Goal: Task Accomplishment & Management: Manage account settings

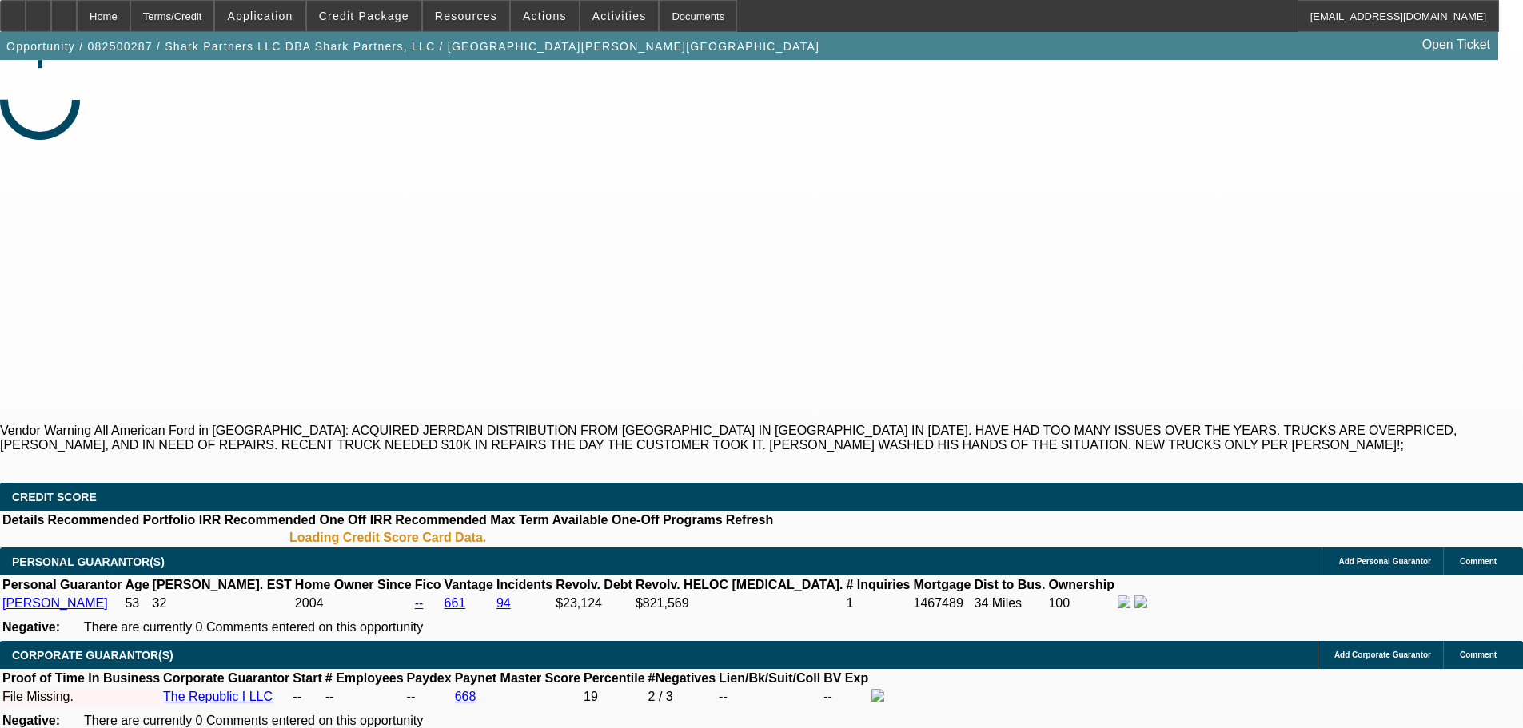
select select "2"
select select "0.1"
select select "4"
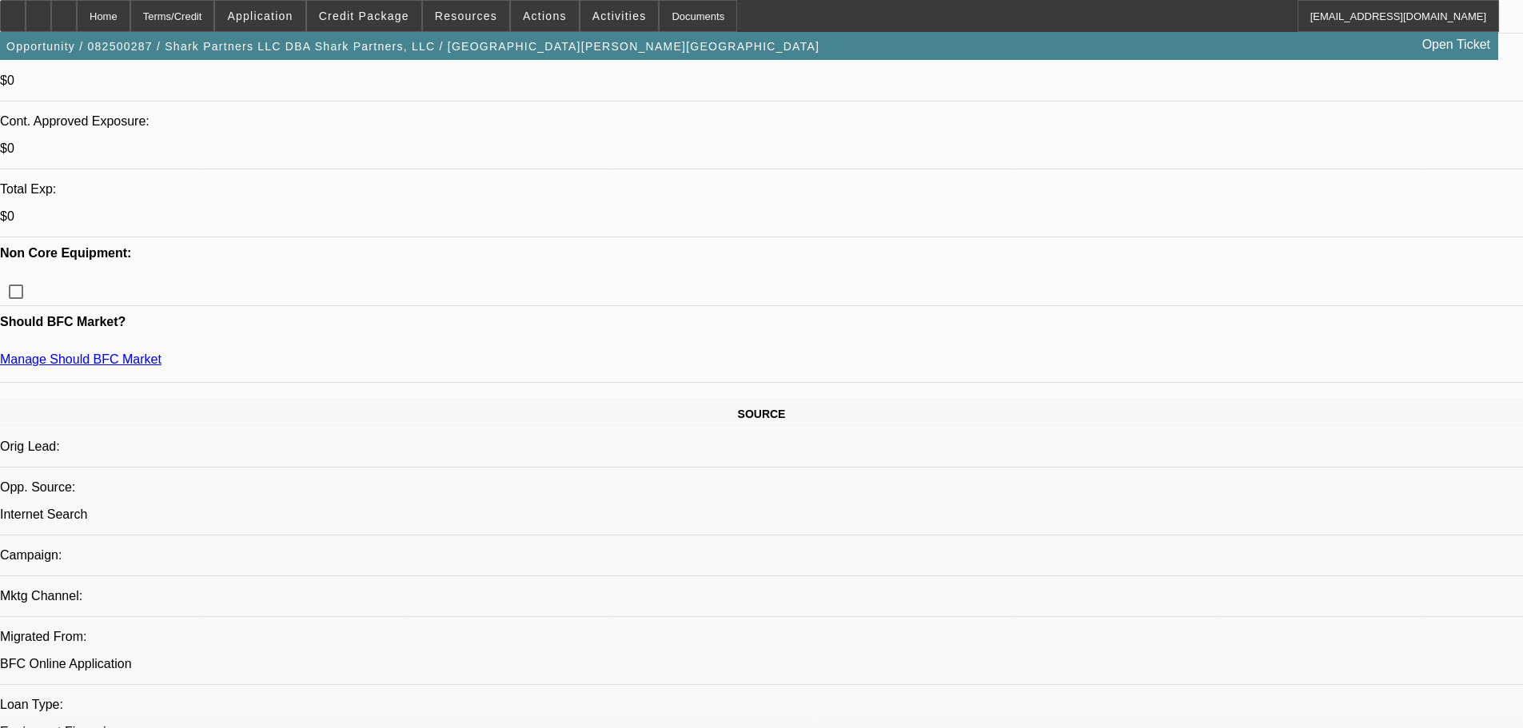
scroll to position [130, 0]
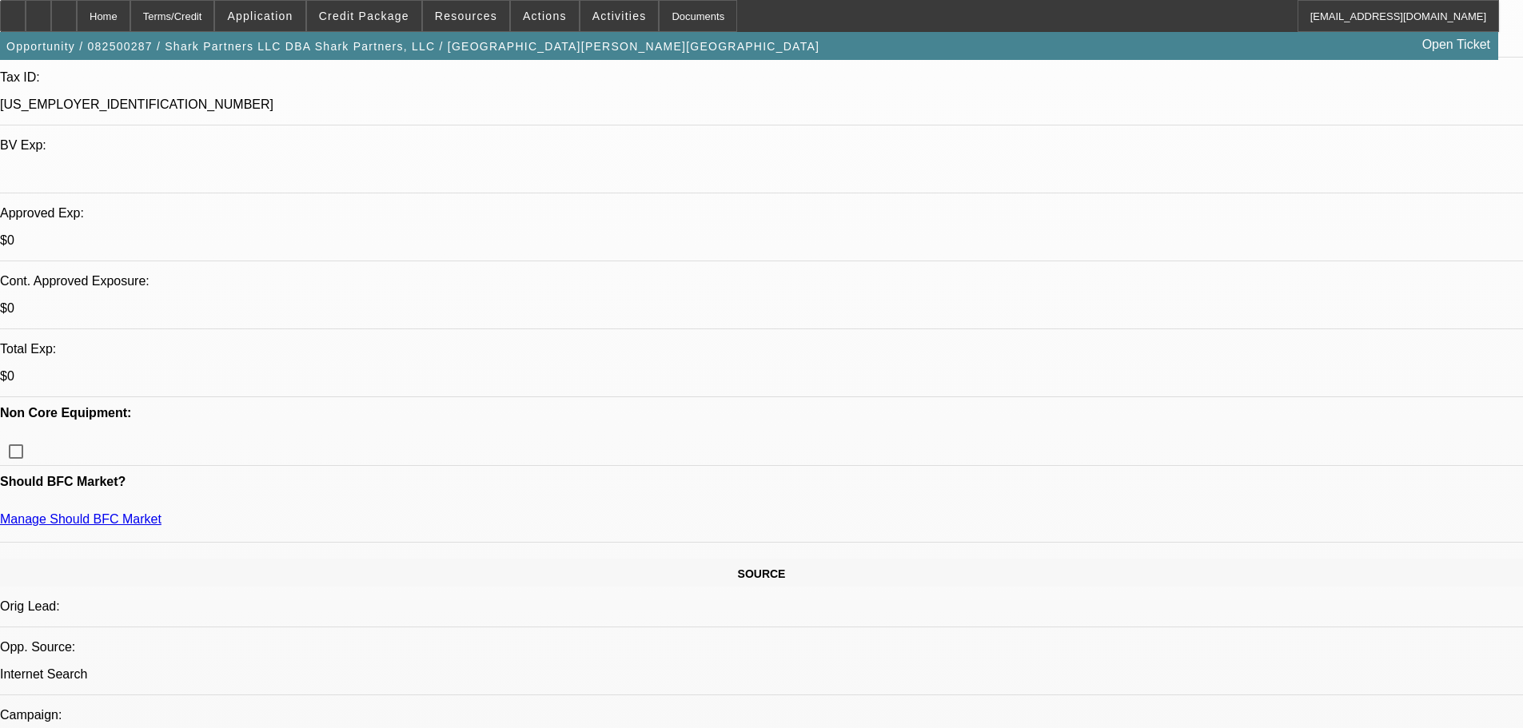
scroll to position [50, 0]
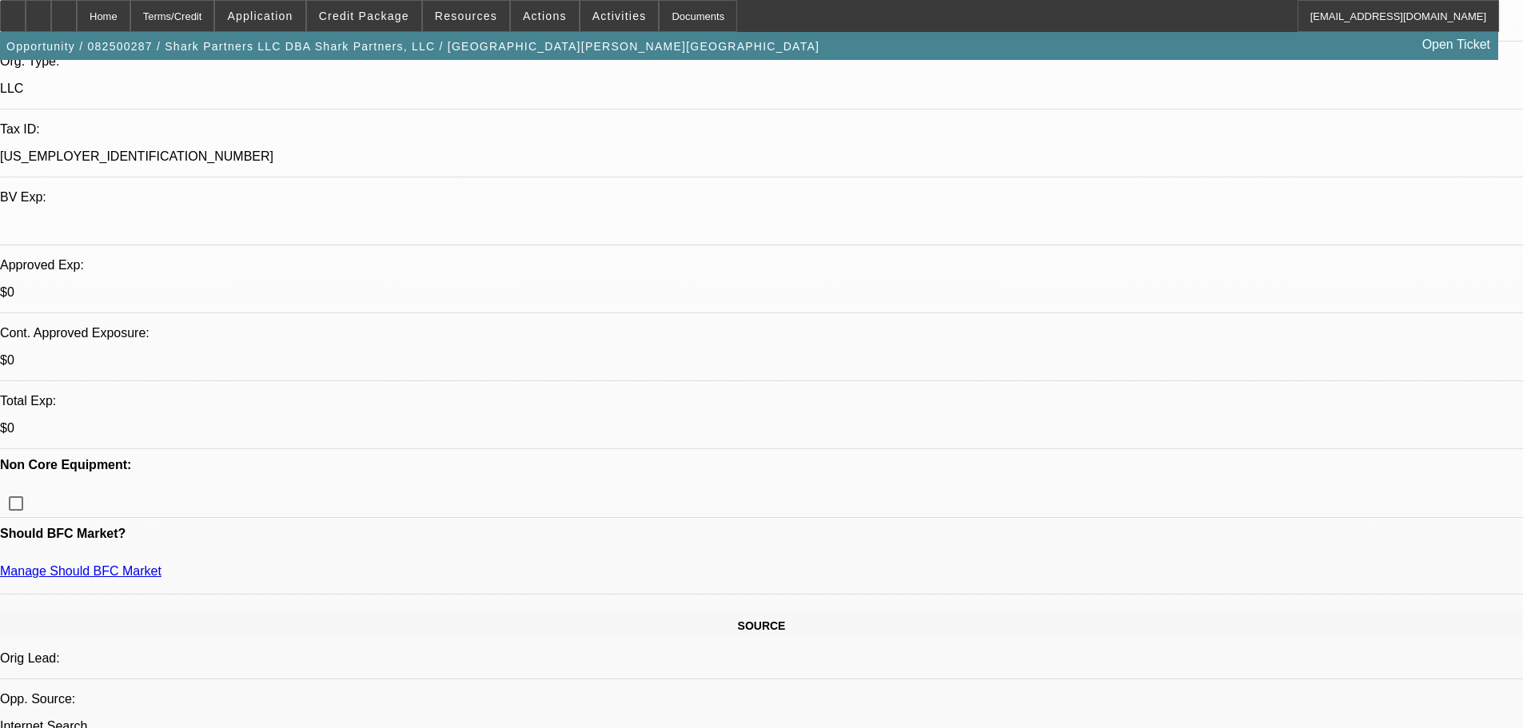
scroll to position [373, 0]
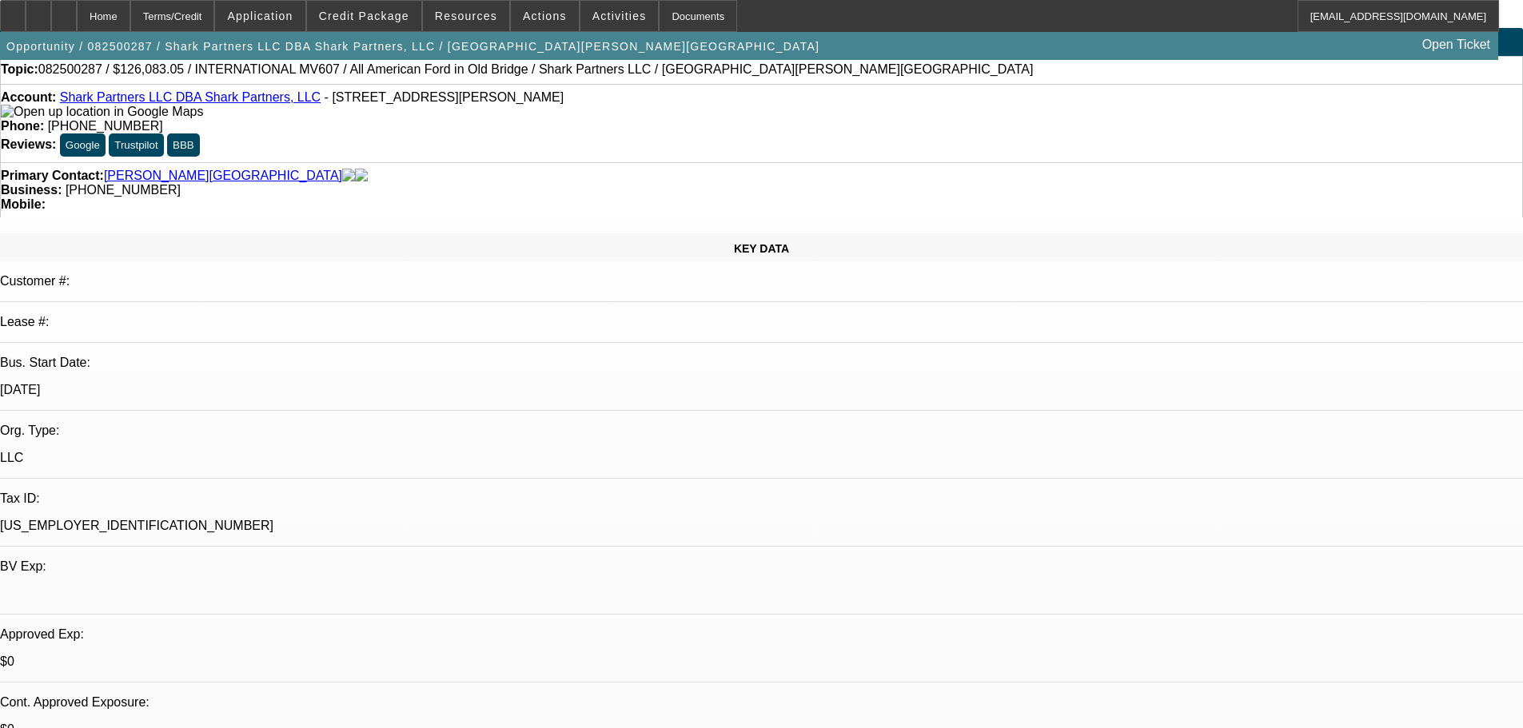
scroll to position [0, 0]
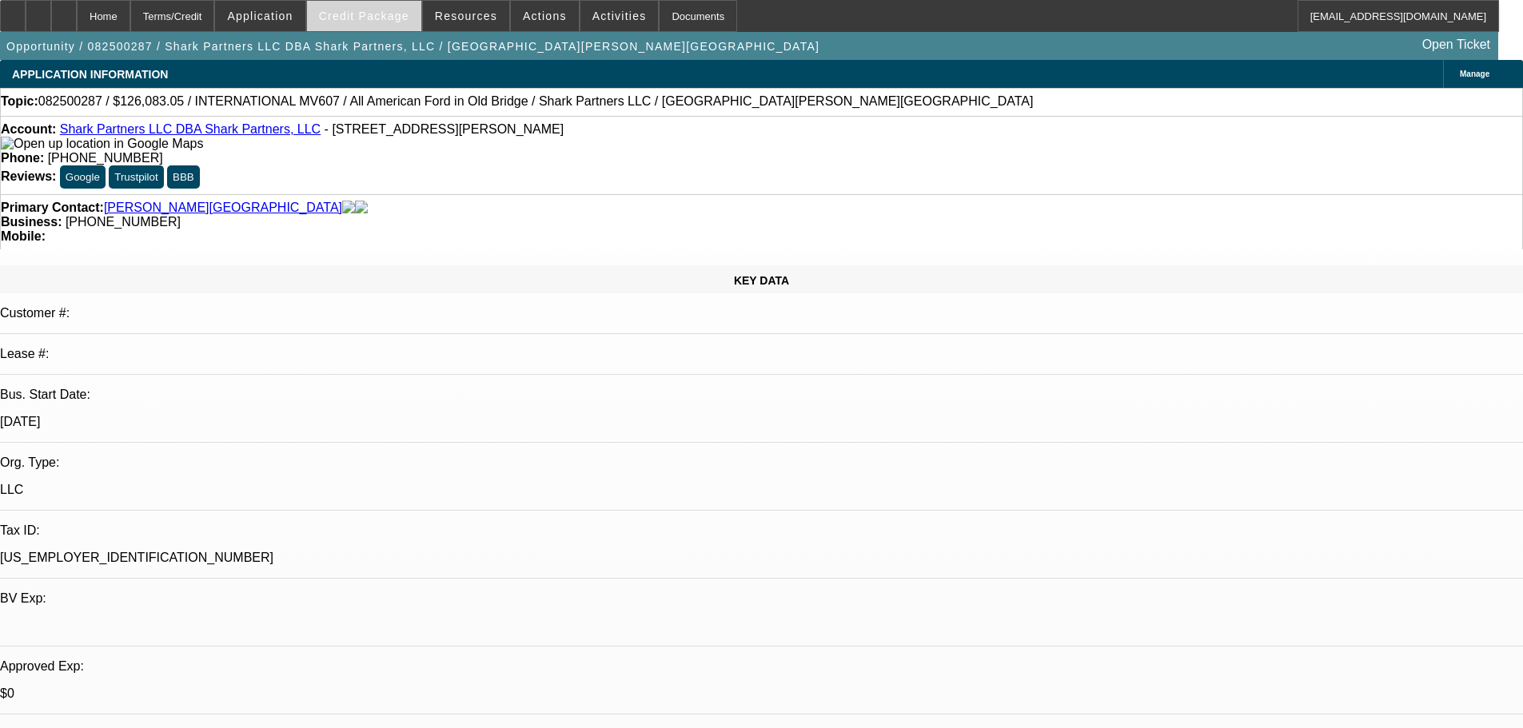
click at [401, 19] on span "Credit Package" at bounding box center [364, 16] width 90 height 13
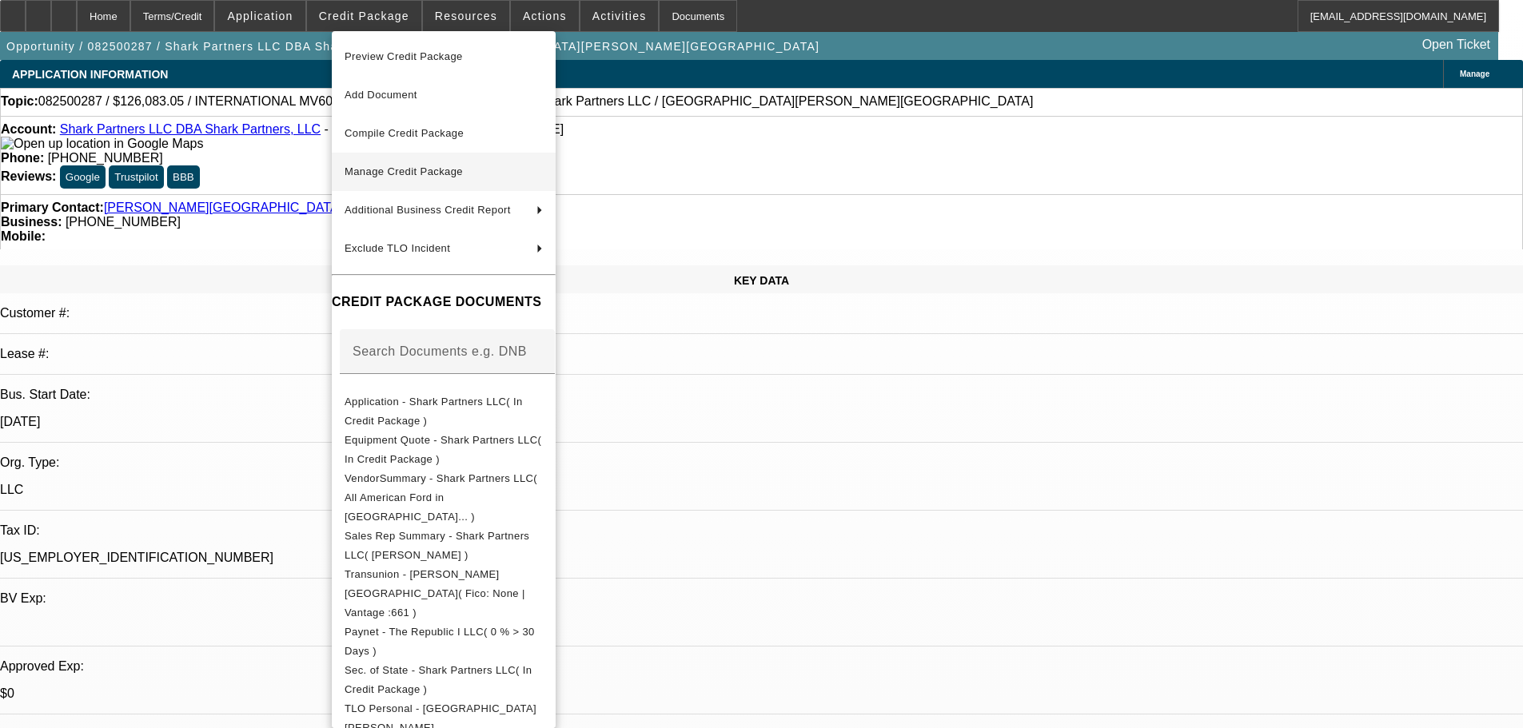
click at [423, 170] on span "Manage Credit Package" at bounding box center [404, 171] width 118 height 12
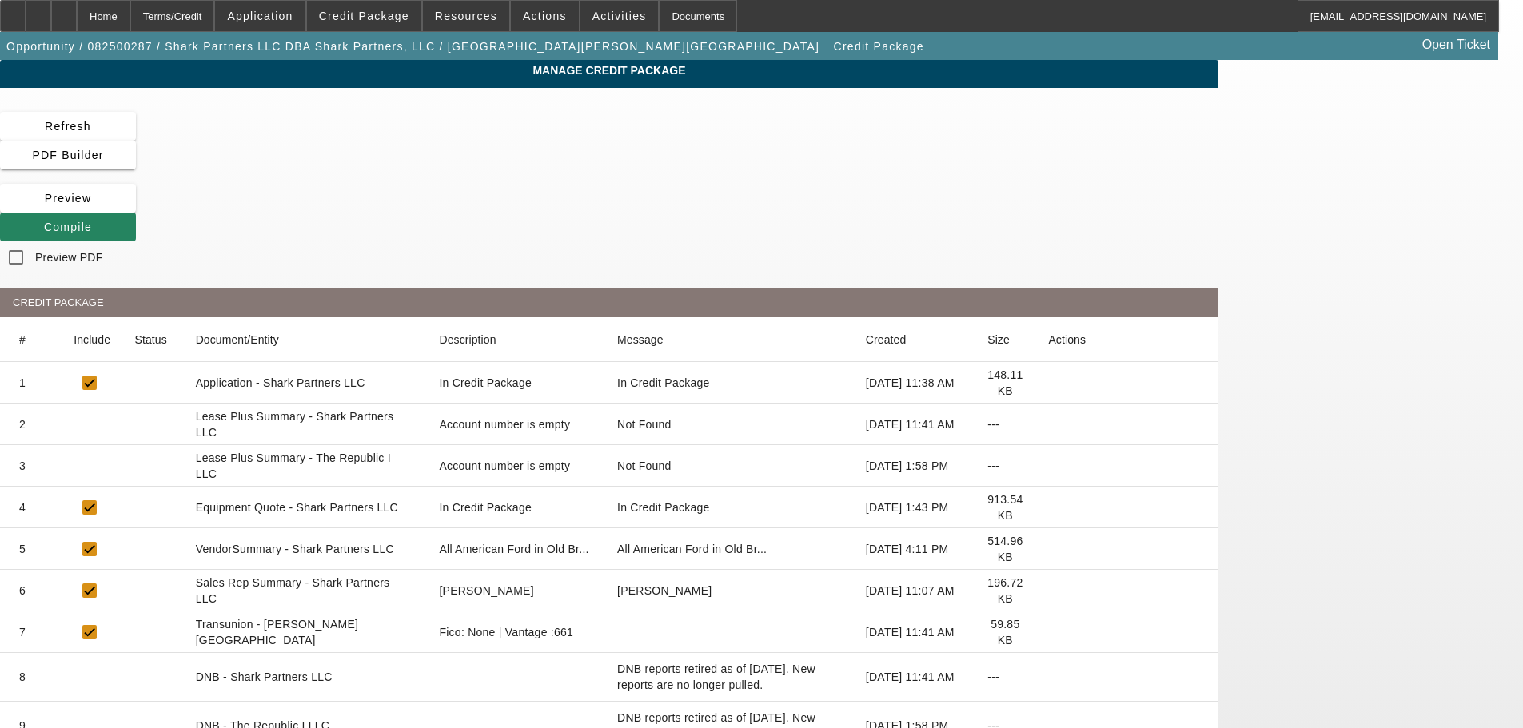
click at [1048, 549] on icon at bounding box center [1048, 549] width 0 height 0
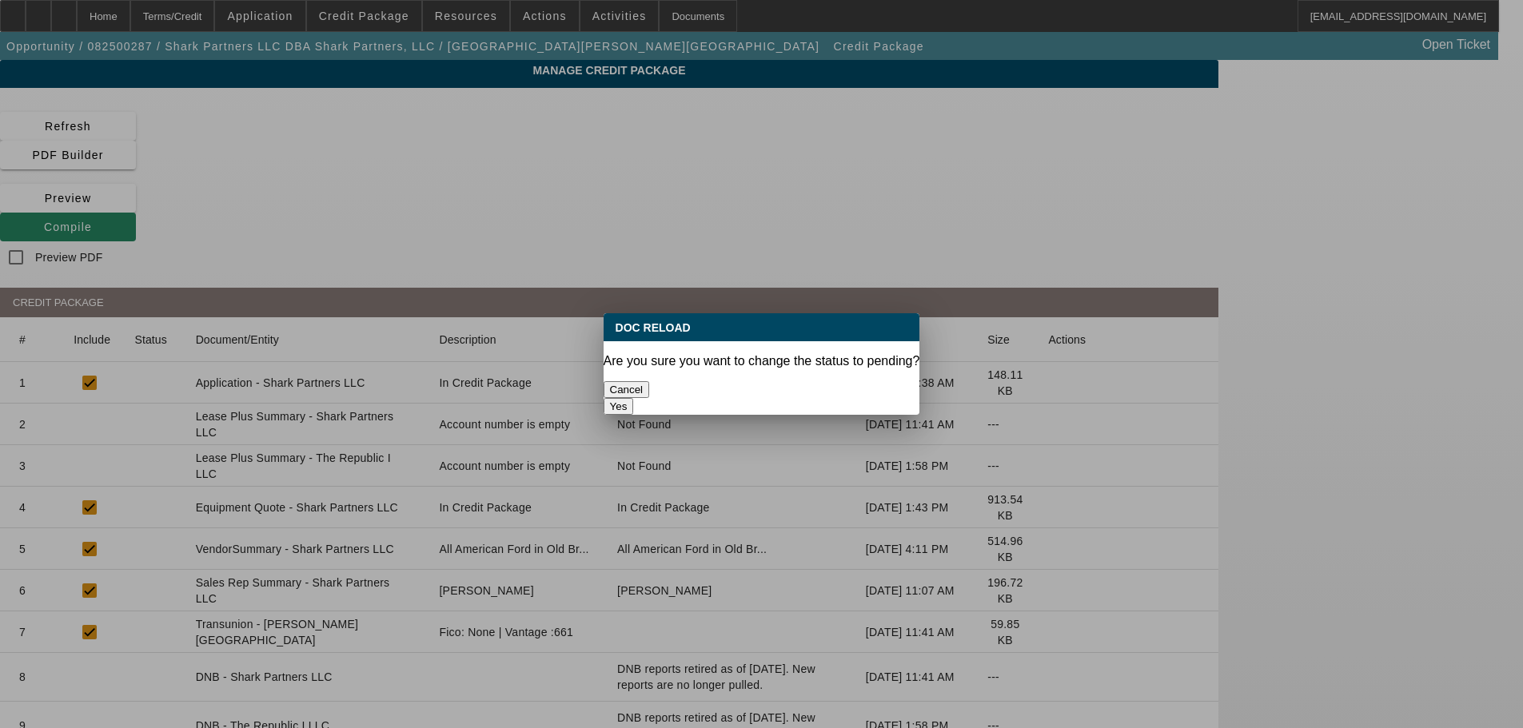
click at [634, 398] on button "Yes" at bounding box center [619, 406] width 30 height 17
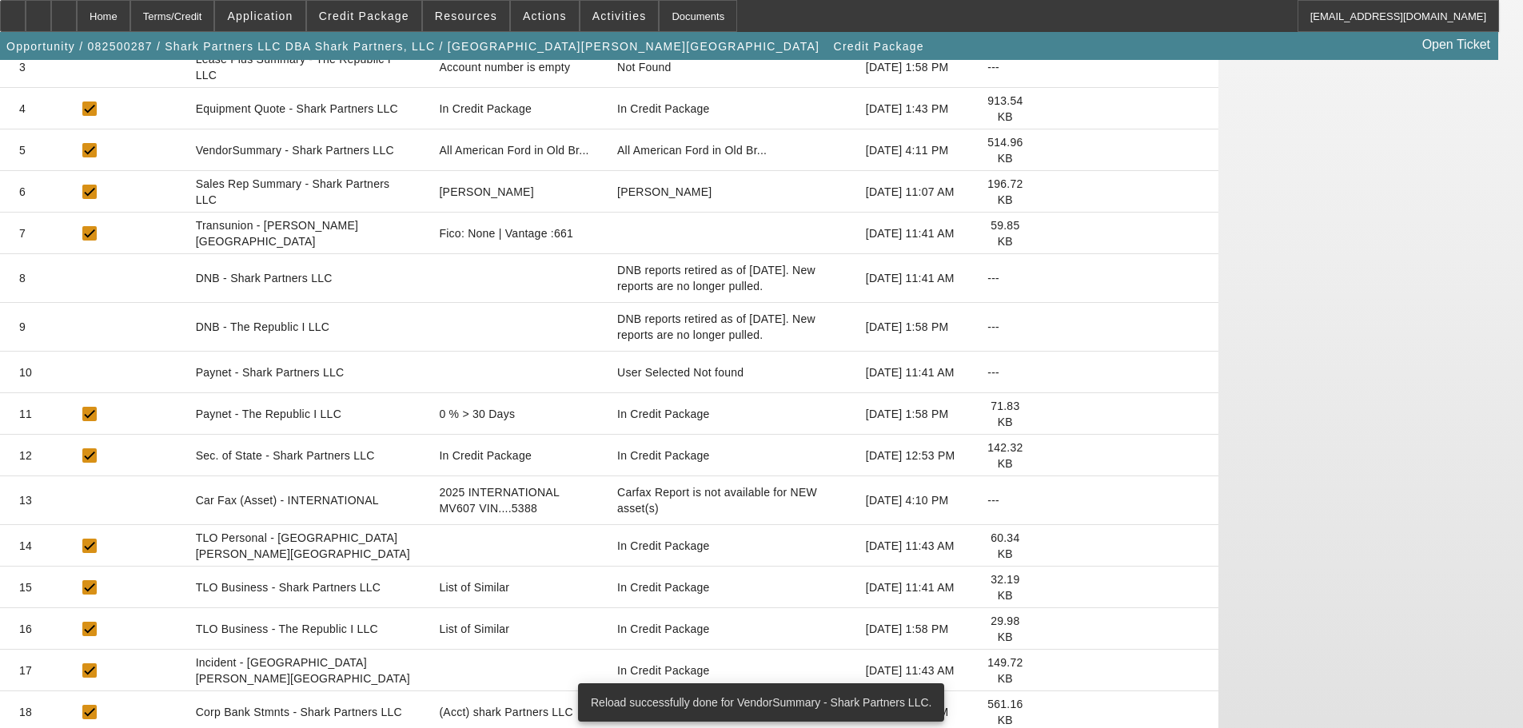
scroll to position [400, 0]
click at [1048, 587] on icon at bounding box center [1048, 587] width 0 height 0
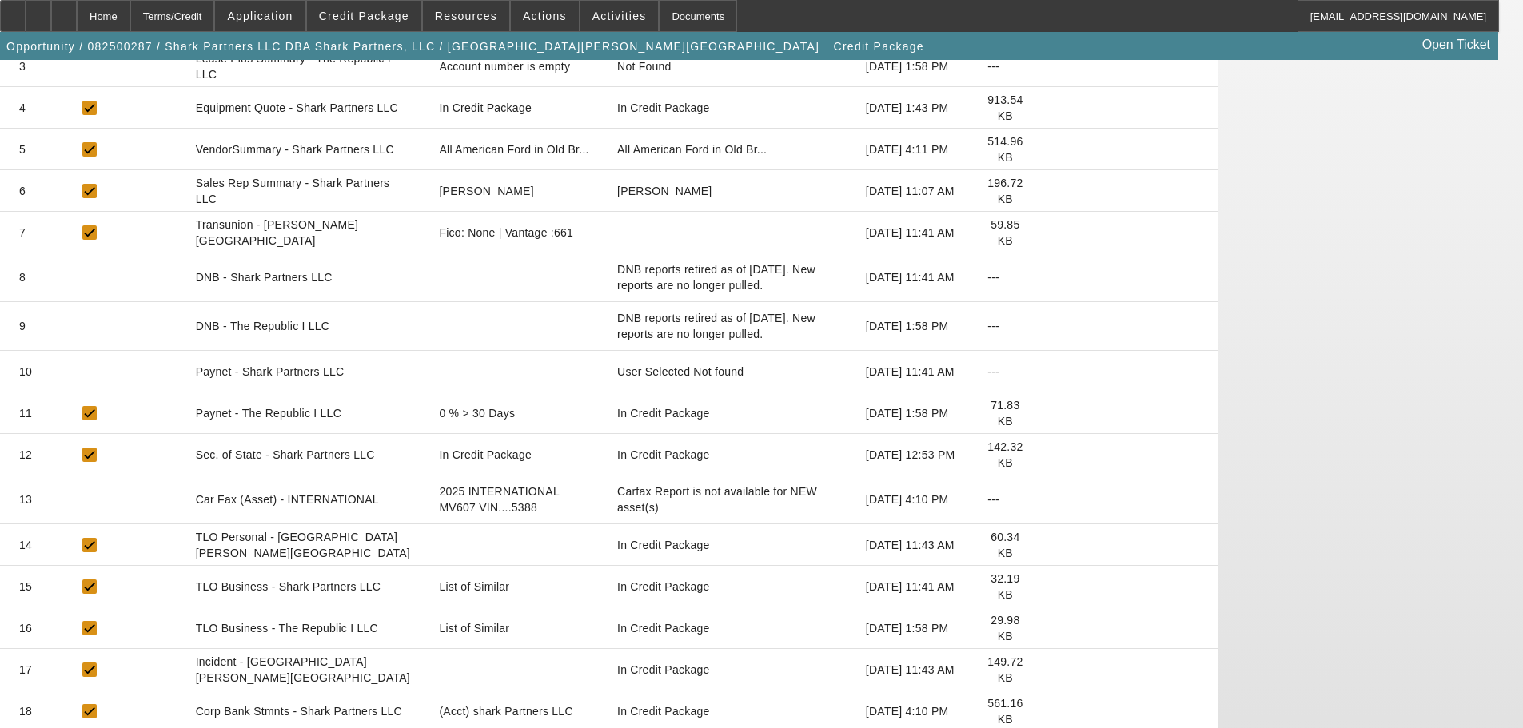
click at [1048, 628] on icon at bounding box center [1048, 628] width 0 height 0
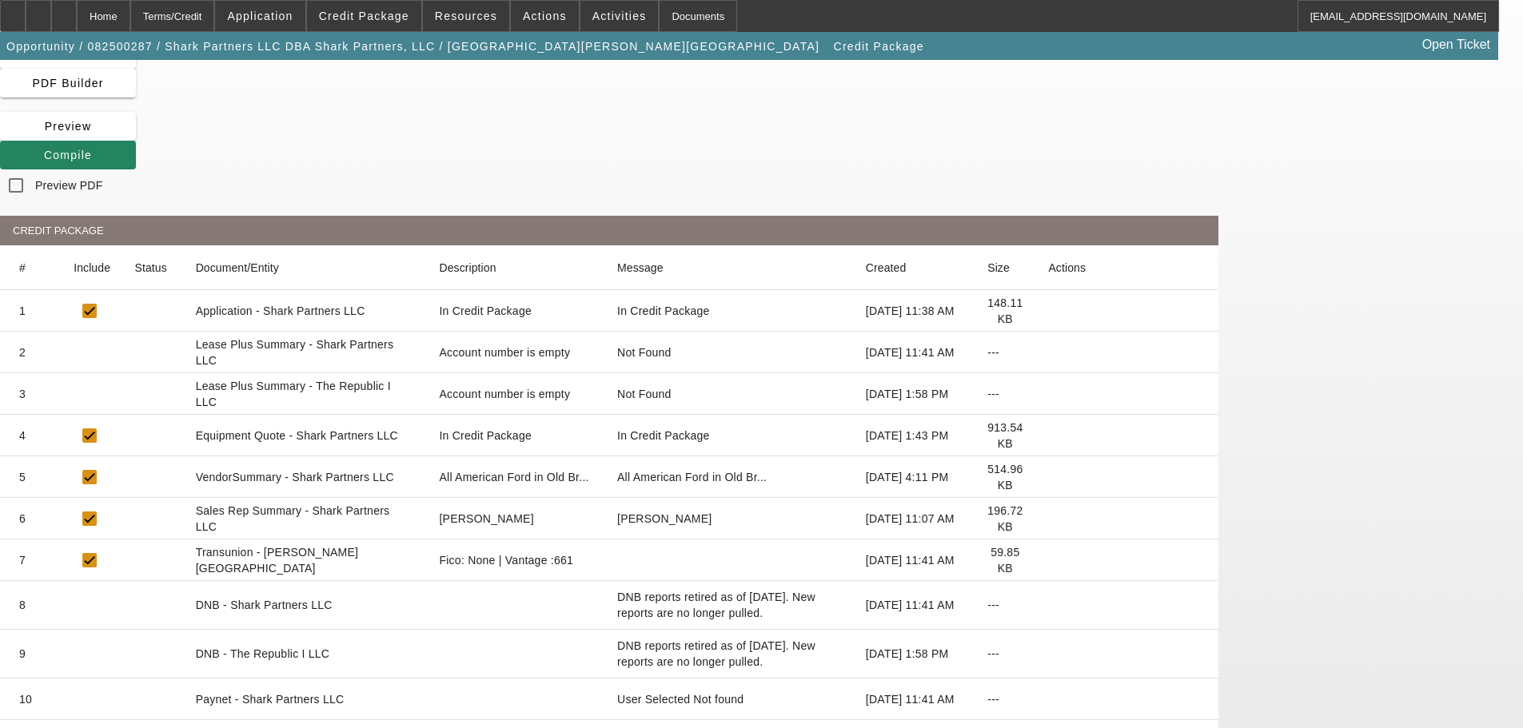
scroll to position [0, 0]
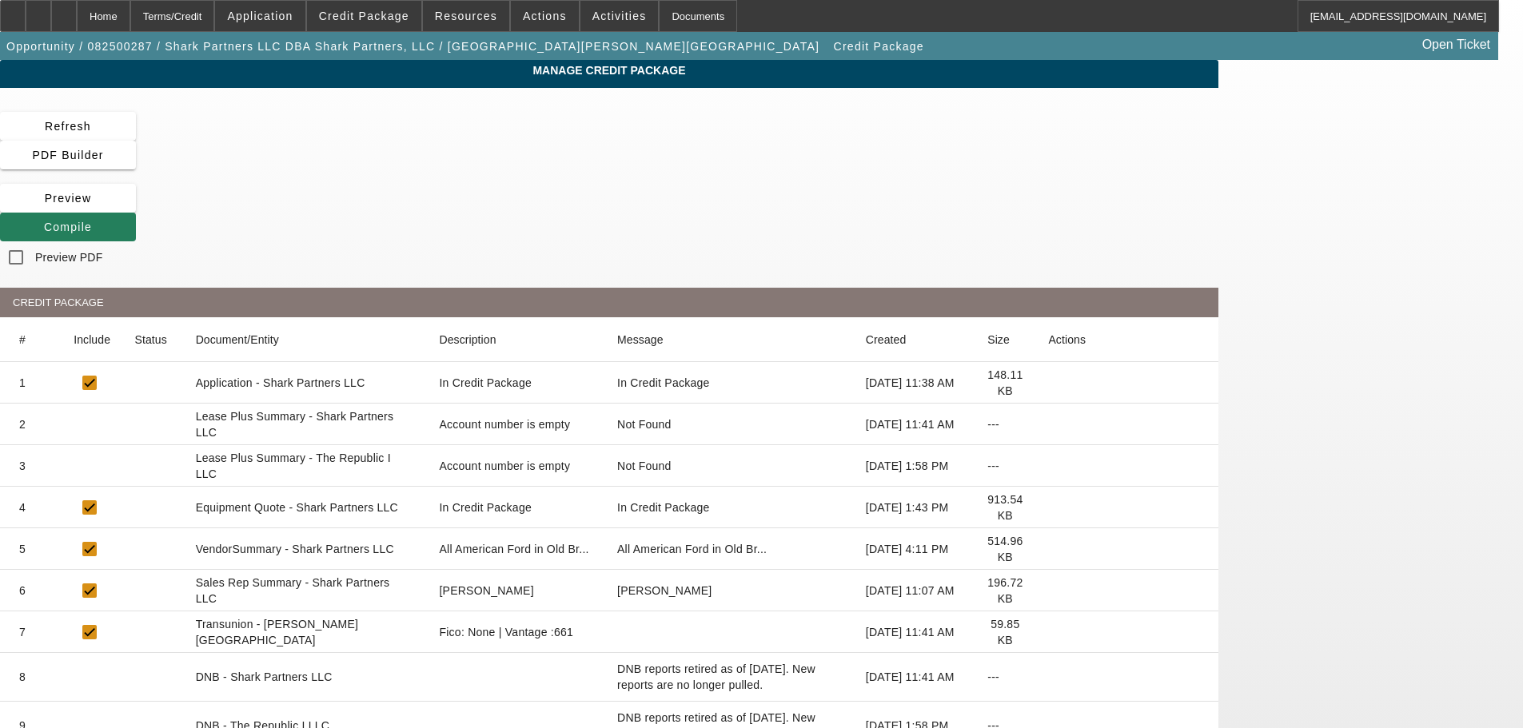
click at [92, 221] on span "Compile" at bounding box center [68, 227] width 48 height 13
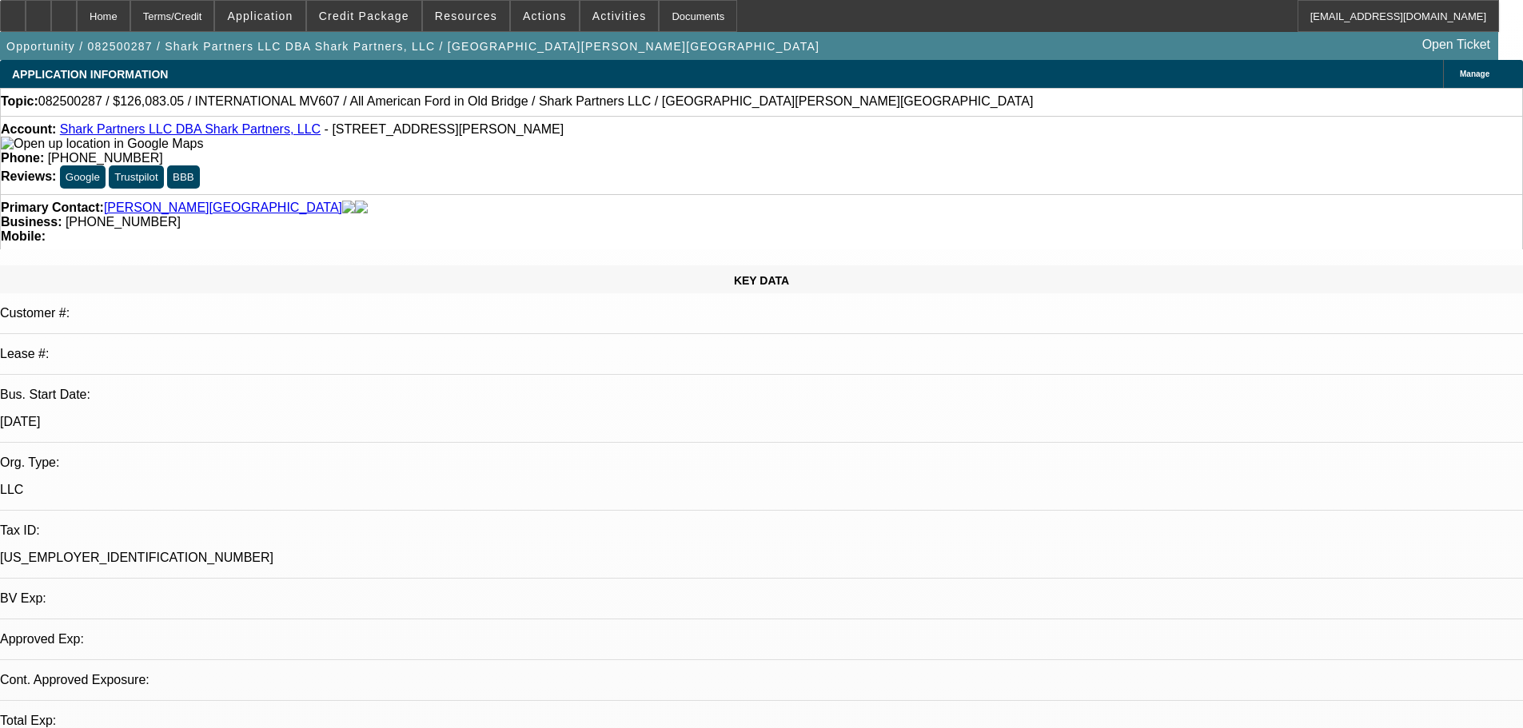
select select "2"
select select "0.1"
select select "4"
click at [360, 26] on span at bounding box center [364, 16] width 114 height 38
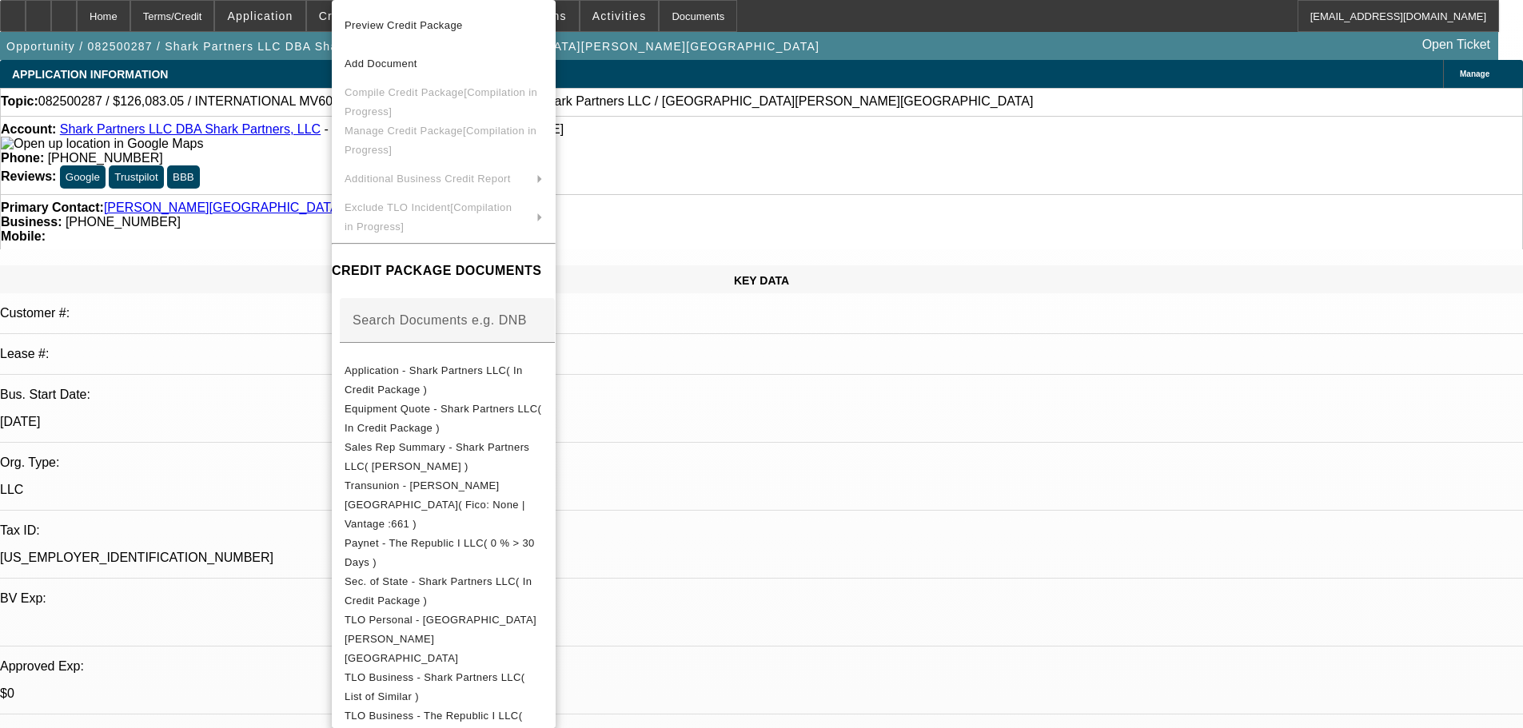
click at [273, 266] on div at bounding box center [761, 364] width 1523 height 728
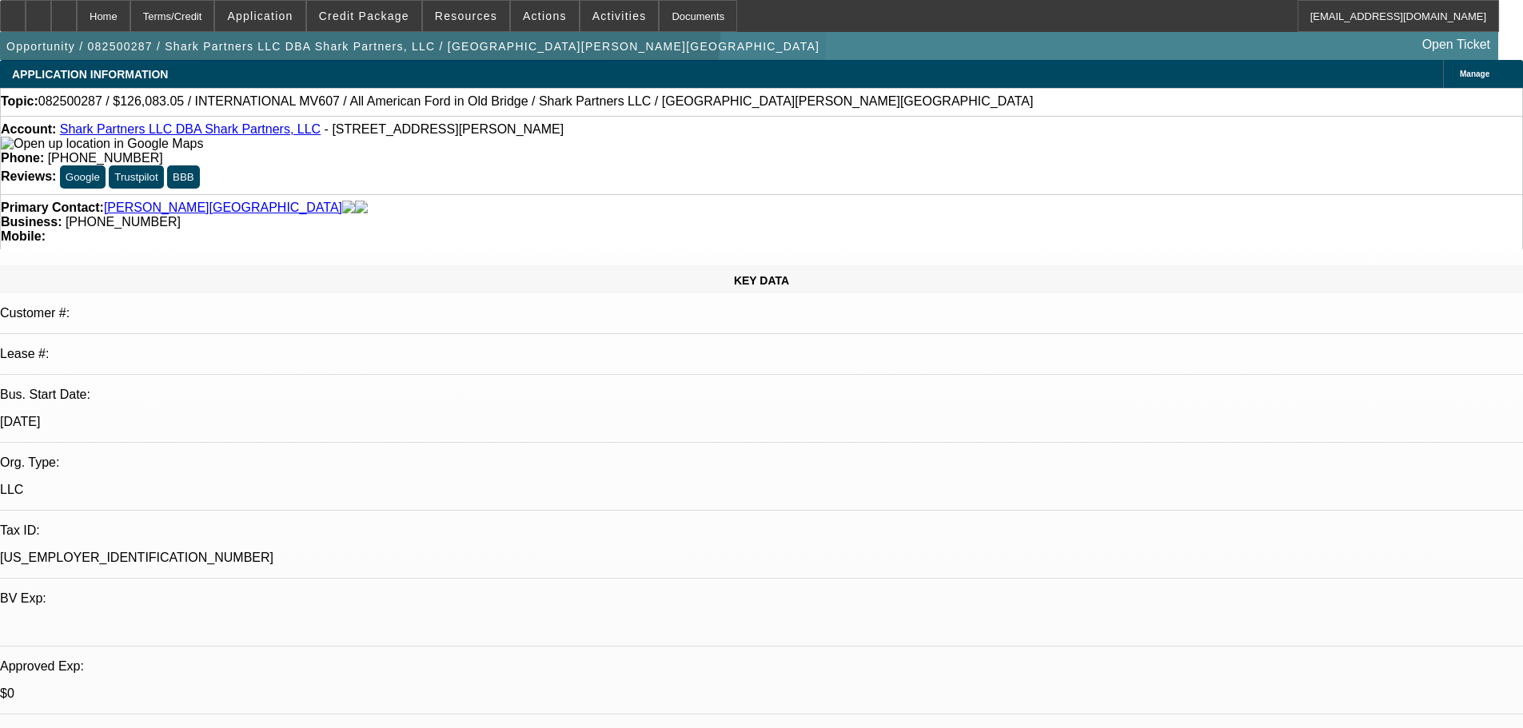
click at [372, 33] on span "button" at bounding box center [413, 46] width 826 height 38
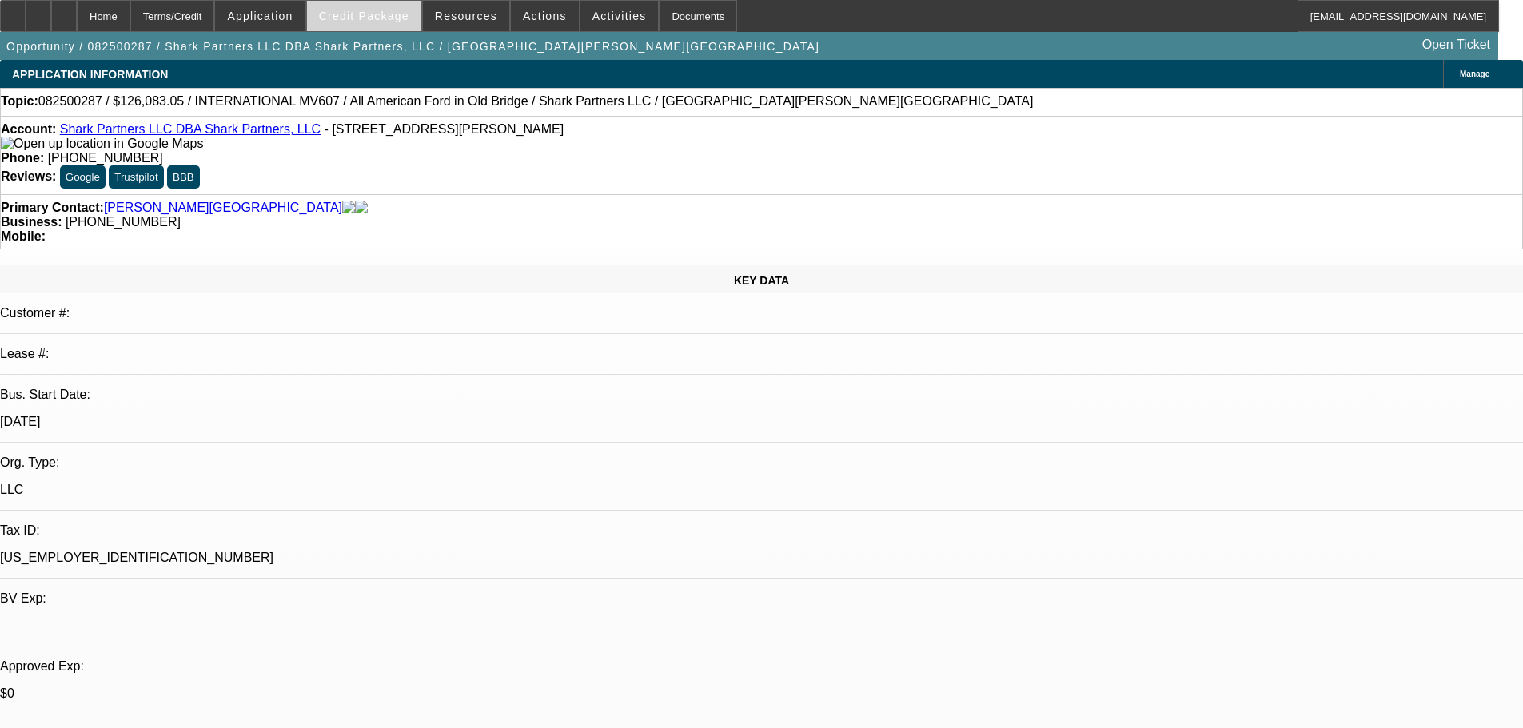
click at [373, 21] on span "Credit Package" at bounding box center [364, 16] width 90 height 13
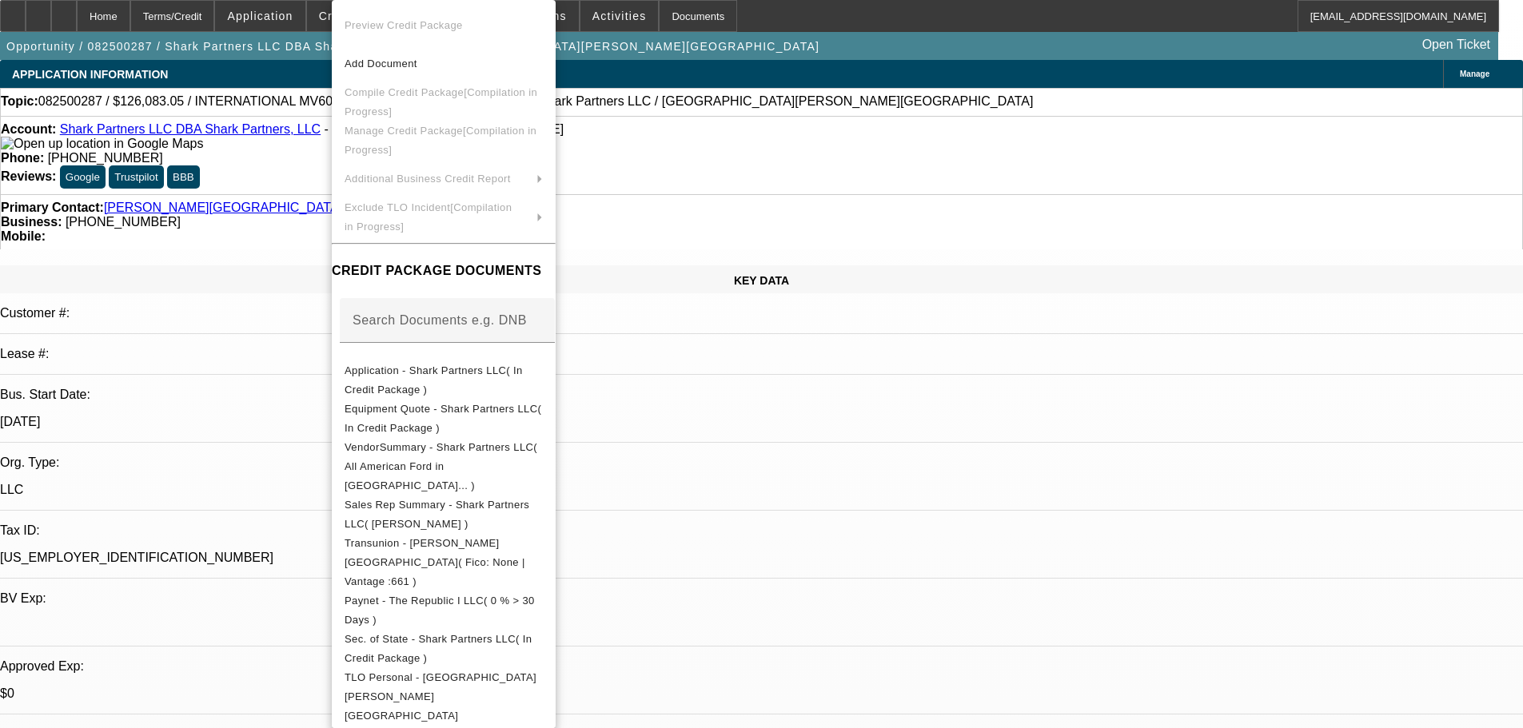
click at [299, 201] on div at bounding box center [761, 364] width 1523 height 728
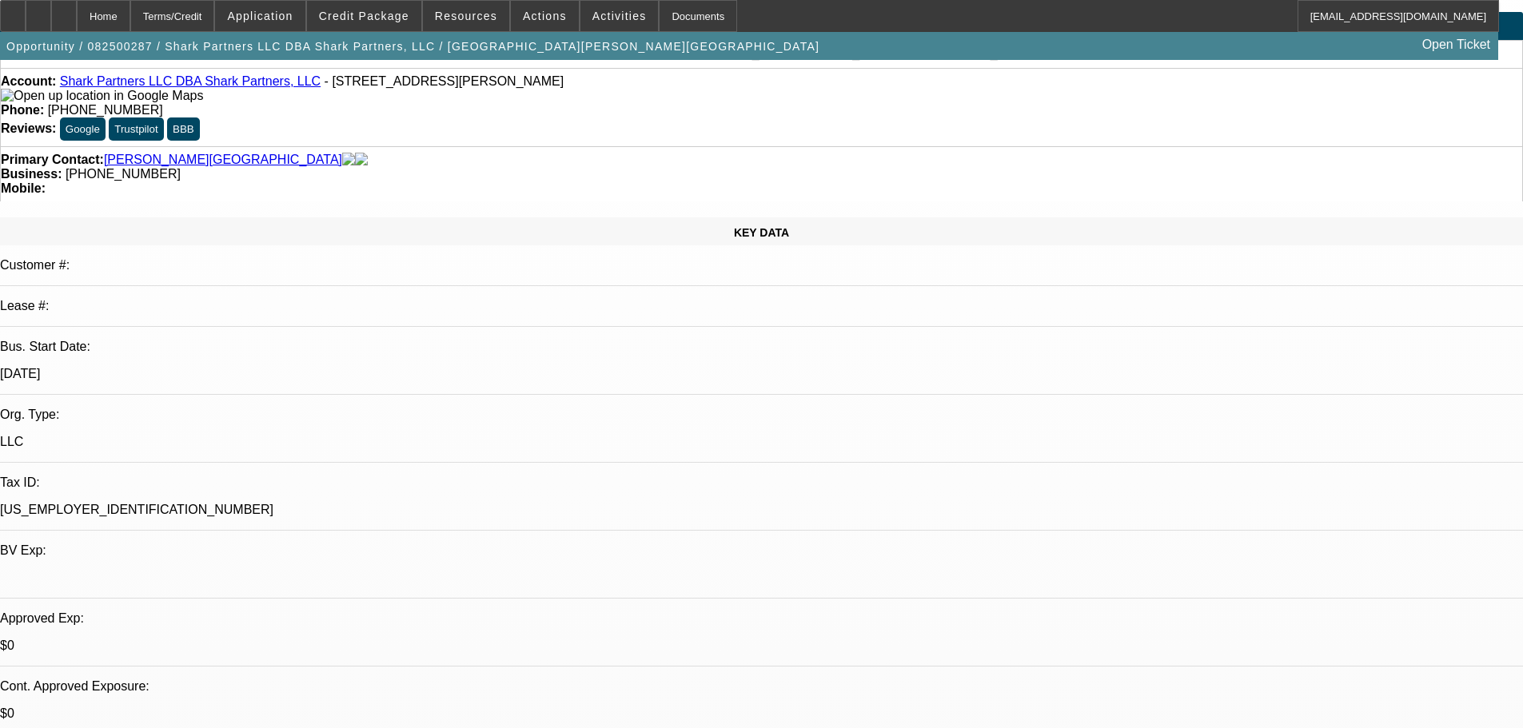
scroll to position [240, 0]
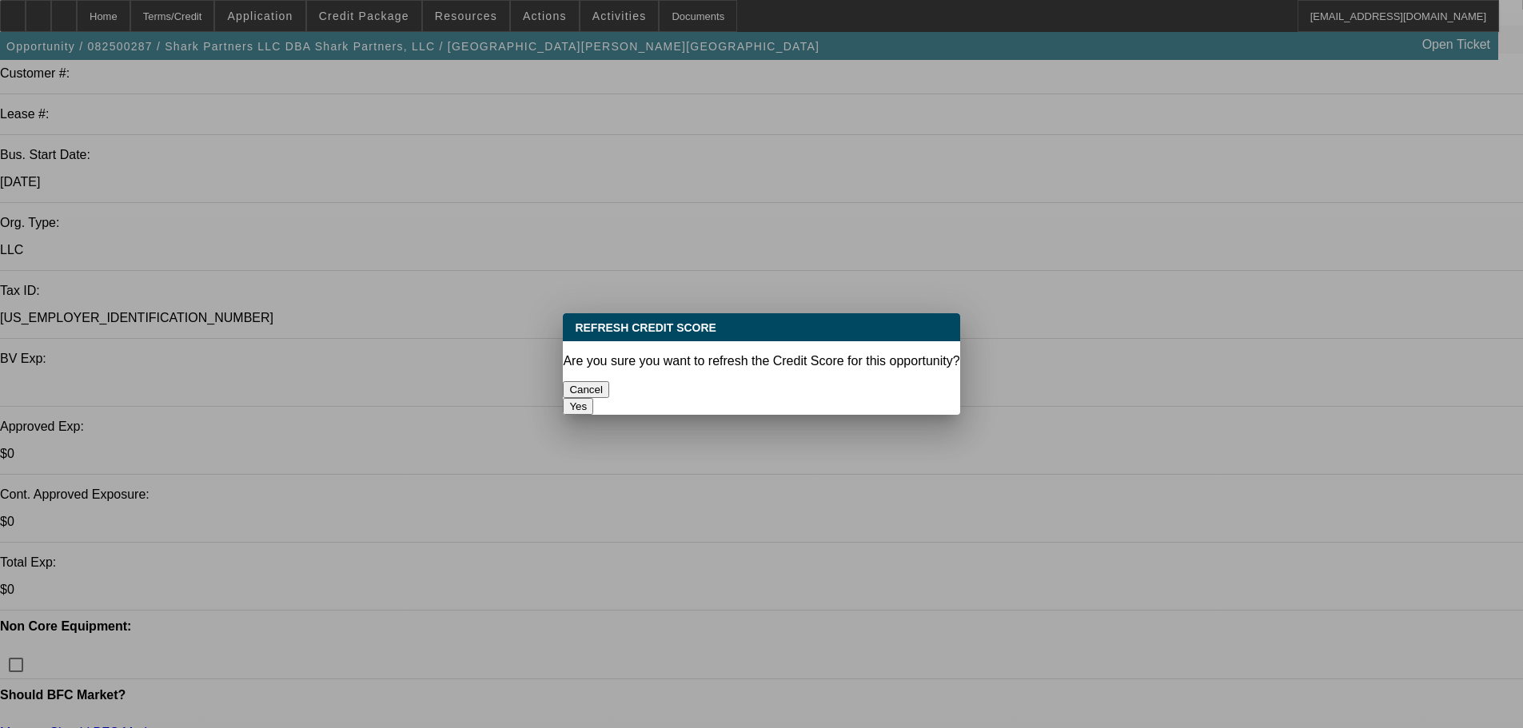
click at [593, 398] on button "Yes" at bounding box center [578, 406] width 30 height 17
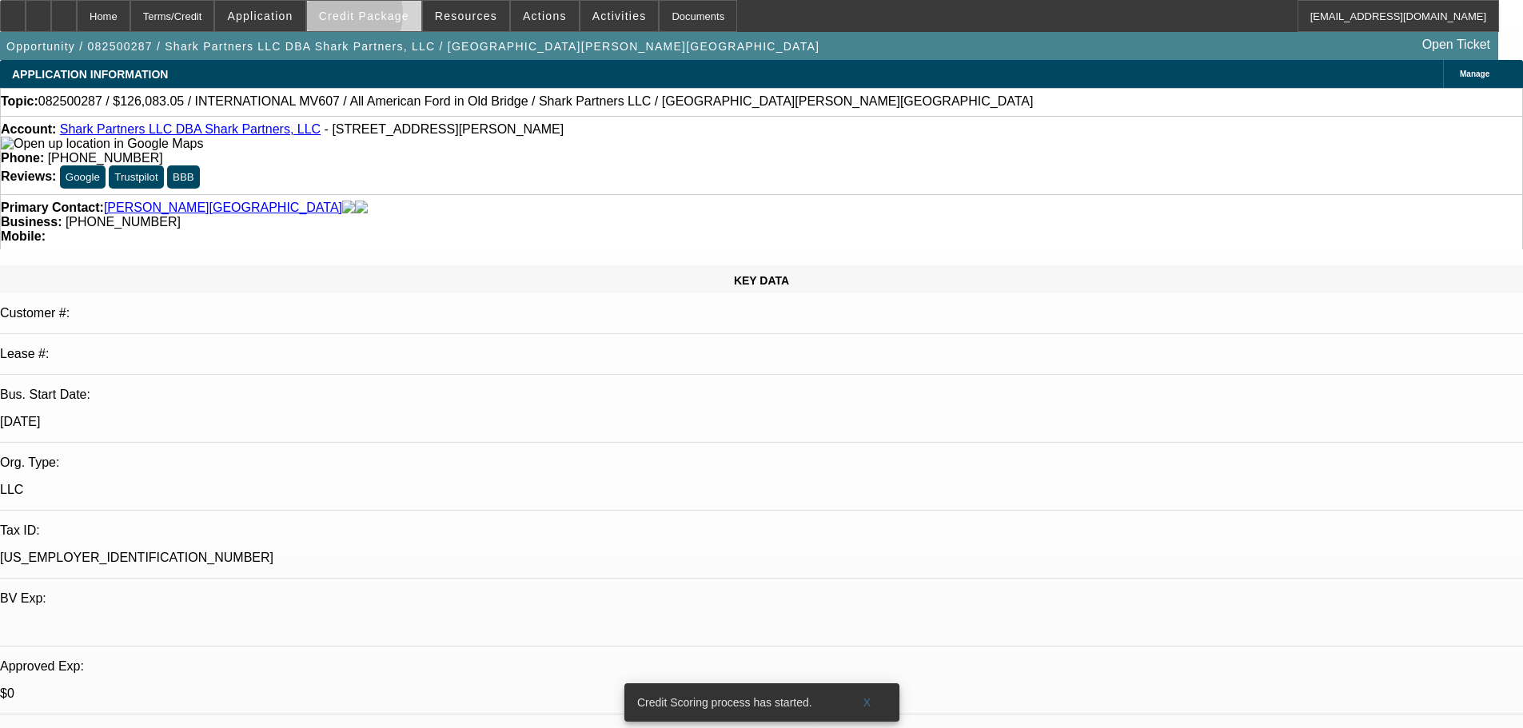
click at [366, 18] on span "Credit Package" at bounding box center [364, 16] width 90 height 13
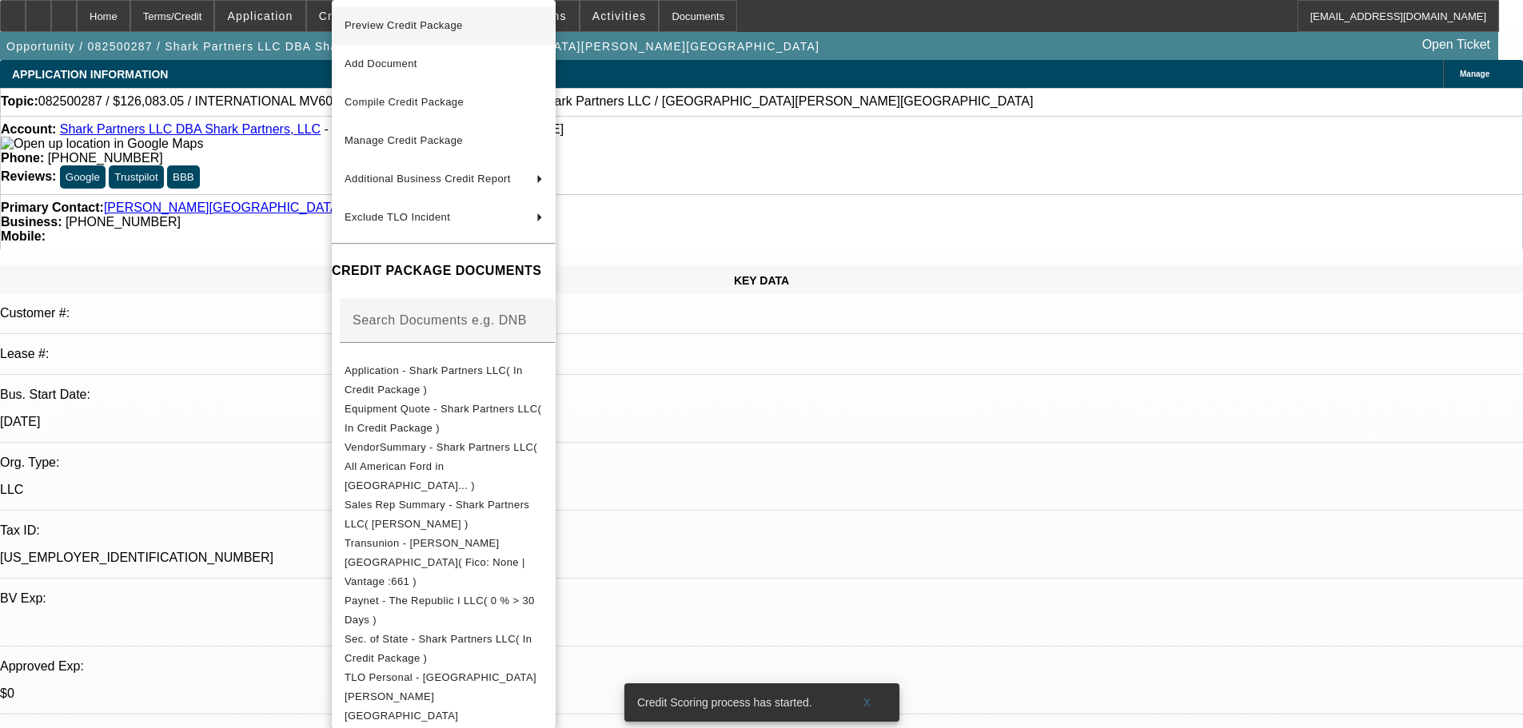
click at [370, 19] on span "Preview Credit Package" at bounding box center [404, 25] width 118 height 12
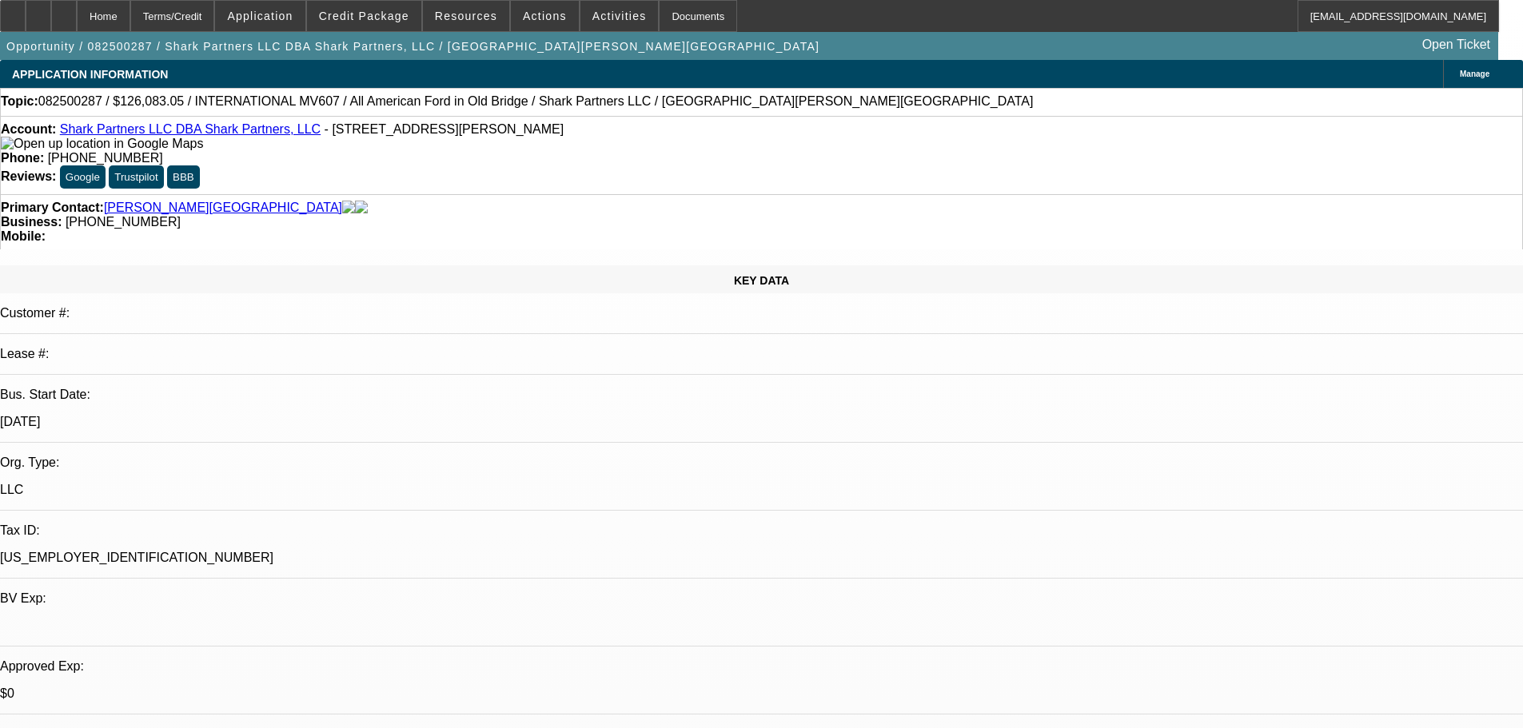
click at [180, 131] on link "Shark Partners LLC DBA Shark Partners, LLC" at bounding box center [190, 129] width 261 height 14
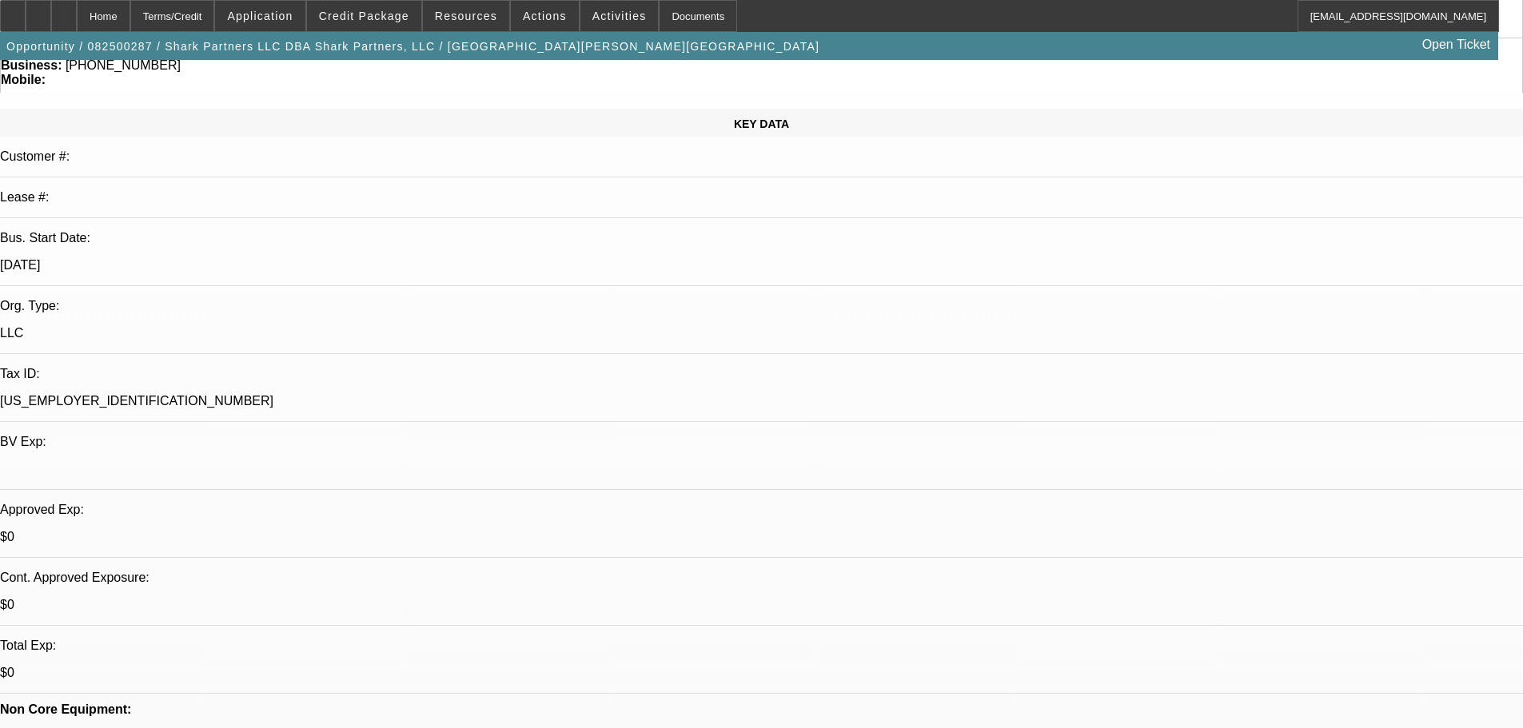
scroll to position [160, 0]
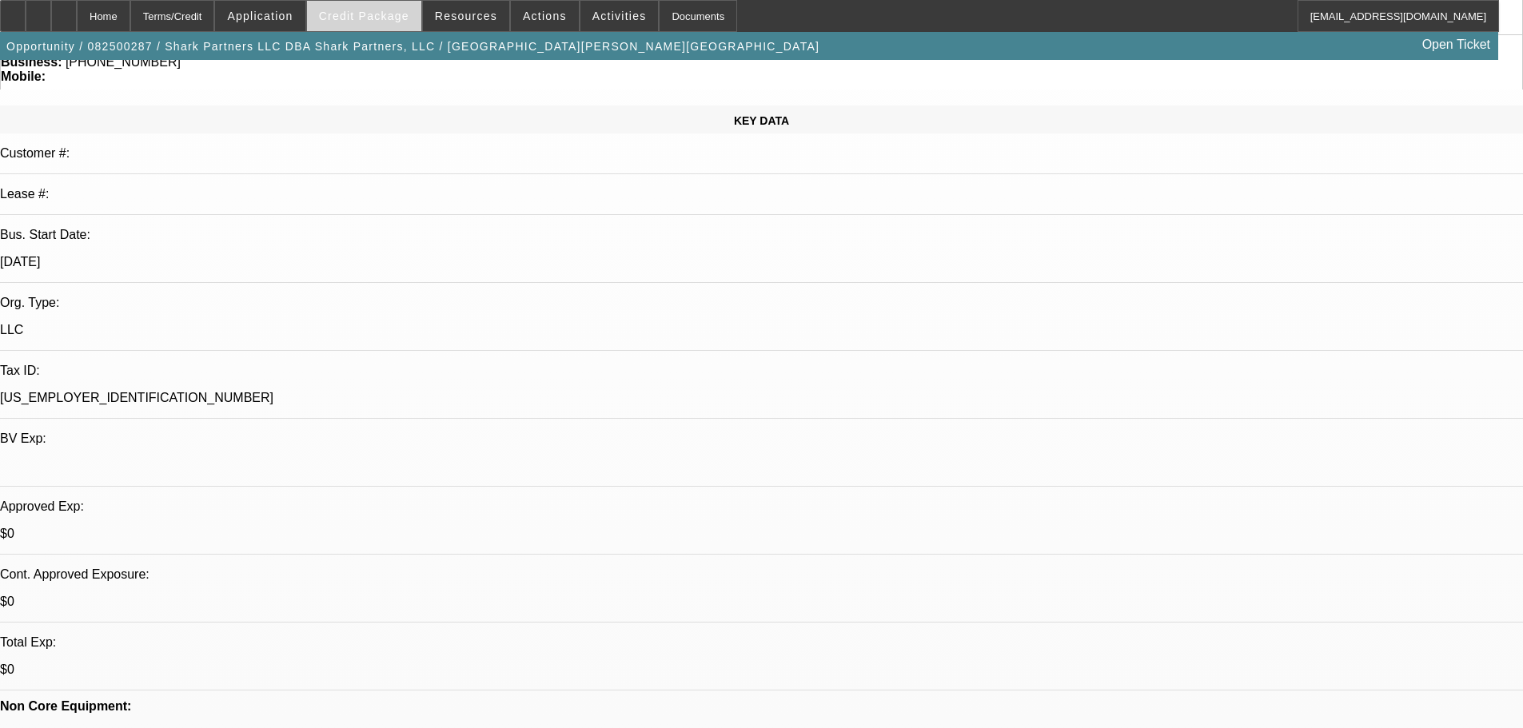
click at [395, 11] on span "Credit Package" at bounding box center [364, 16] width 90 height 13
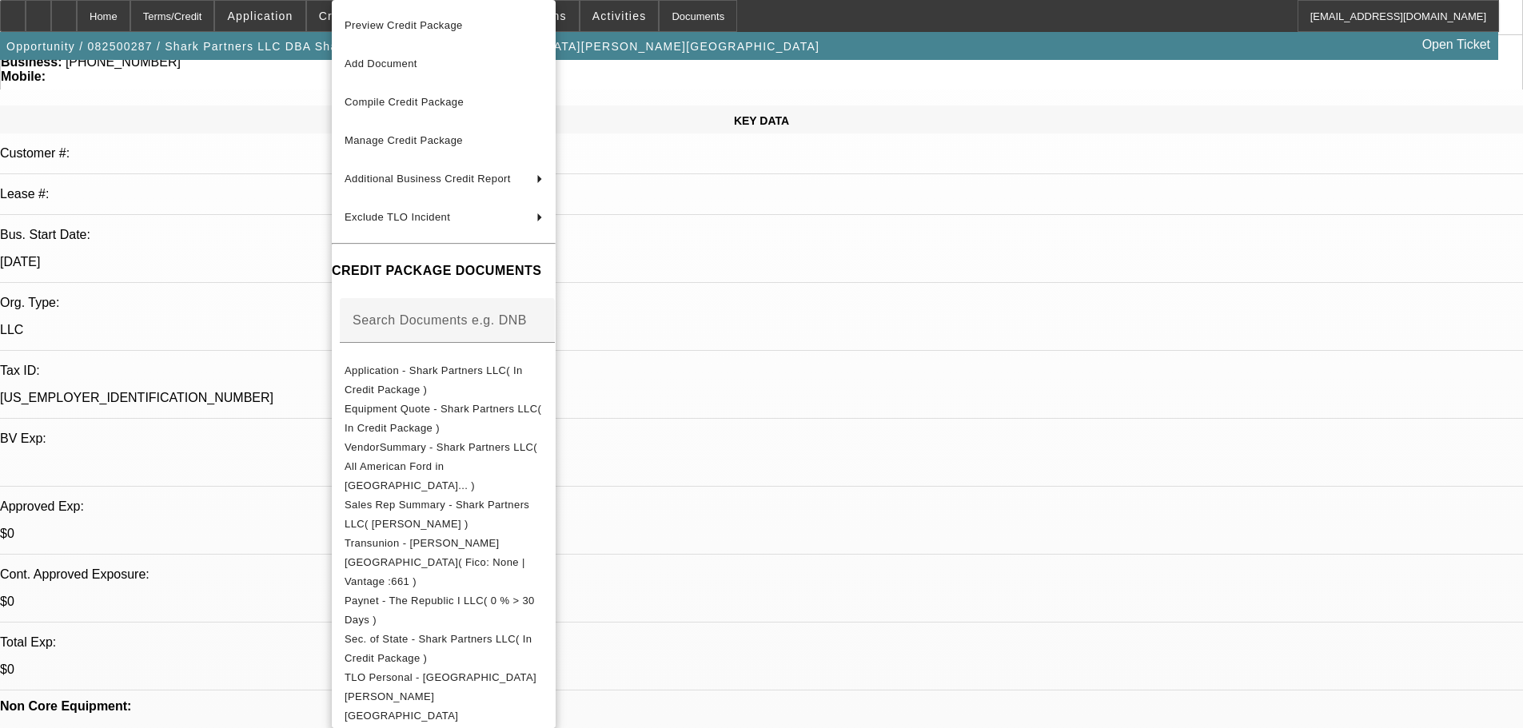
click at [463, 26] on span "Preview Credit Package" at bounding box center [404, 25] width 118 height 12
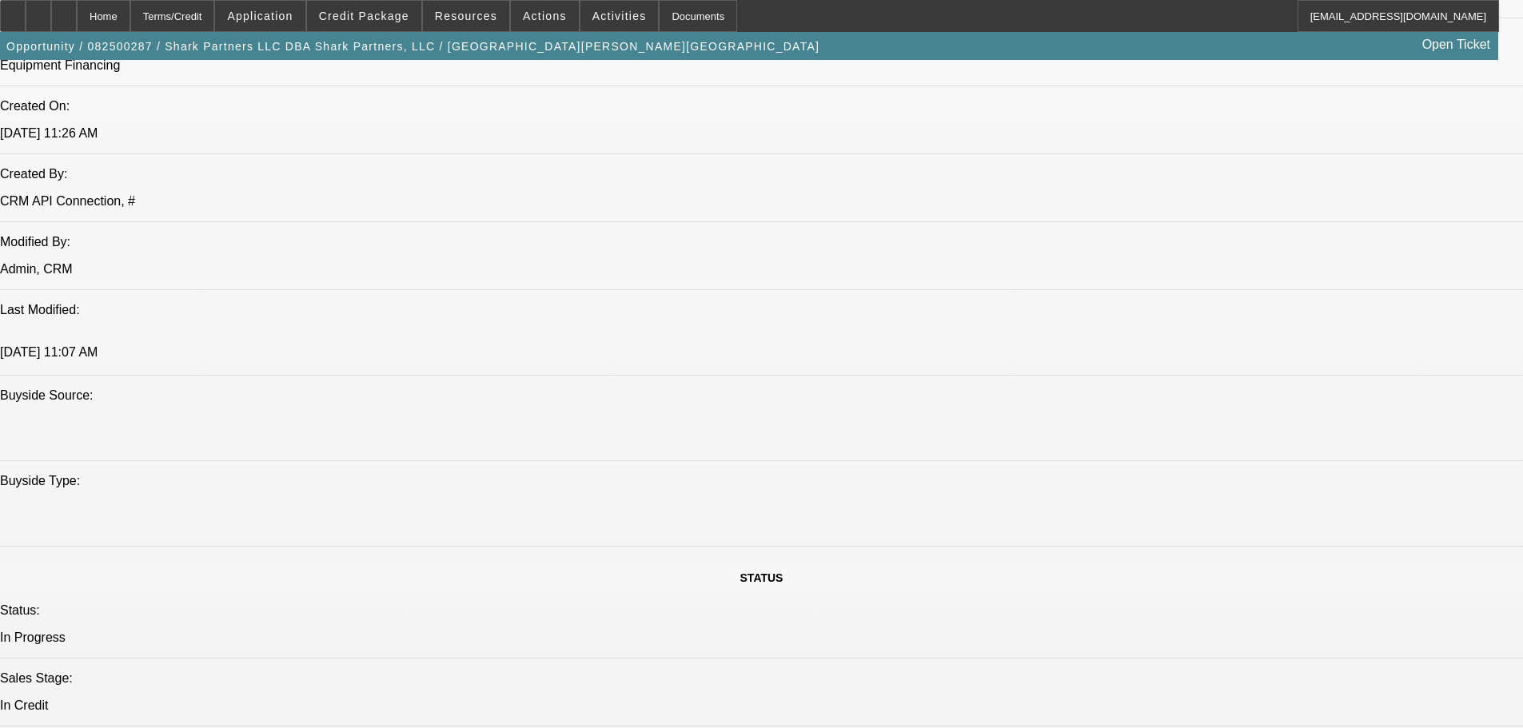
scroll to position [1279, 0]
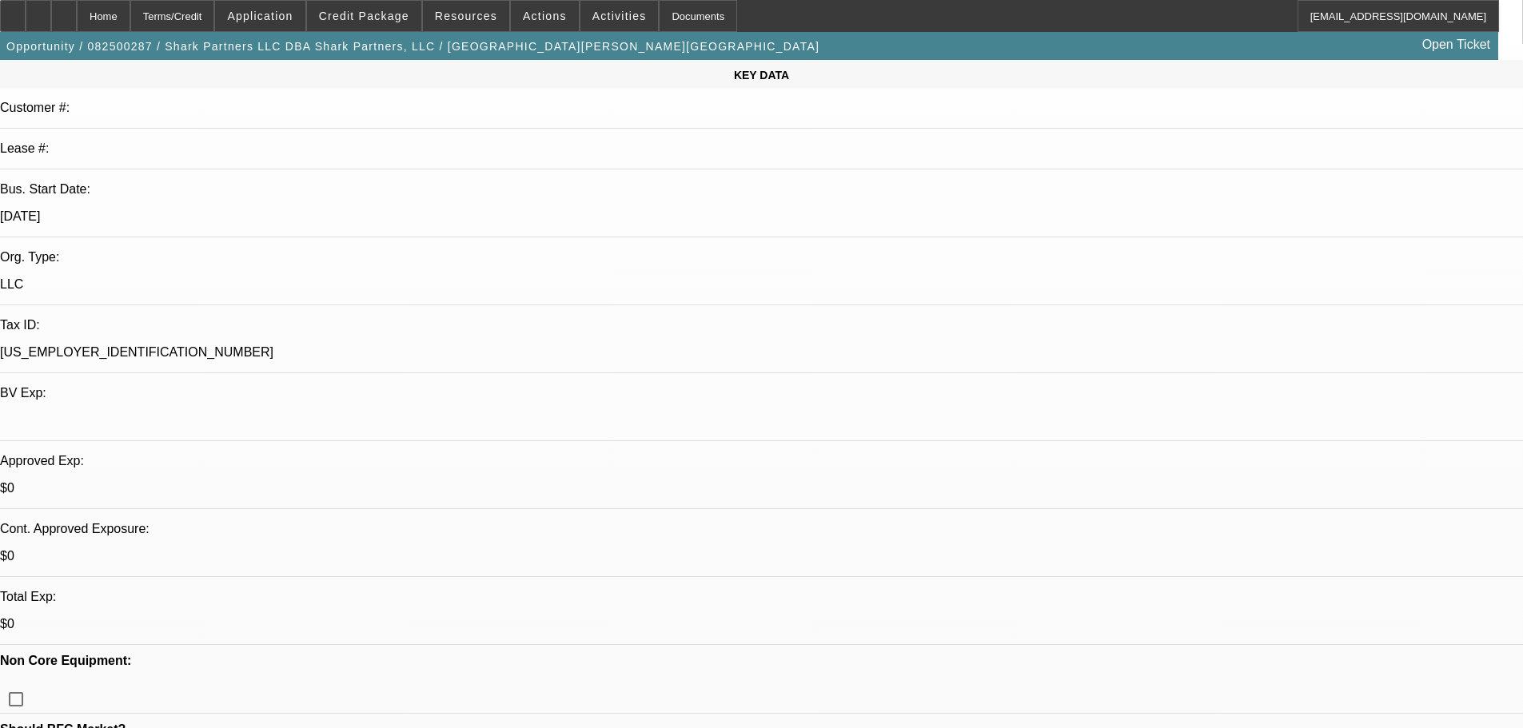
scroll to position [0, 0]
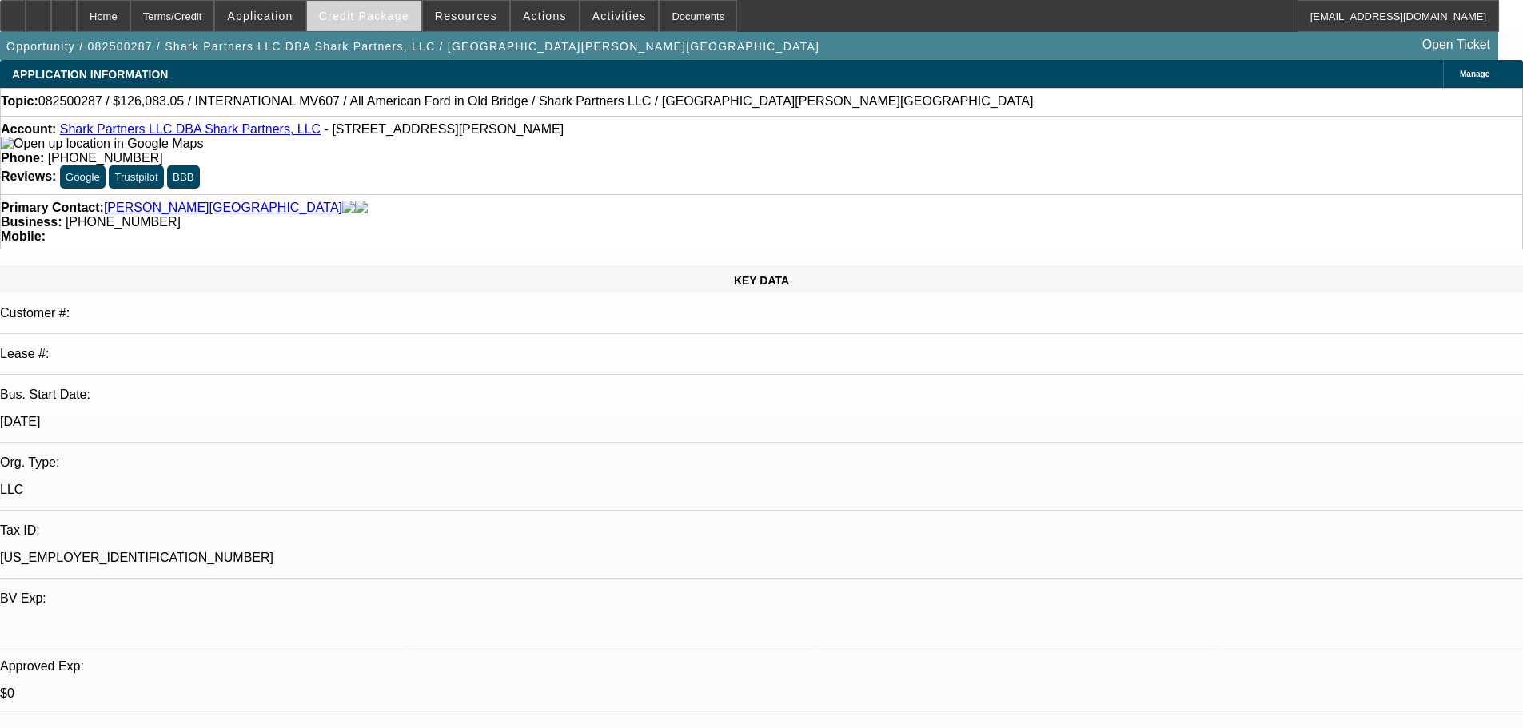
click at [372, 19] on span "Credit Package" at bounding box center [364, 16] width 90 height 13
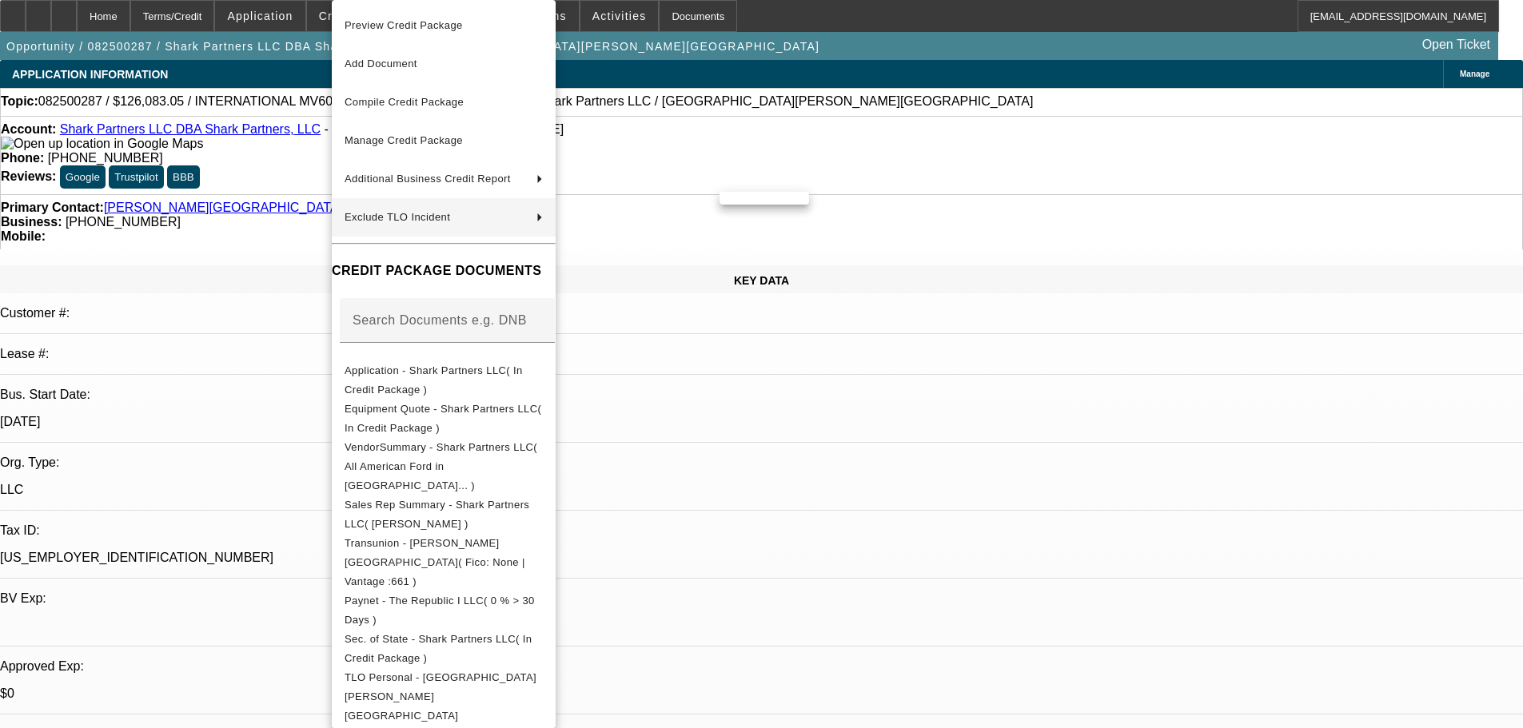
click at [397, 214] on span "Exclude TLO Incident" at bounding box center [398, 217] width 106 height 12
click at [777, 216] on span "Frederick Alston" at bounding box center [777, 217] width 90 height 19
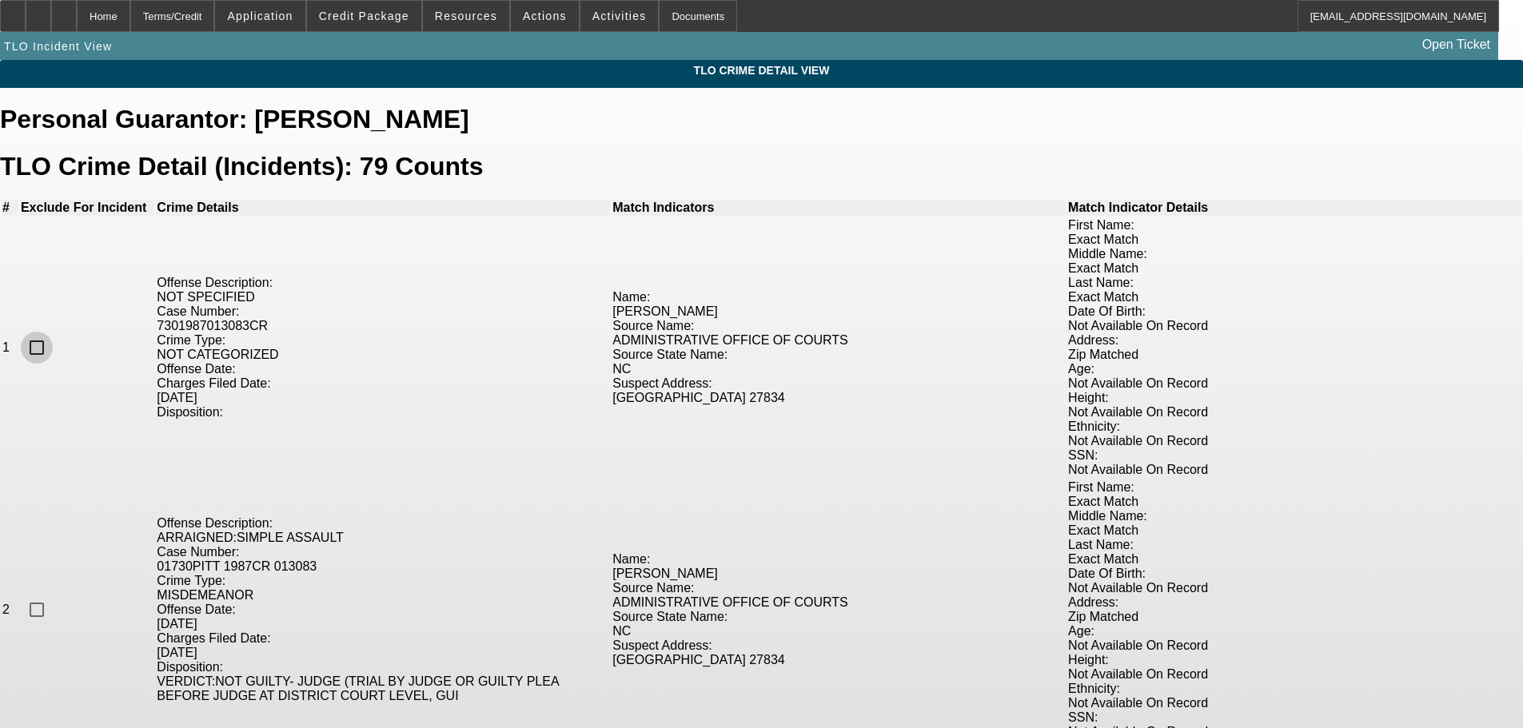
click at [53, 332] on input "checkbox" at bounding box center [37, 348] width 32 height 32
checkbox input "true"
click at [53, 594] on input "checkbox" at bounding box center [37, 610] width 32 height 32
checkbox input "true"
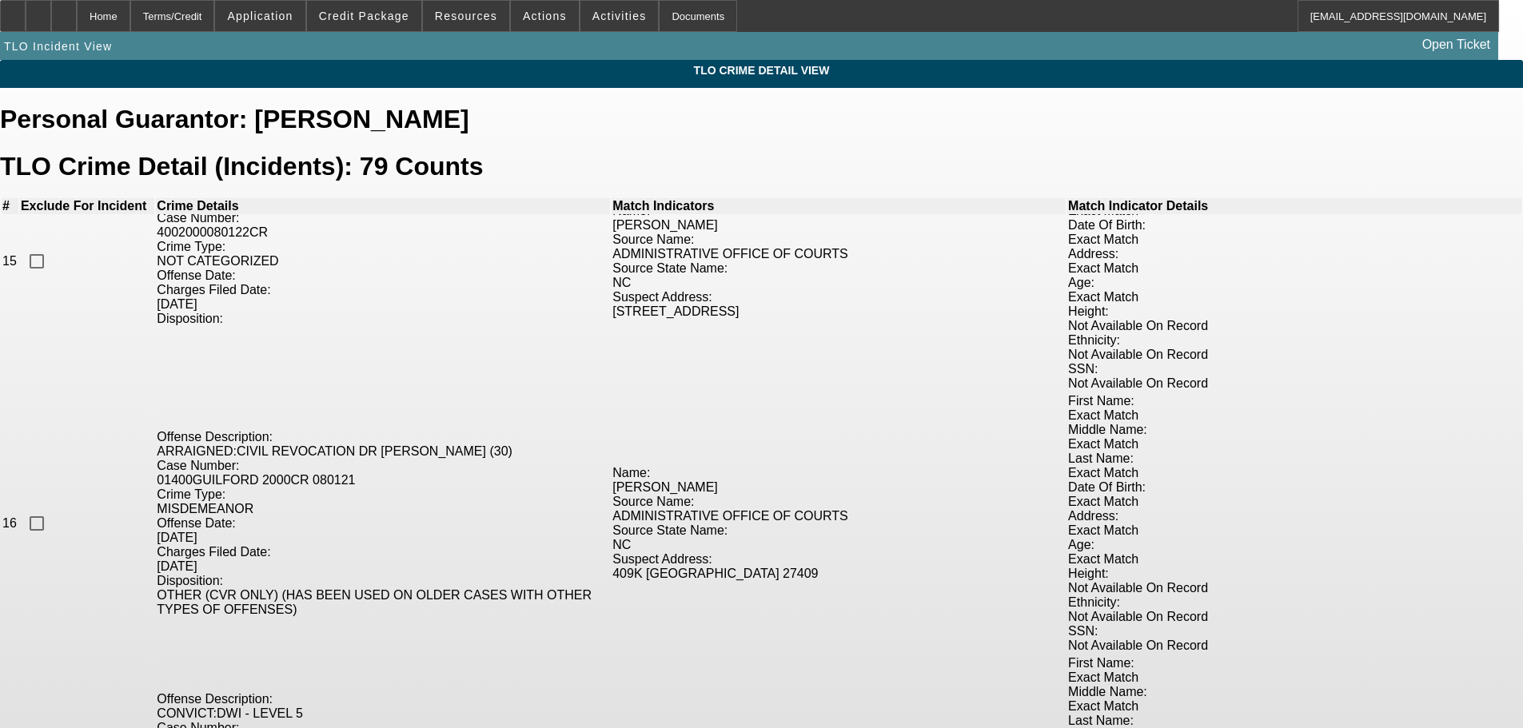
scroll to position [3917, 0]
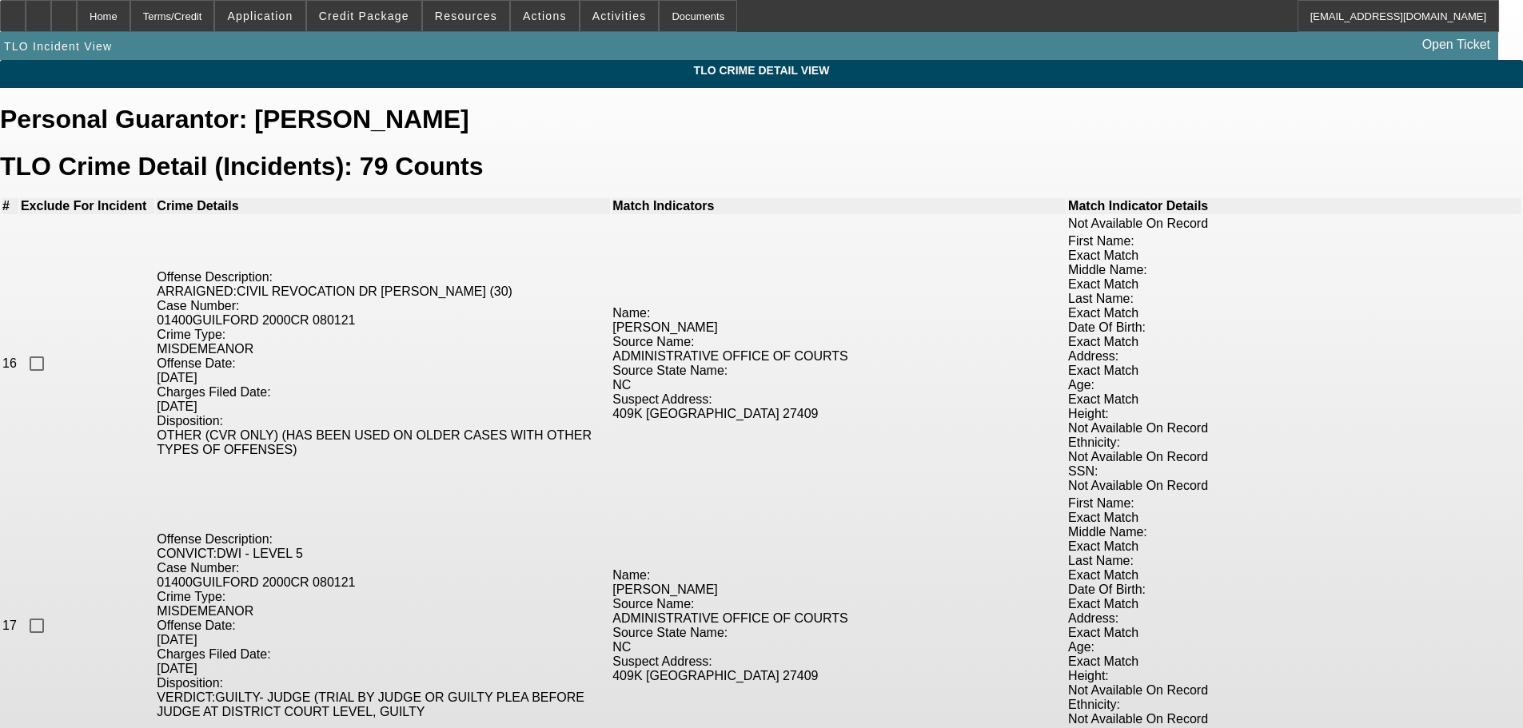
checkbox input "true"
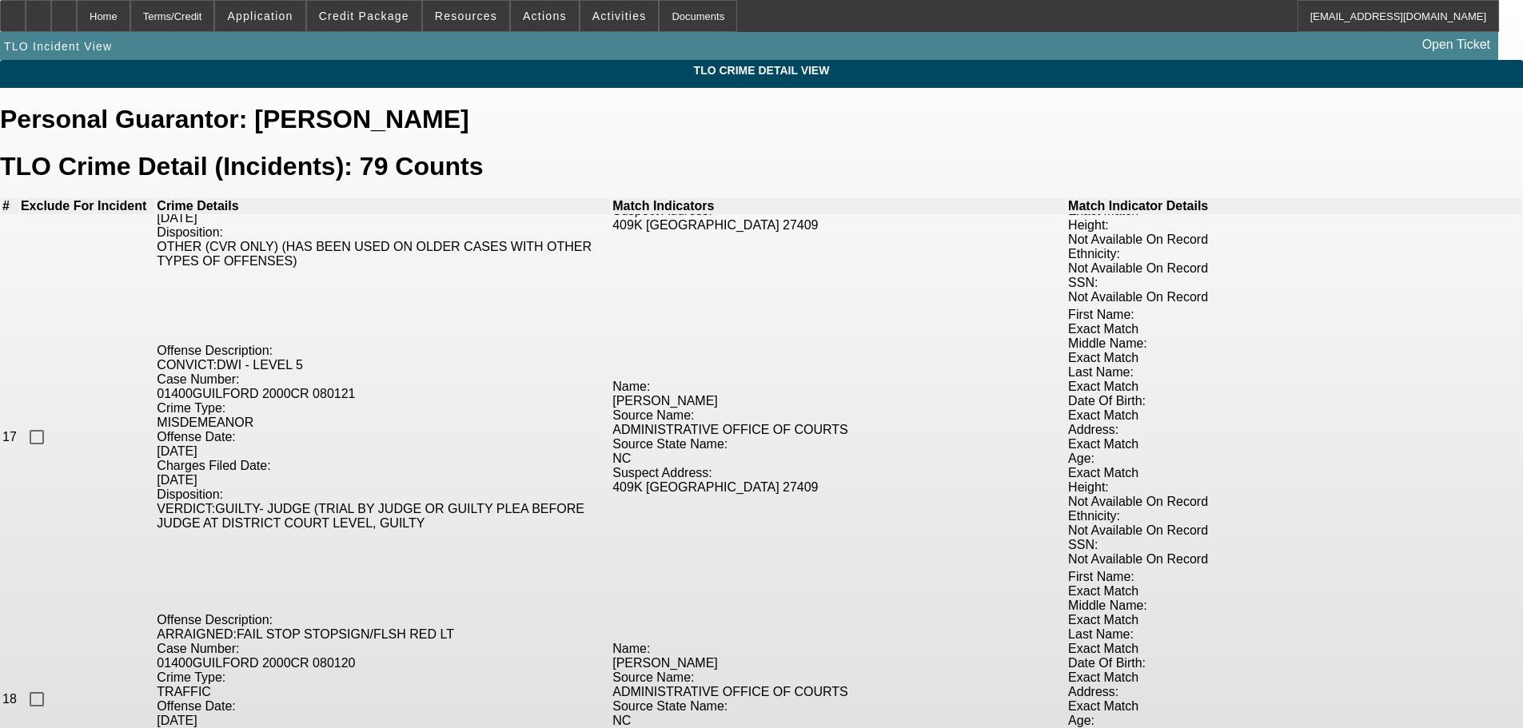
scroll to position [4157, 0]
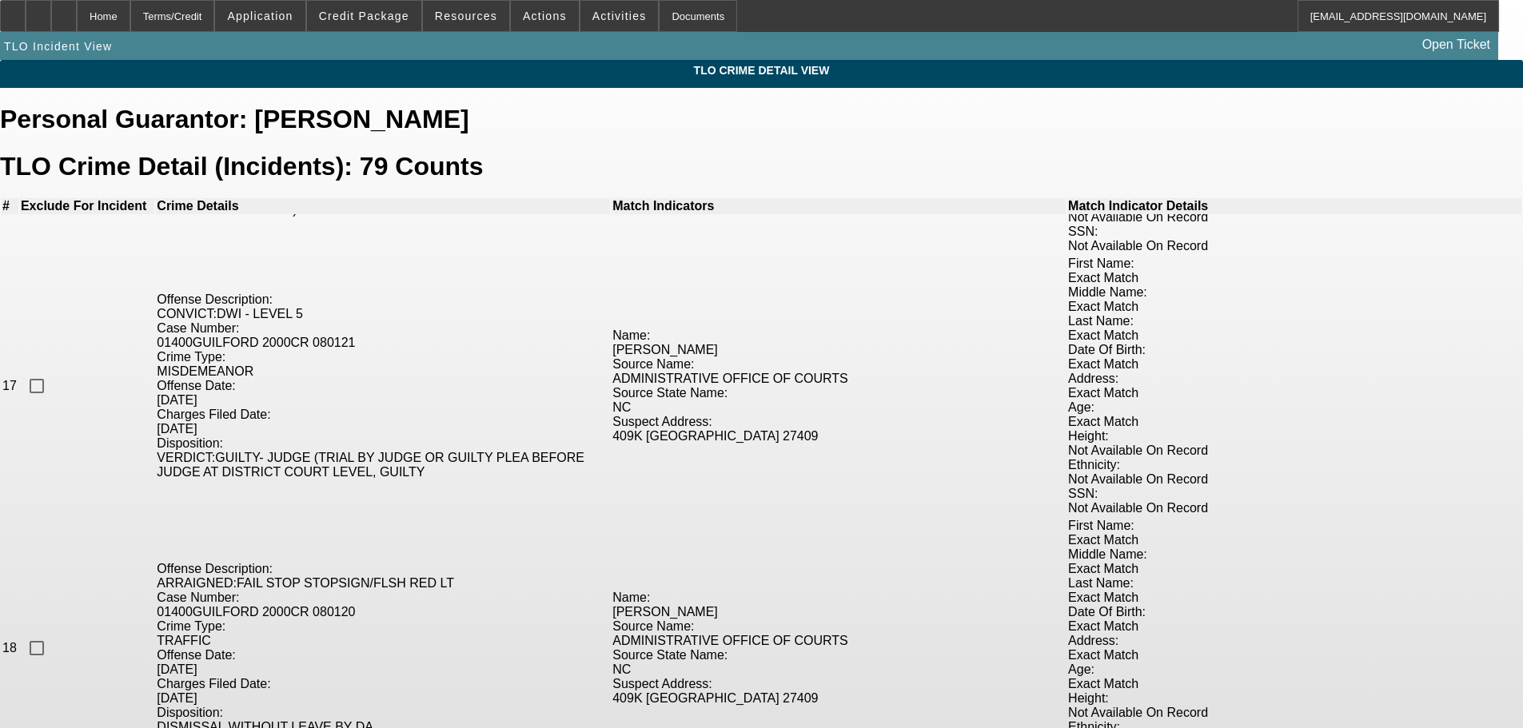
checkbox input "true"
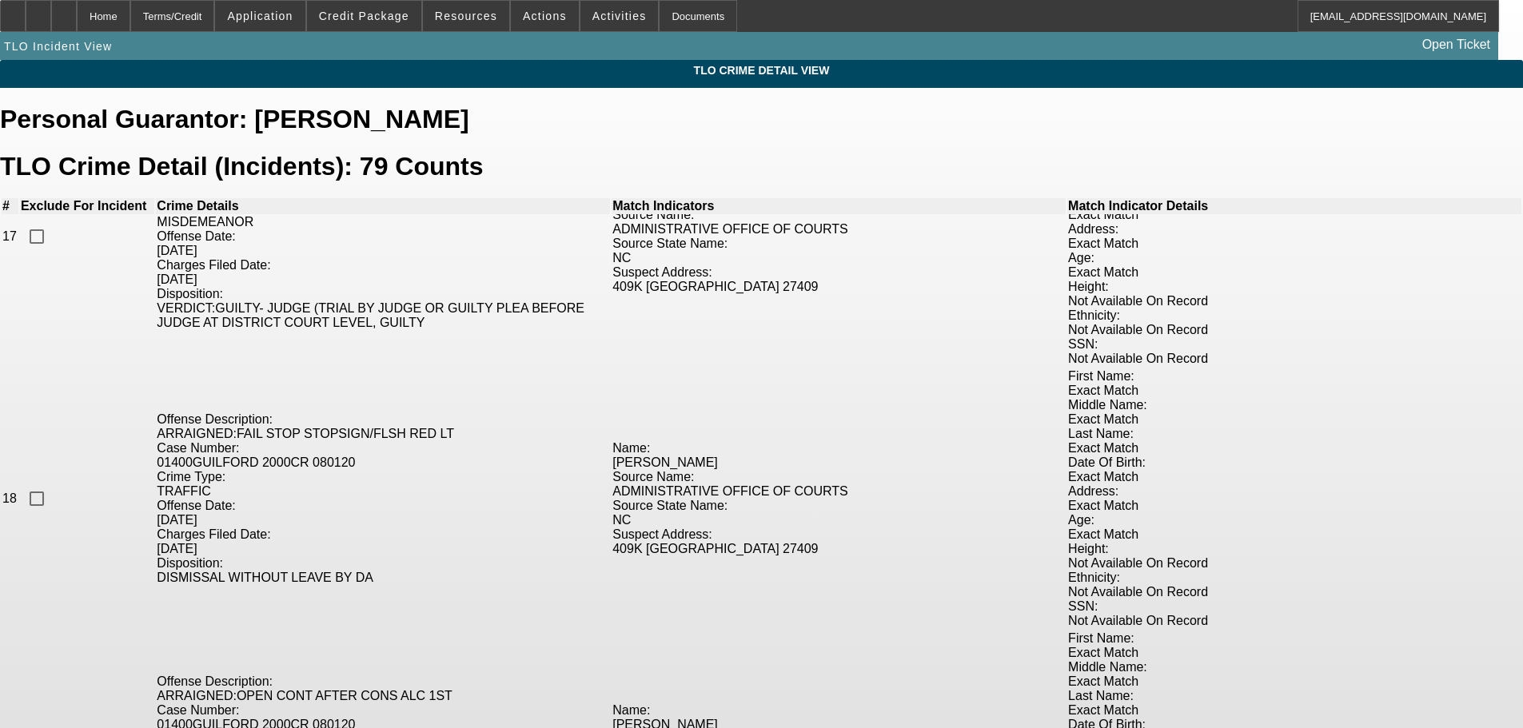
scroll to position [4316, 0]
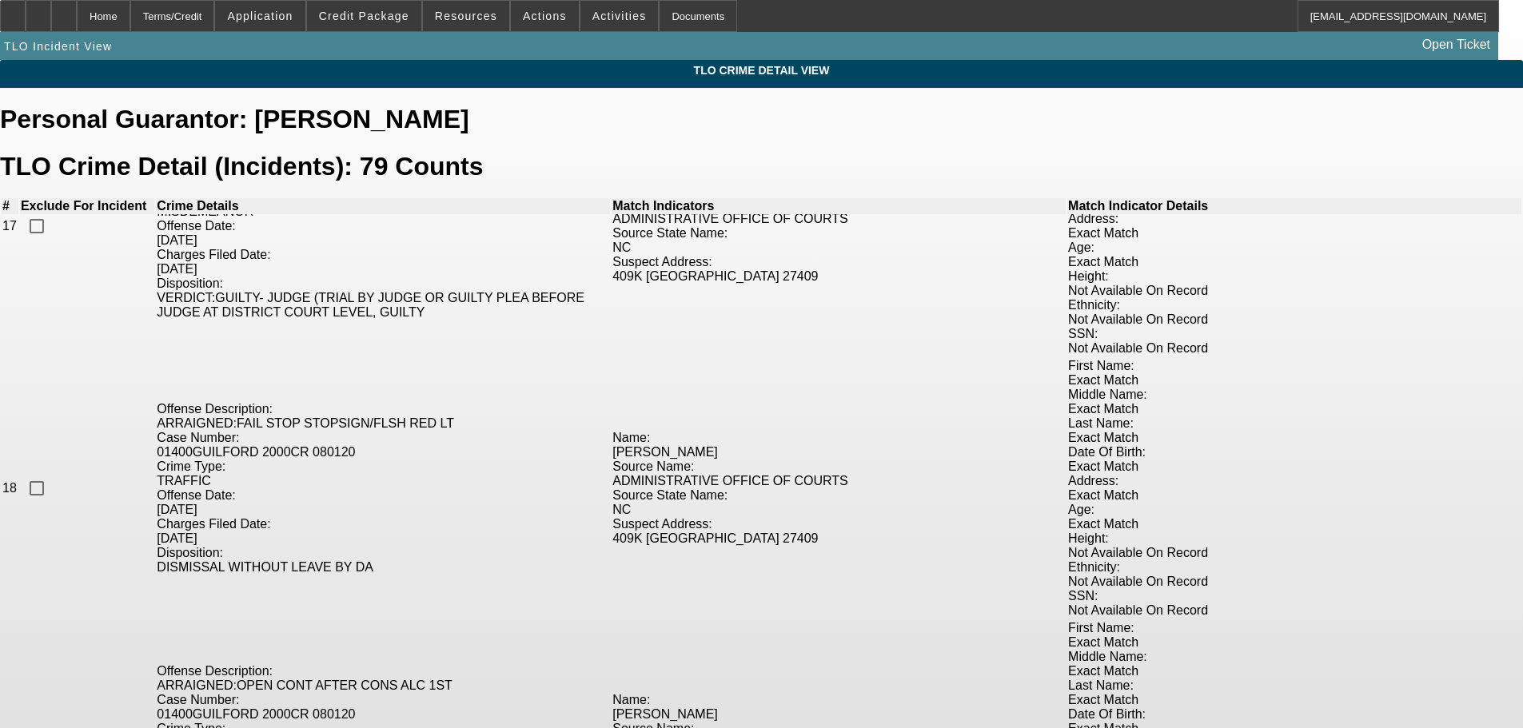
checkbox input "true"
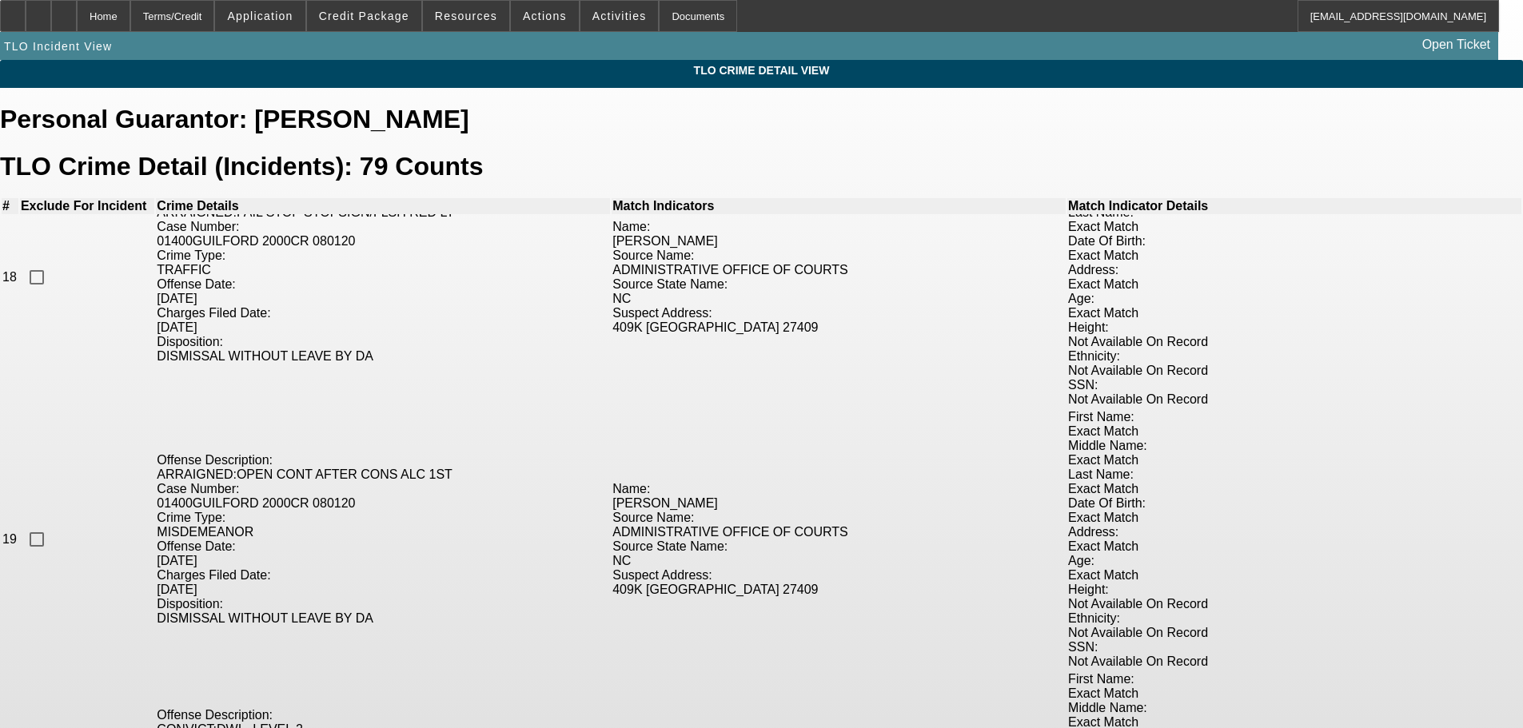
scroll to position [4556, 0]
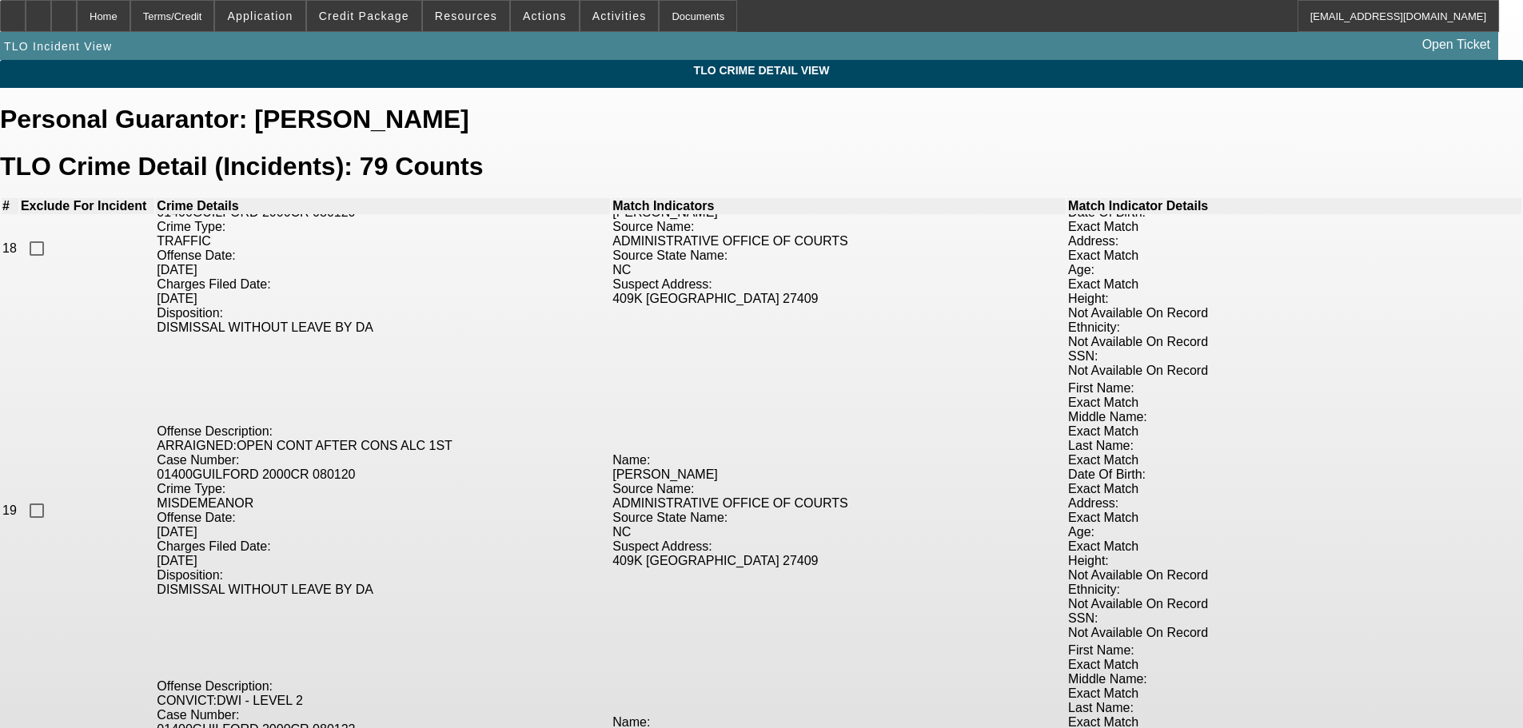
checkbox input "true"
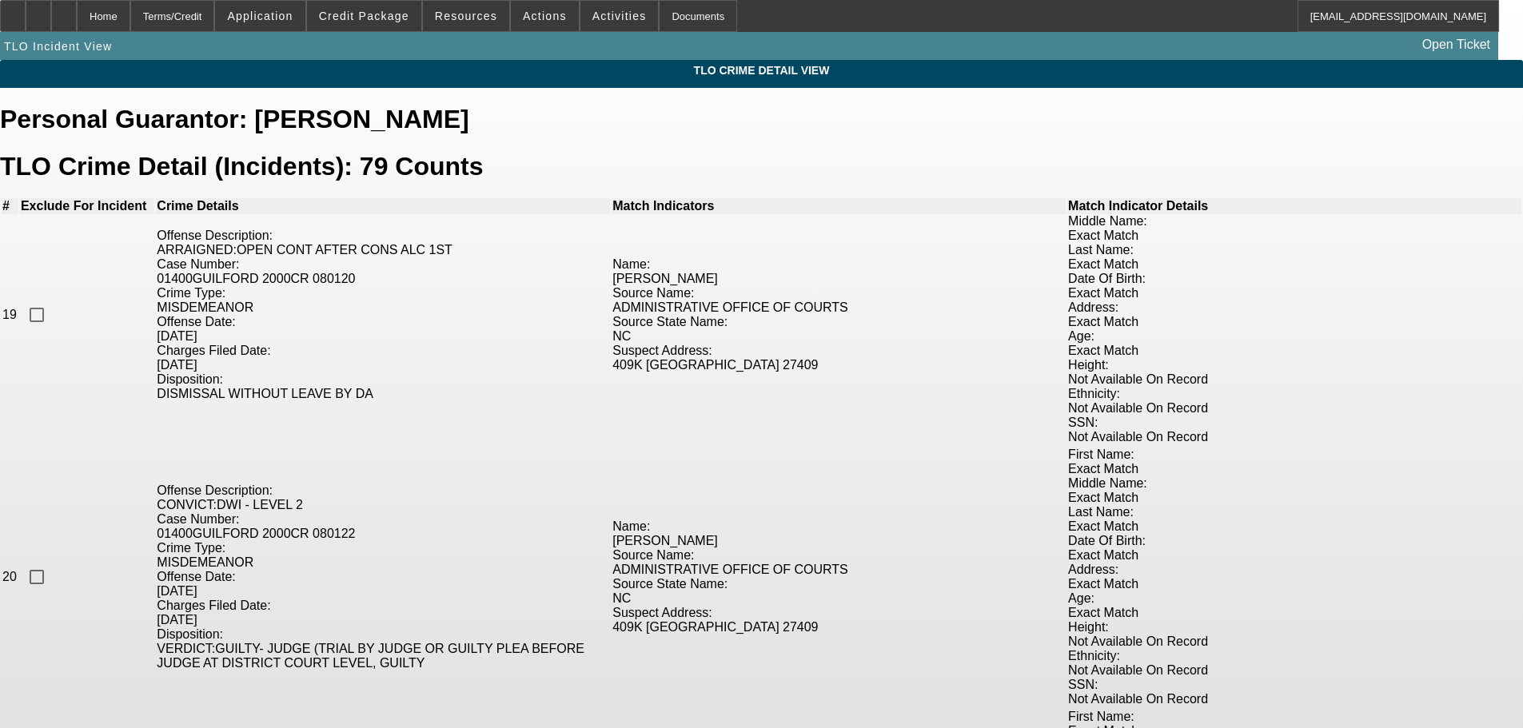
scroll to position [4796, 0]
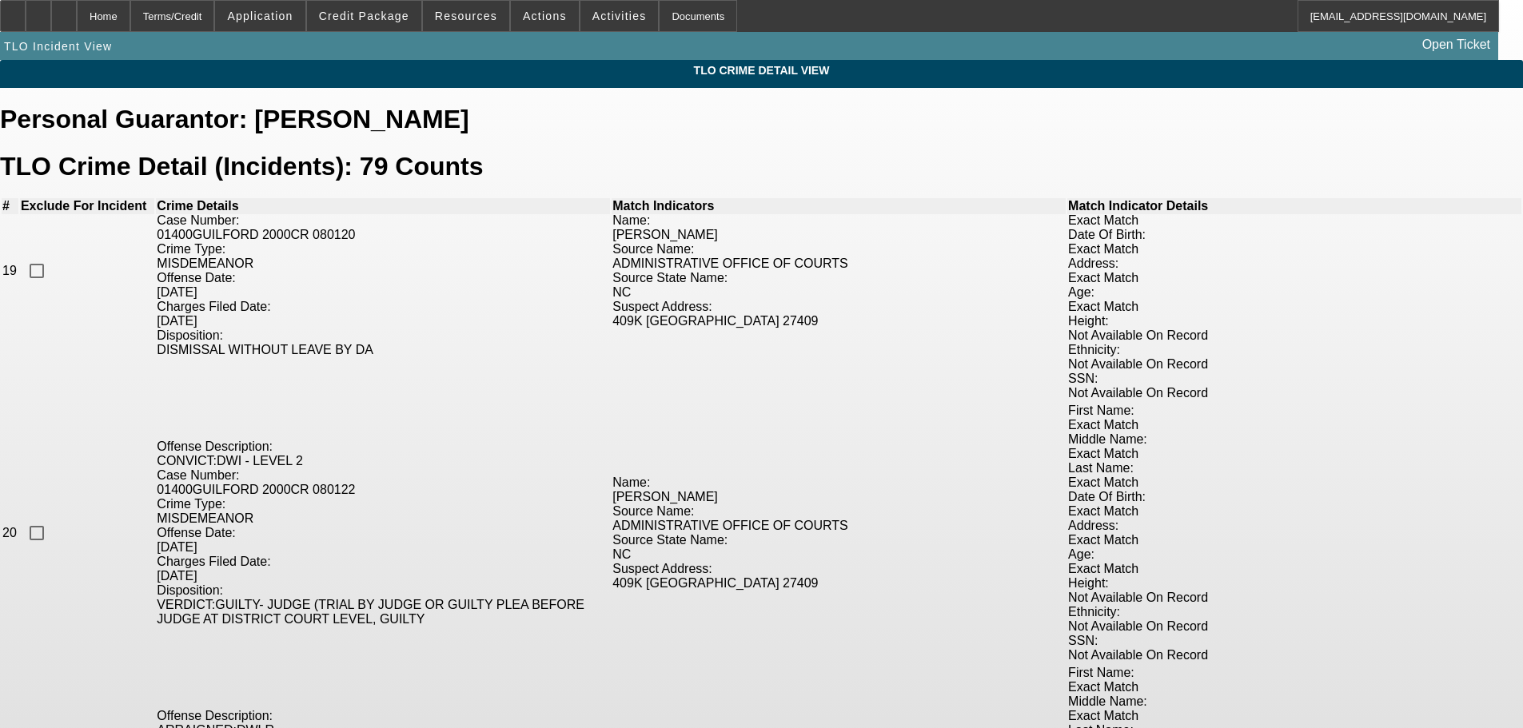
checkbox input "true"
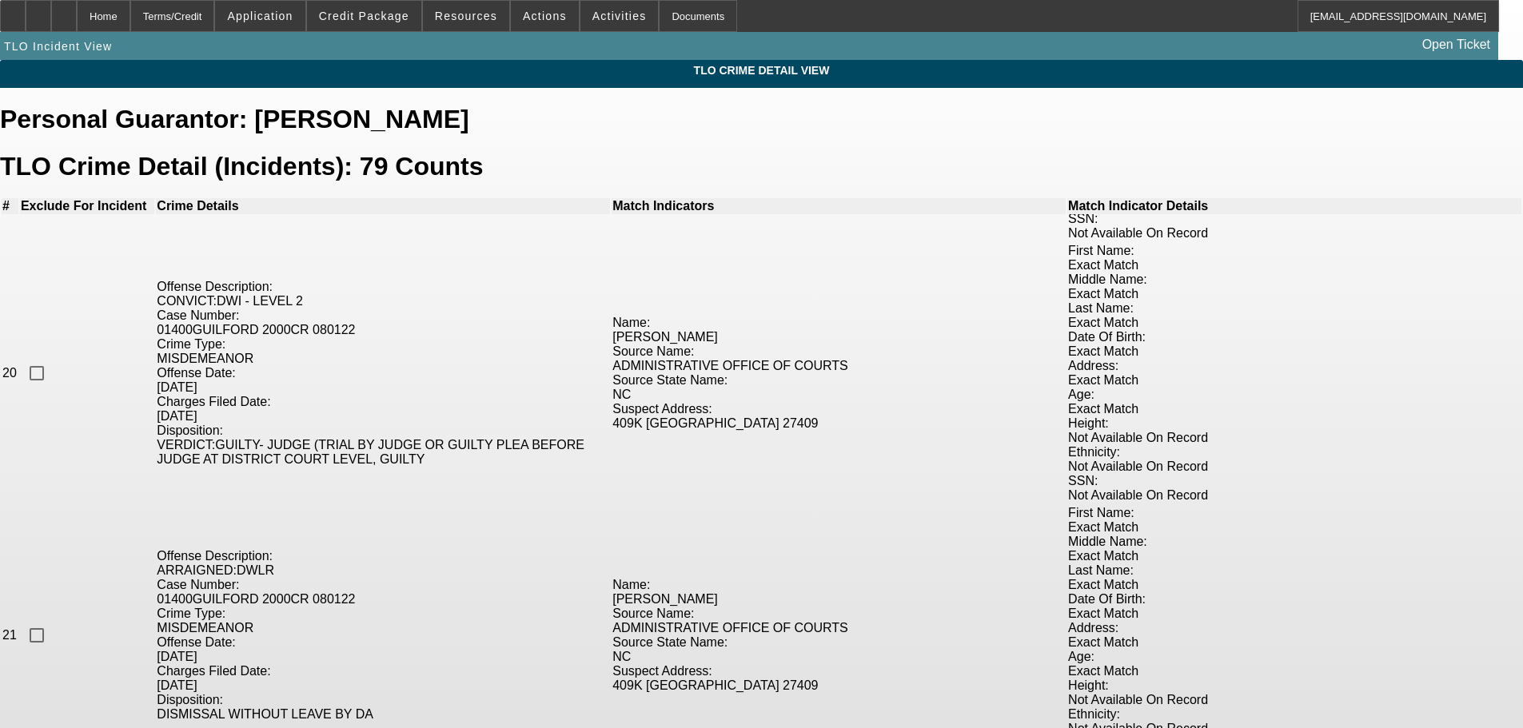
checkbox input "true"
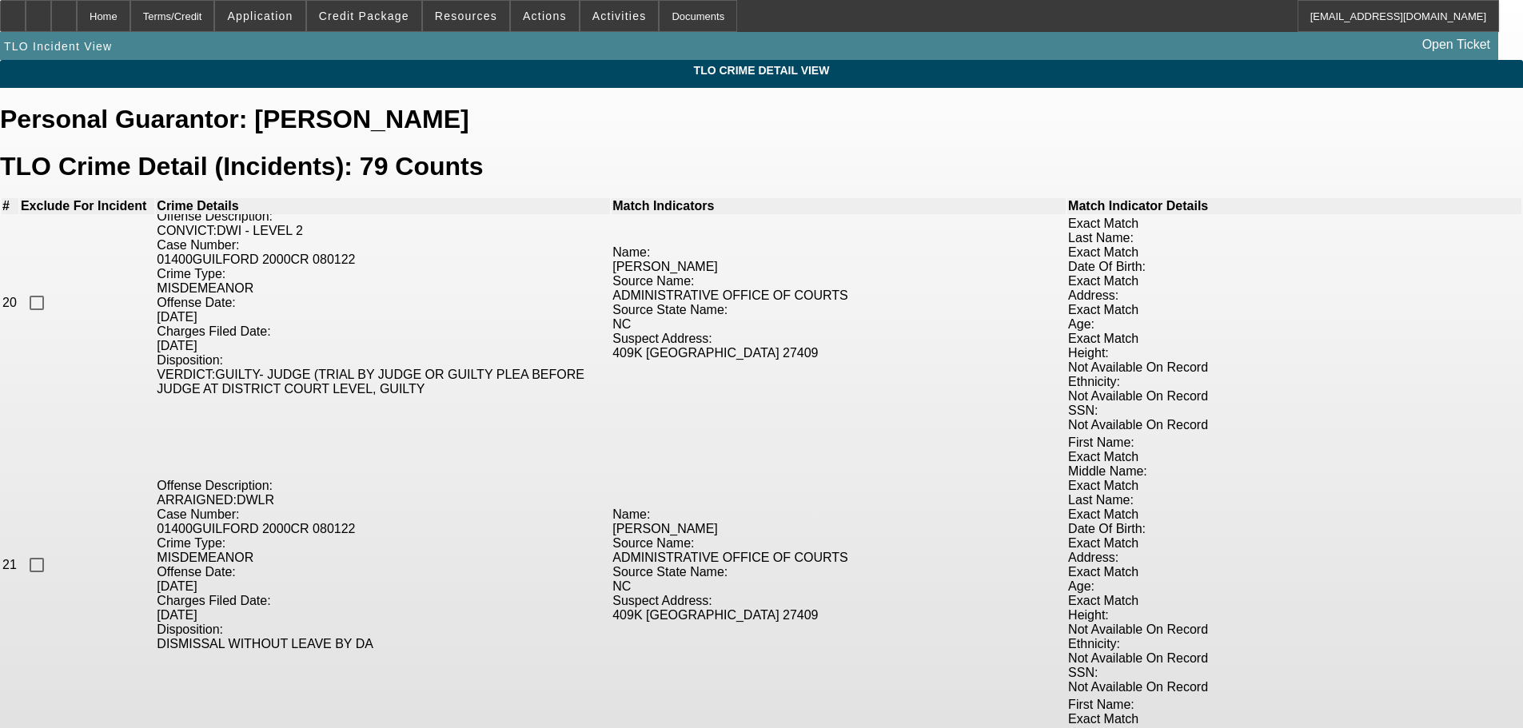
scroll to position [5116, 0]
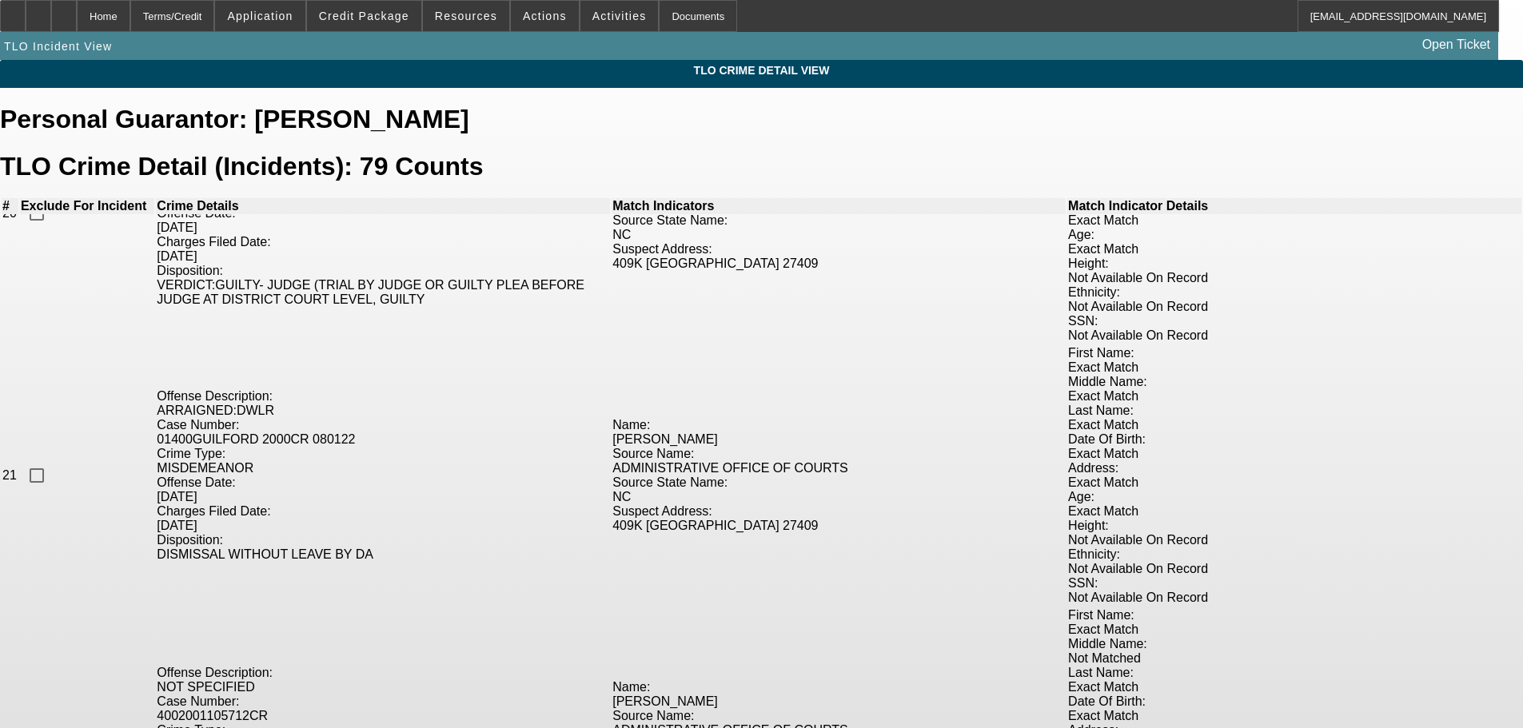
checkbox input "true"
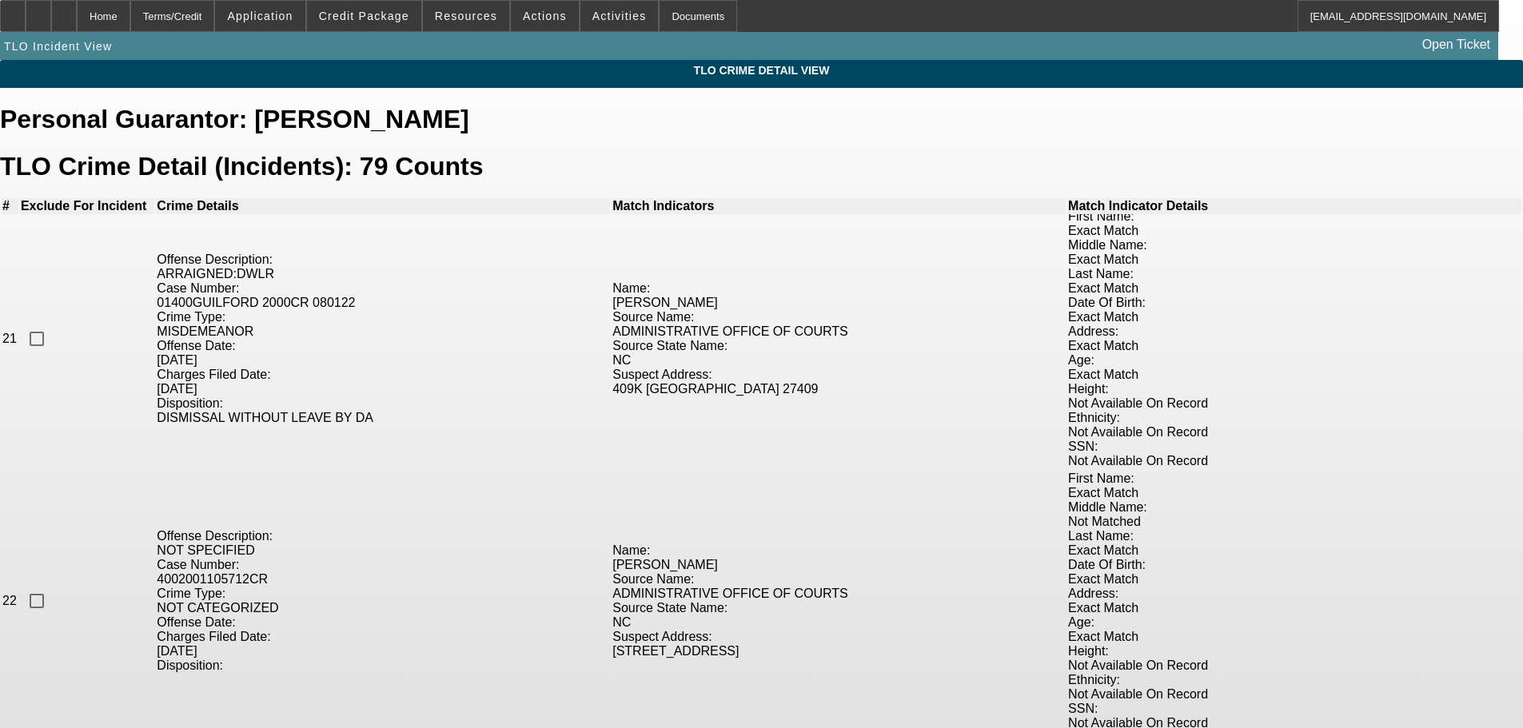
scroll to position [5276, 0]
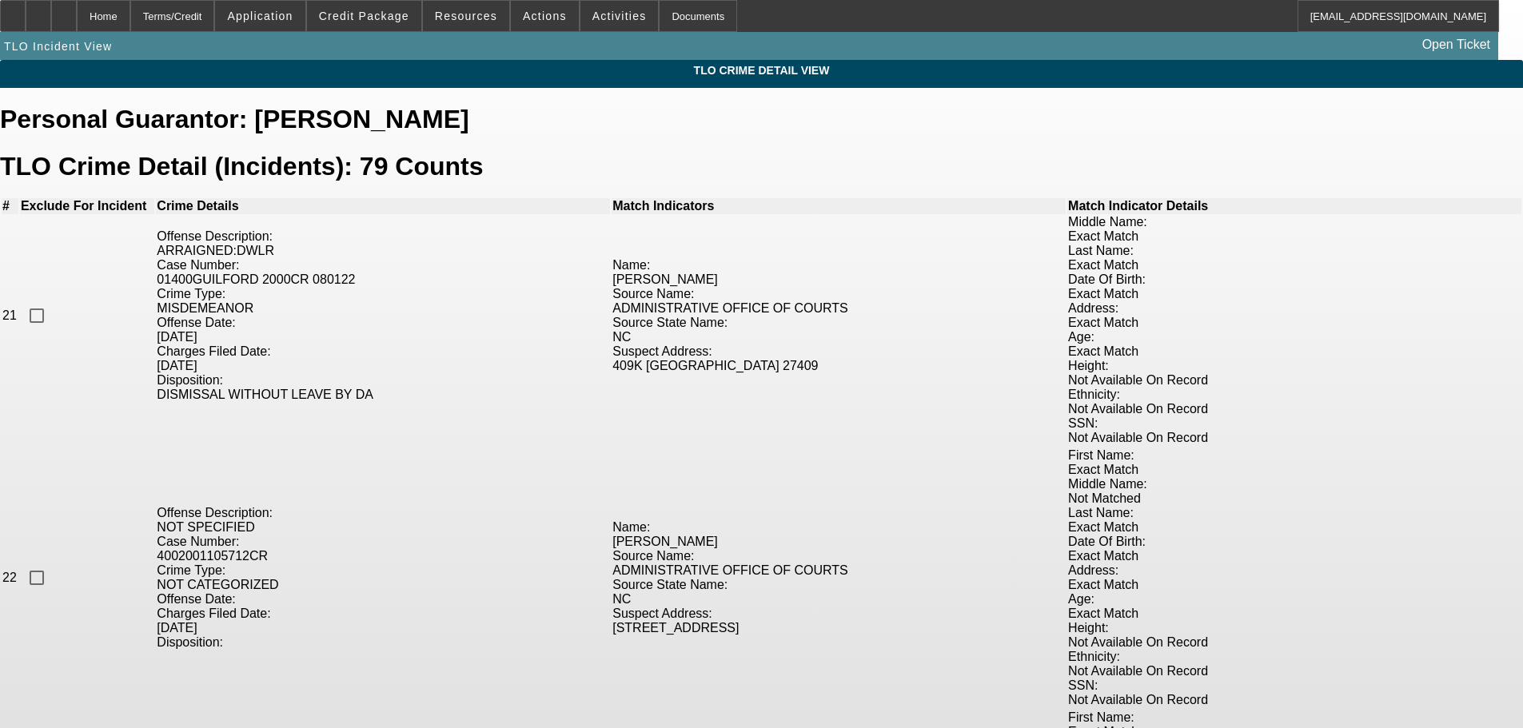
checkbox input "true"
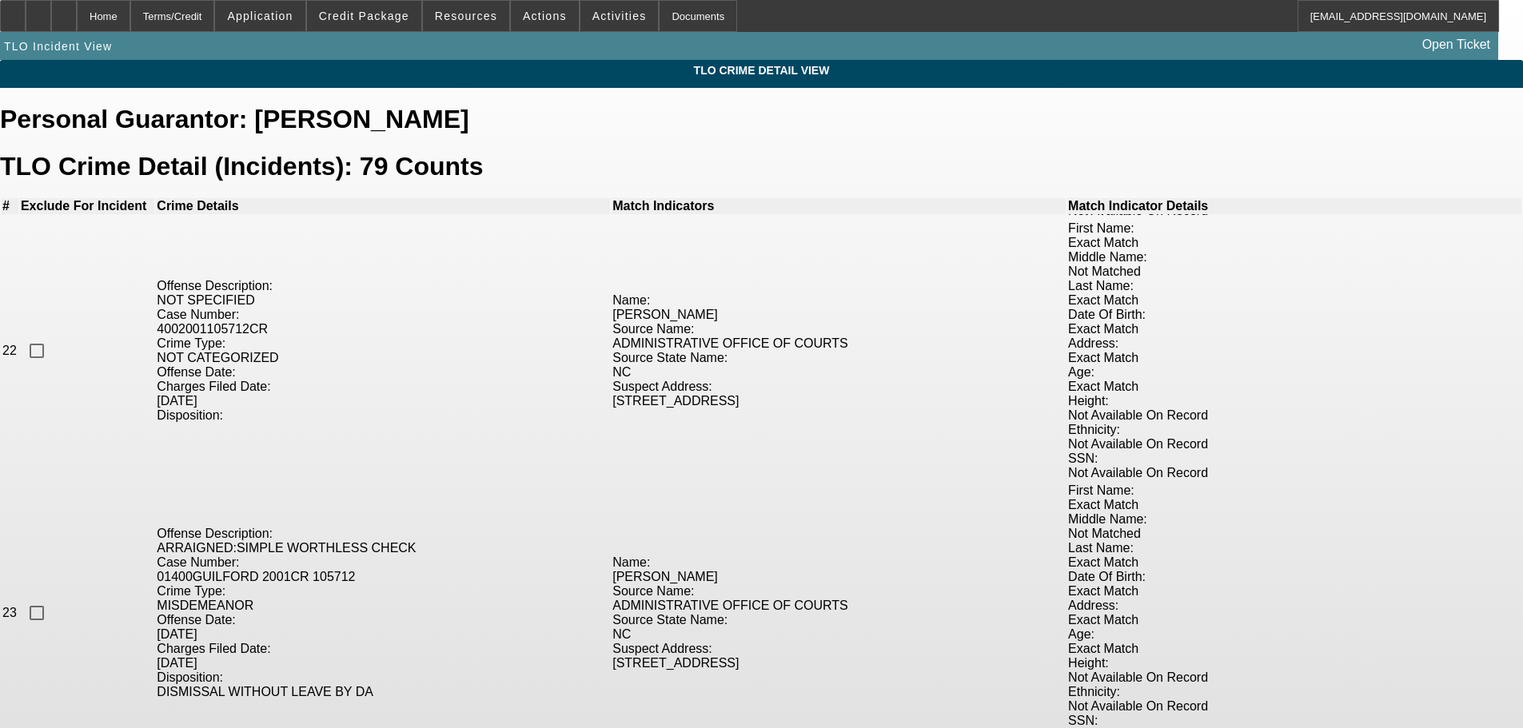
scroll to position [5595, 0]
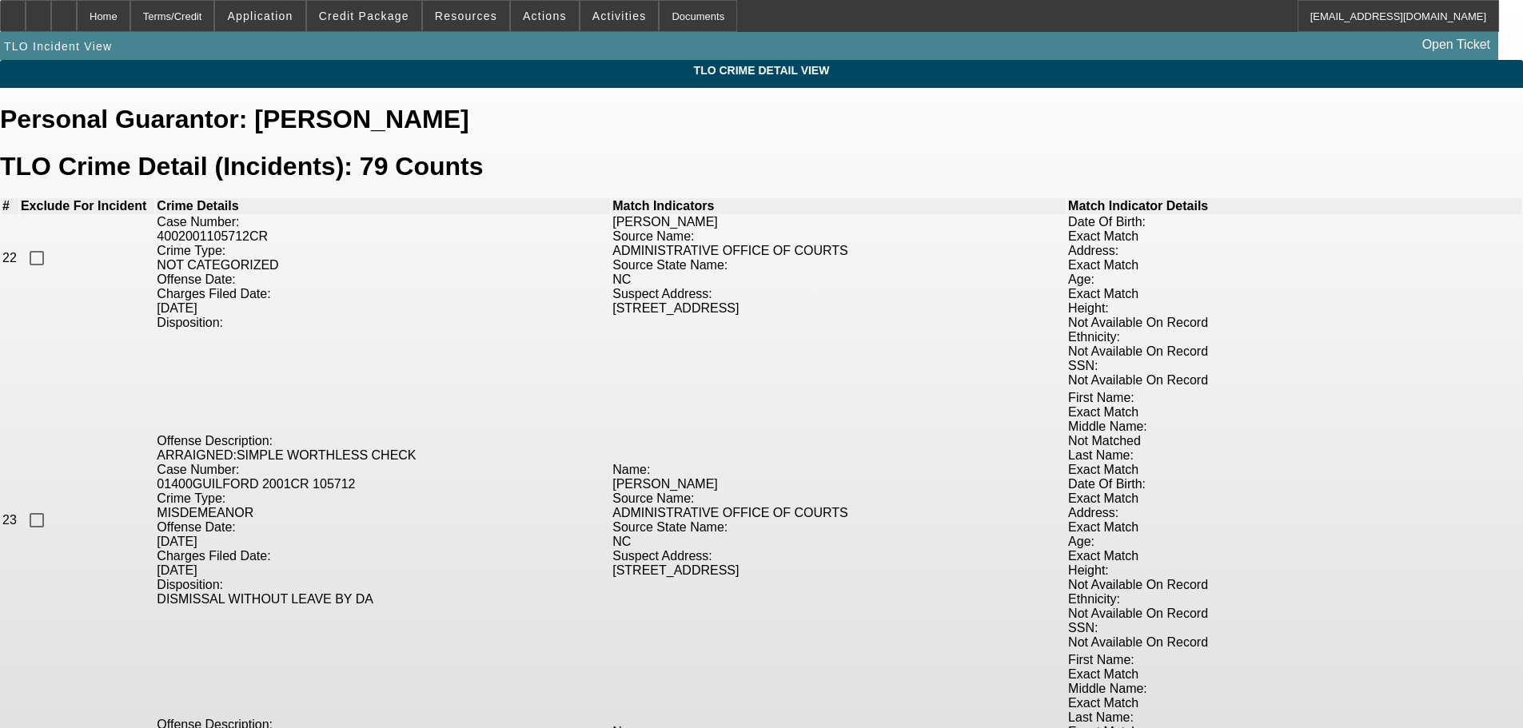
checkbox input "true"
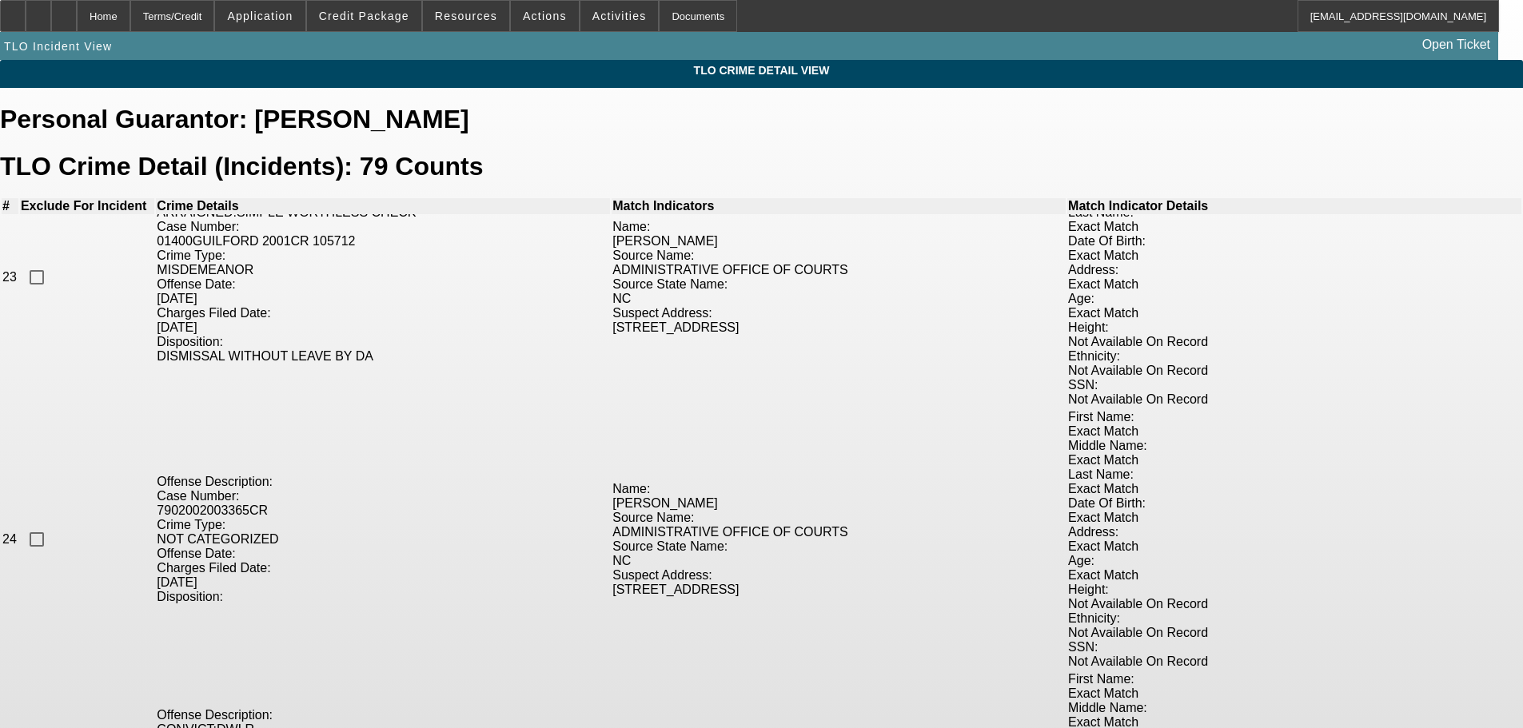
scroll to position [5915, 0]
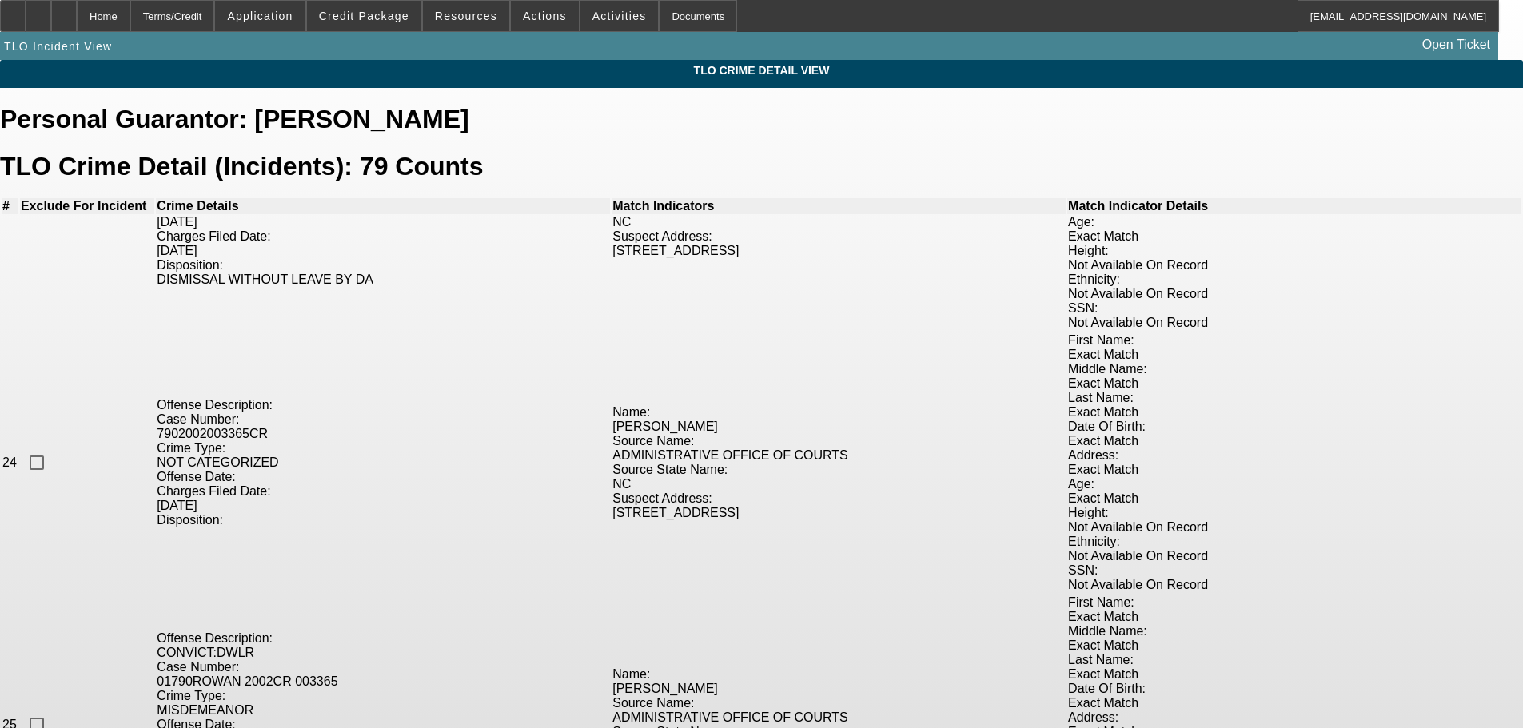
checkbox input "true"
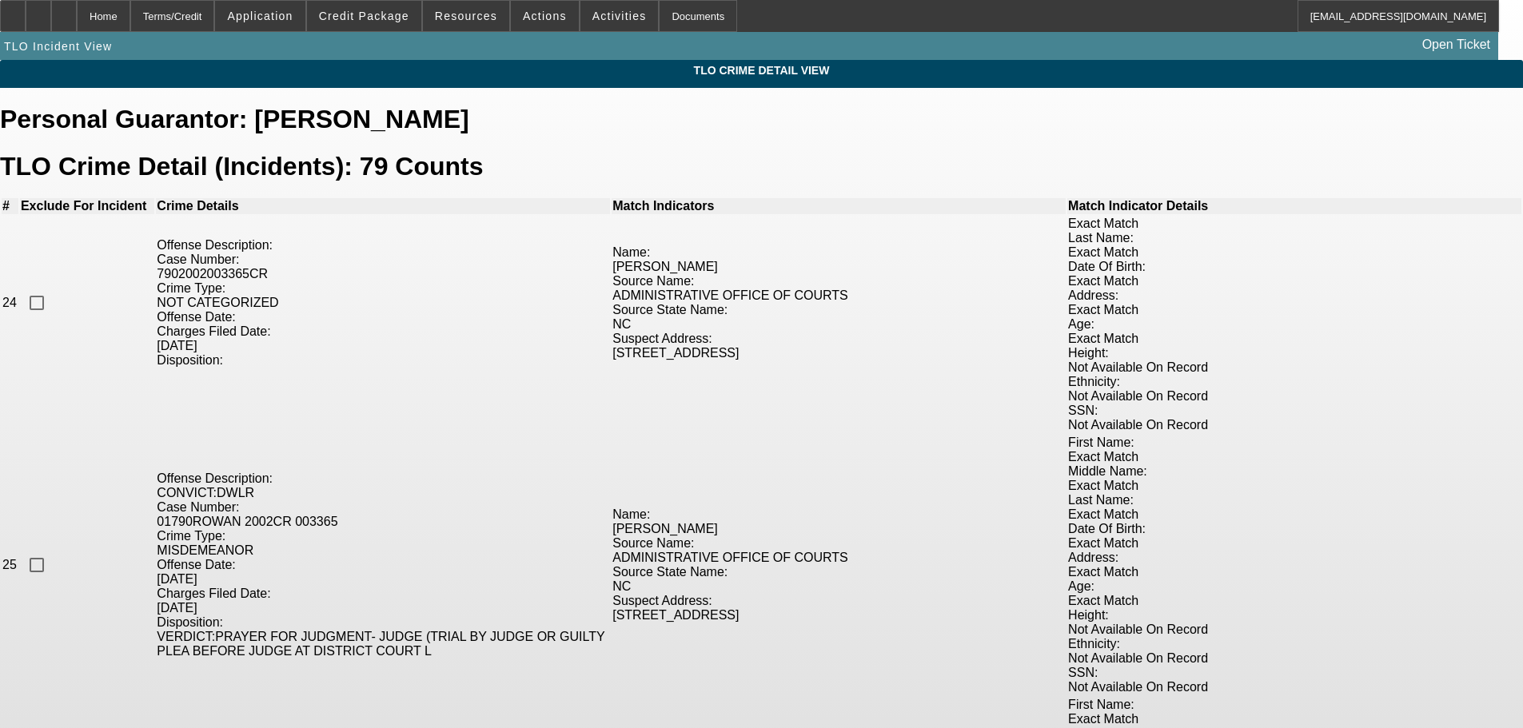
checkbox input "true"
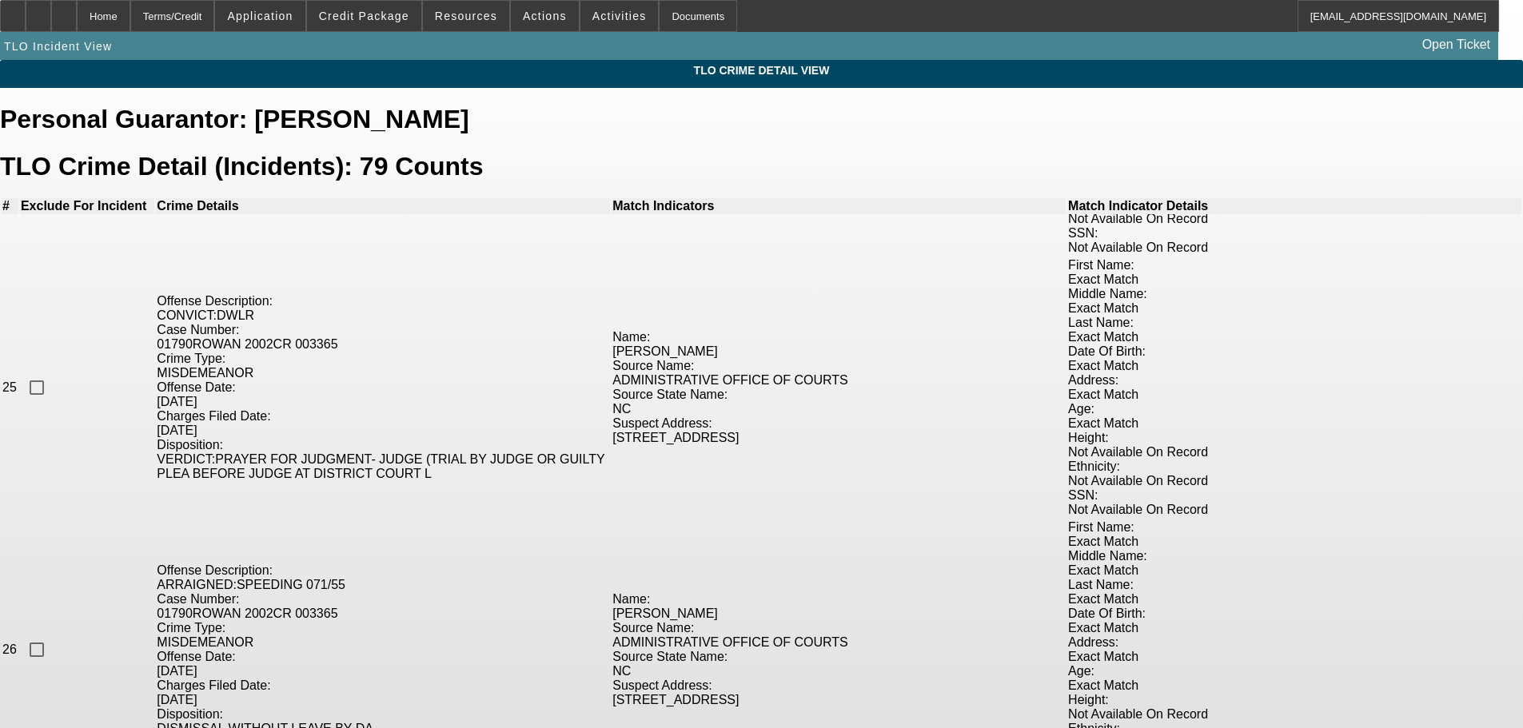
scroll to position [6315, 0]
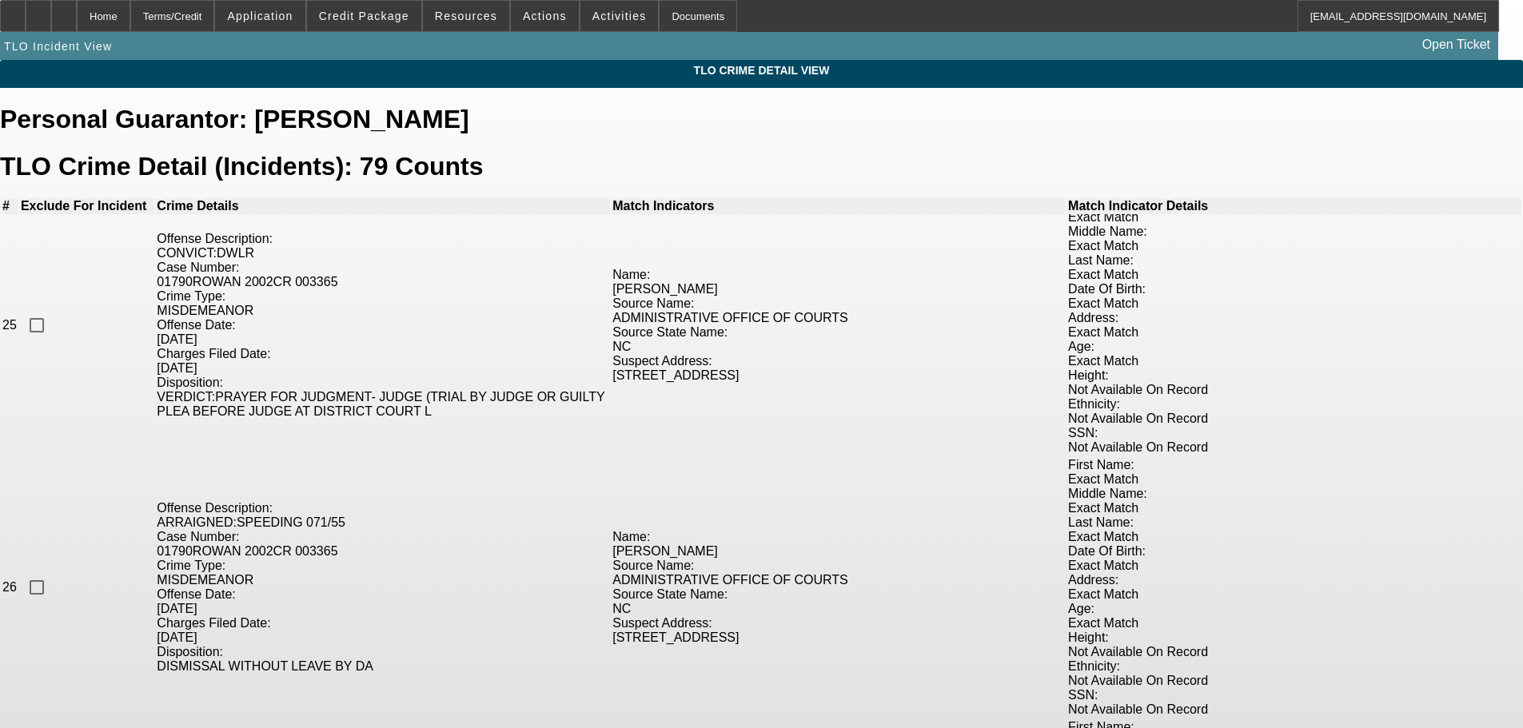
checkbox input "true"
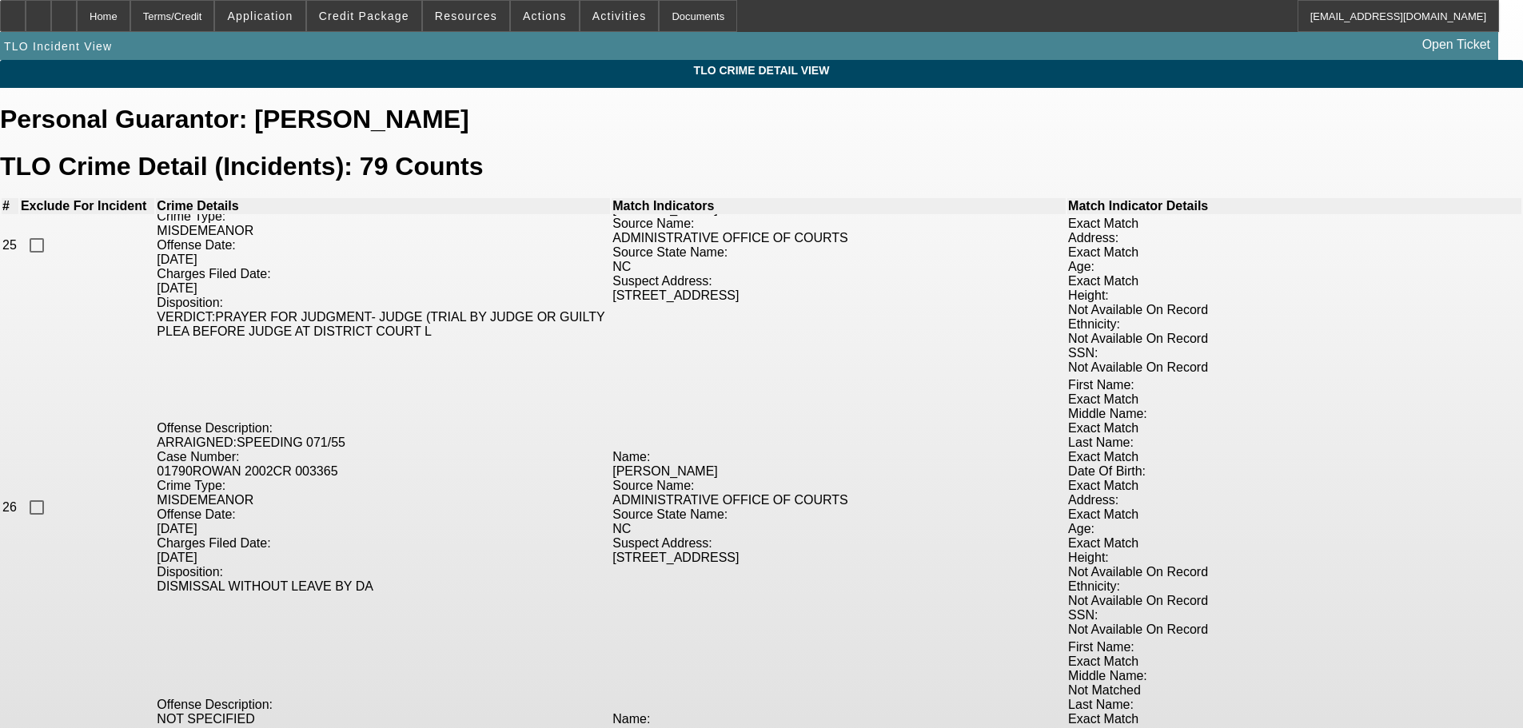
checkbox input "true"
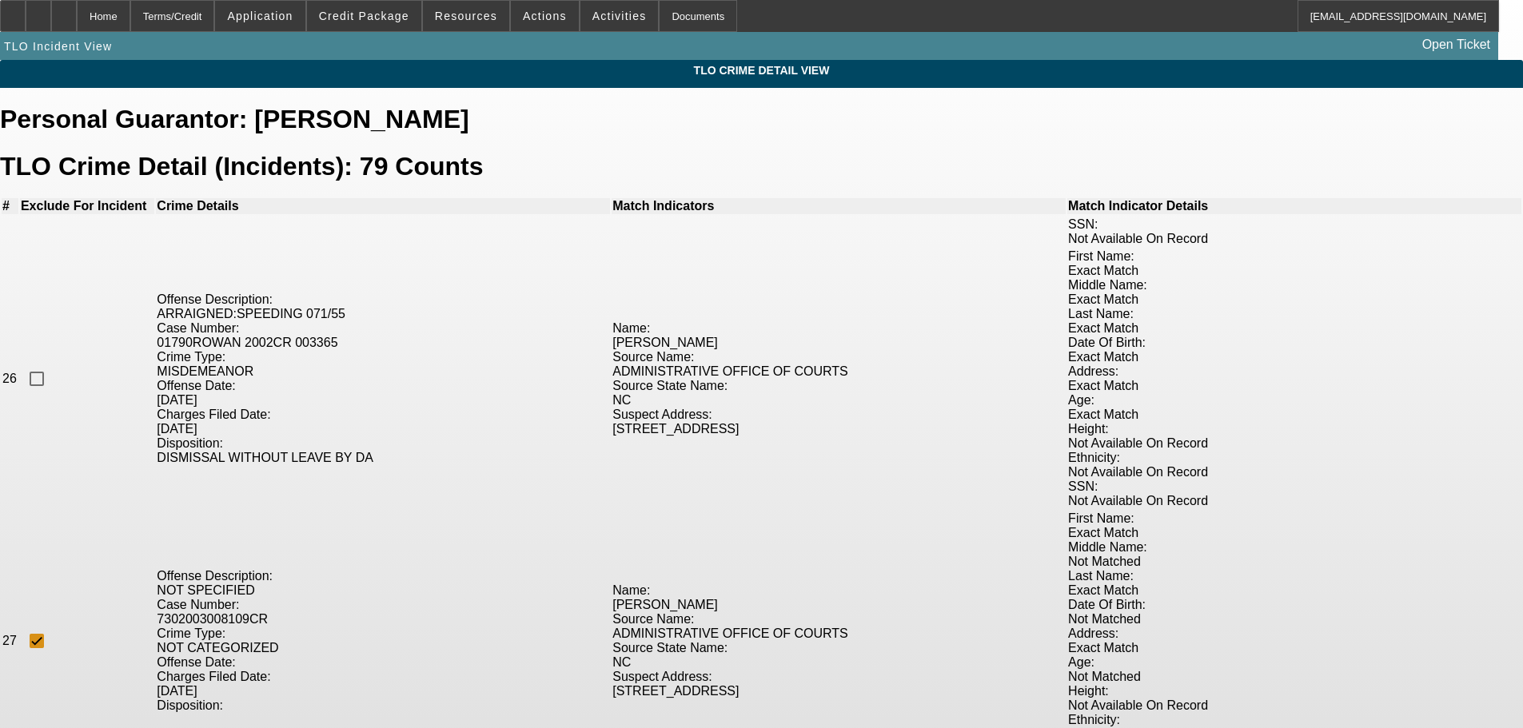
scroll to position [6555, 0]
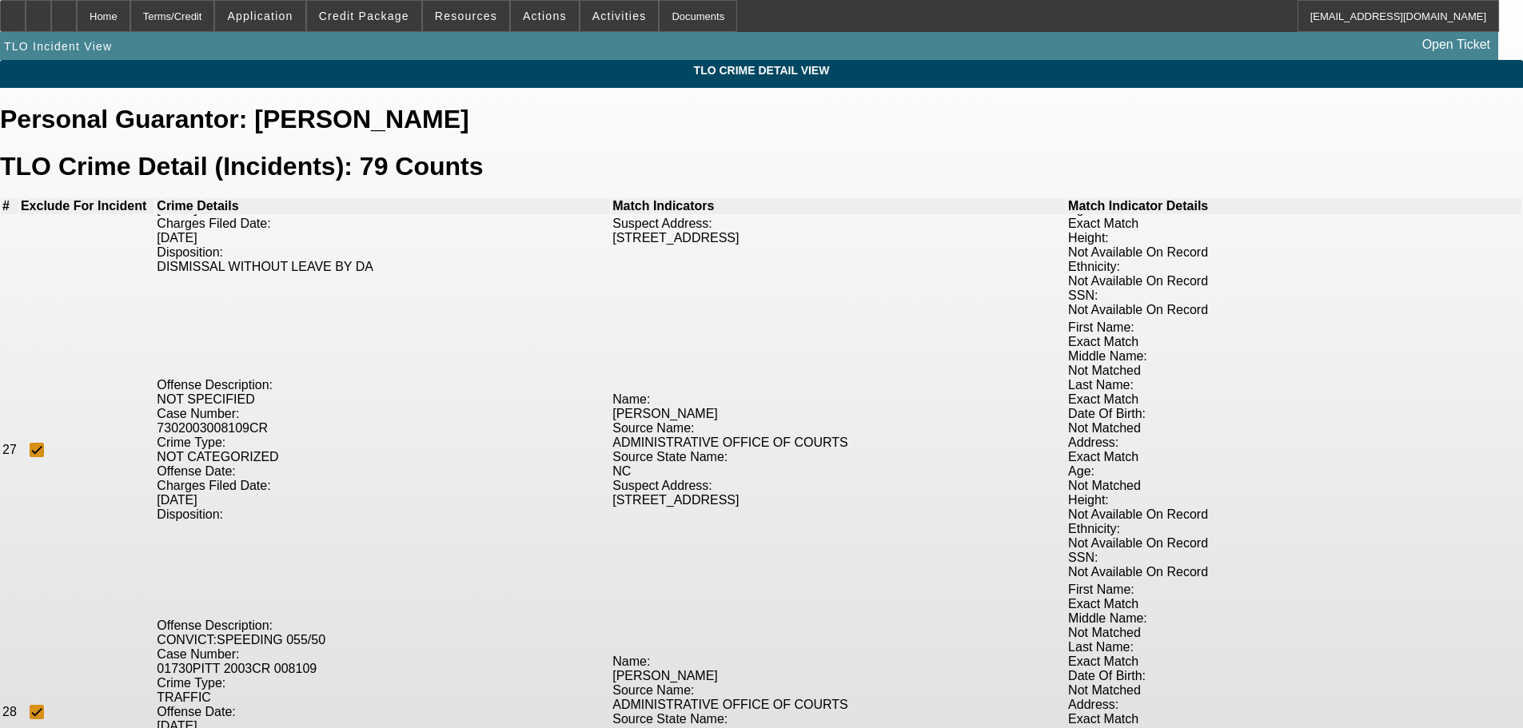
checkbox input "true"
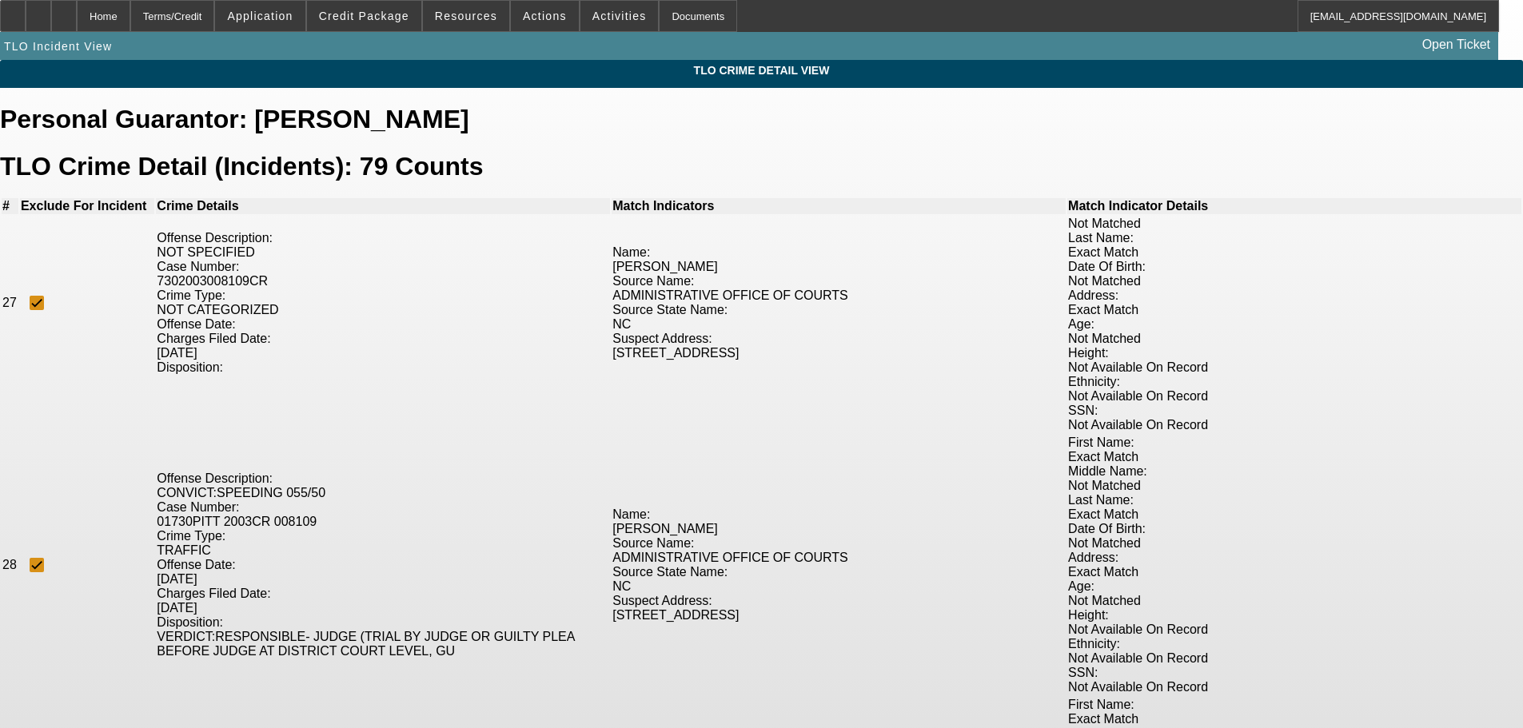
scroll to position [6874, 0]
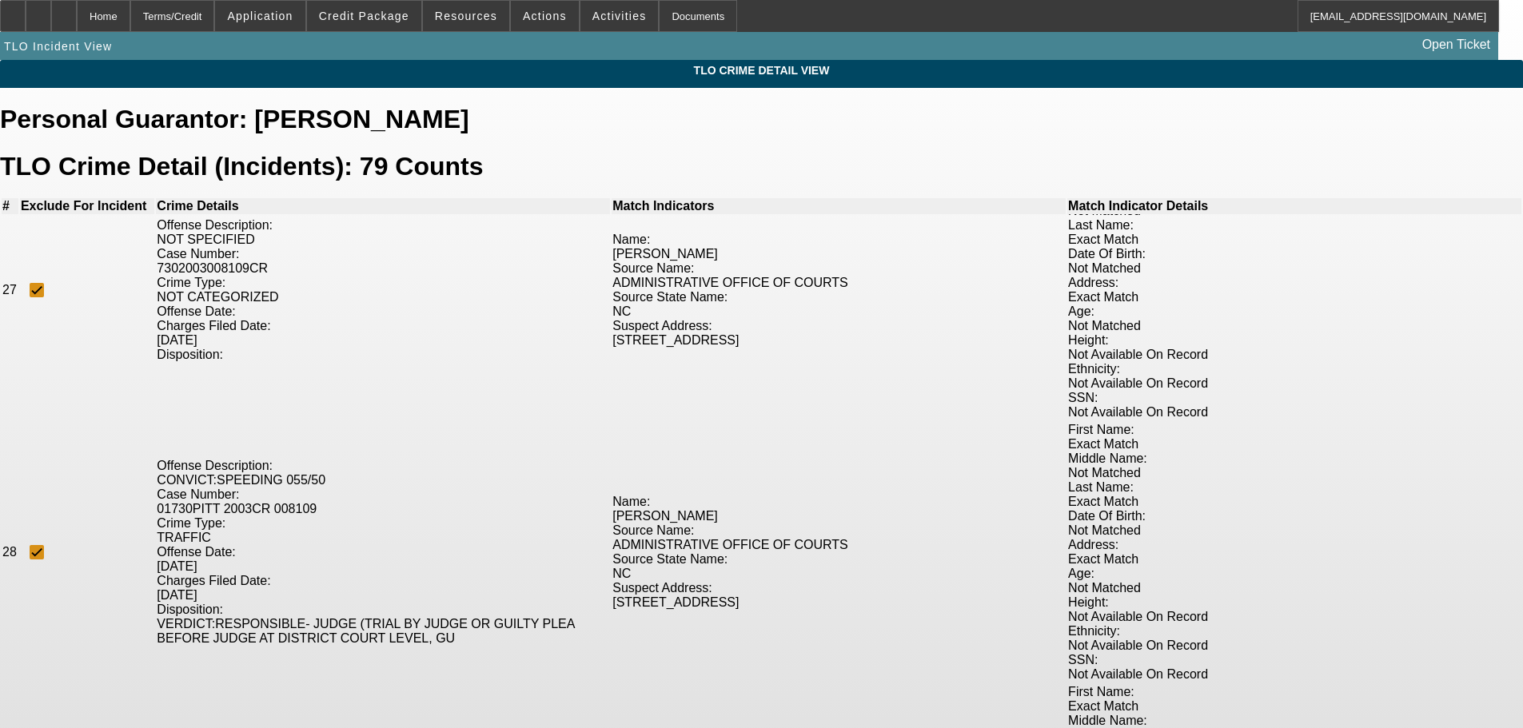
checkbox input "true"
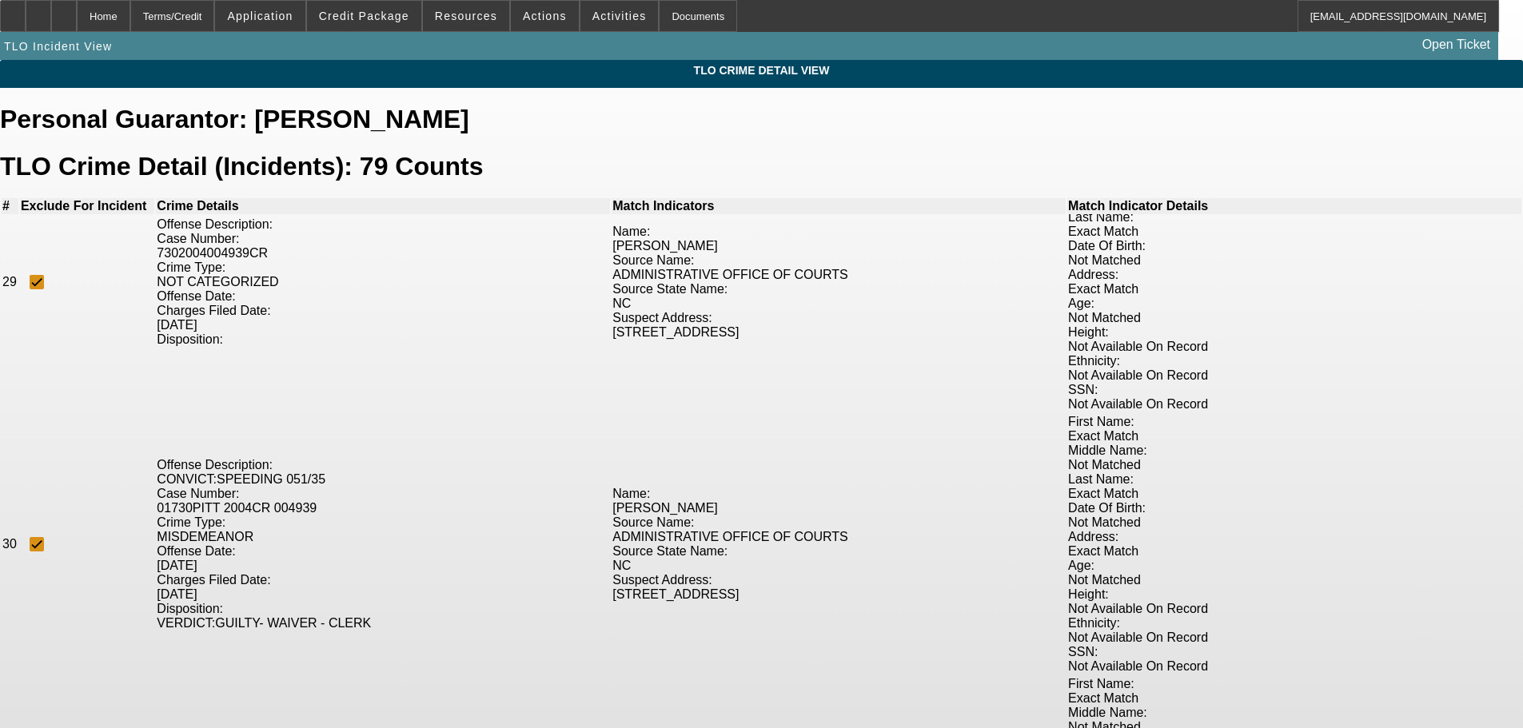
scroll to position [7434, 0]
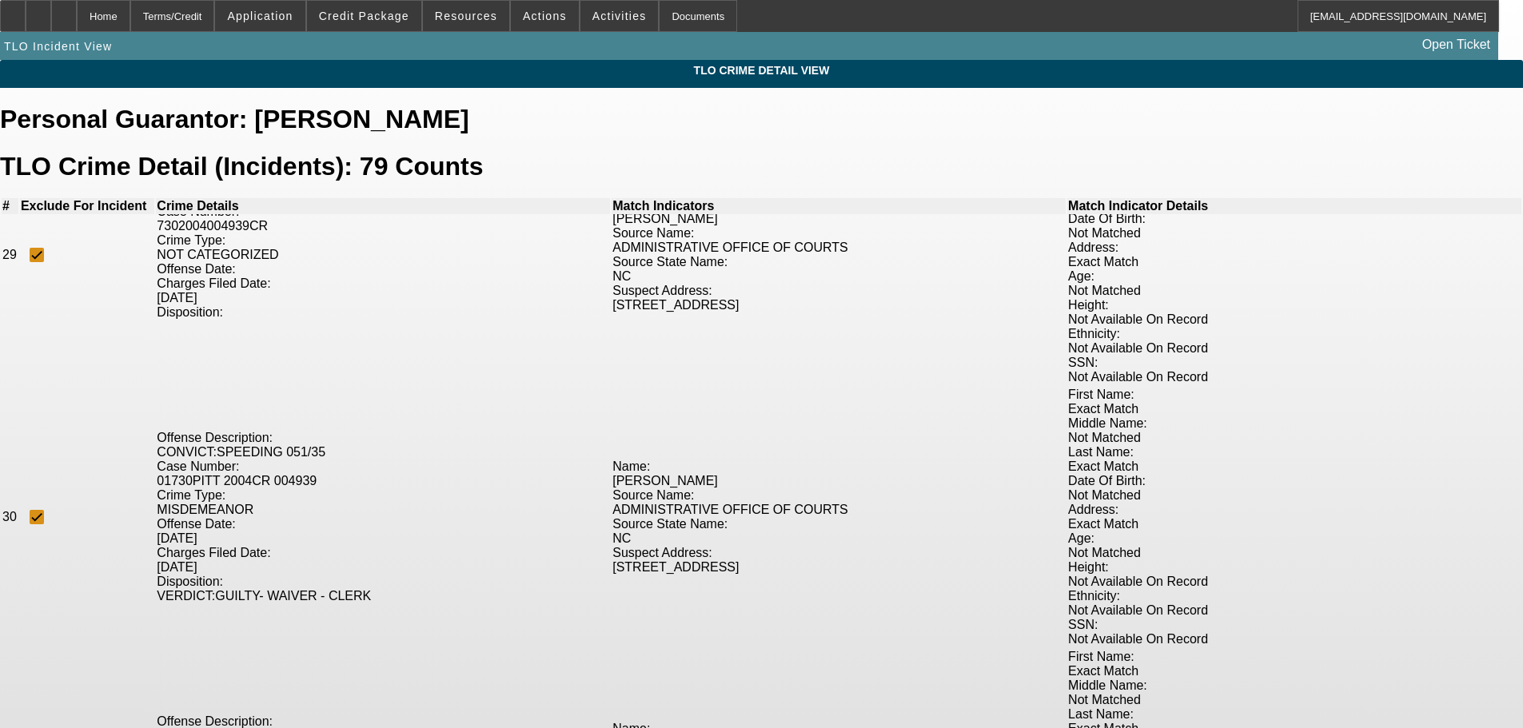
checkbox input "true"
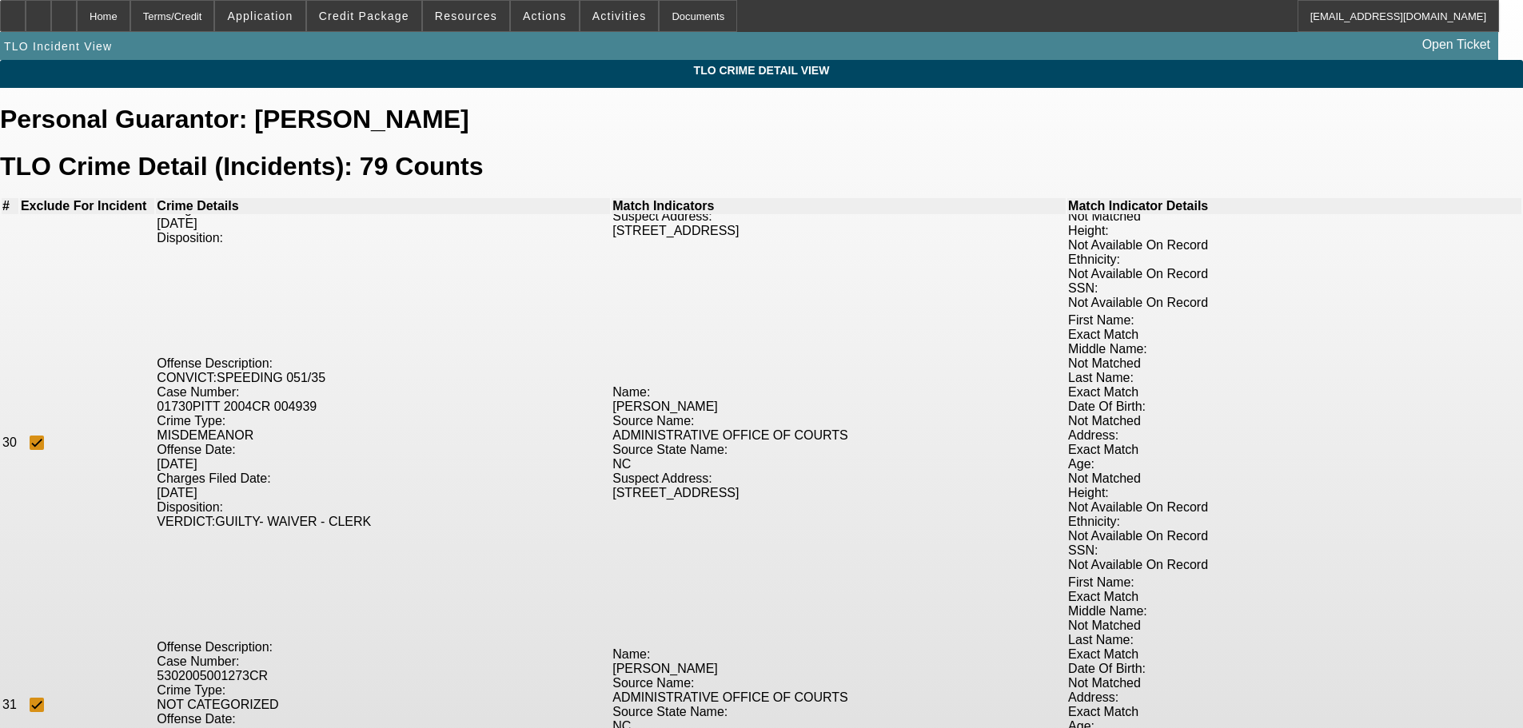
scroll to position [7594, 0]
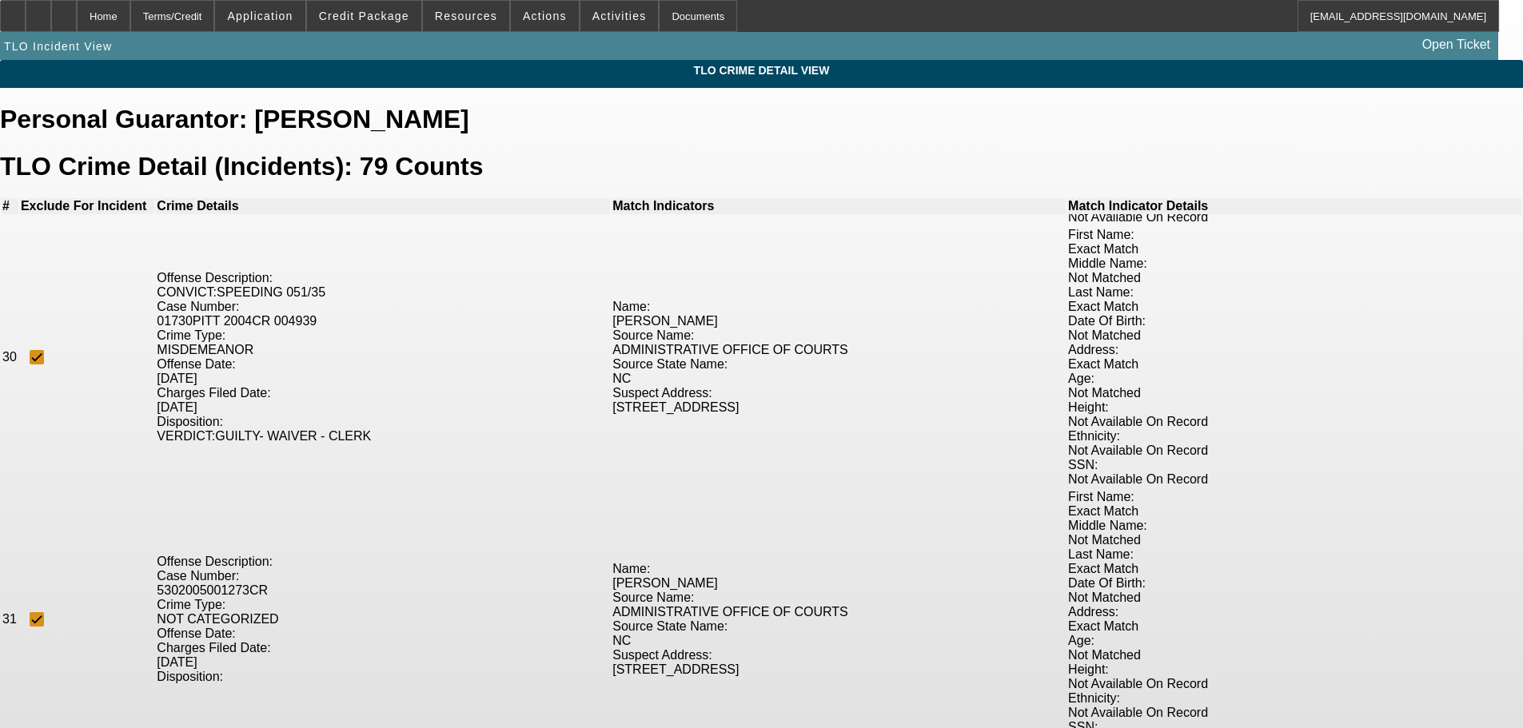
checkbox input "true"
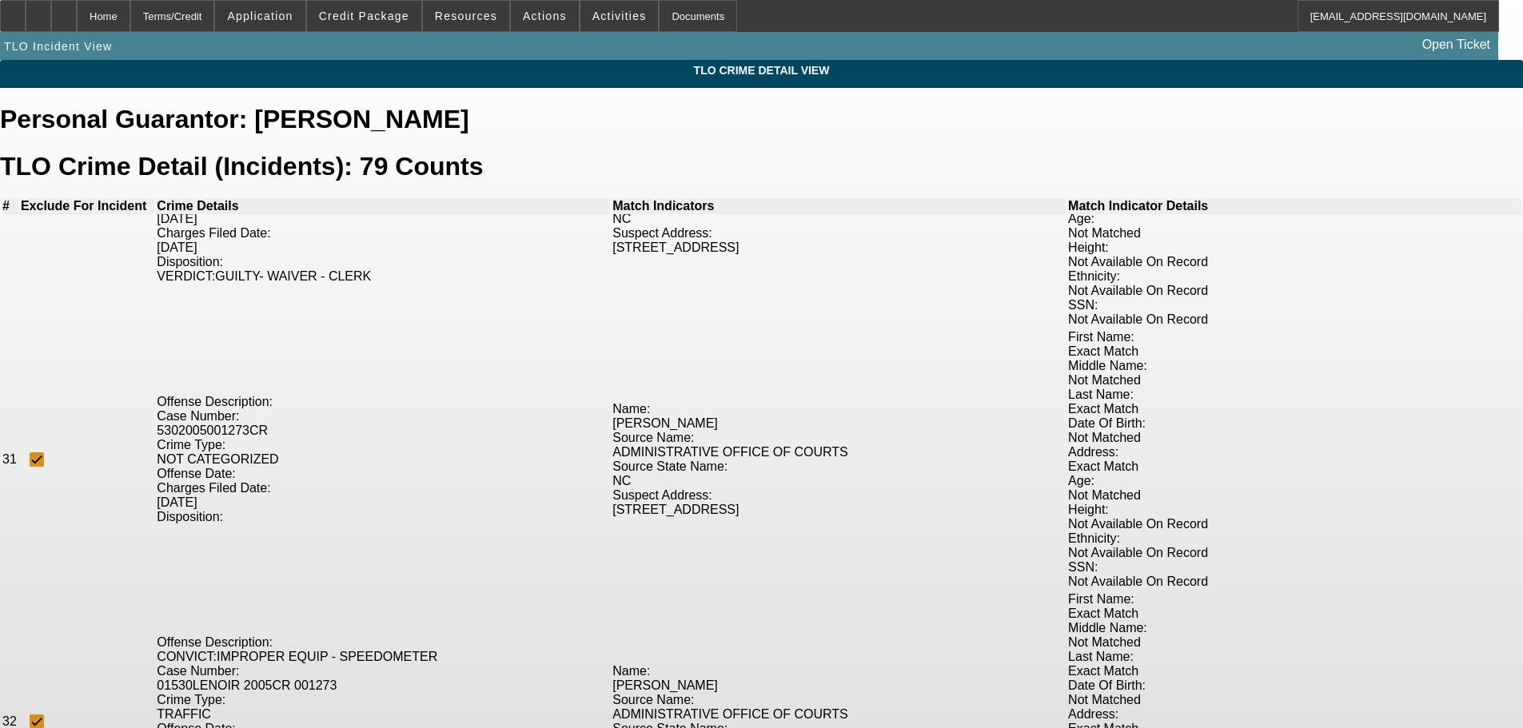
checkbox input "true"
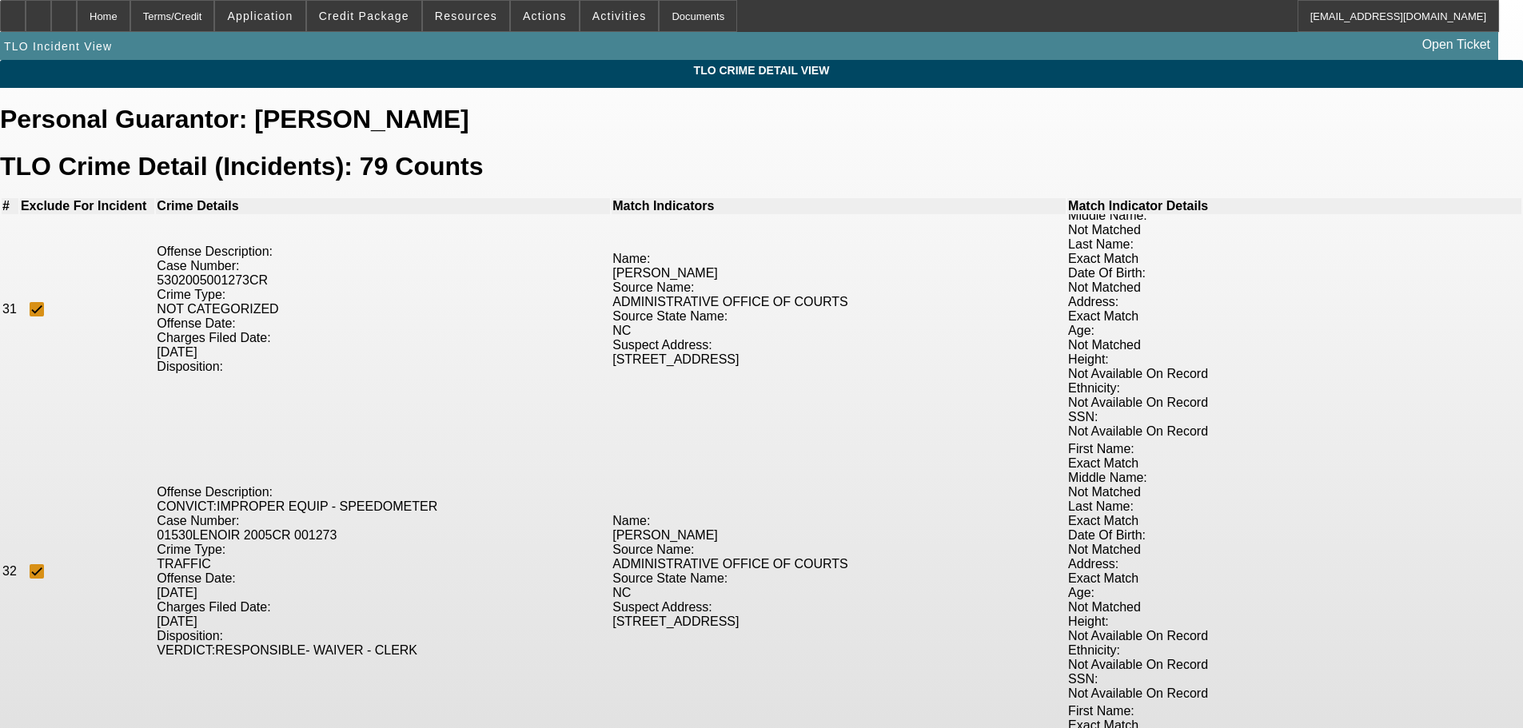
scroll to position [7914, 0]
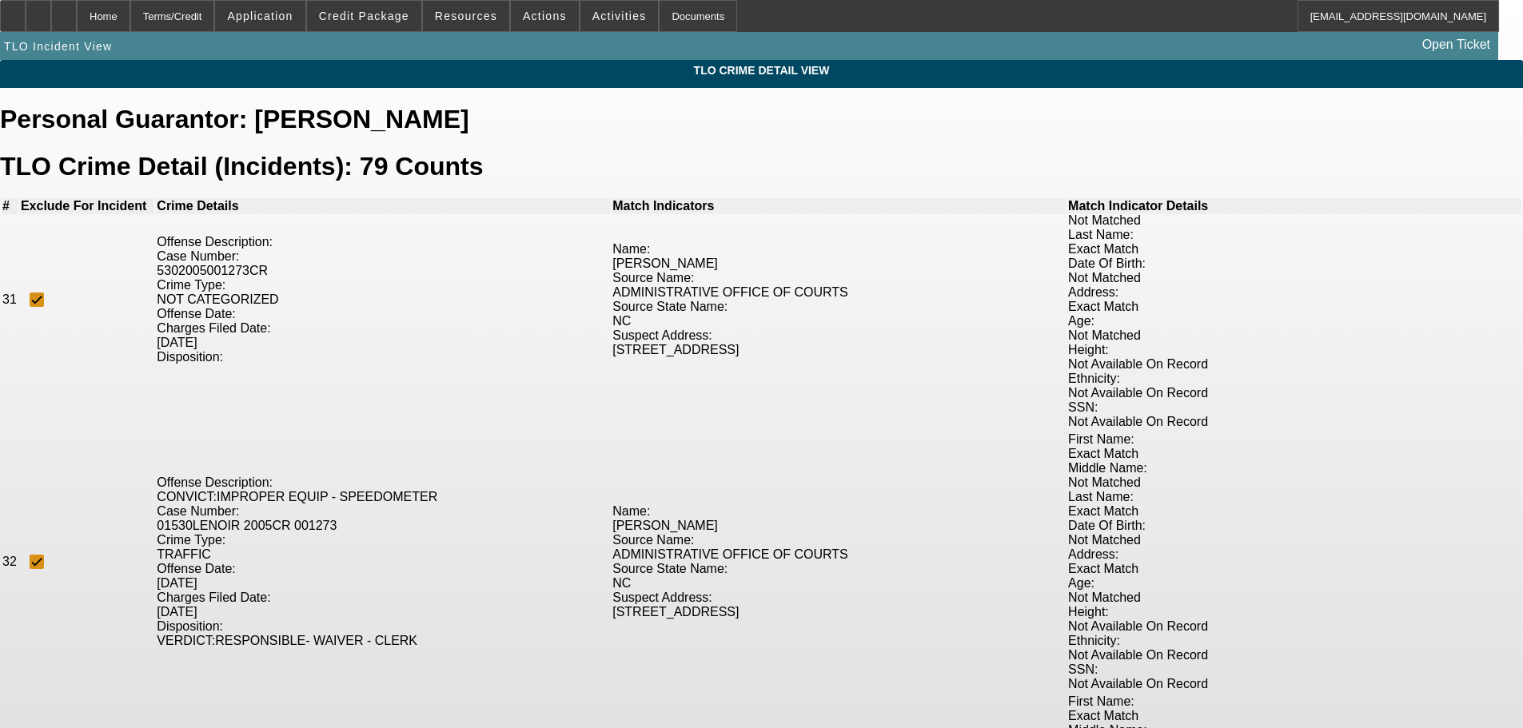
checkbox input "true"
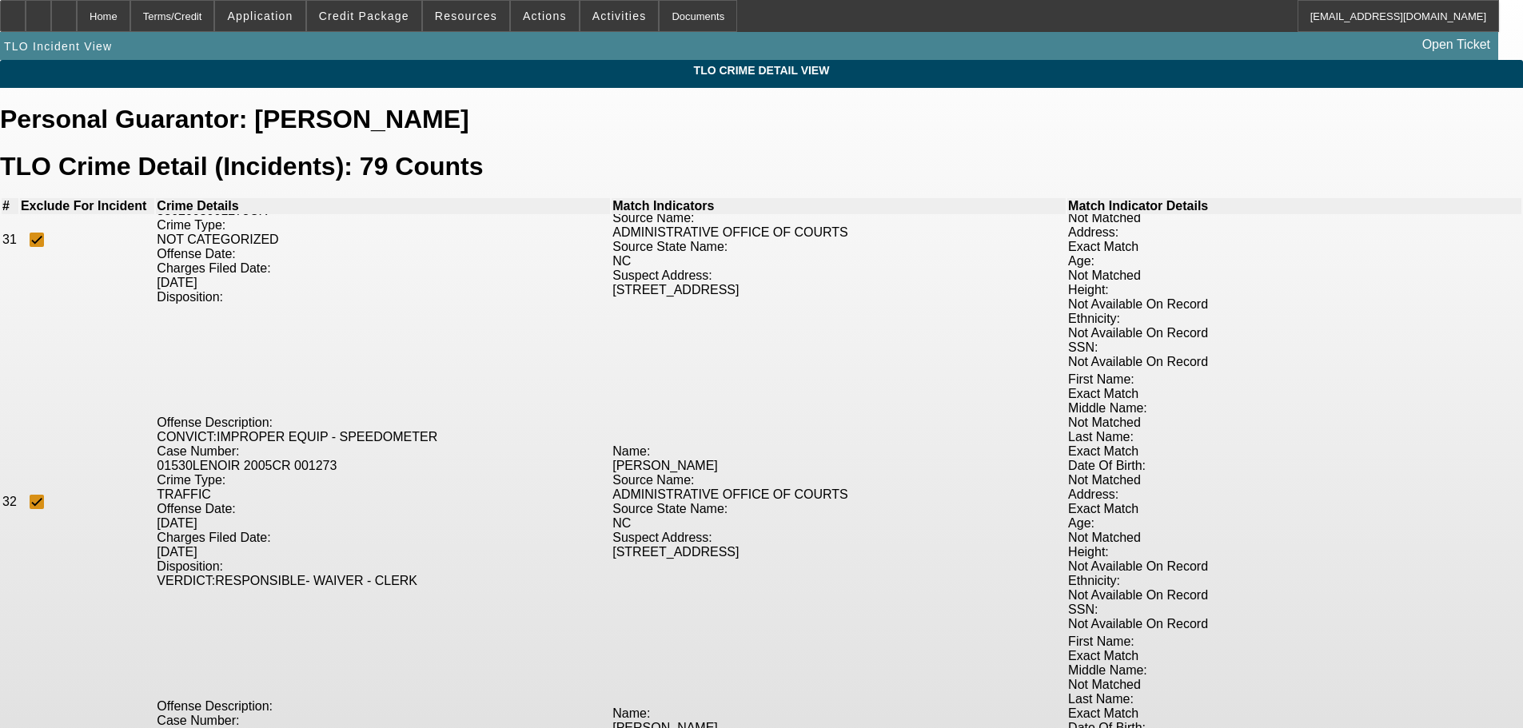
scroll to position [8073, 0]
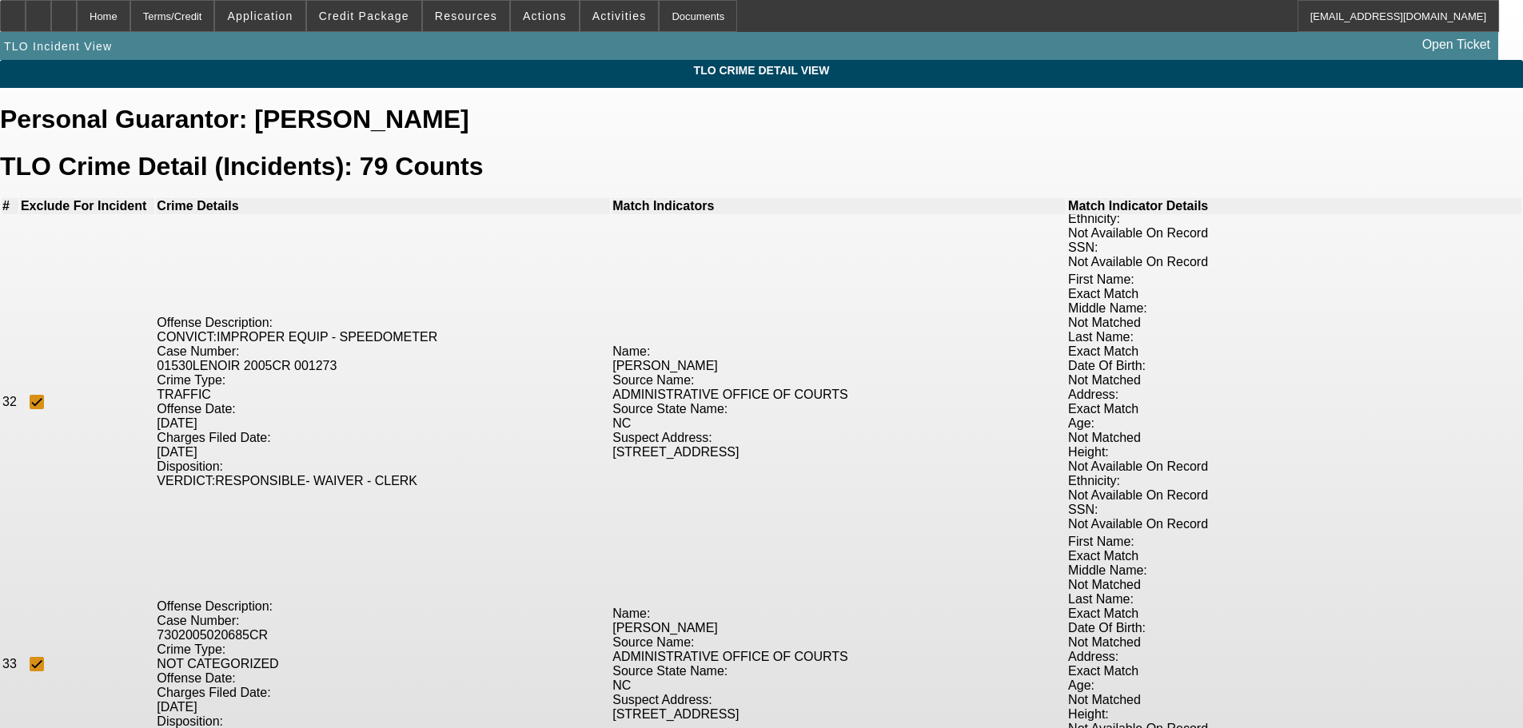
checkbox input "true"
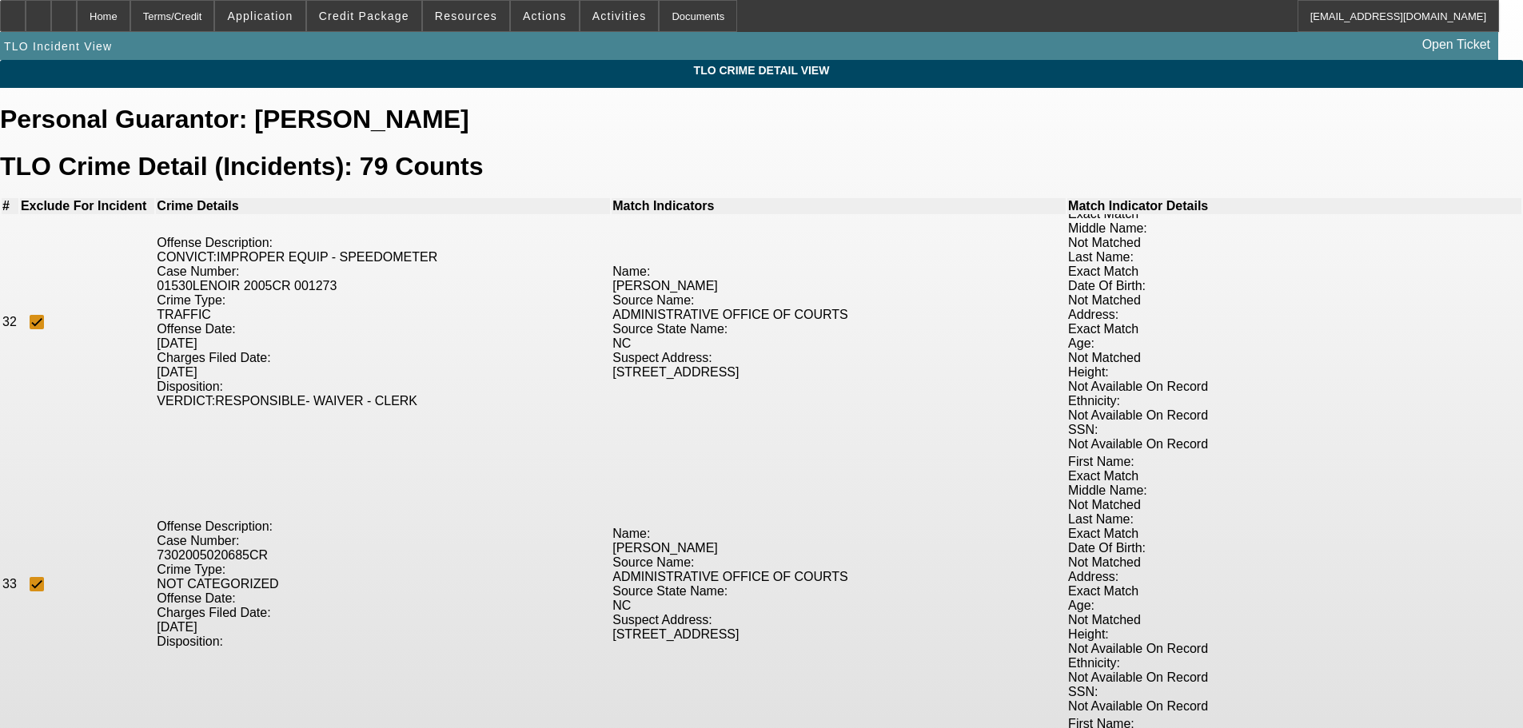
checkbox input "true"
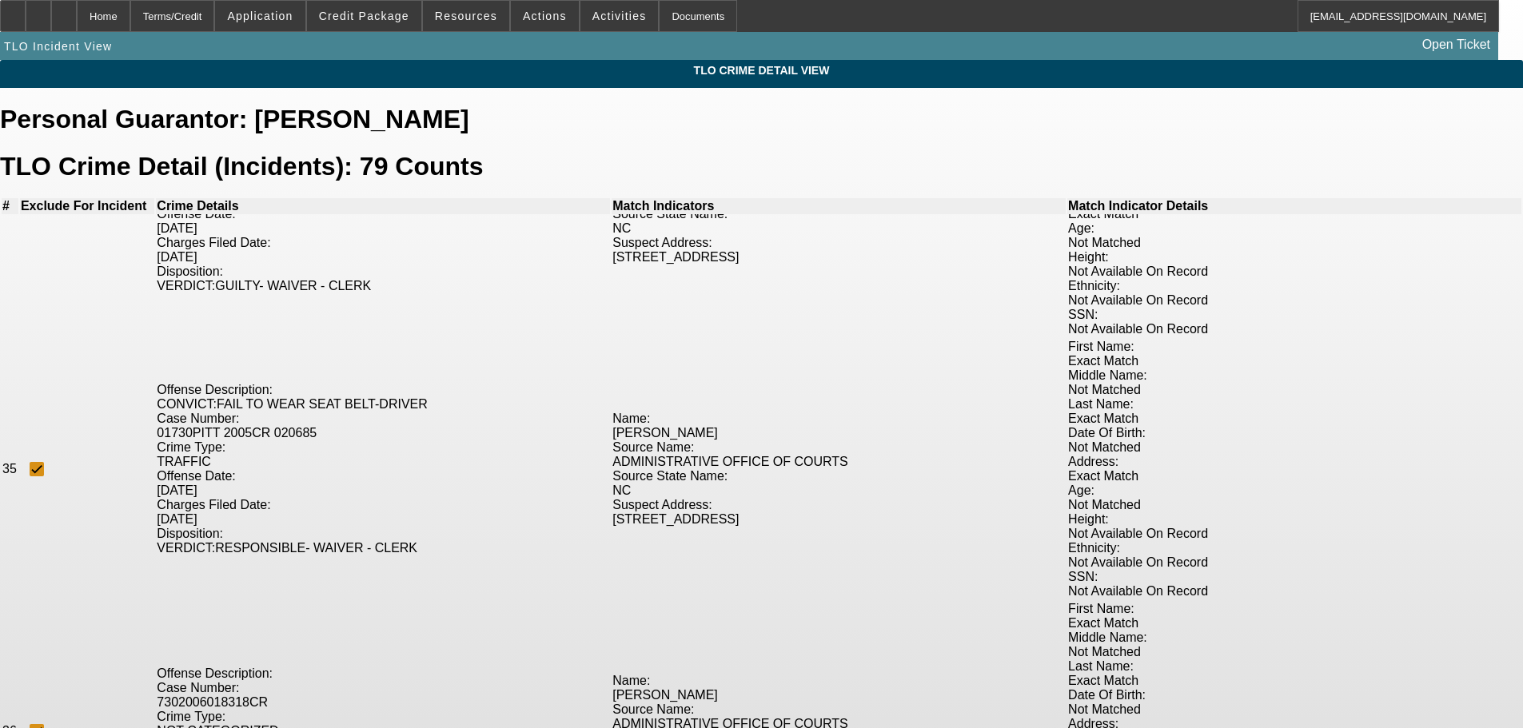
scroll to position [8873, 0]
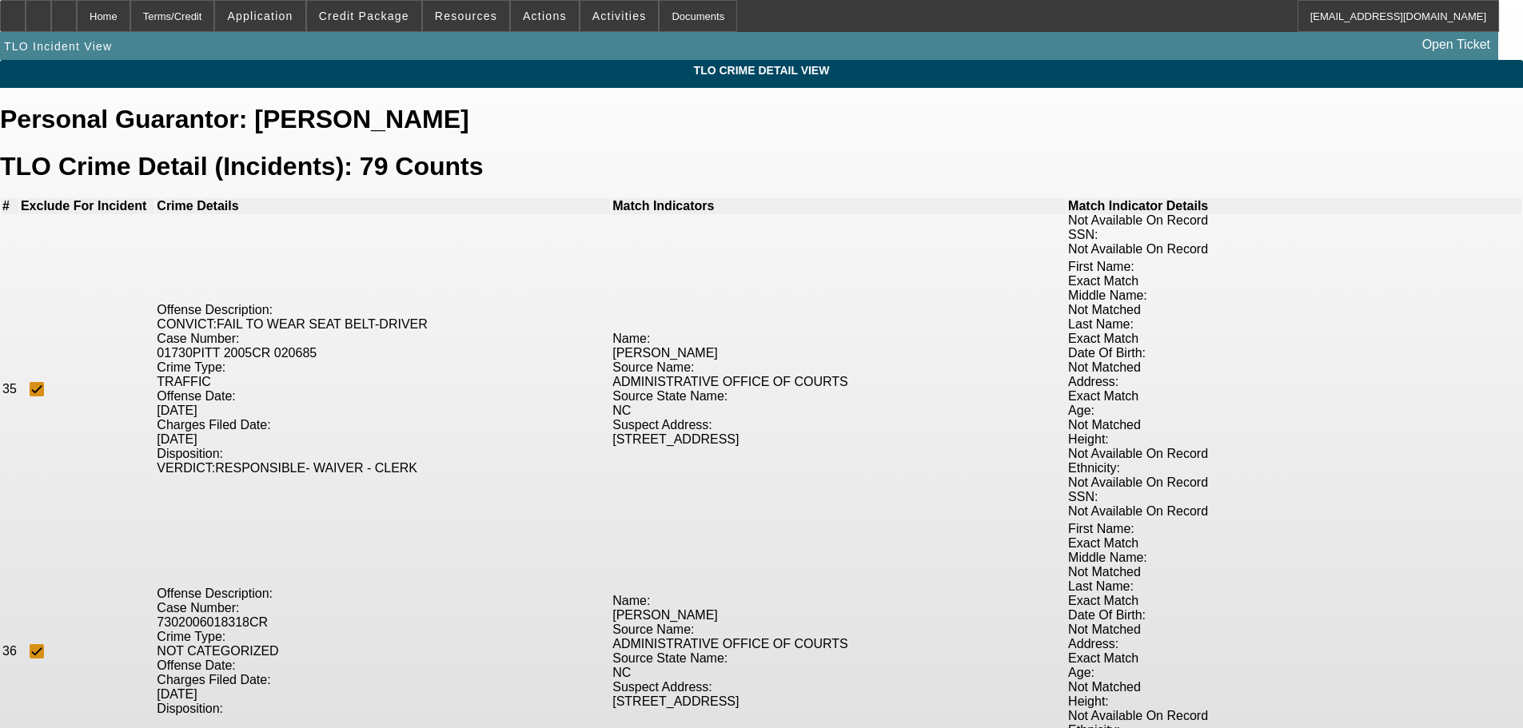
checkbox input "true"
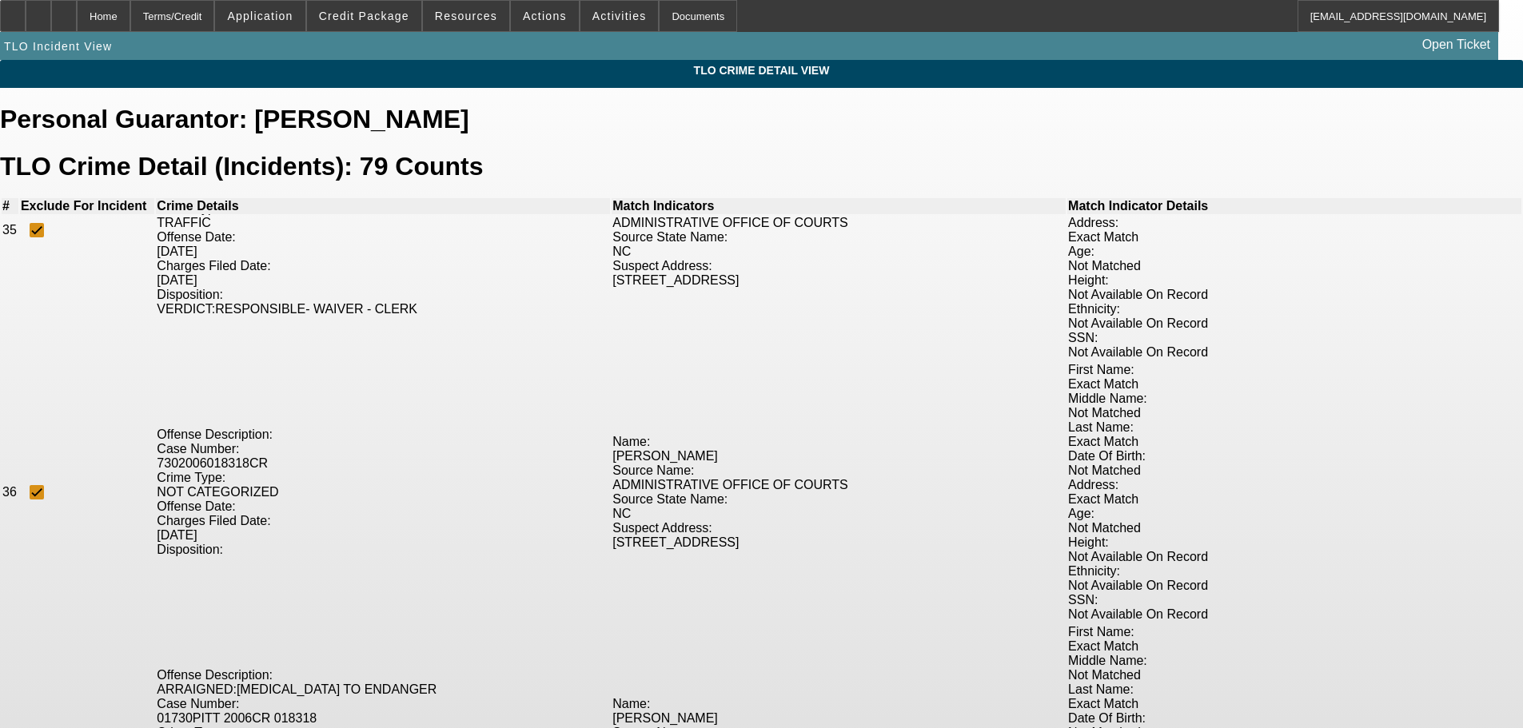
scroll to position [9033, 0]
checkbox input "true"
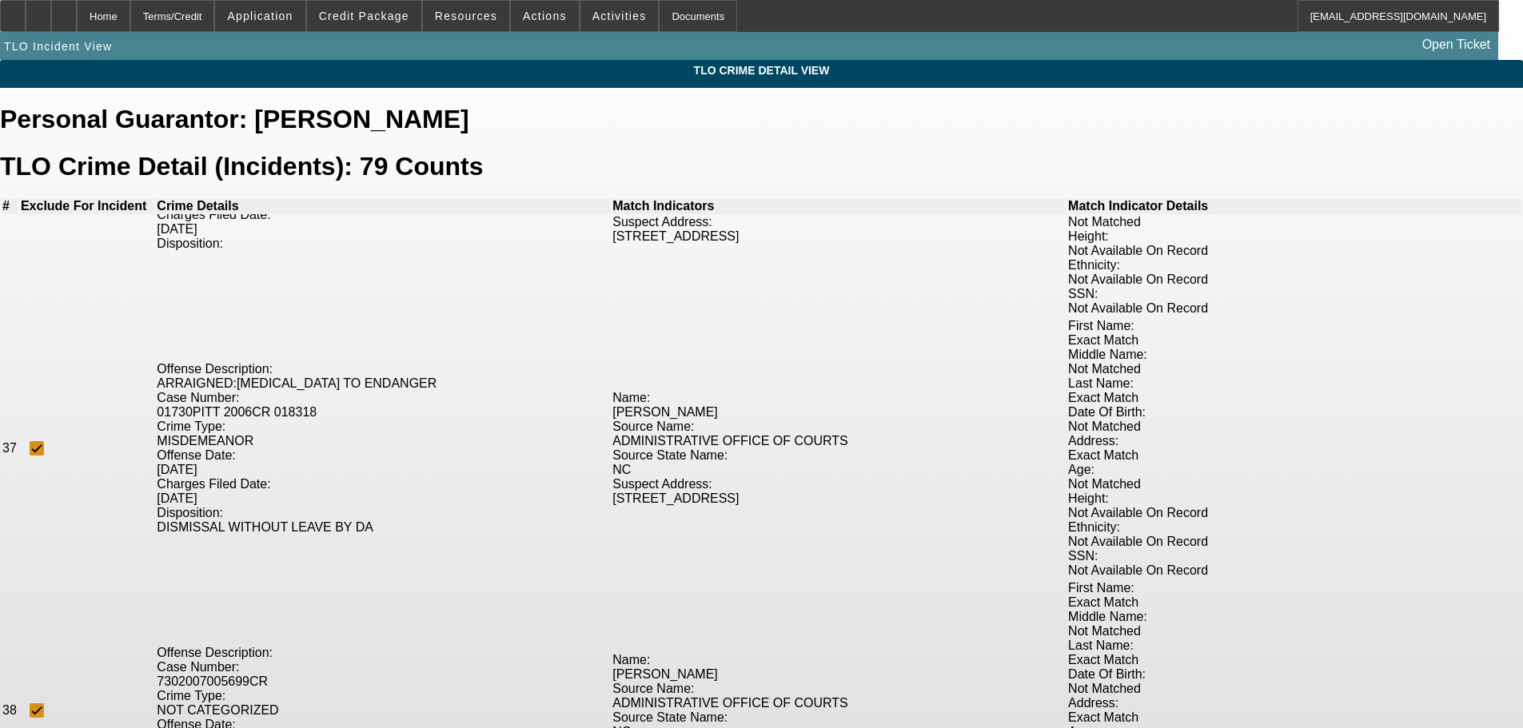
scroll to position [9352, 0]
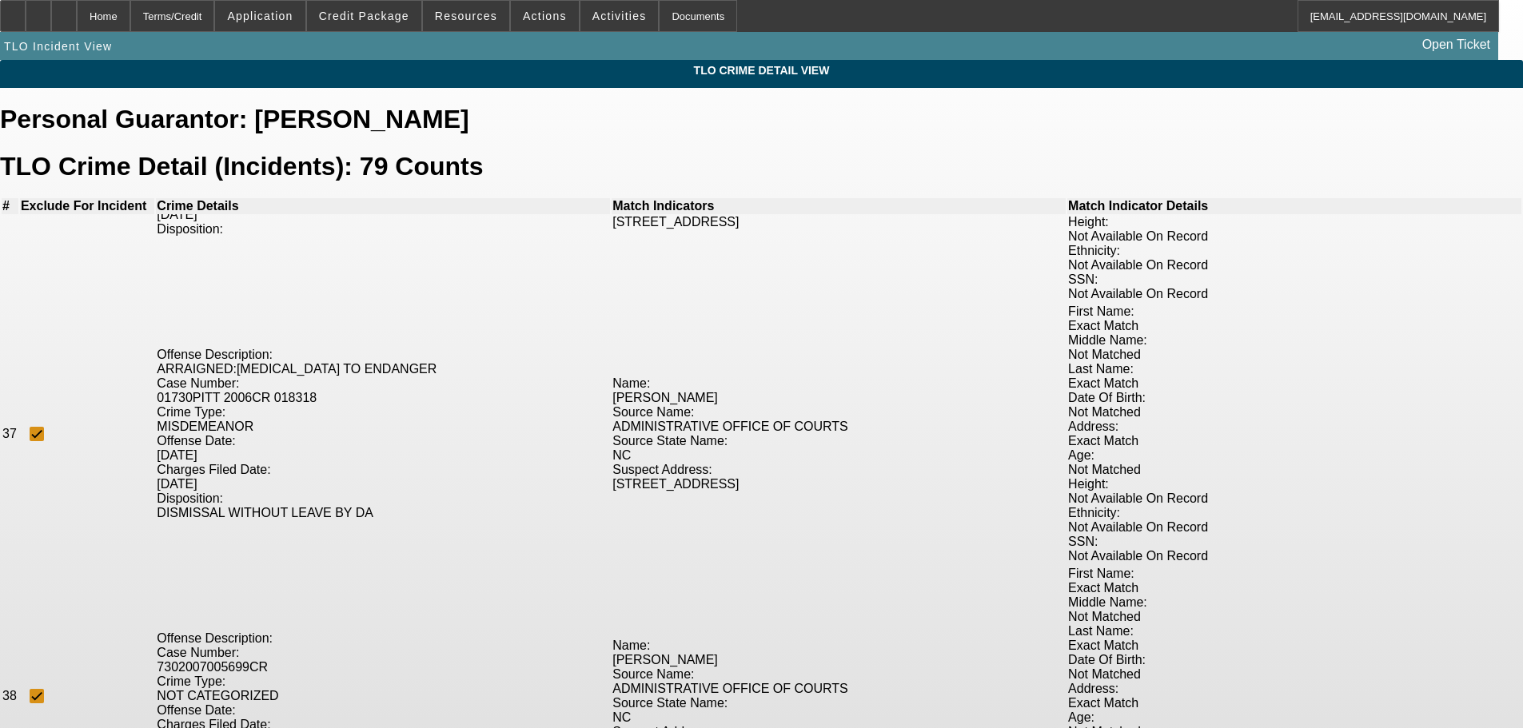
checkbox input "true"
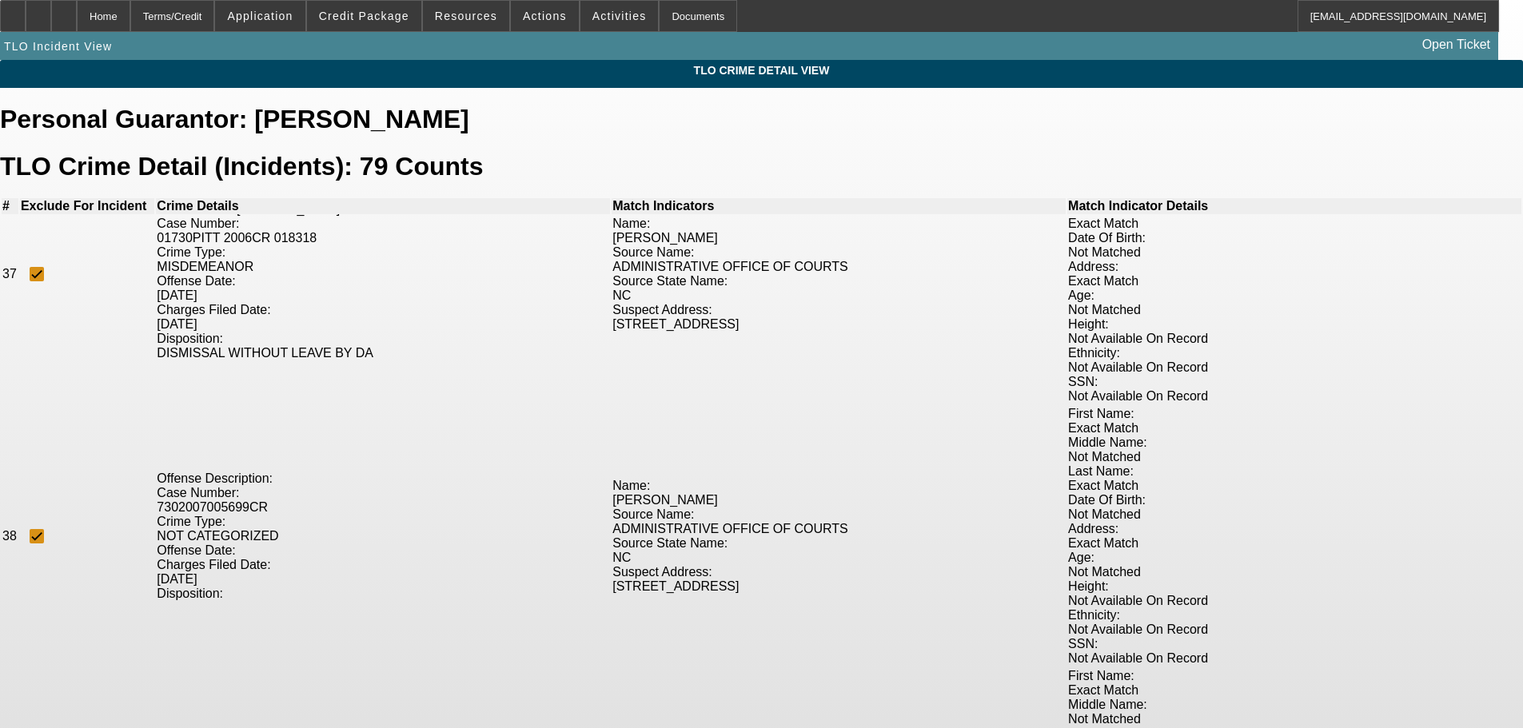
checkbox input "true"
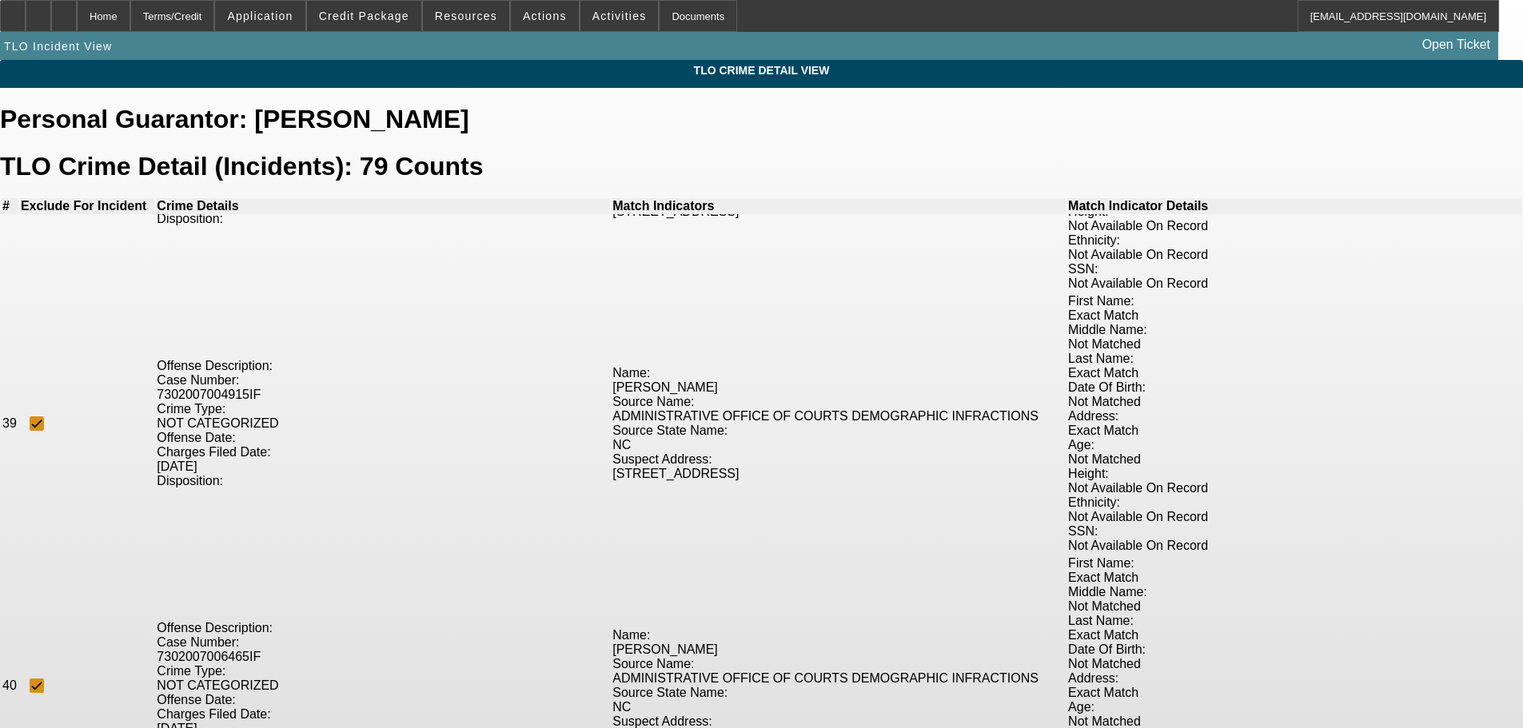
scroll to position [9912, 0]
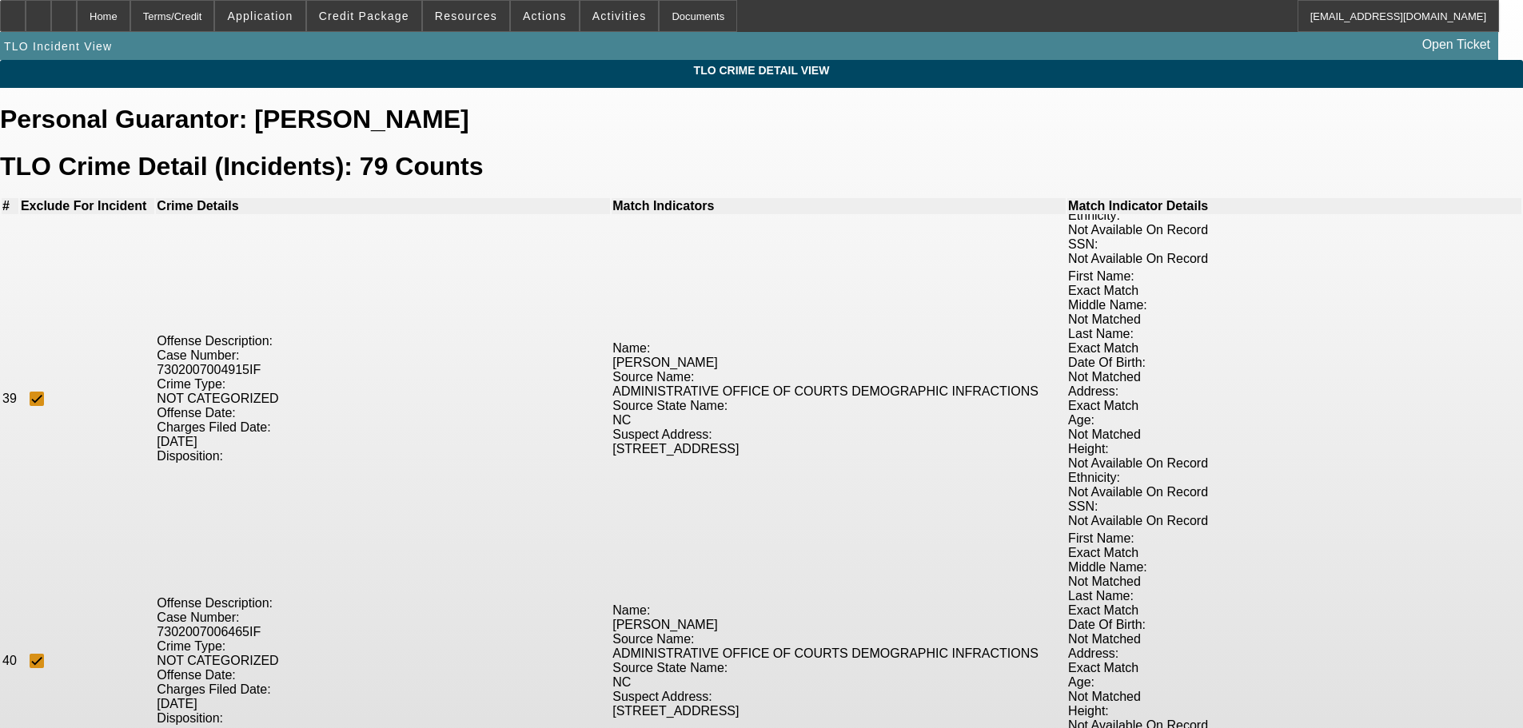
checkbox input "true"
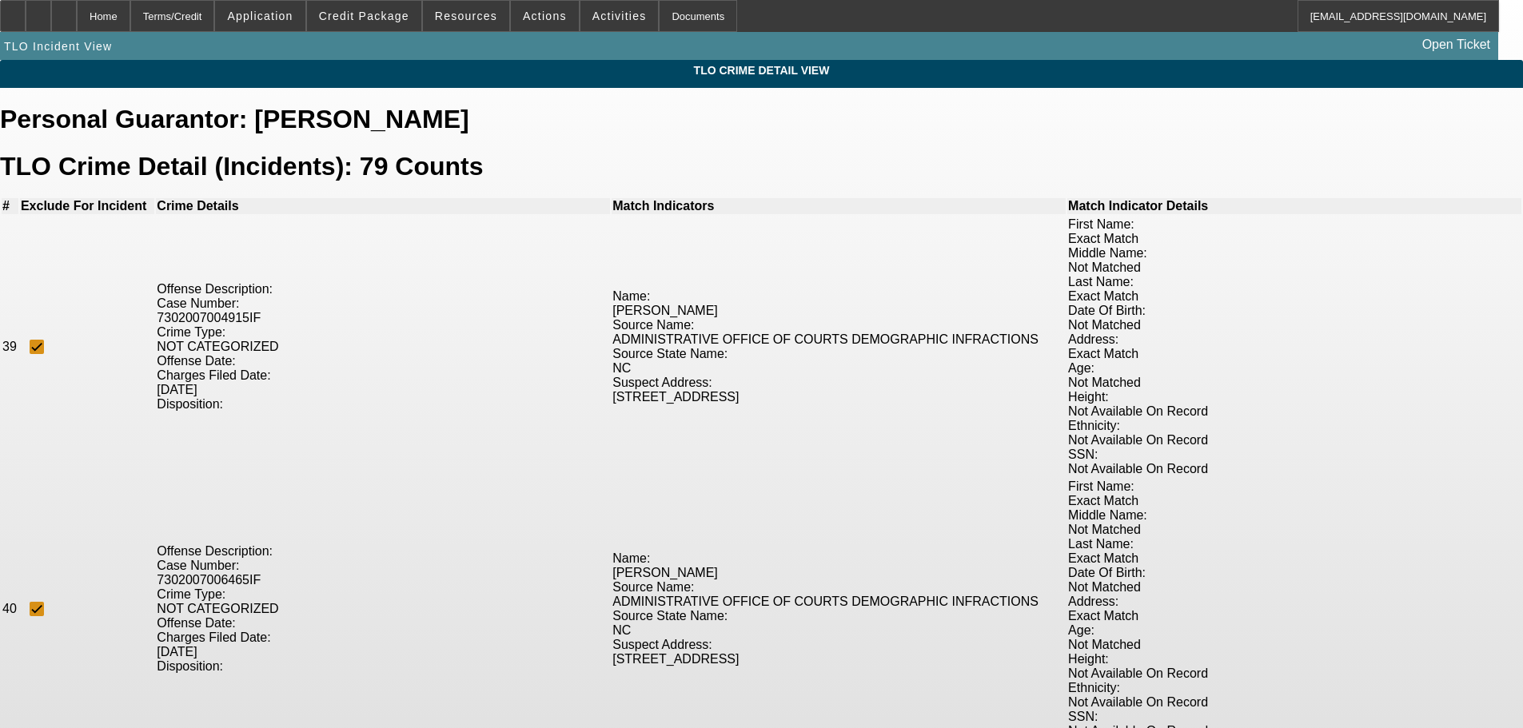
scroll to position [9992, 0]
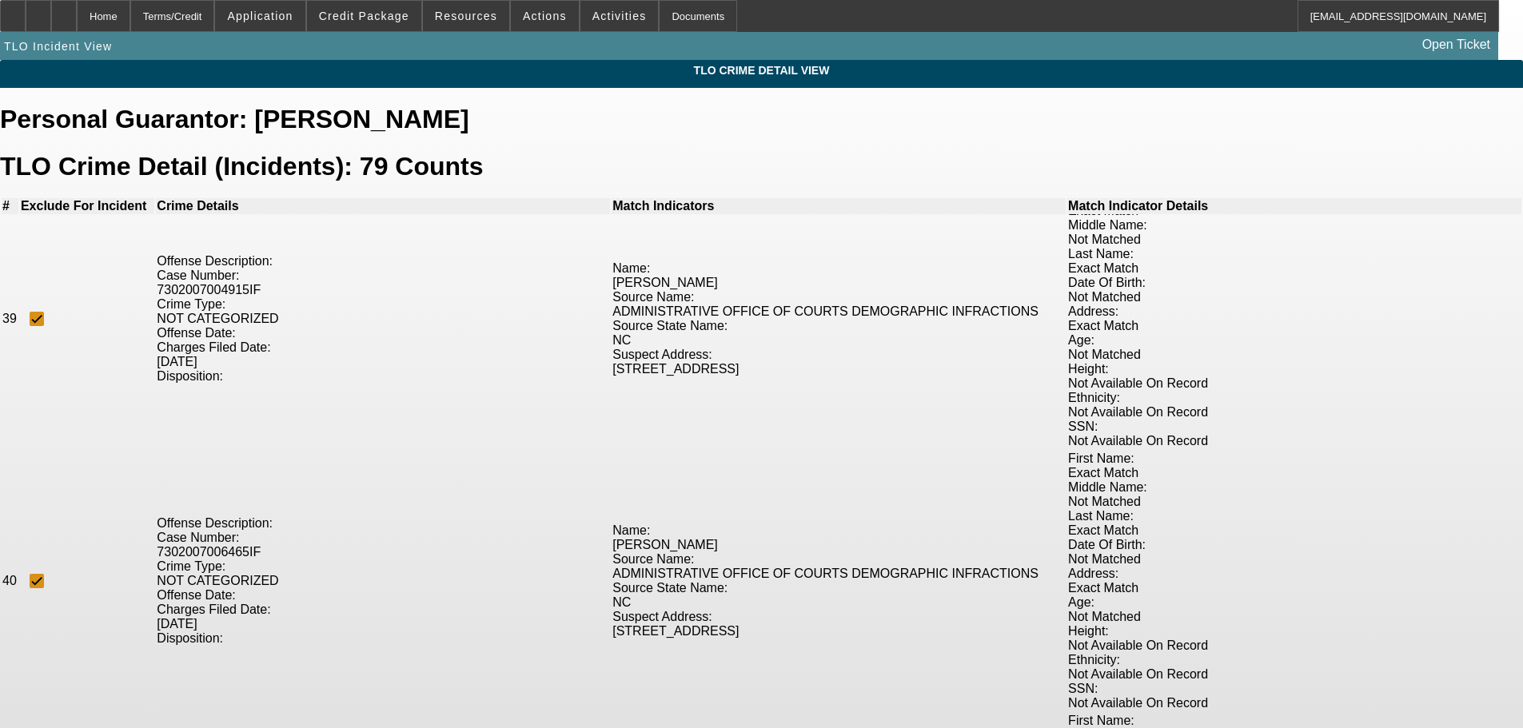
checkbox input "true"
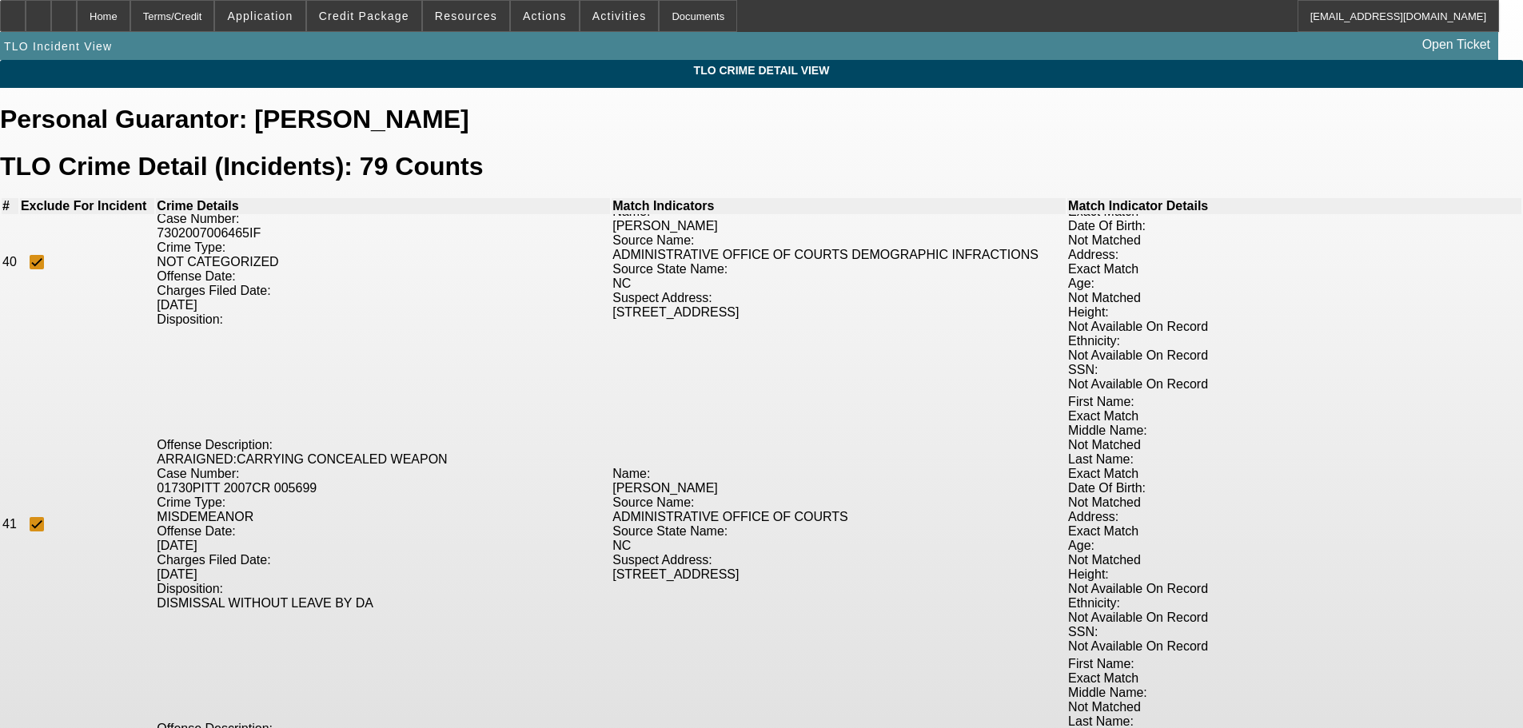
scroll to position [10392, 0]
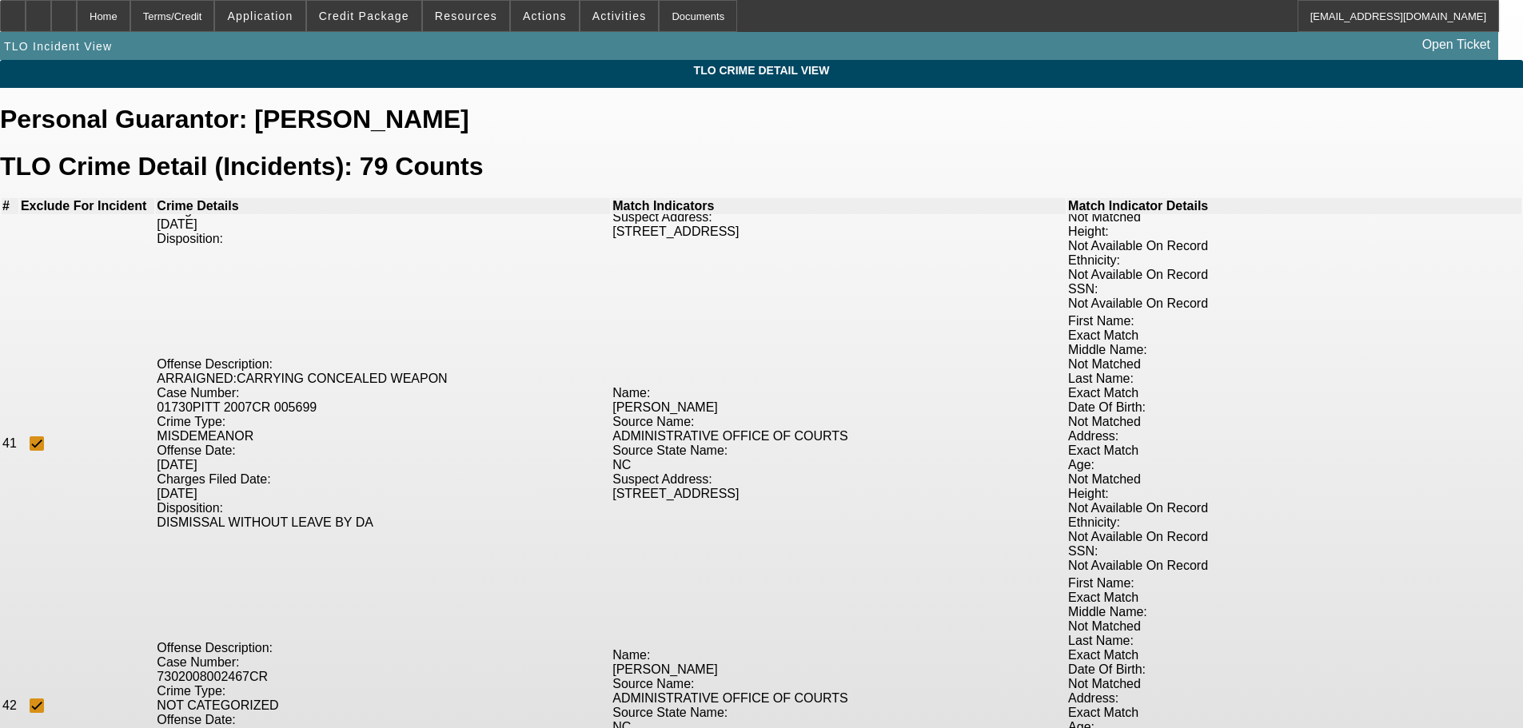
checkbox input "true"
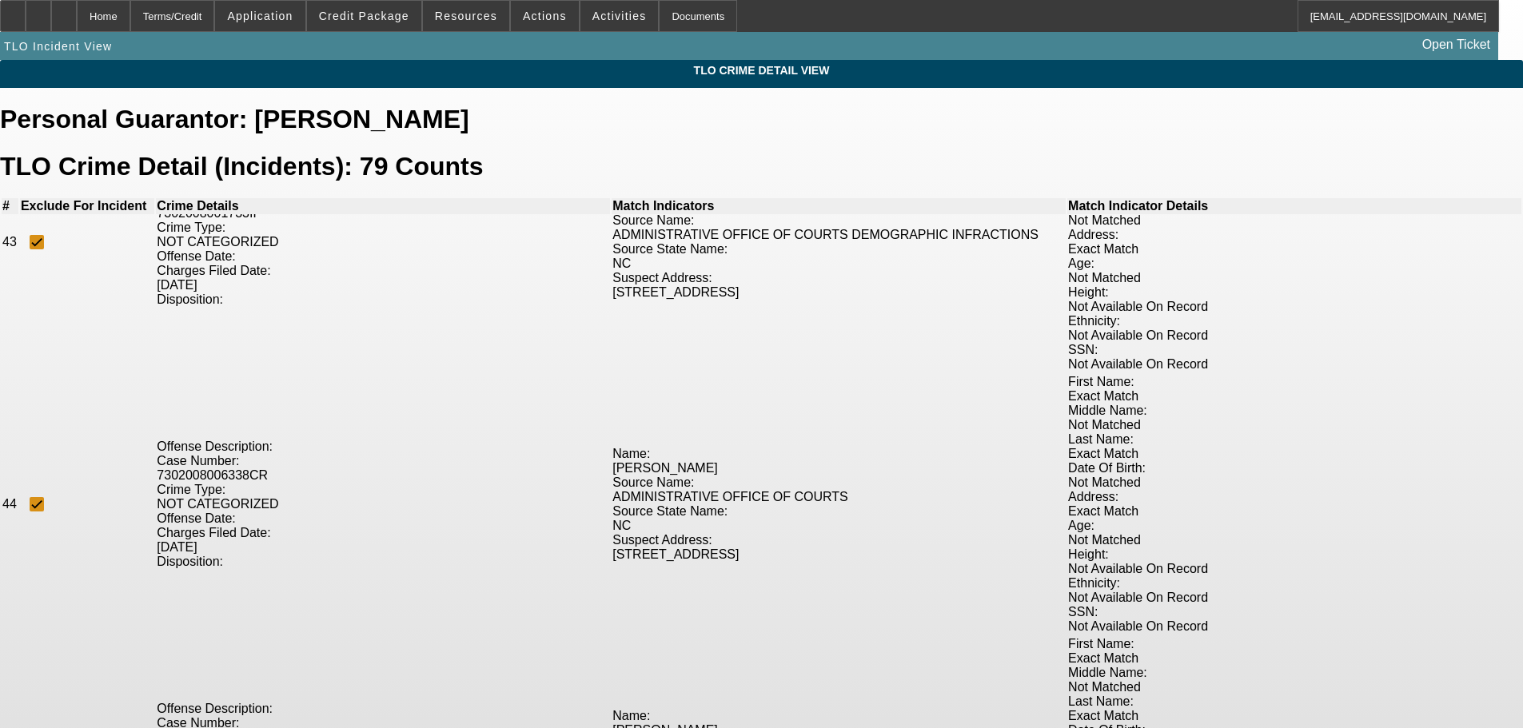
scroll to position [11121, 0]
checkbox input "true"
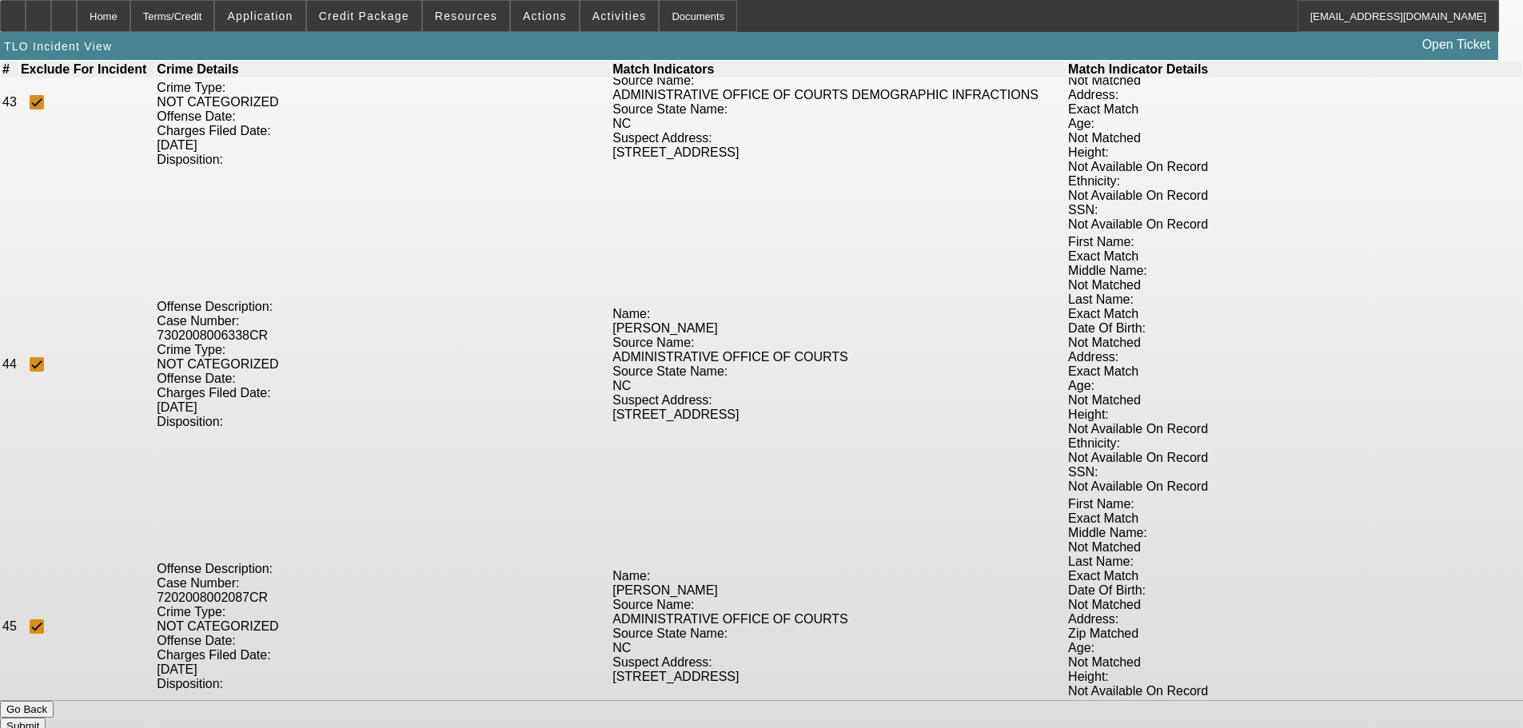
scroll to position [152, 0]
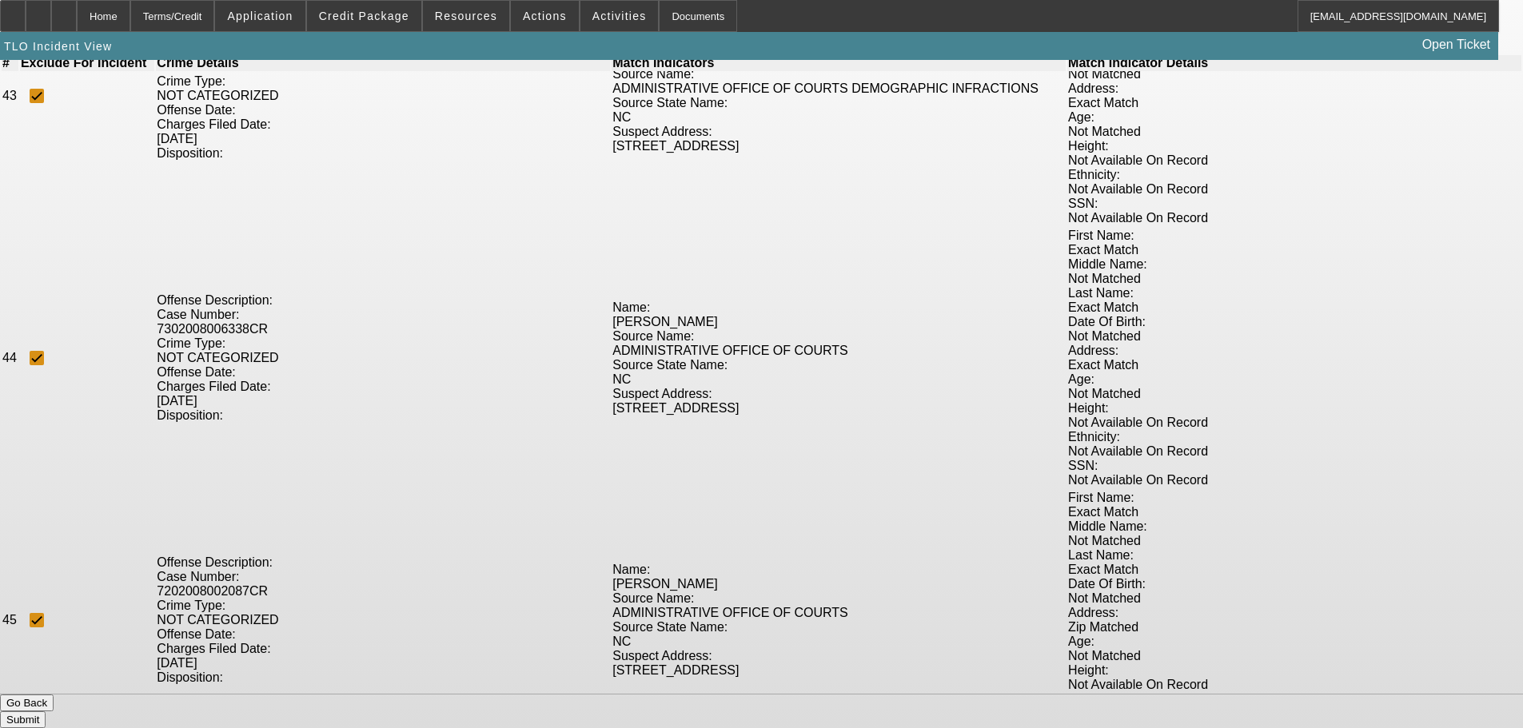
click at [46, 711] on button "Submit" at bounding box center [23, 719] width 46 height 17
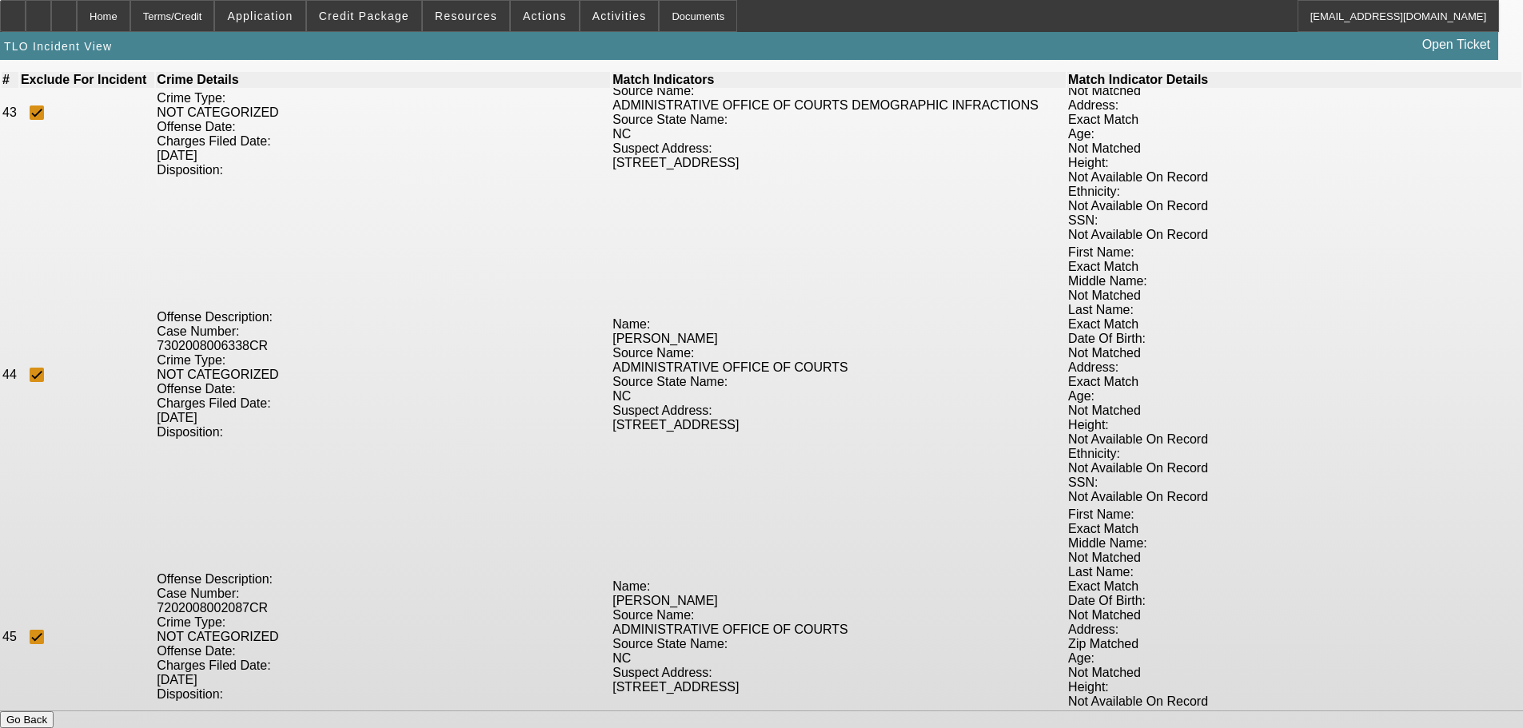
click at [54, 711] on button "Go Back" at bounding box center [27, 719] width 54 height 17
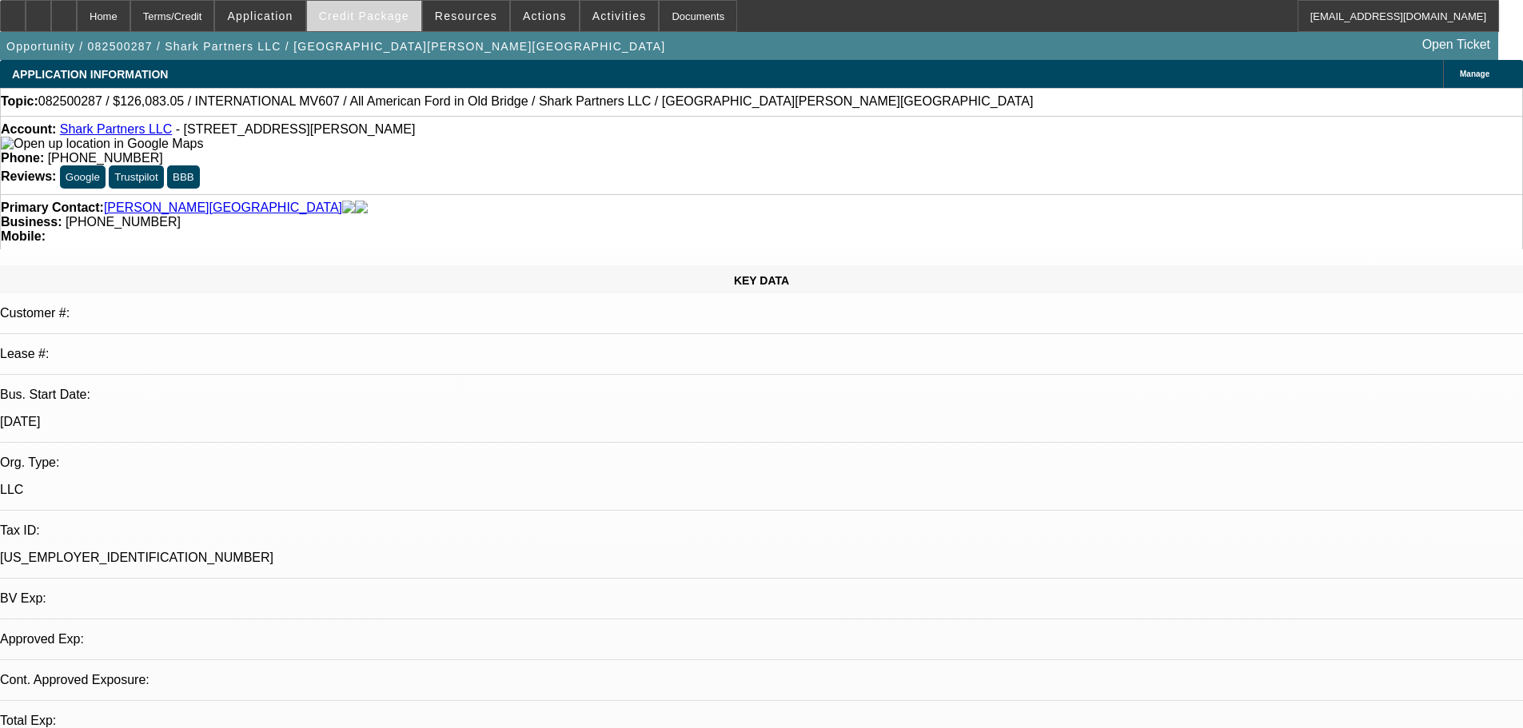
select select "2"
select select "0.1"
select select "4"
click at [383, 18] on span "Credit Package" at bounding box center [364, 16] width 90 height 13
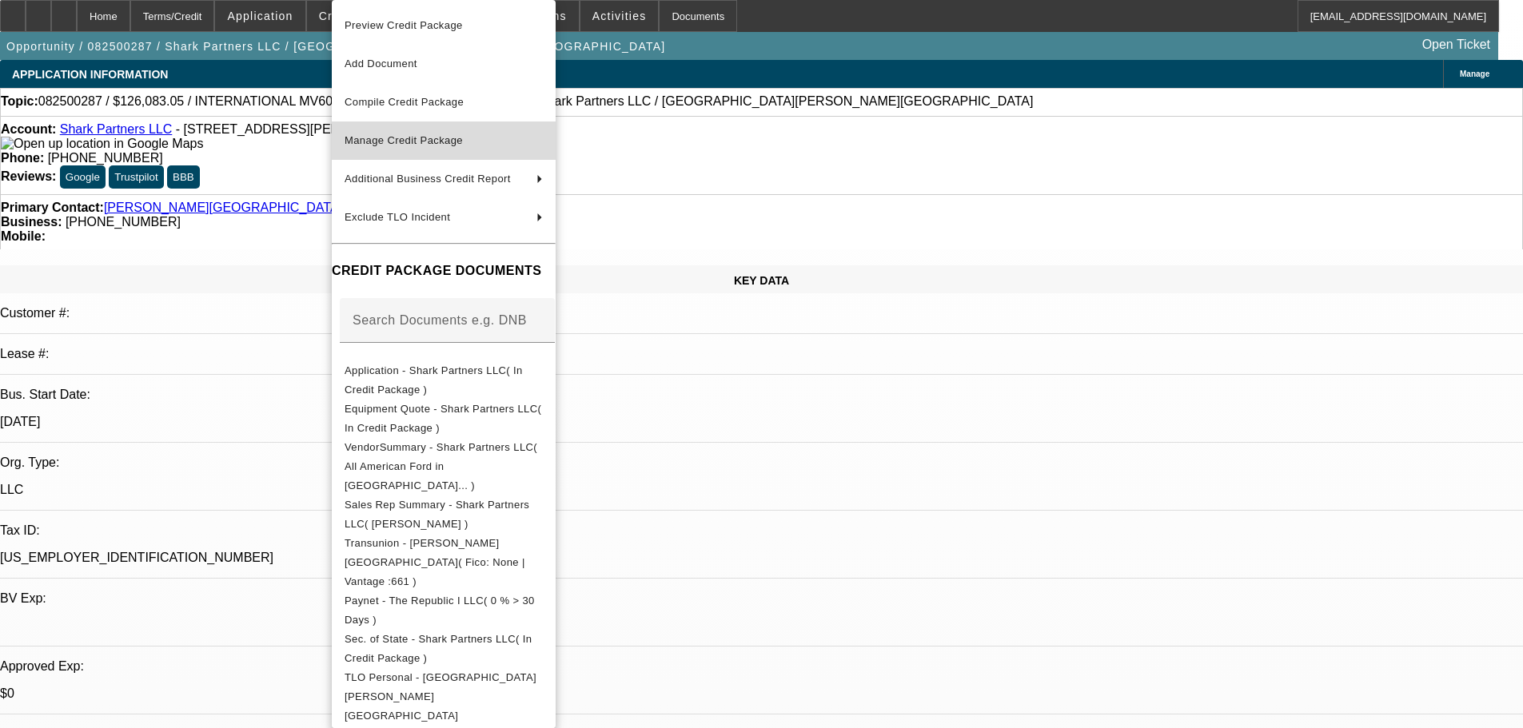
click at [406, 133] on span "Manage Credit Package" at bounding box center [444, 140] width 198 height 19
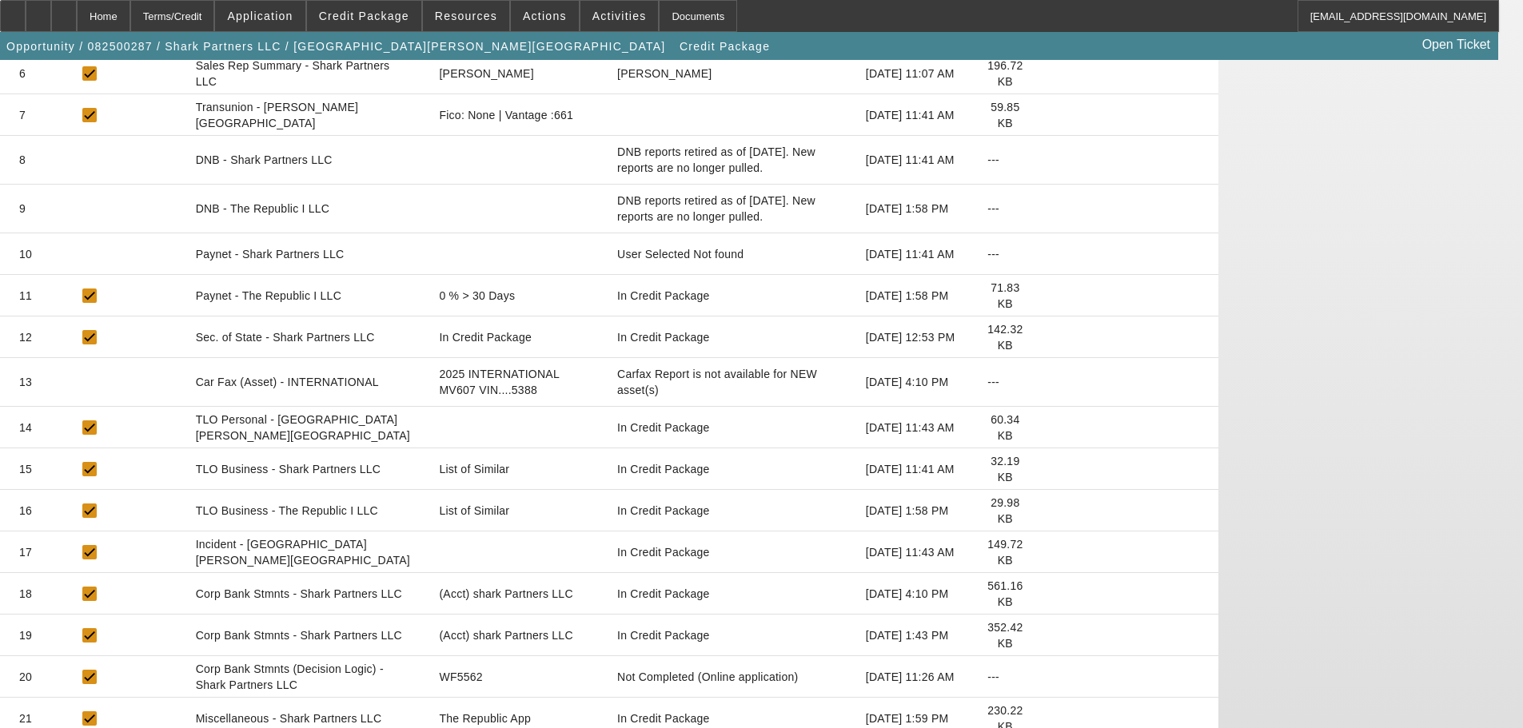
scroll to position [523, 0]
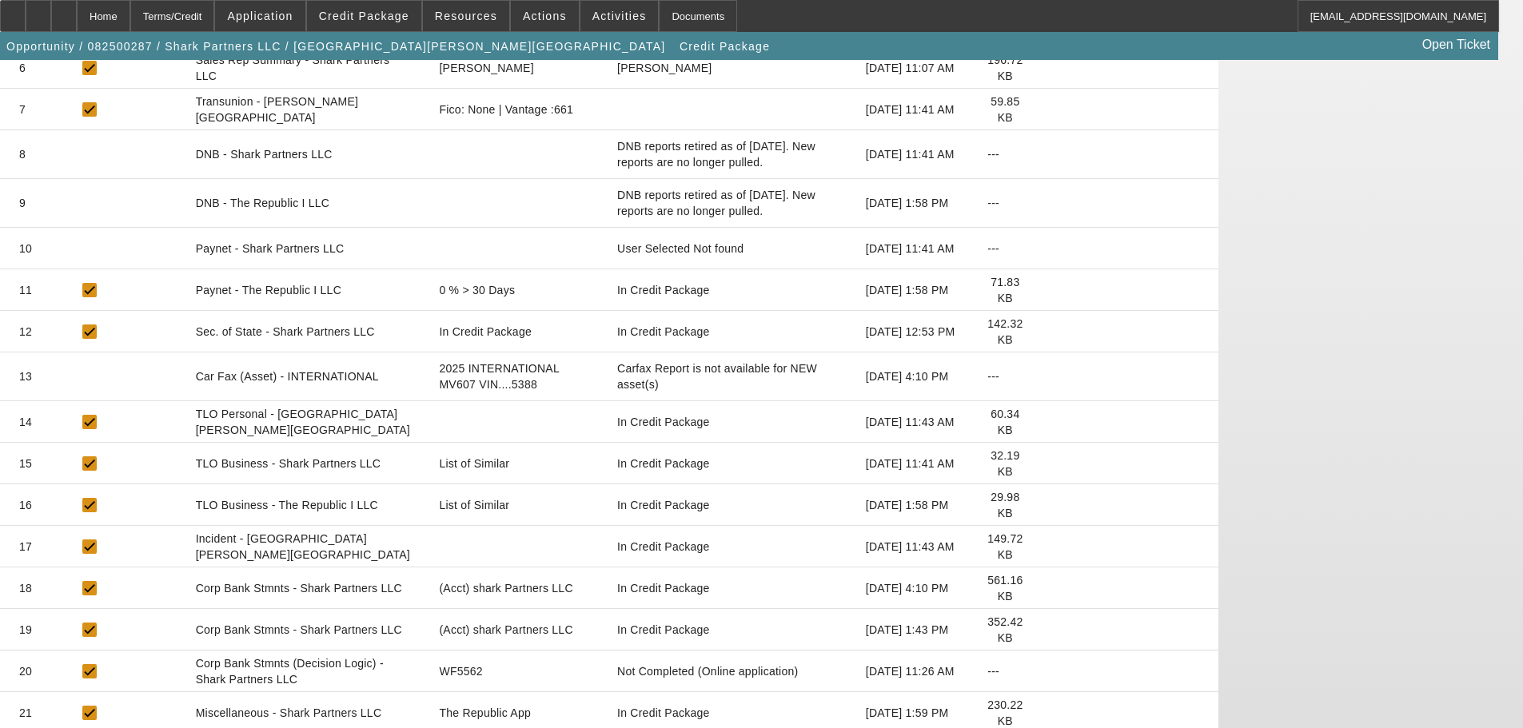
click at [1048, 547] on icon at bounding box center [1048, 547] width 0 height 0
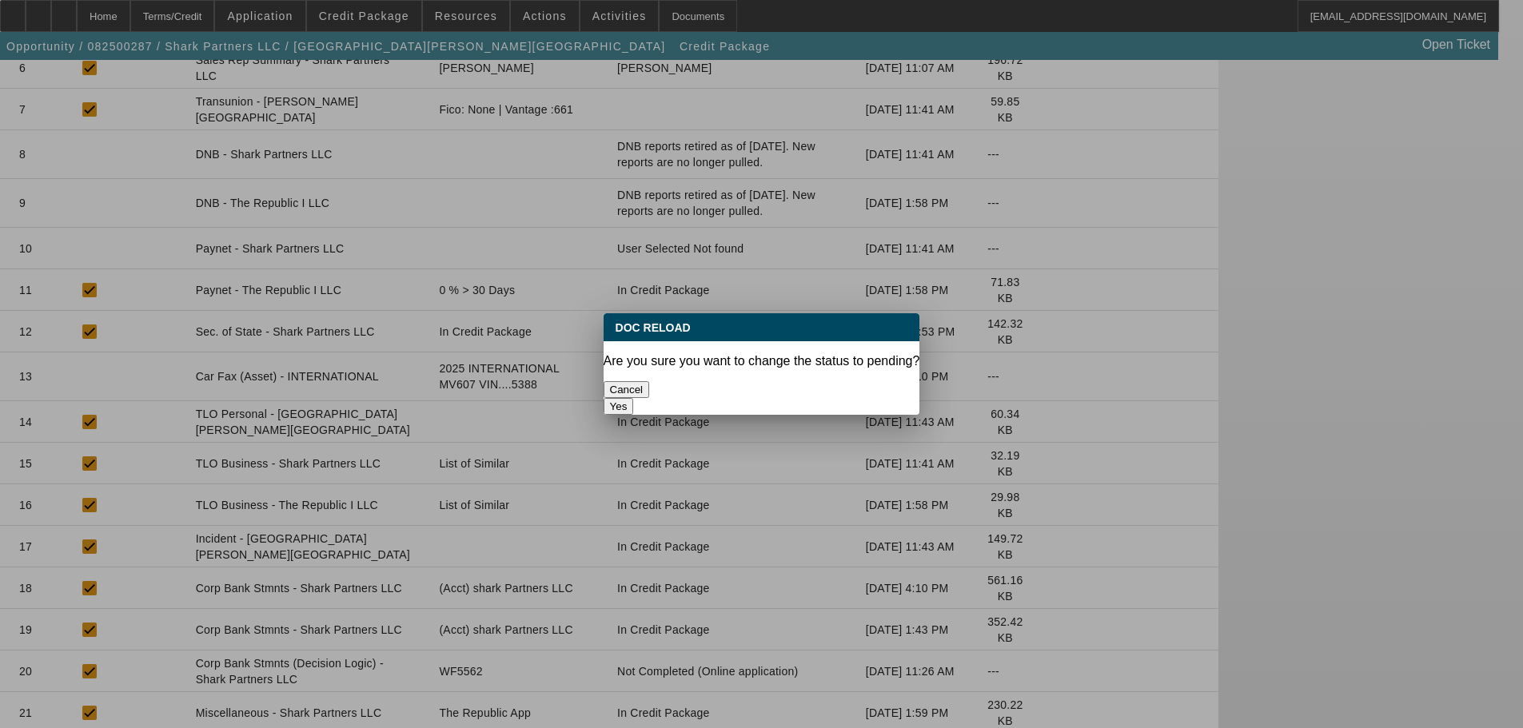
click at [634, 398] on button "Yes" at bounding box center [619, 406] width 30 height 17
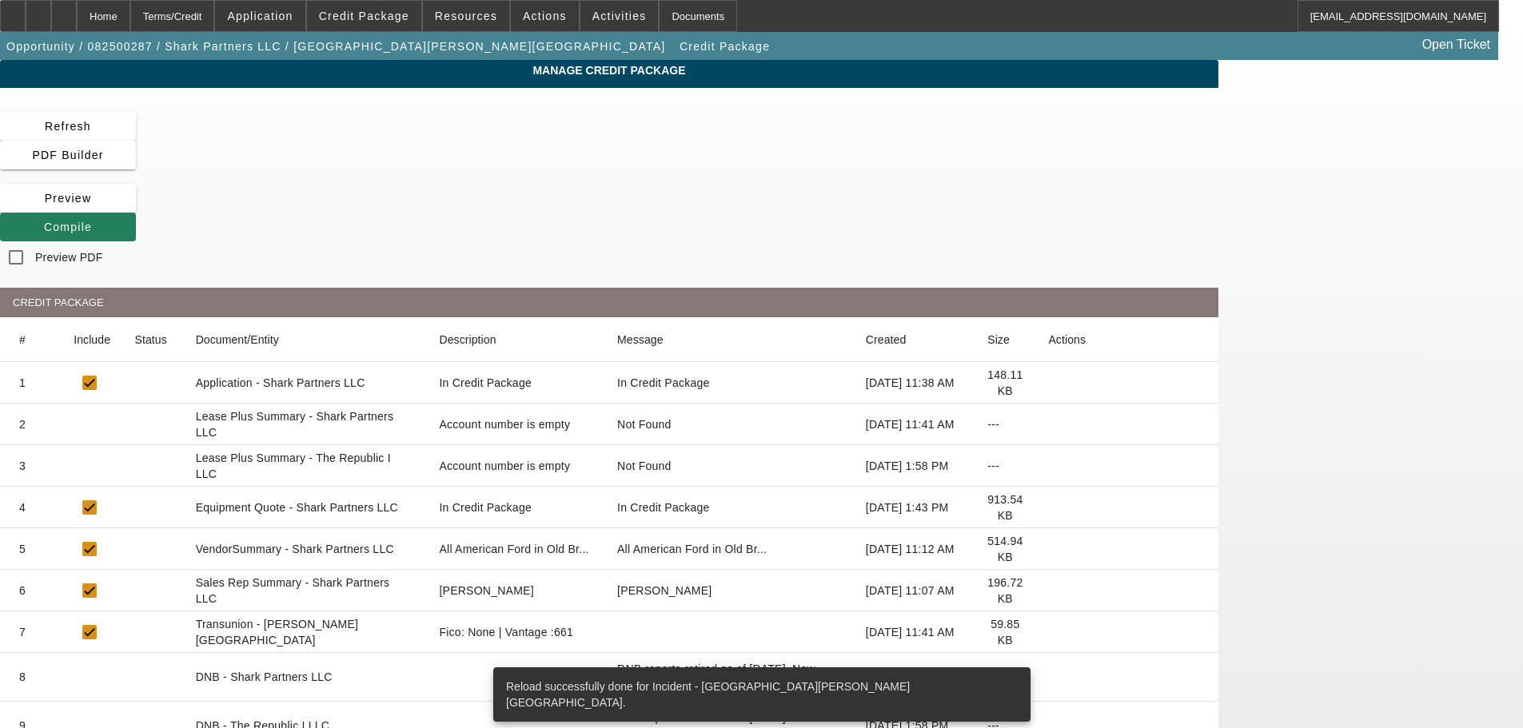
click at [92, 221] on span "Compile" at bounding box center [68, 227] width 48 height 13
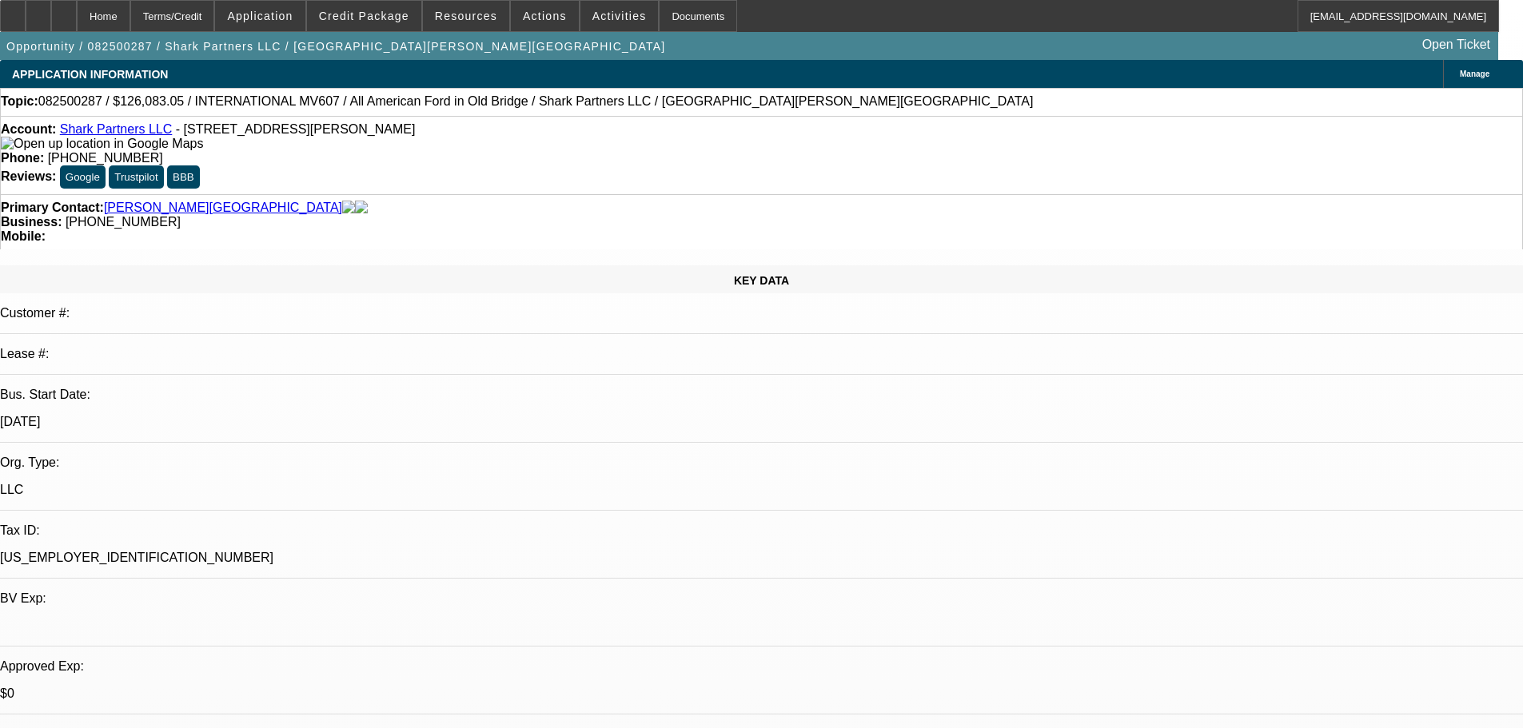
select select "2"
select select "0.1"
select select "4"
click at [371, 18] on span "Credit Package" at bounding box center [364, 16] width 90 height 13
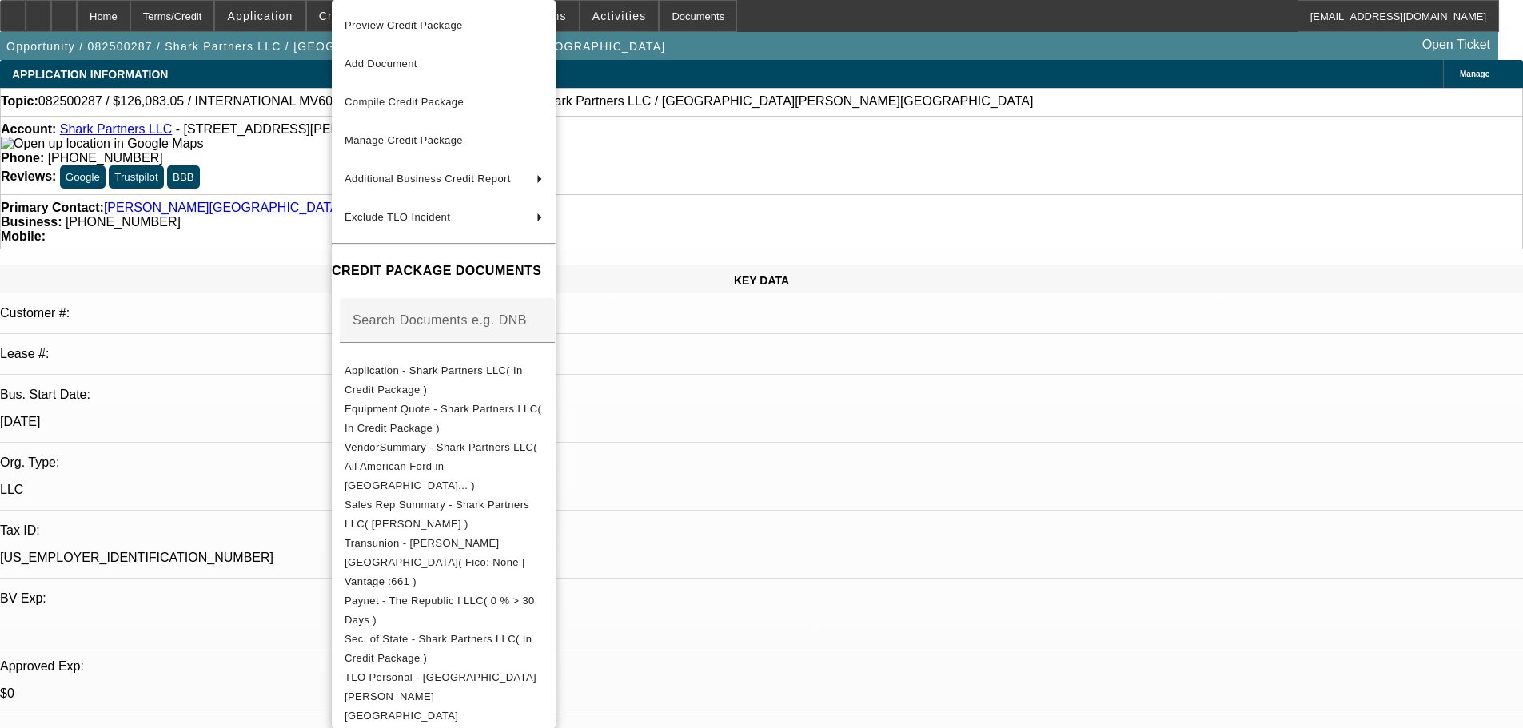
drag, startPoint x: 424, startPoint y: 27, endPoint x: 533, endPoint y: 86, distance: 123.4
click at [424, 27] on span "Preview Credit Package" at bounding box center [404, 25] width 118 height 12
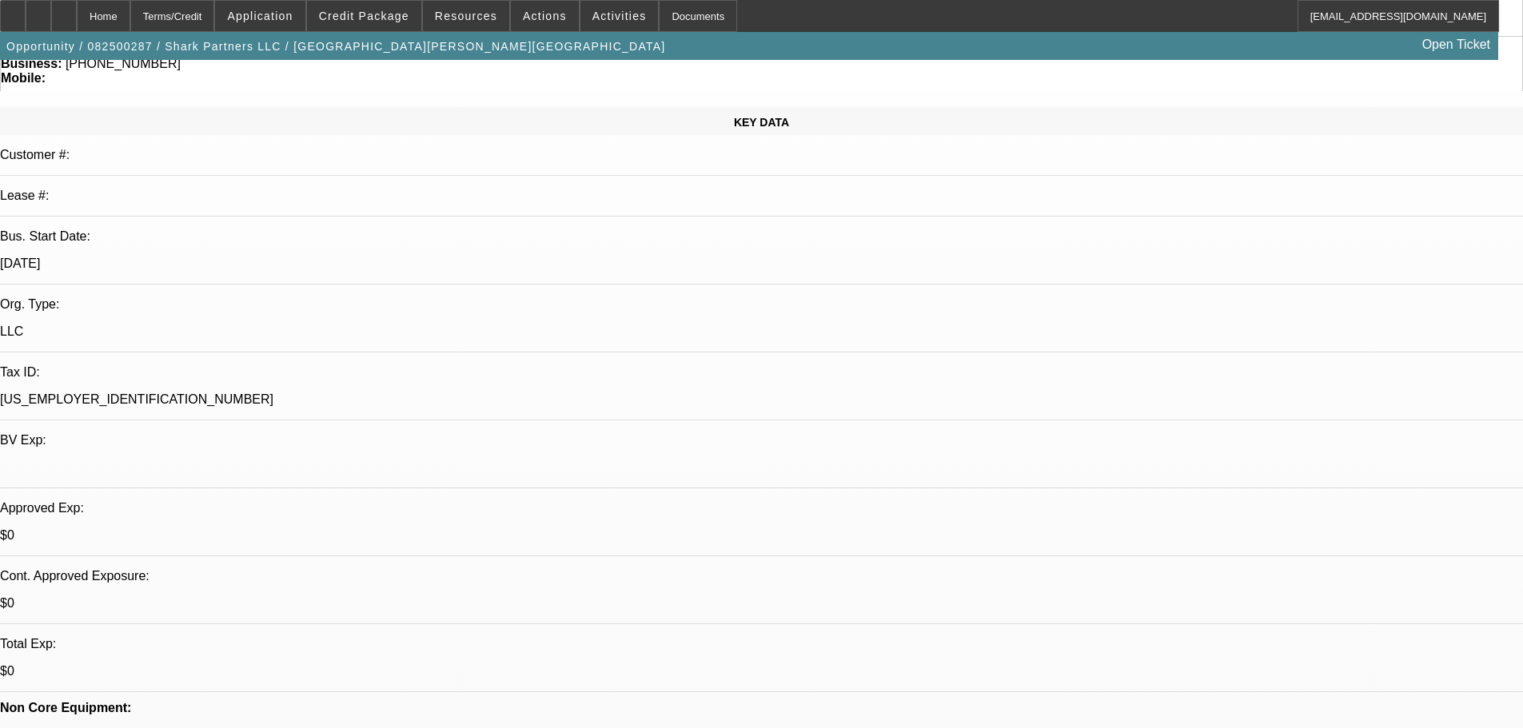
scroll to position [160, 0]
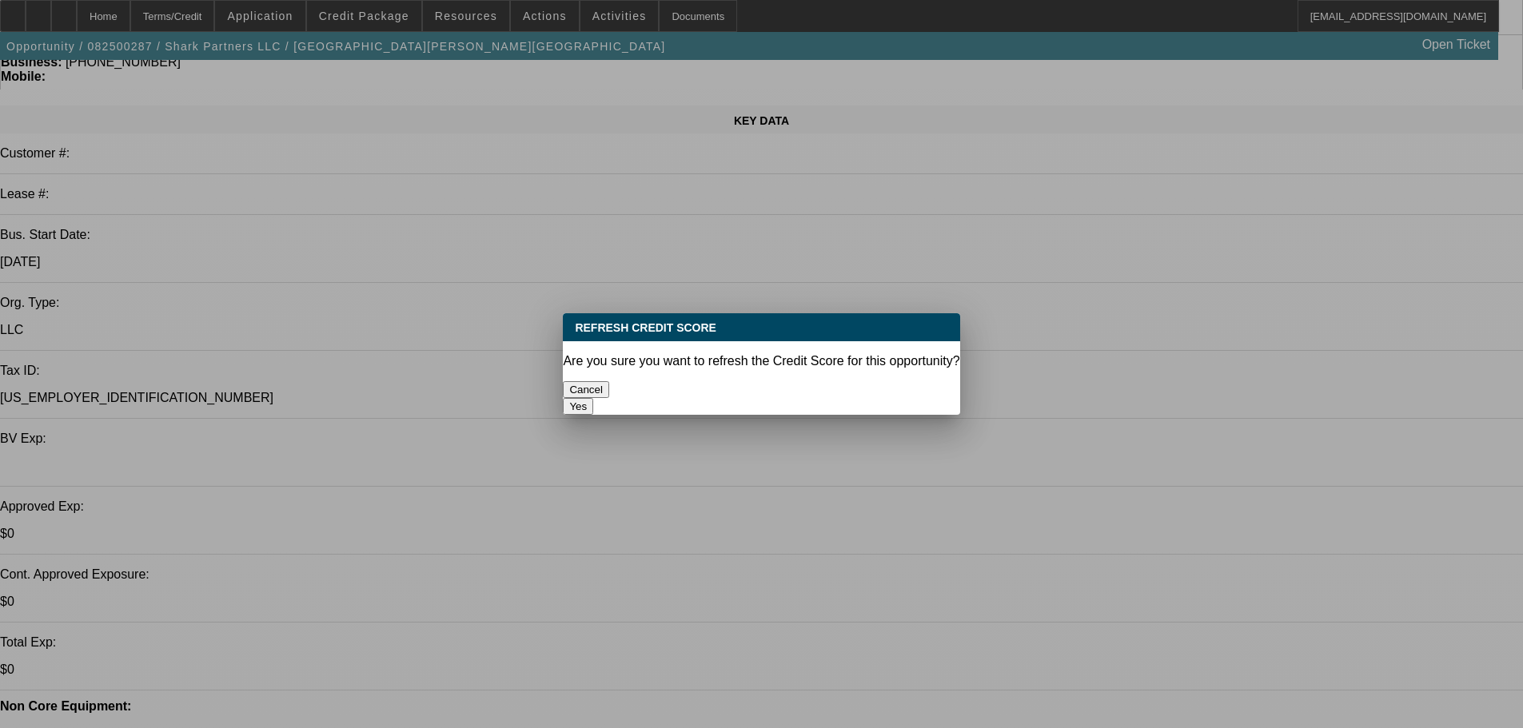
scroll to position [0, 0]
click at [593, 398] on button "Yes" at bounding box center [578, 406] width 30 height 17
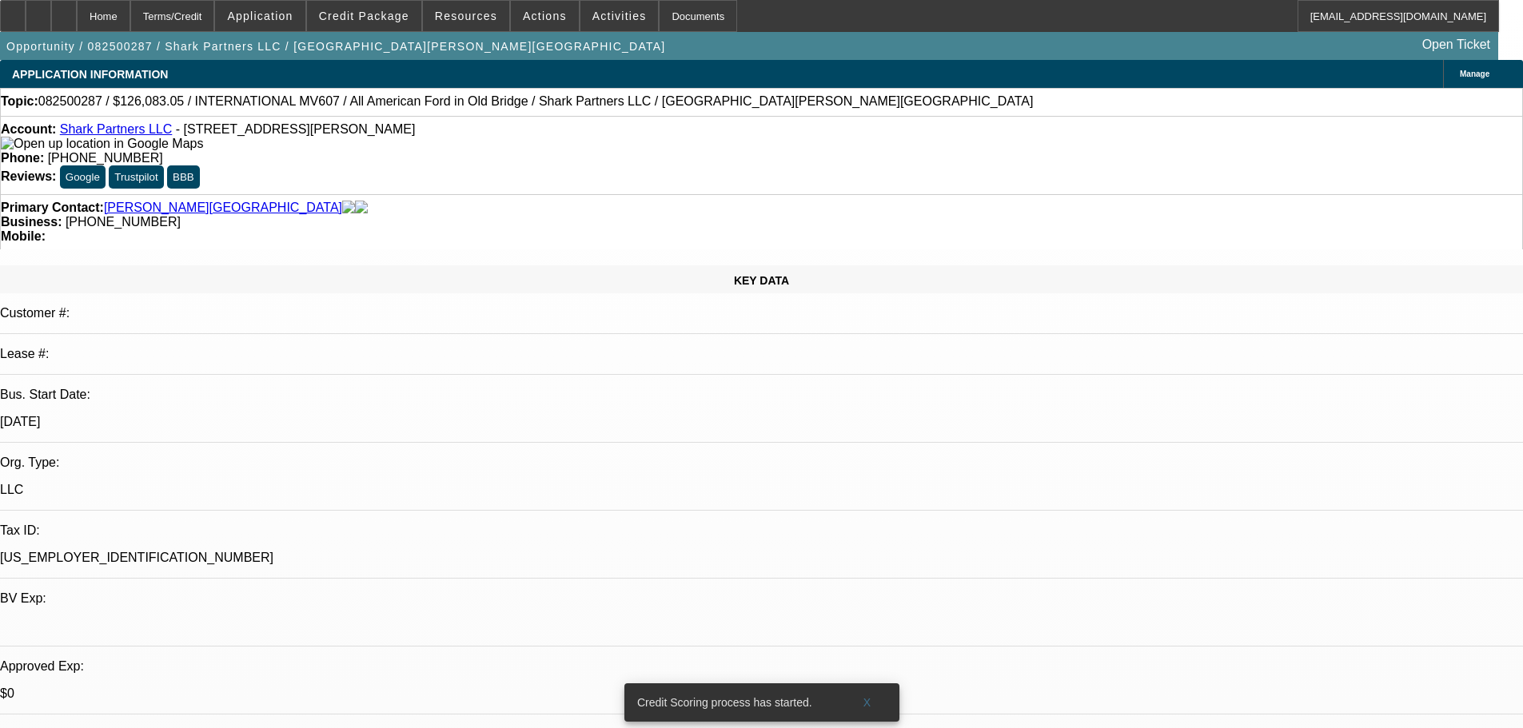
scroll to position [160, 0]
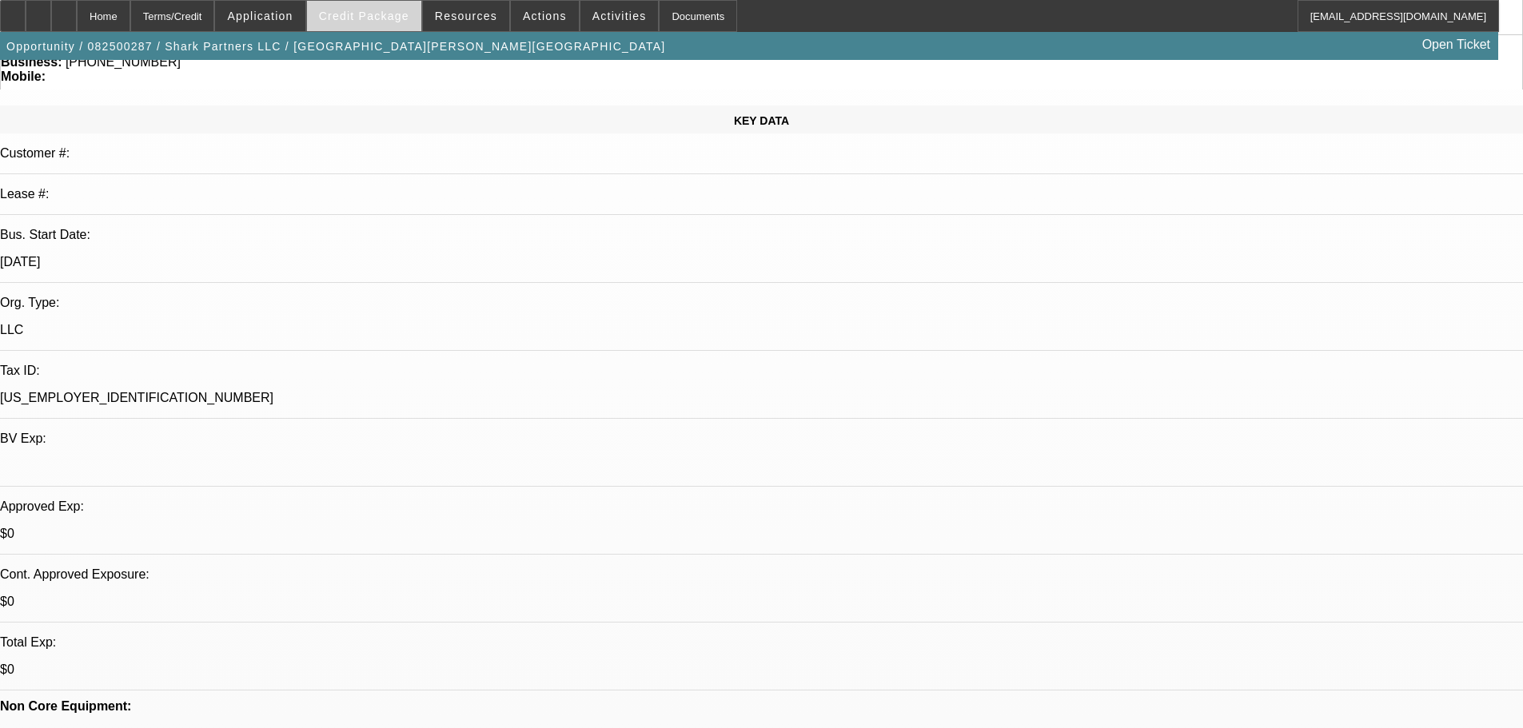
click at [384, 16] on span "Credit Package" at bounding box center [364, 16] width 90 height 13
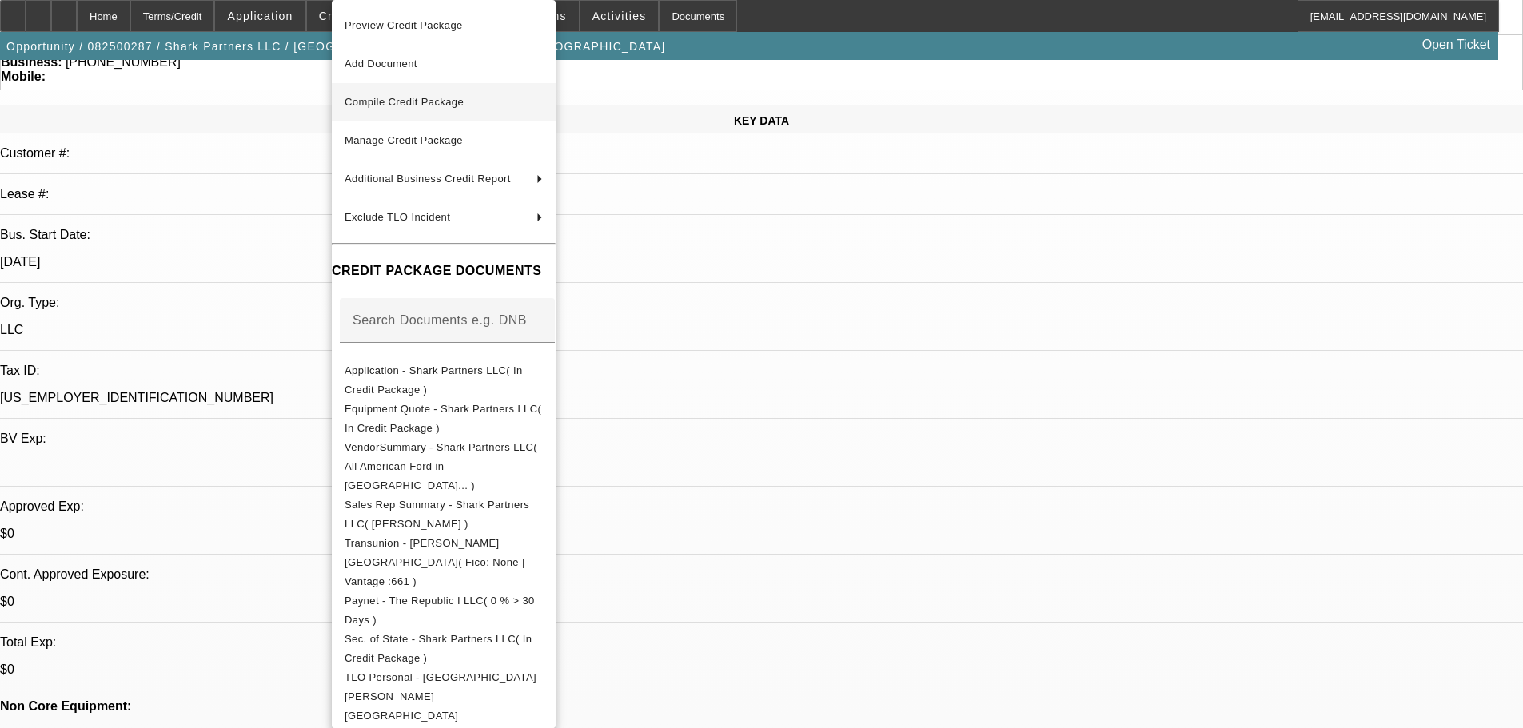
click at [380, 100] on span "Compile Credit Package" at bounding box center [404, 102] width 119 height 12
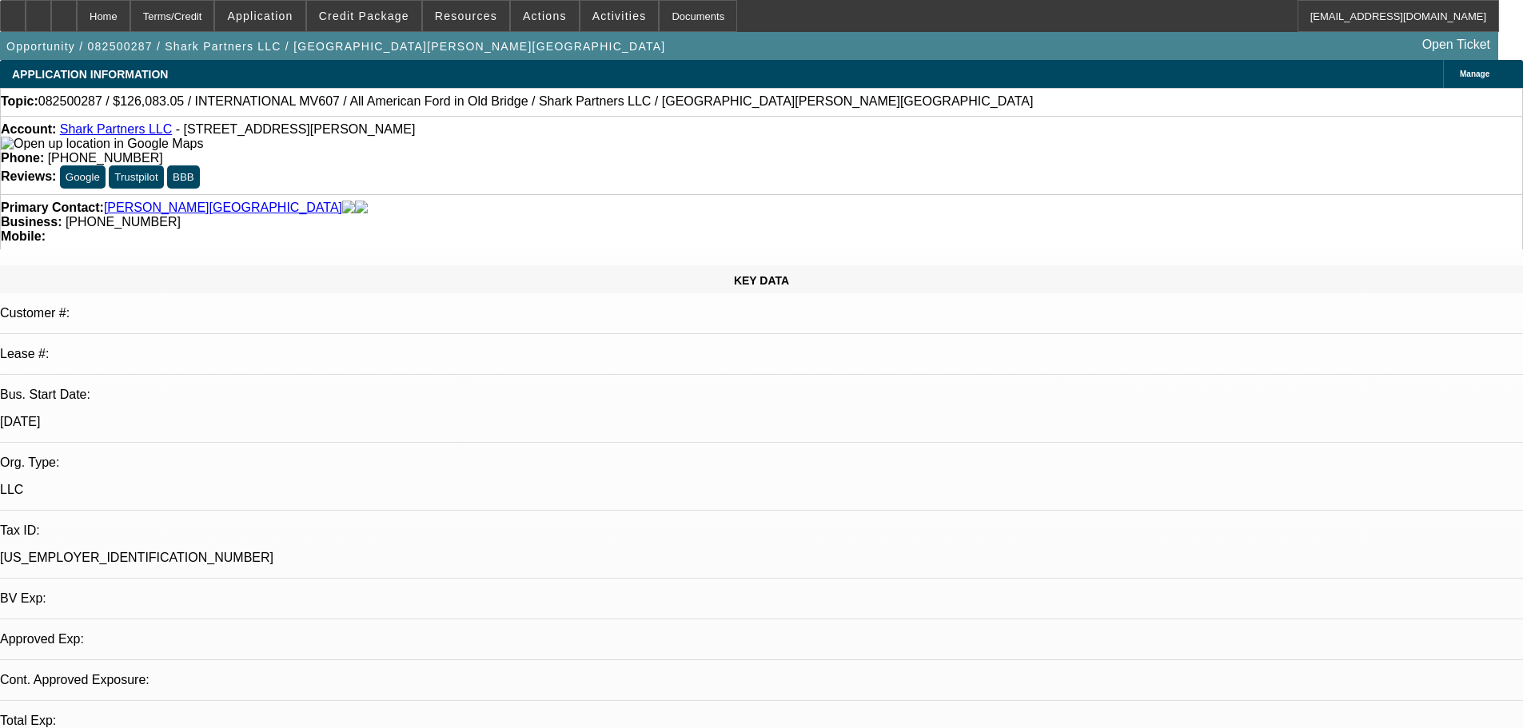
select select "2"
select select "0.1"
select select "4"
click at [395, 26] on span at bounding box center [364, 16] width 114 height 38
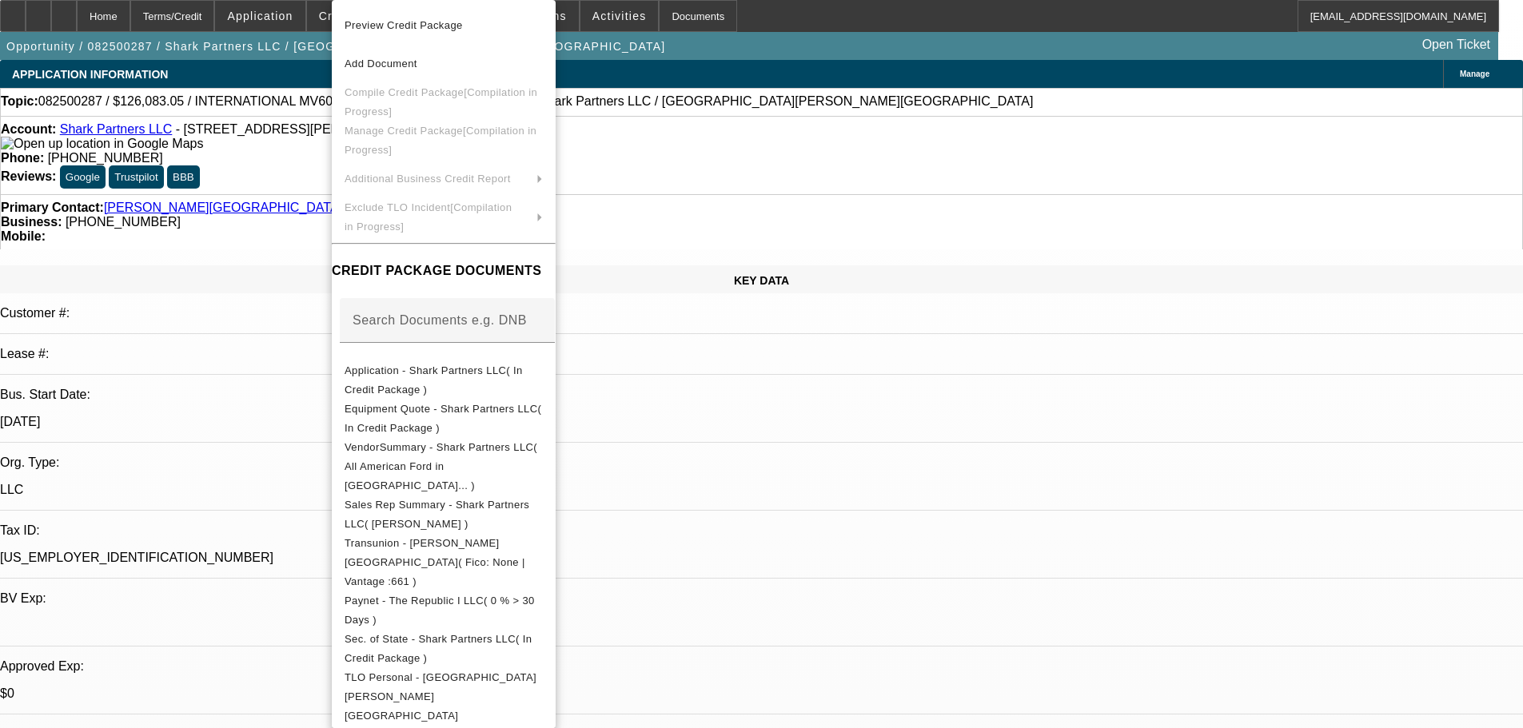
click at [300, 257] on div at bounding box center [761, 364] width 1523 height 728
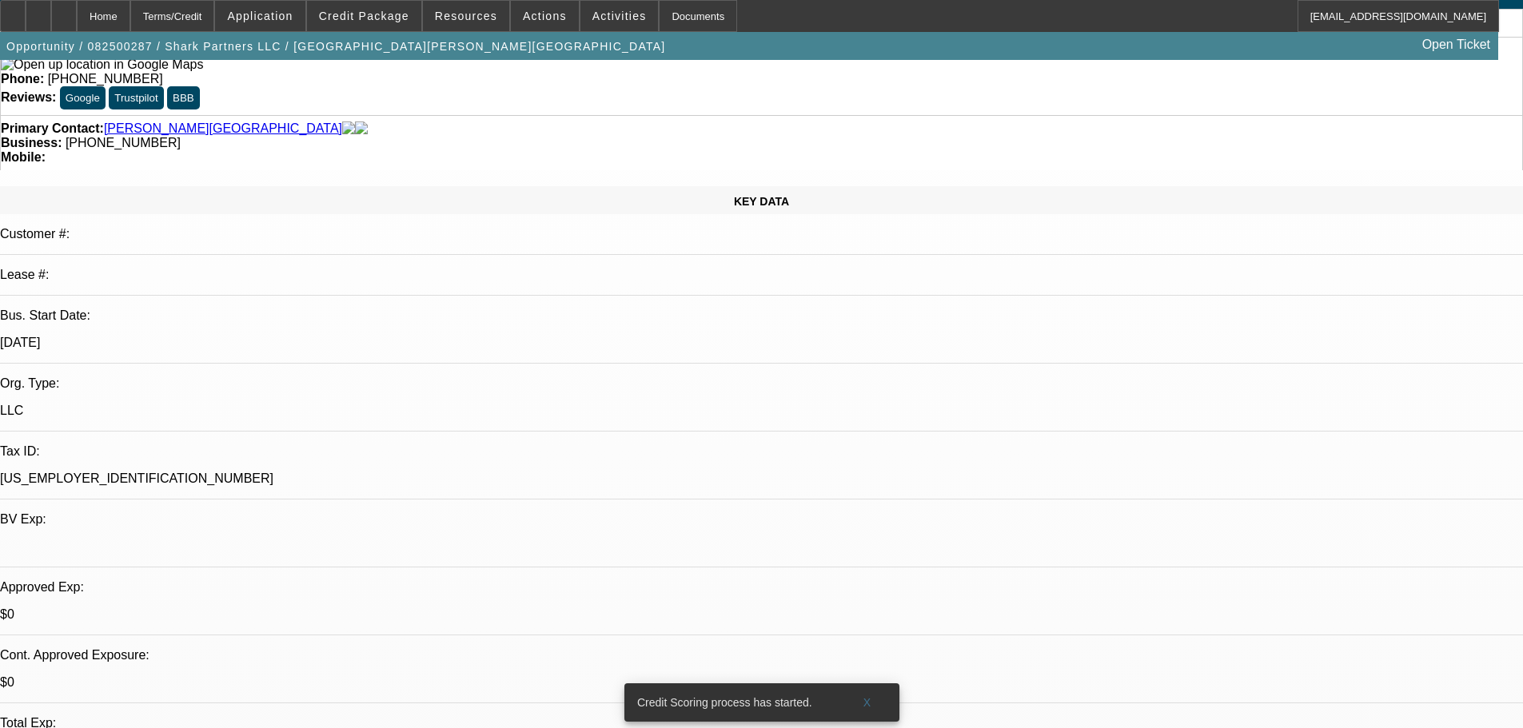
scroll to position [80, 0]
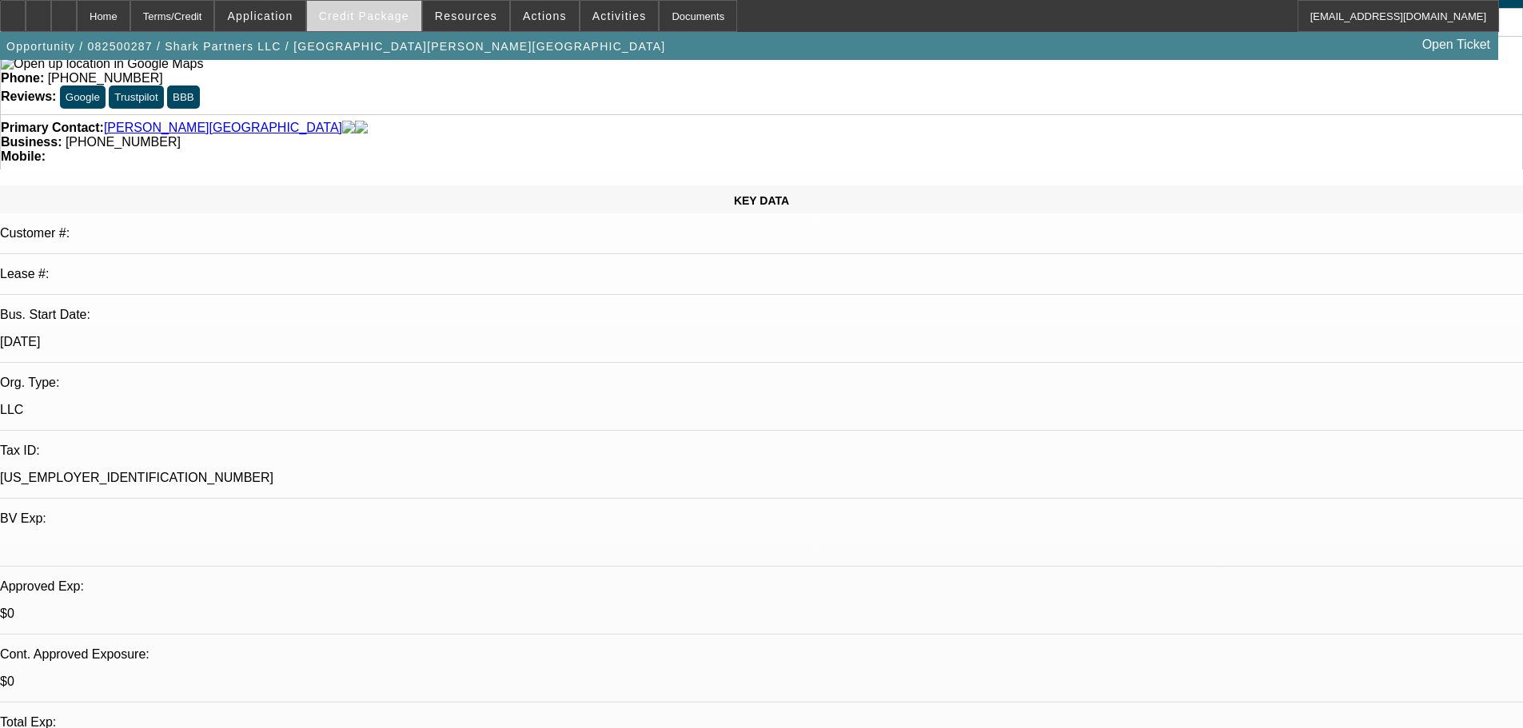
click at [380, 12] on span "Credit Package" at bounding box center [364, 16] width 90 height 13
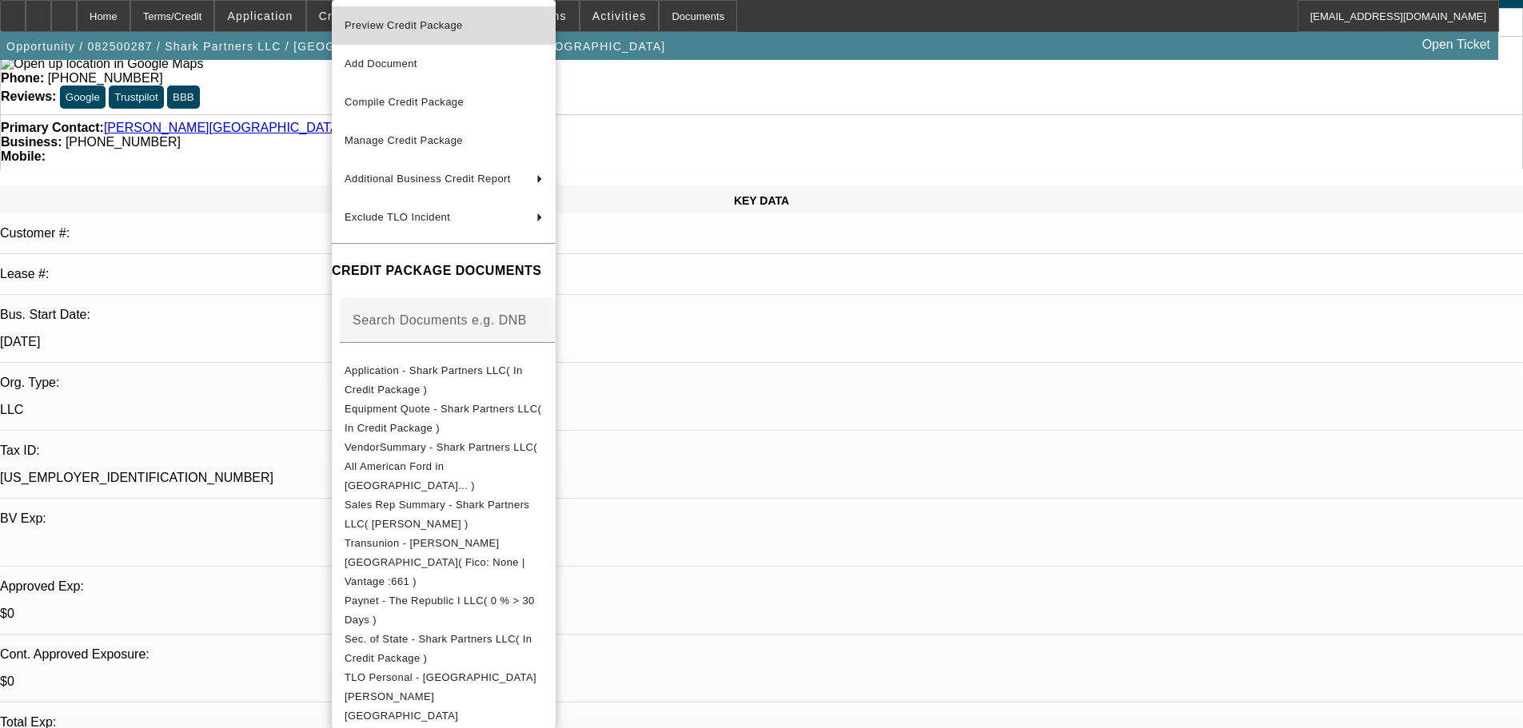
click at [399, 35] on button "Preview Credit Package" at bounding box center [444, 25] width 224 height 38
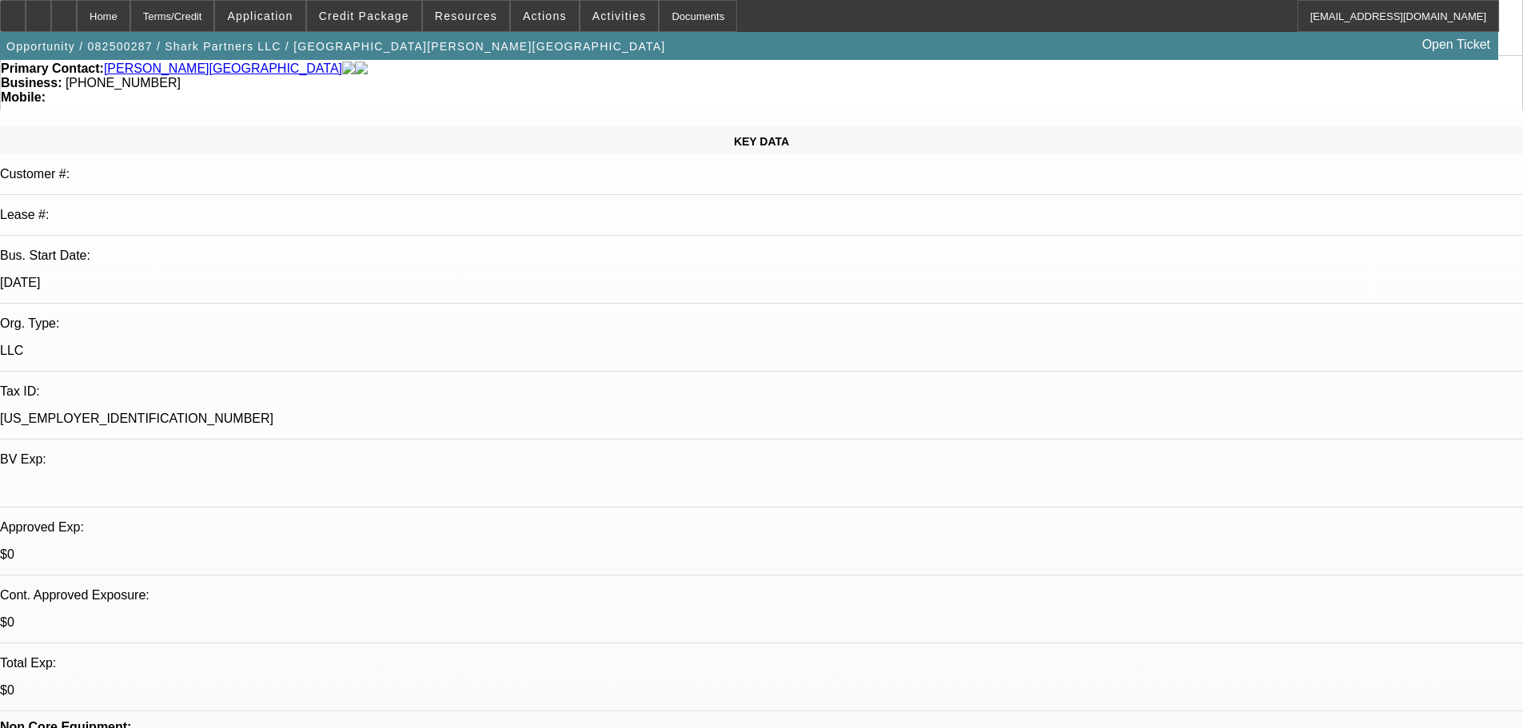
scroll to position [0, 0]
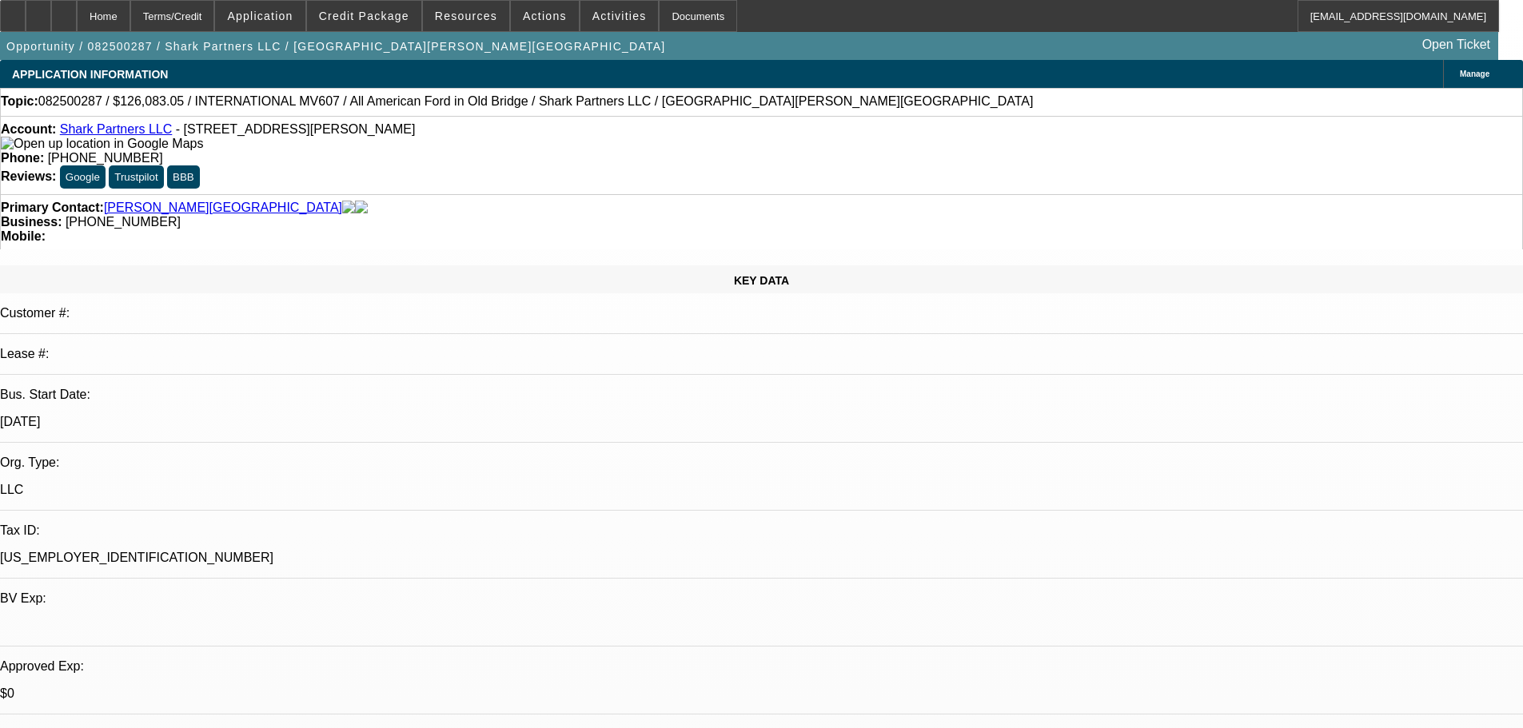
click at [28, 145] on img at bounding box center [102, 144] width 202 height 14
click at [106, 165] on button "Google" at bounding box center [83, 176] width 46 height 23
click at [342, 201] on img at bounding box center [348, 208] width 13 height 14
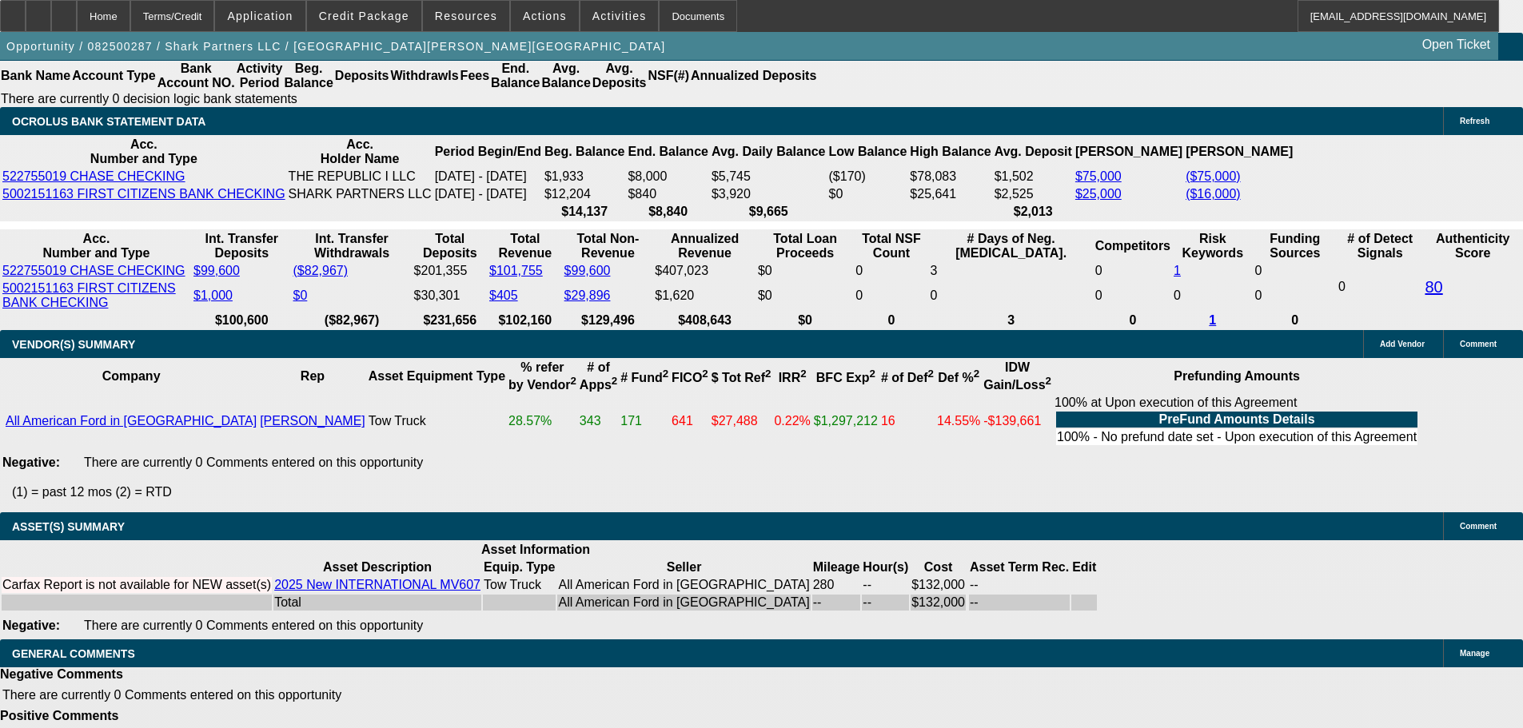
scroll to position [2973, 0]
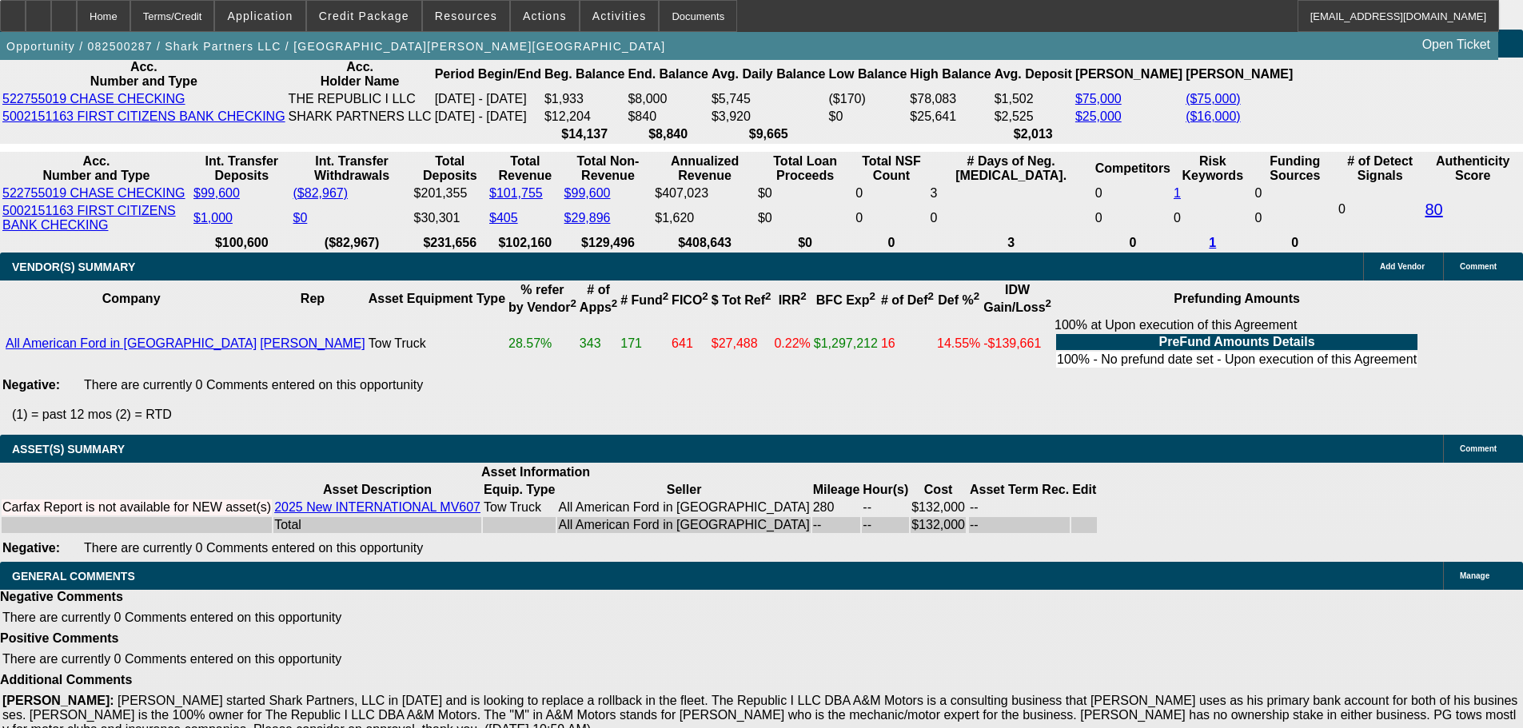
select select "5"
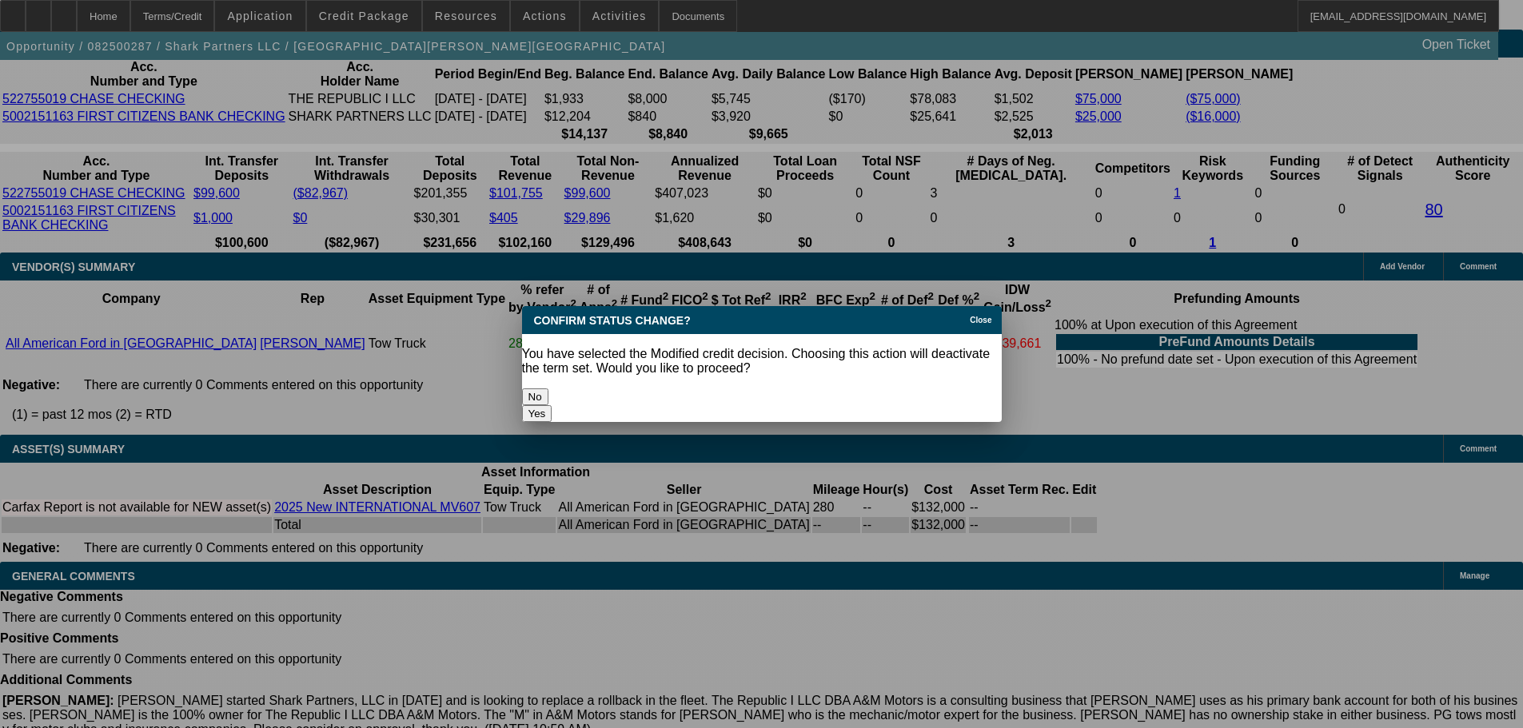
scroll to position [0, 0]
click at [552, 405] on button "Yes" at bounding box center [537, 413] width 30 height 17
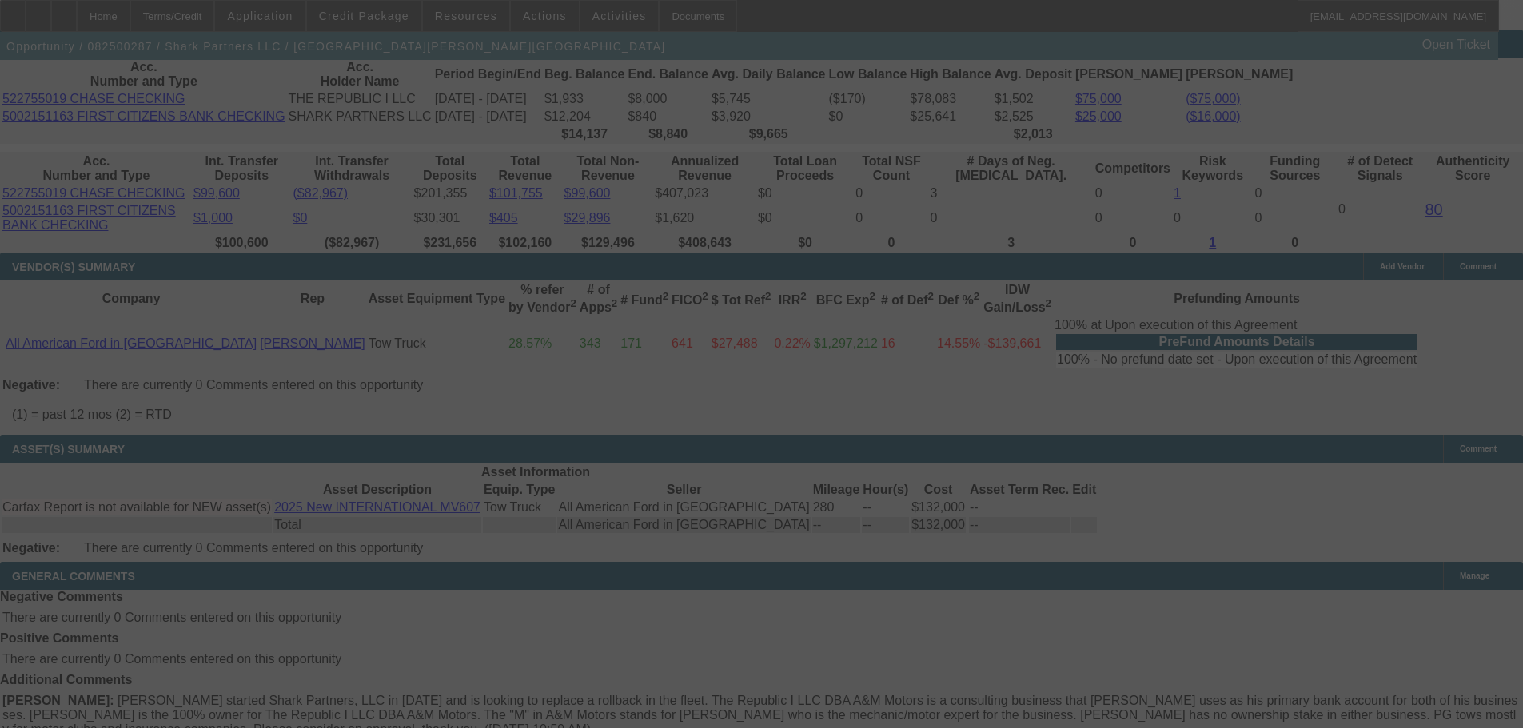
scroll to position [2958, 0]
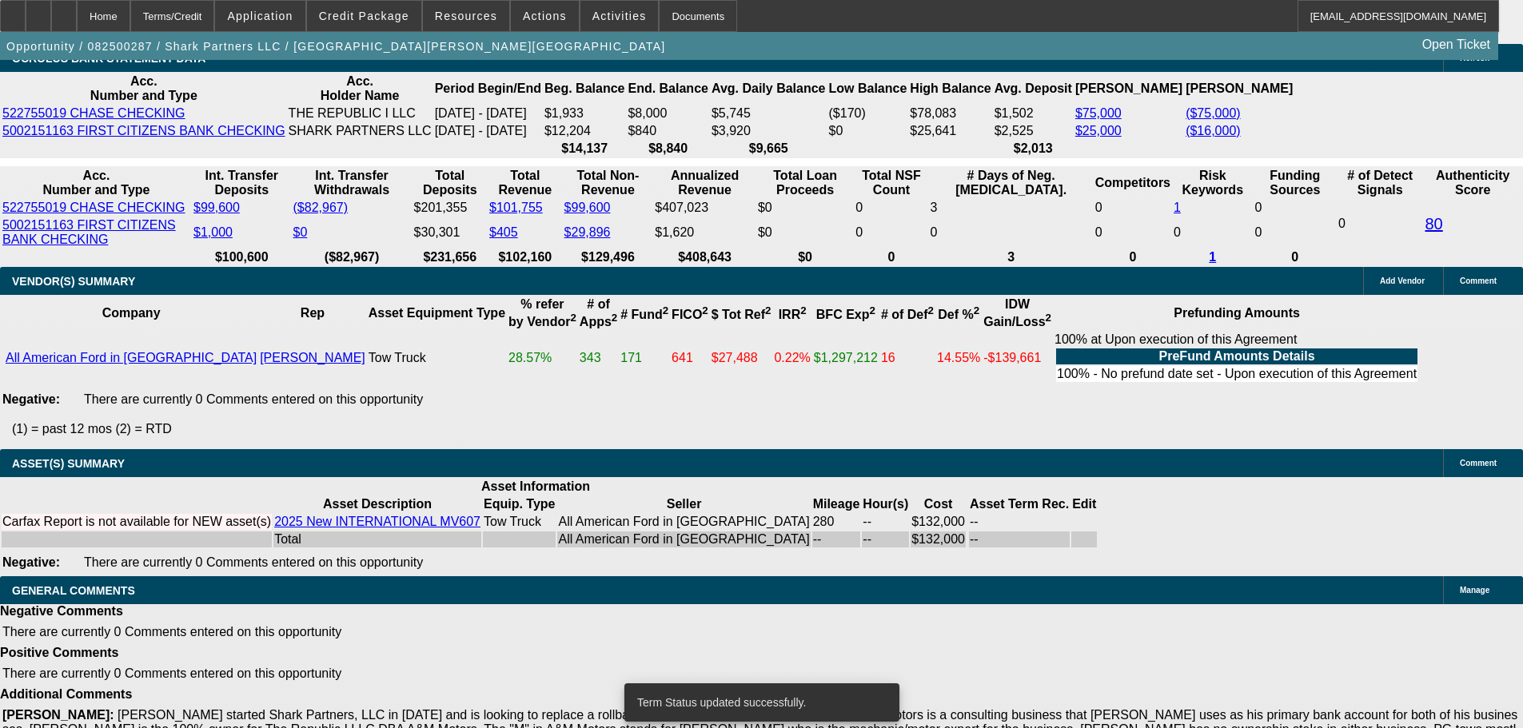
select select "2"
select select "0.1"
select select "4"
select select "2"
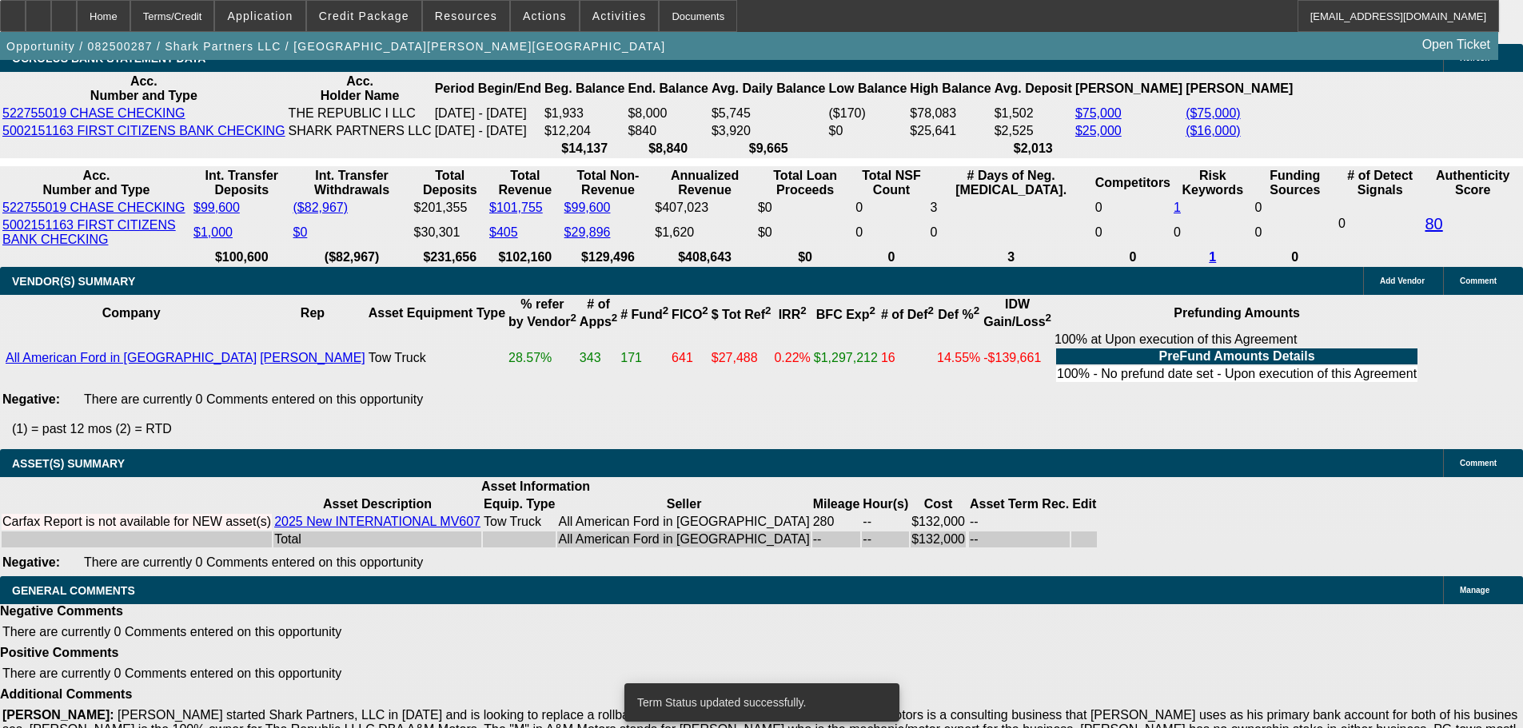
select select "2"
select select "0.1"
select select "4"
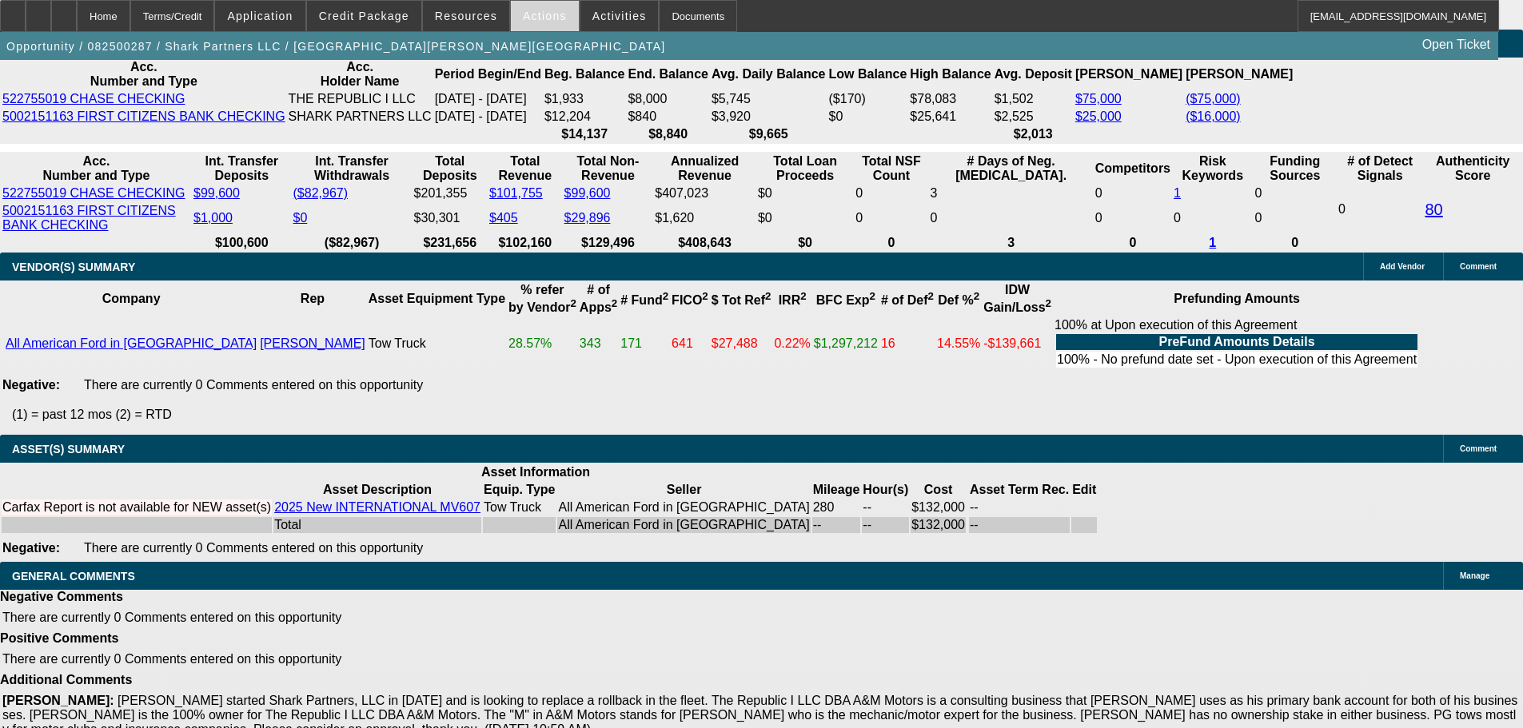
click at [561, 23] on span at bounding box center [545, 16] width 68 height 38
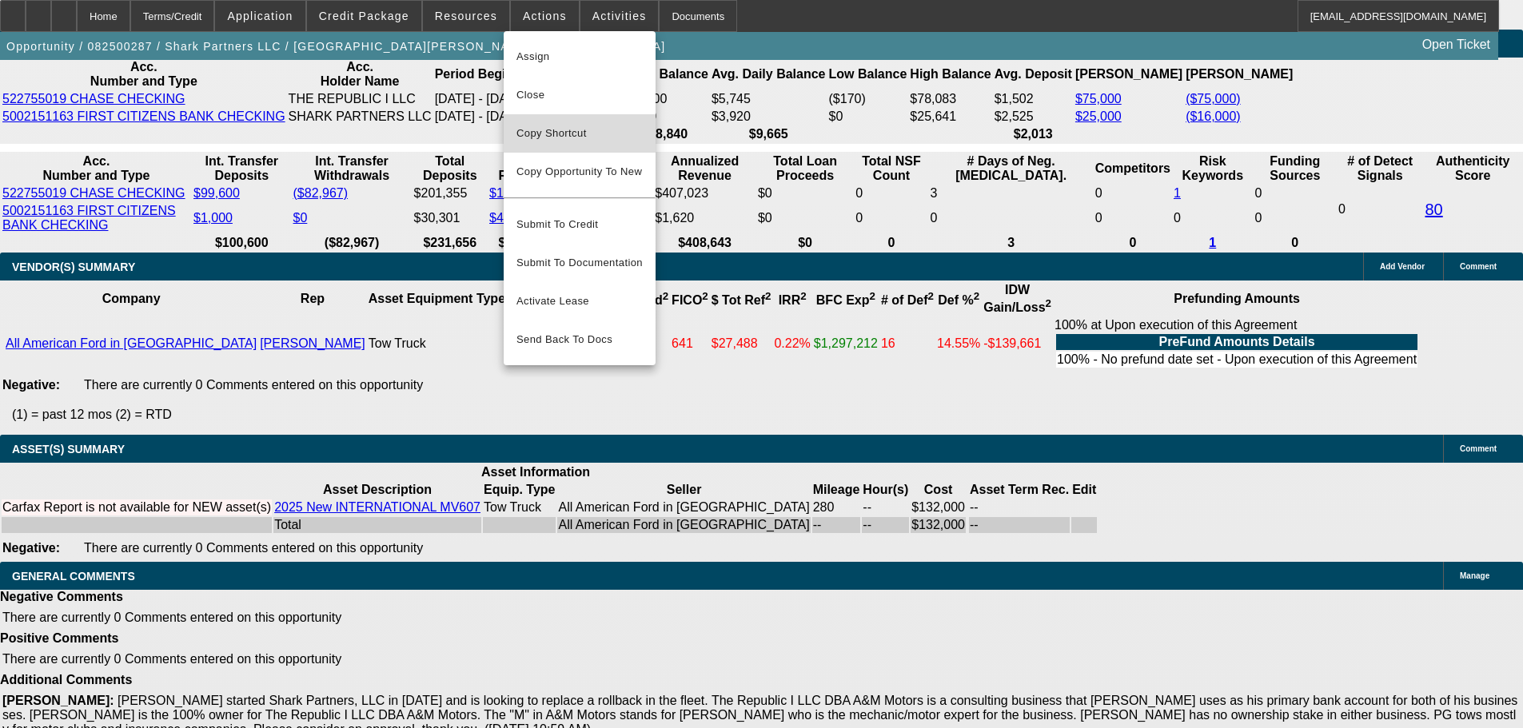
click at [539, 133] on span "Copy Shortcut" at bounding box center [579, 133] width 126 height 19
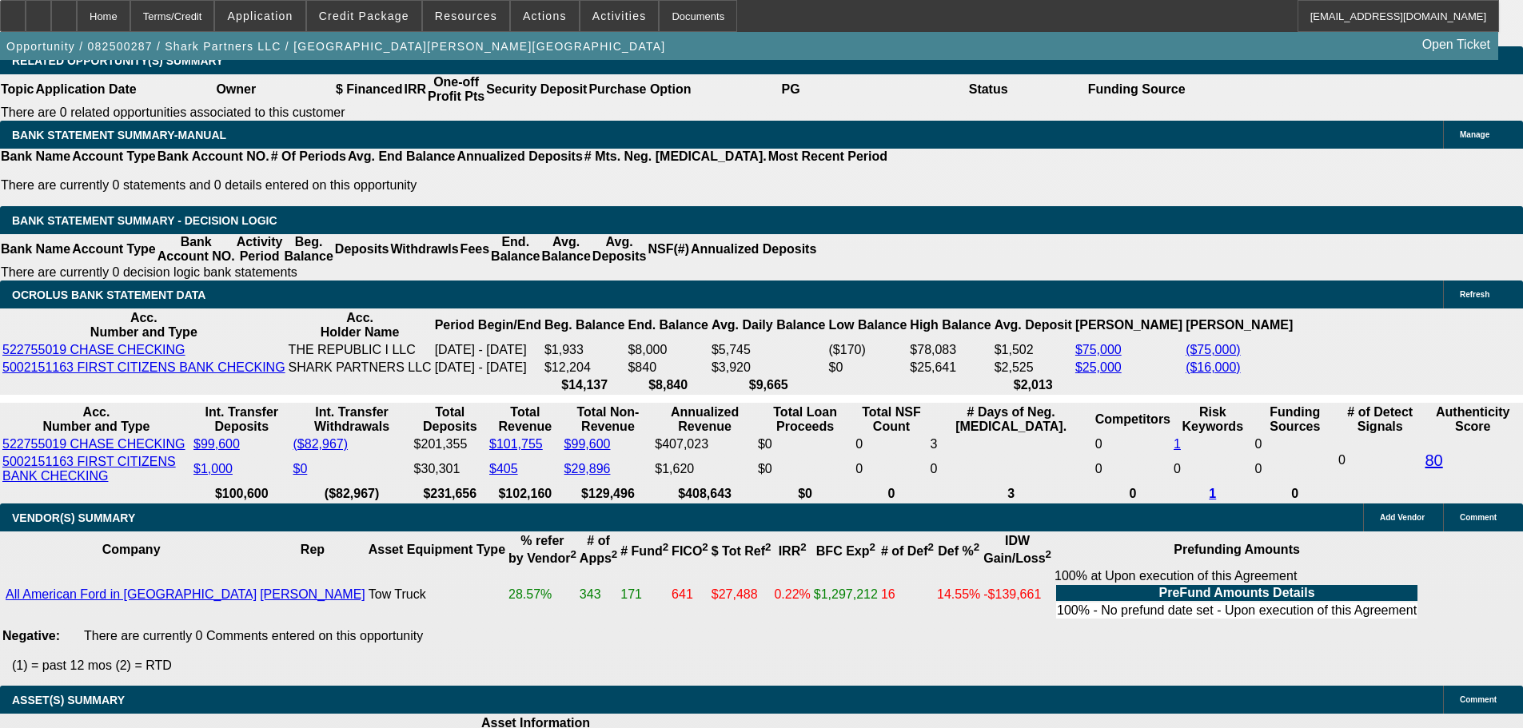
scroll to position [2573, 0]
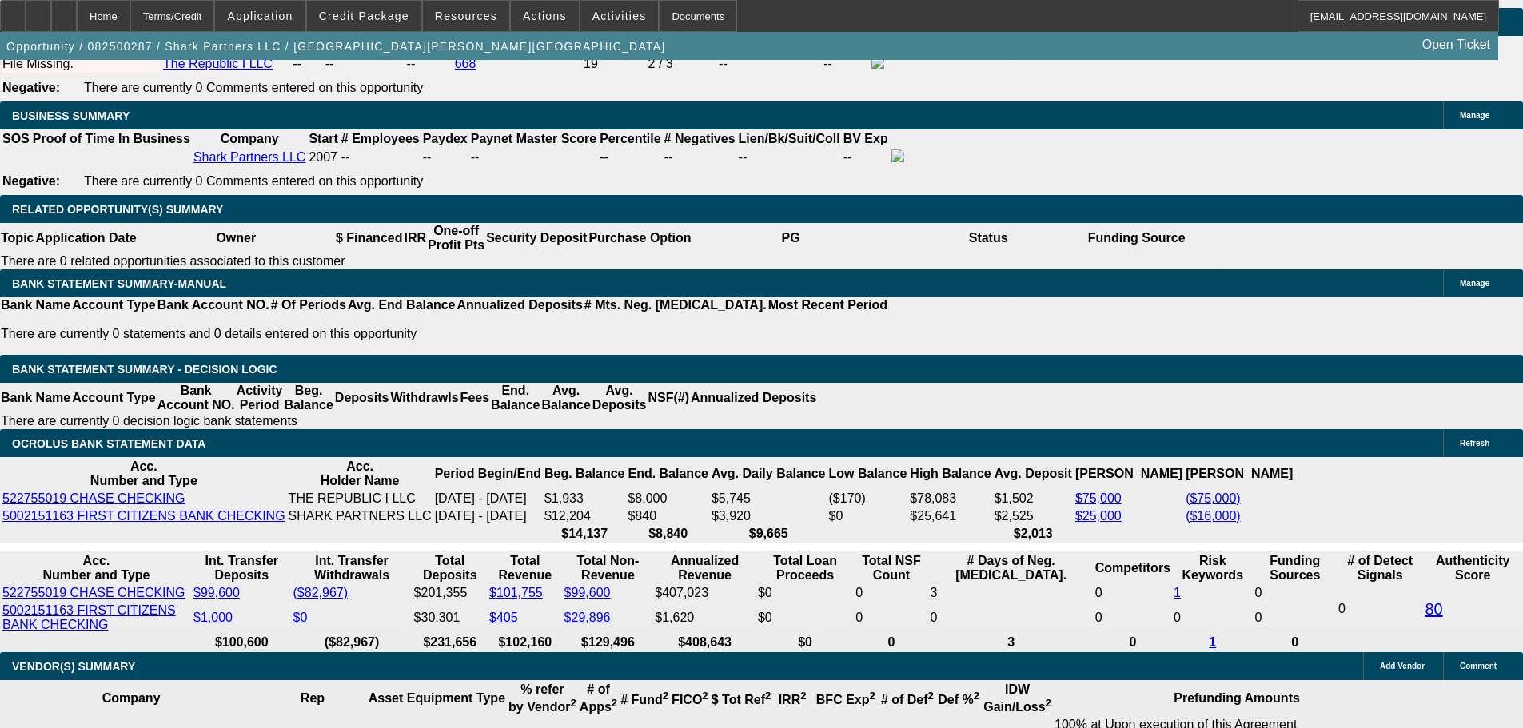
drag, startPoint x: 311, startPoint y: 342, endPoint x: 433, endPoint y: 341, distance: 122.3
type input "UNKNOWN"
type input "60"
type input "$43,510.98"
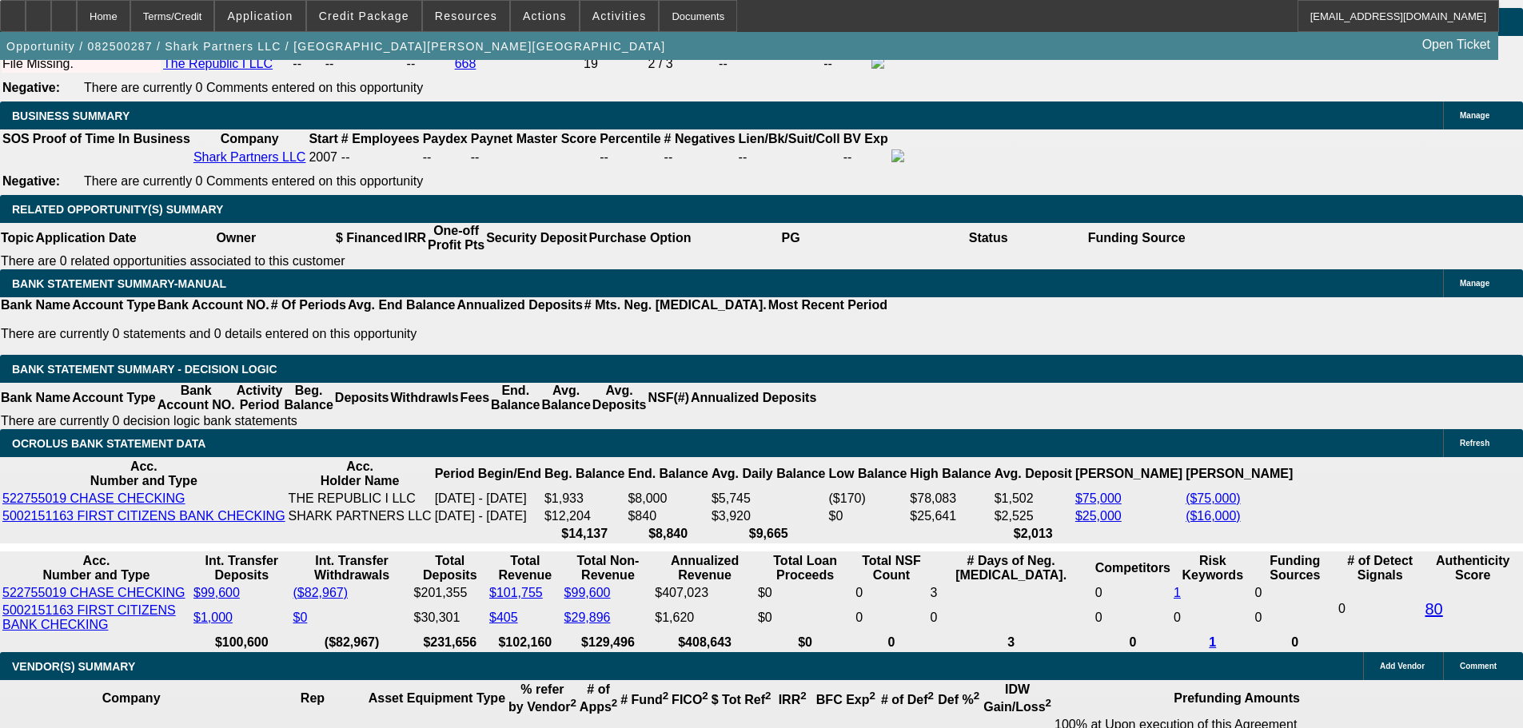
type input "$21,755.49"
type input "60"
type input "$5,609.42"
type input "$2,804.71"
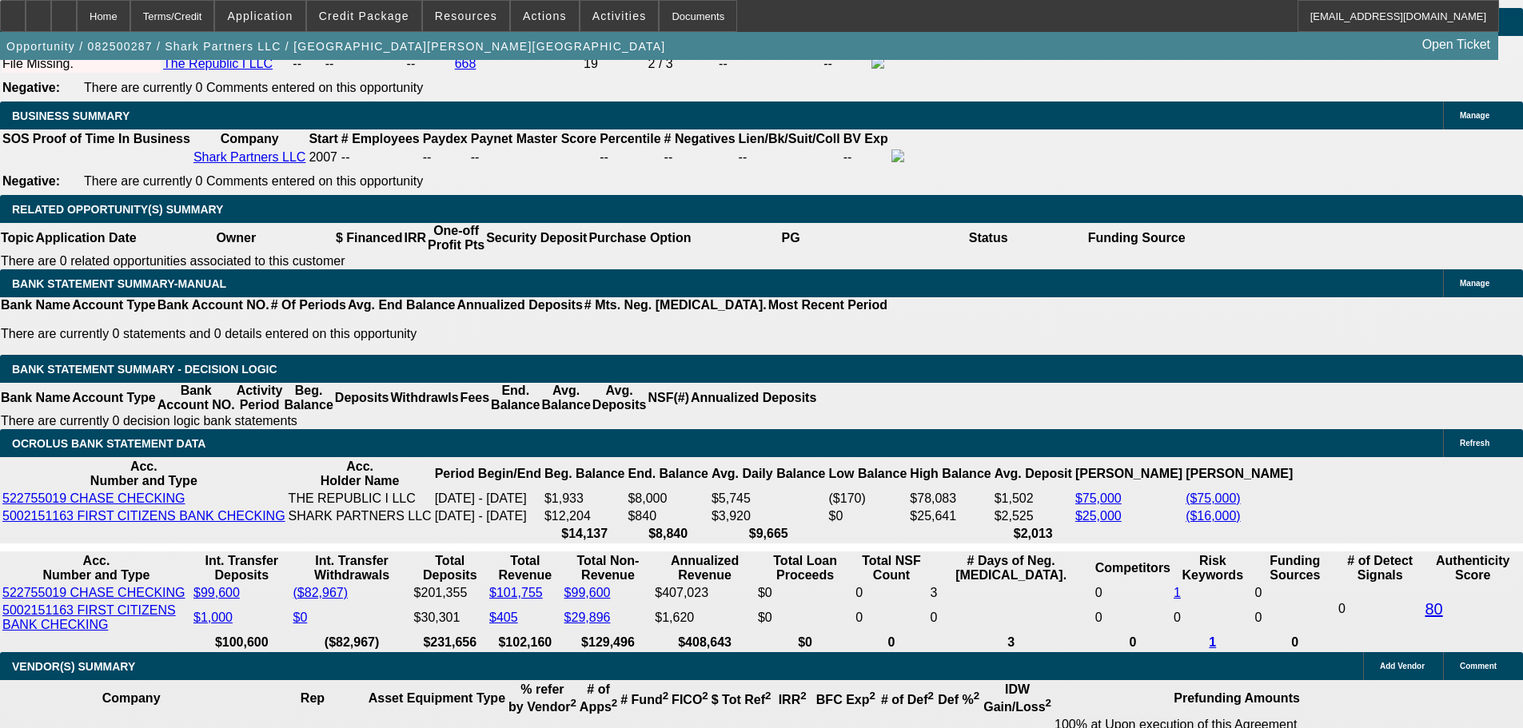
select select "0.1"
type input "$13,271.90"
type input "$5,314.20"
type input "$2,657.10"
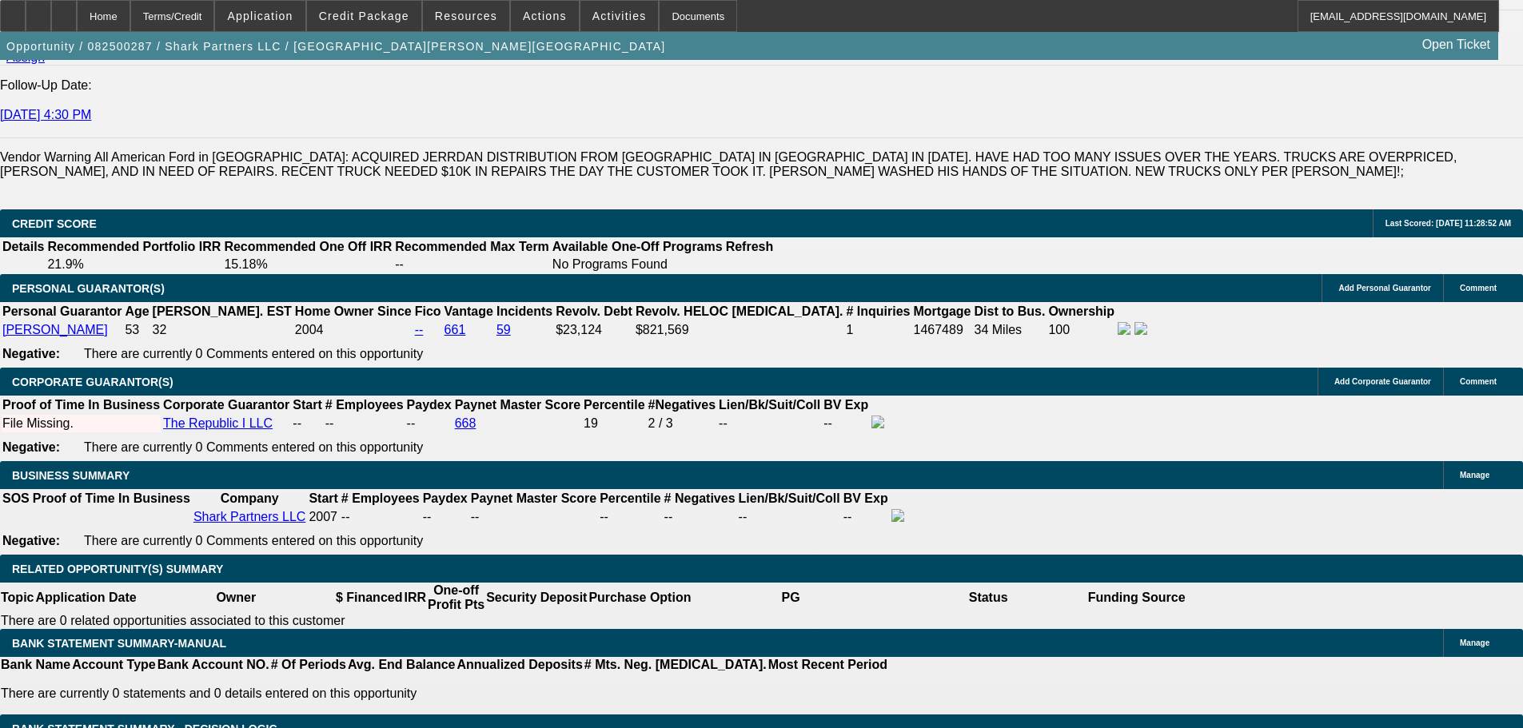
scroll to position [2413, 0]
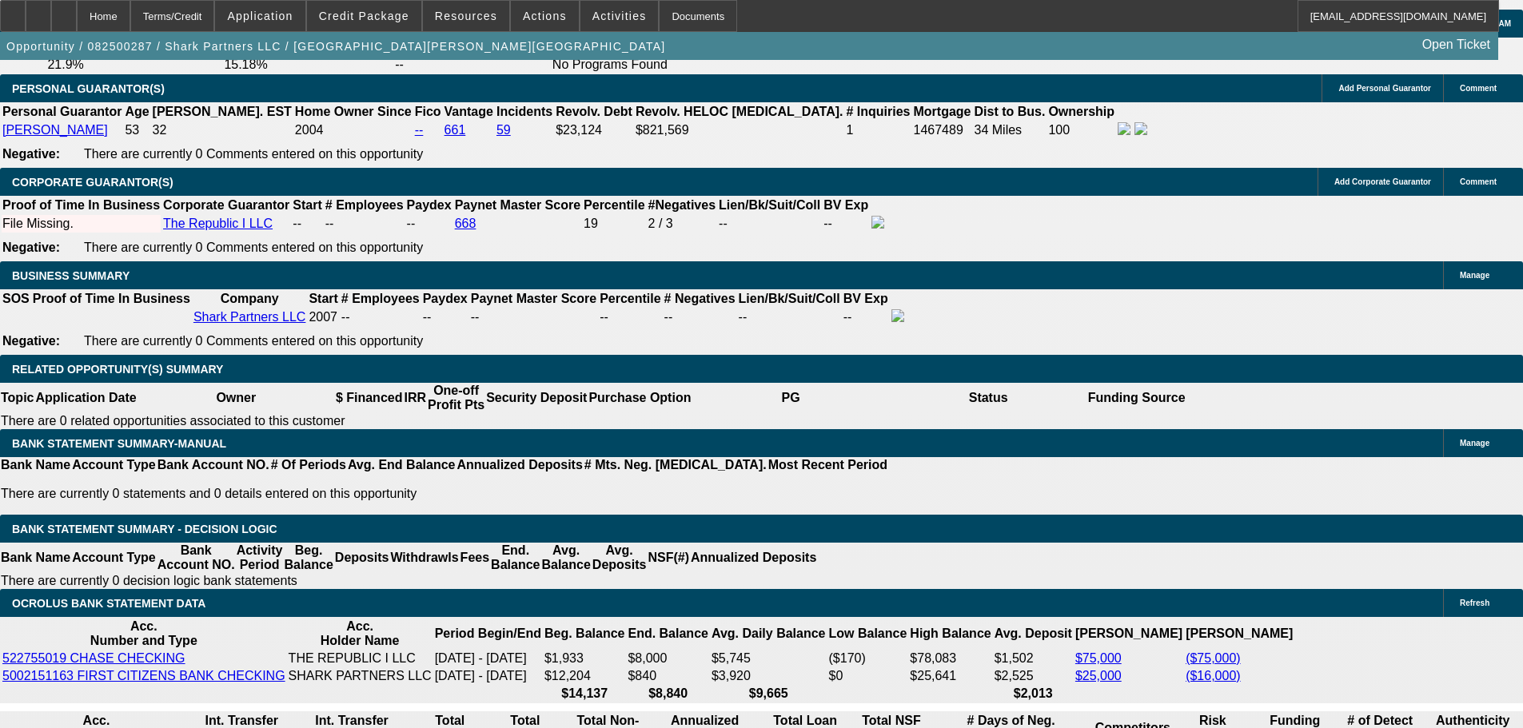
type input "230"
type input "$6,734.54"
type input "$3,367.27"
type input "$45,789.28"
type input "$22,894.64"
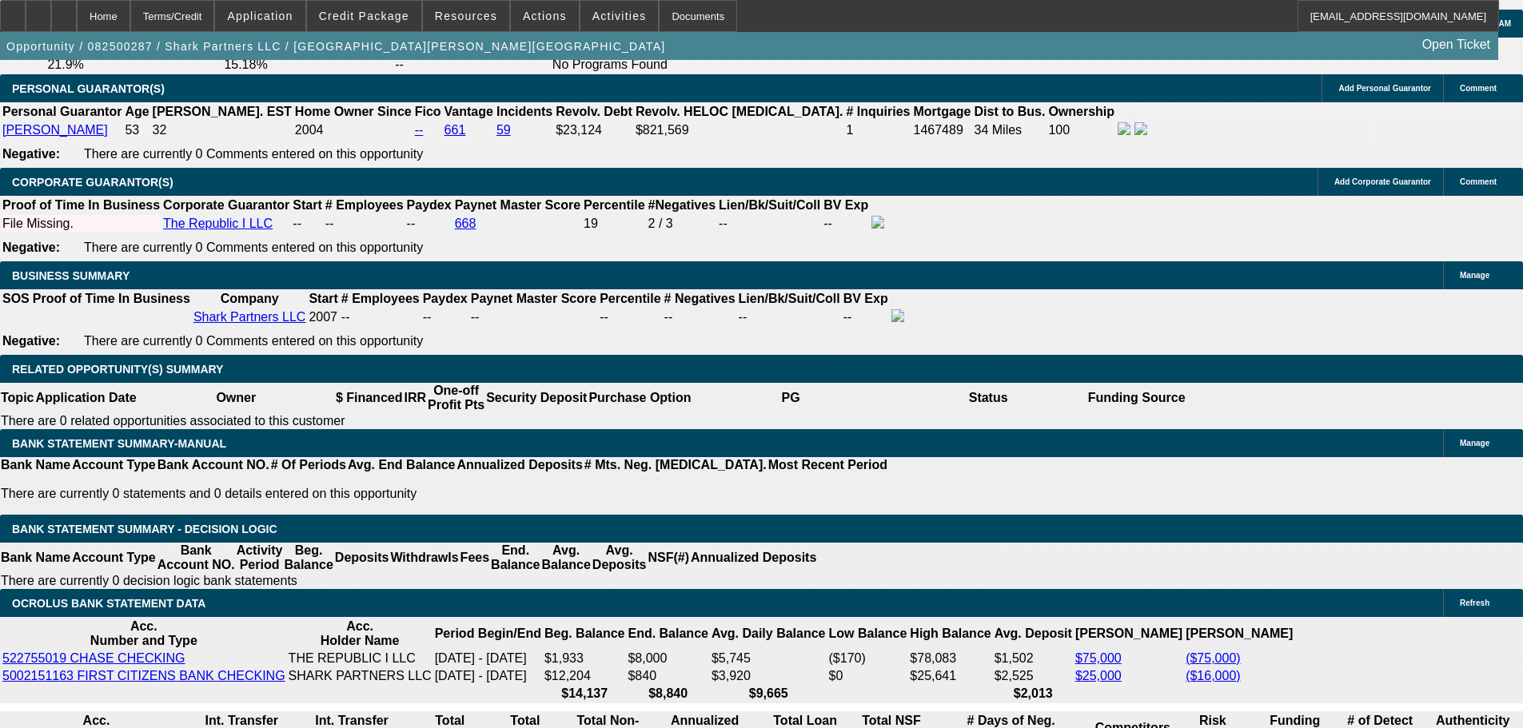
type input "$4,187.28"
type input "$2,093.64"
type input "23"
type input "$6,734.54"
type input "$3,367.27"
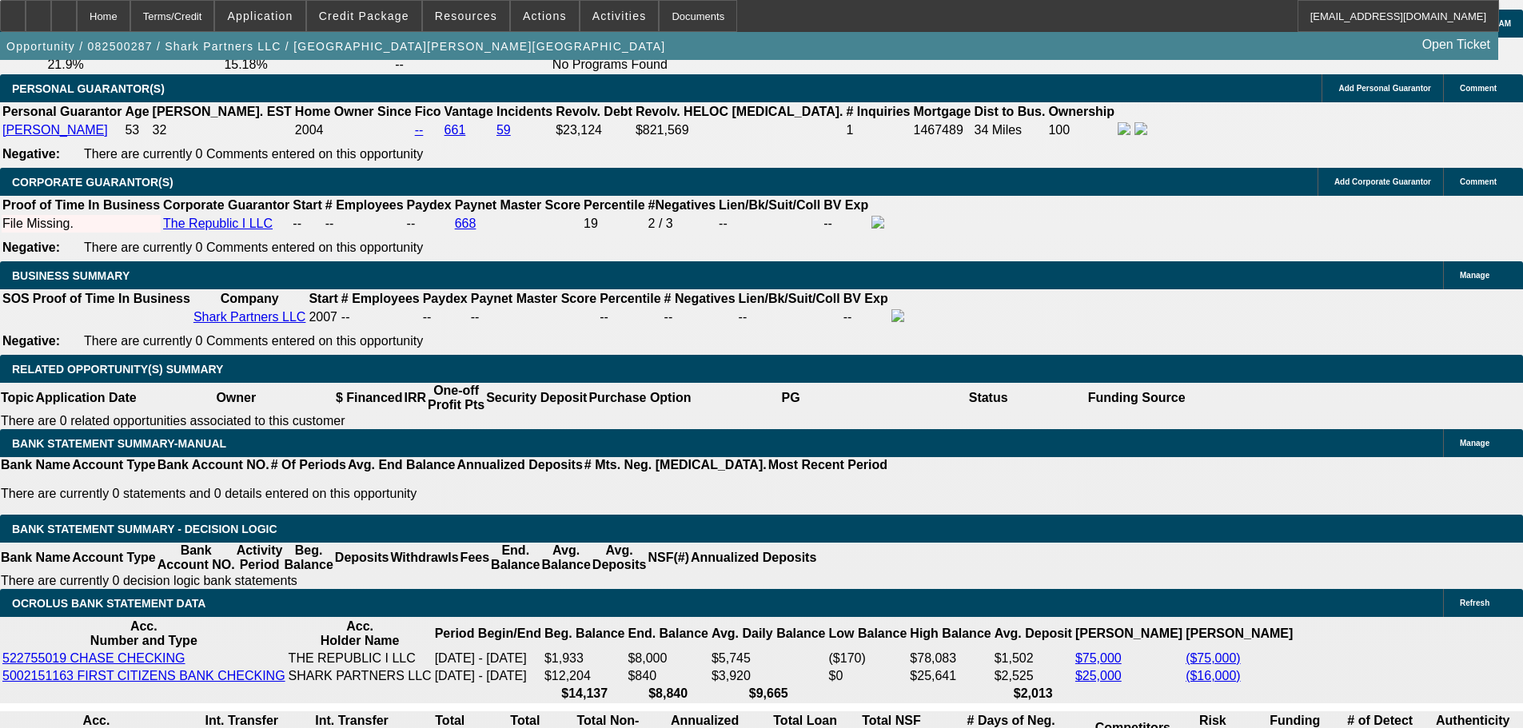
type input "20"
type input "$4,187.28"
type input "$2,093.64"
type input "$6,329.24"
type input "$3,164.62"
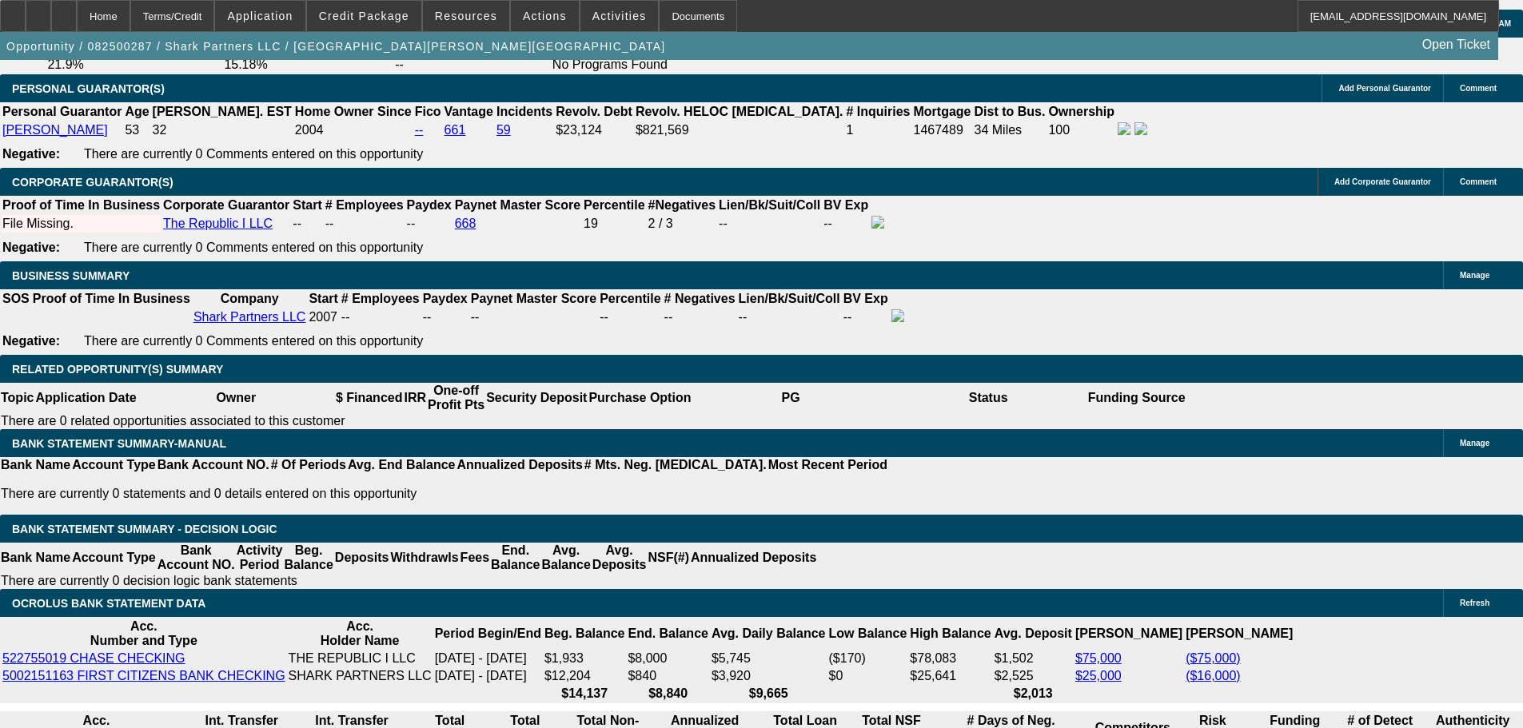
type input "20"
drag, startPoint x: 640, startPoint y: 459, endPoint x: 467, endPoint y: 469, distance: 173.8
drag, startPoint x: 235, startPoint y: 504, endPoint x: 546, endPoint y: 449, distance: 315.7
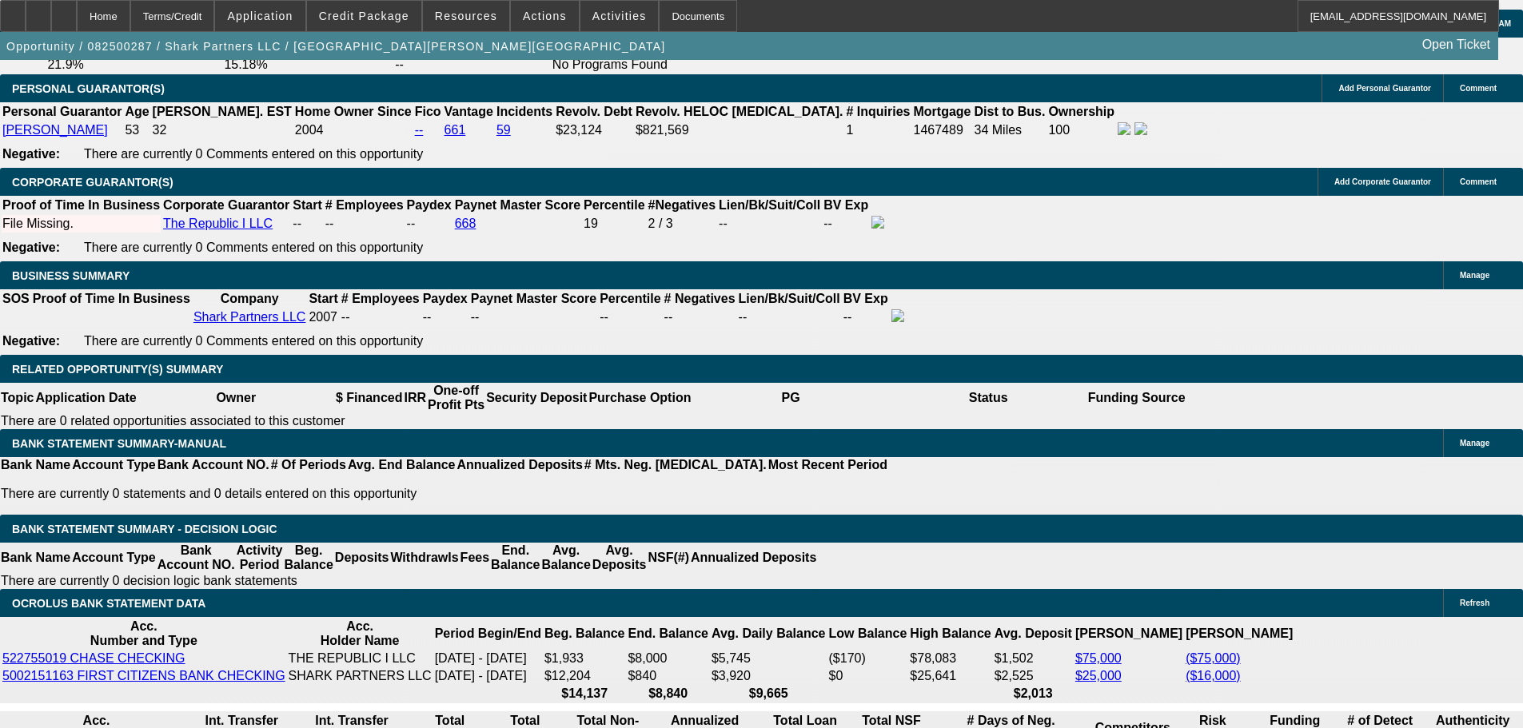
type input "31"
type input "$62.00"
type input "3165"
type input "$6,330.00"
type input "20"
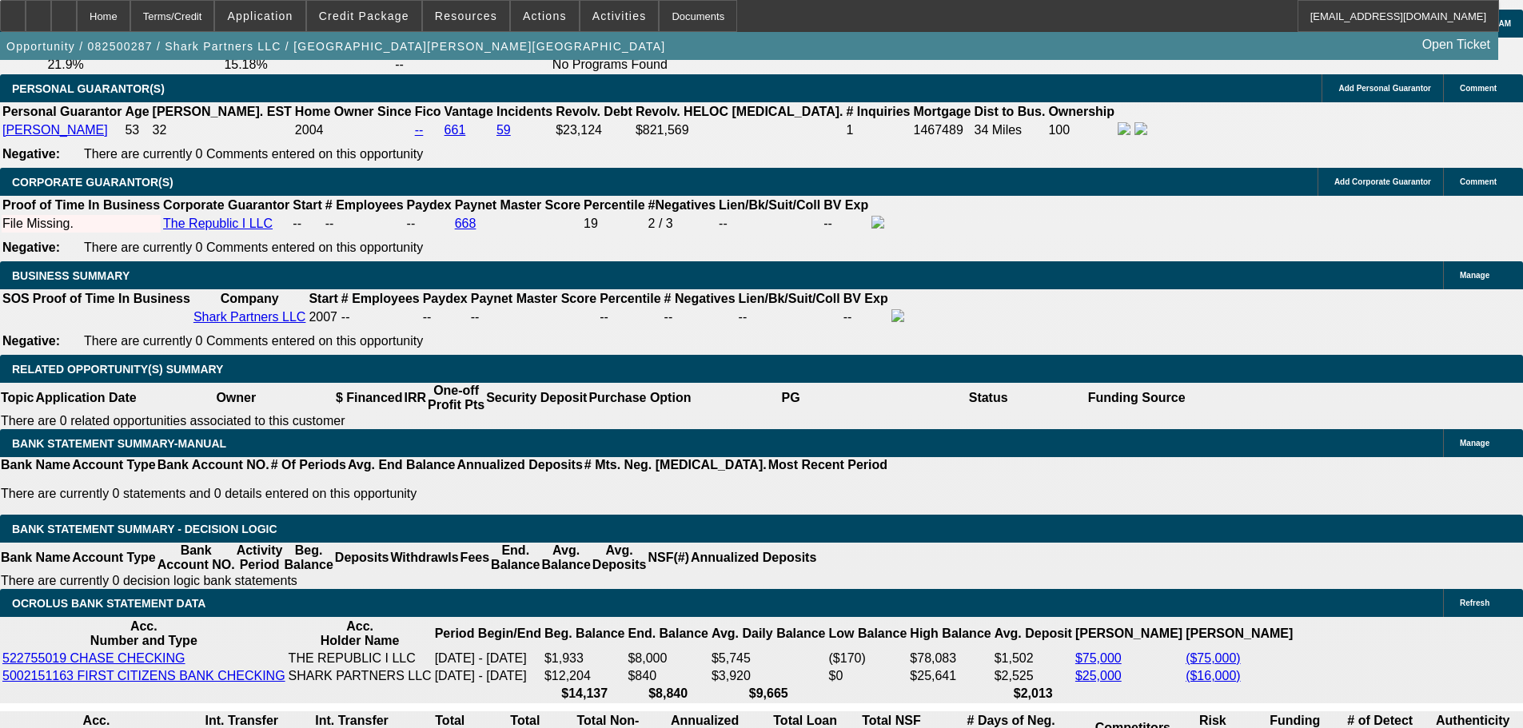
type input "$3,165.00"
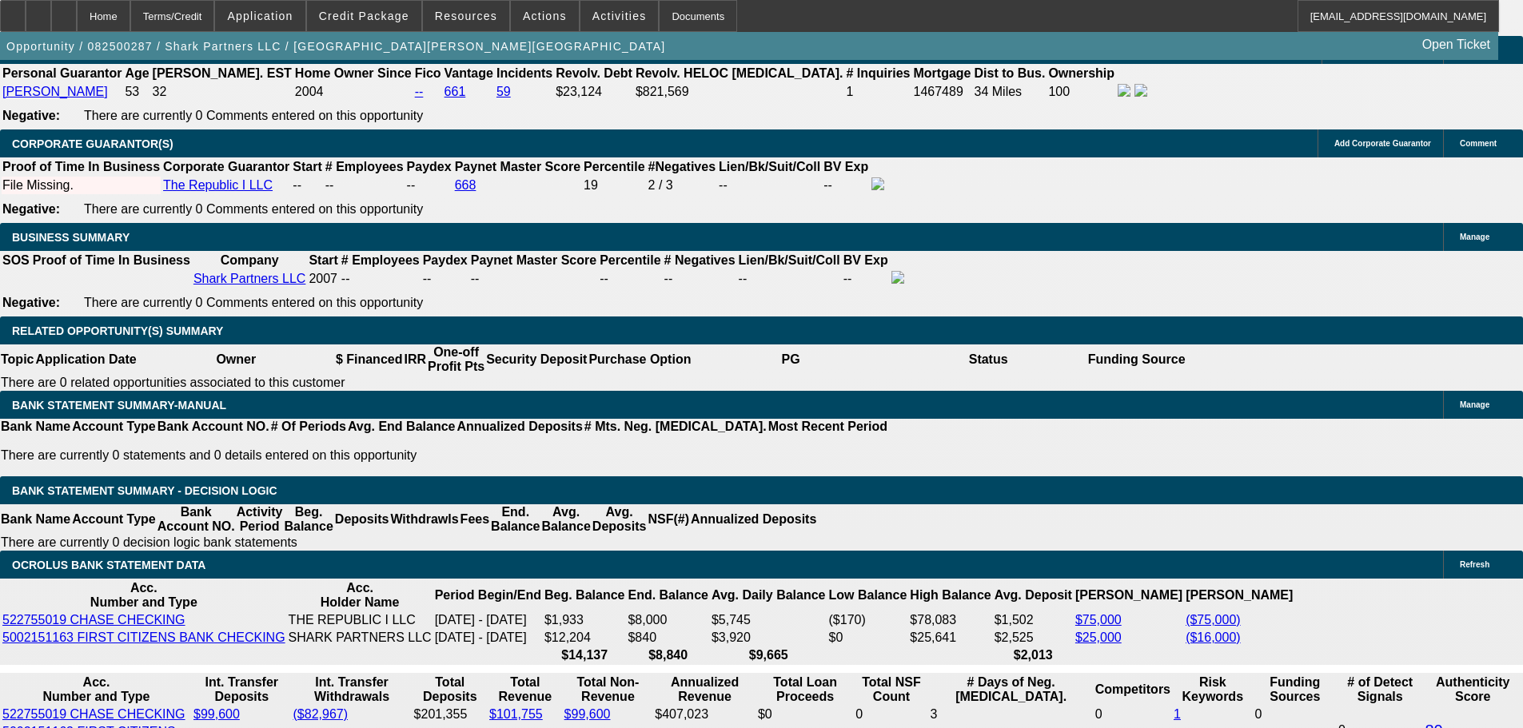
scroll to position [2573, 0]
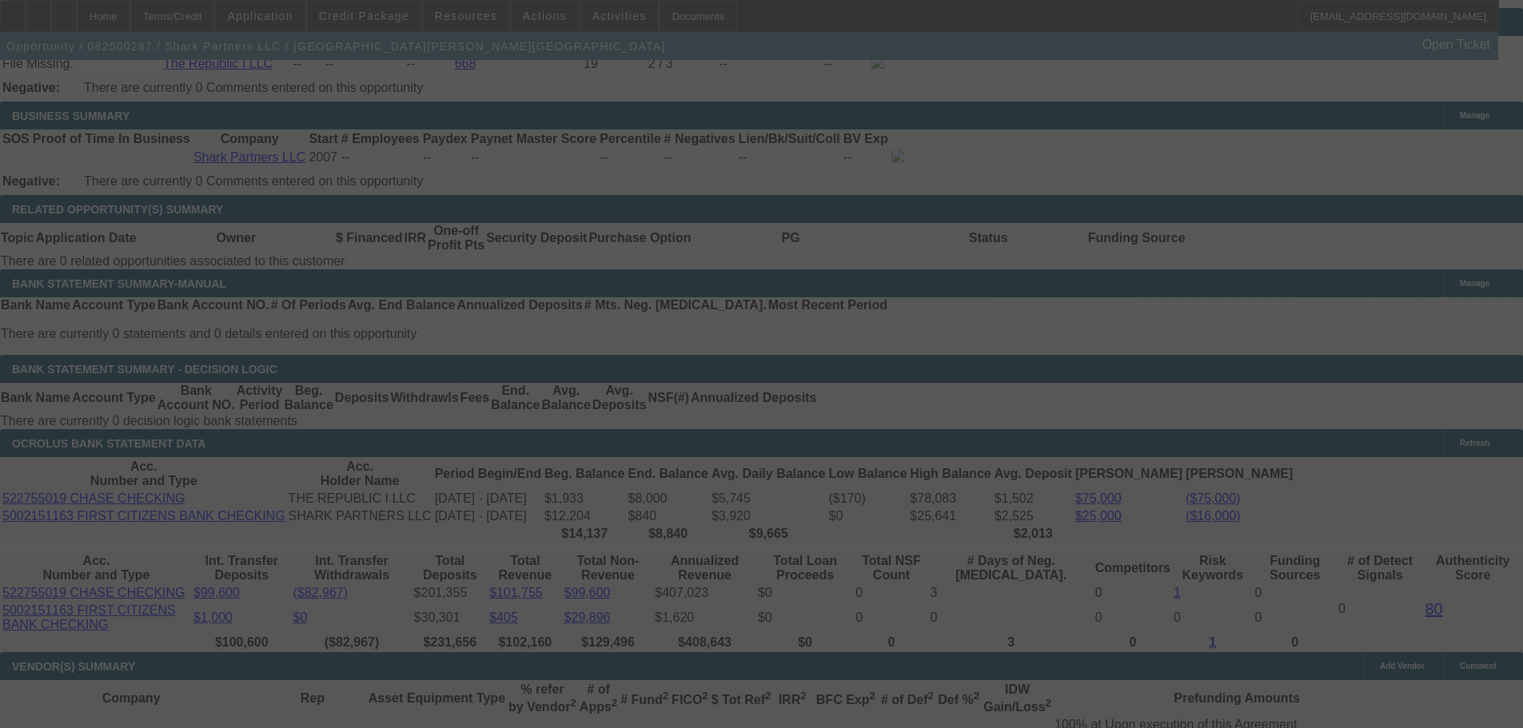
select select "0.1"
select select "2"
select select "0.1"
select select "4"
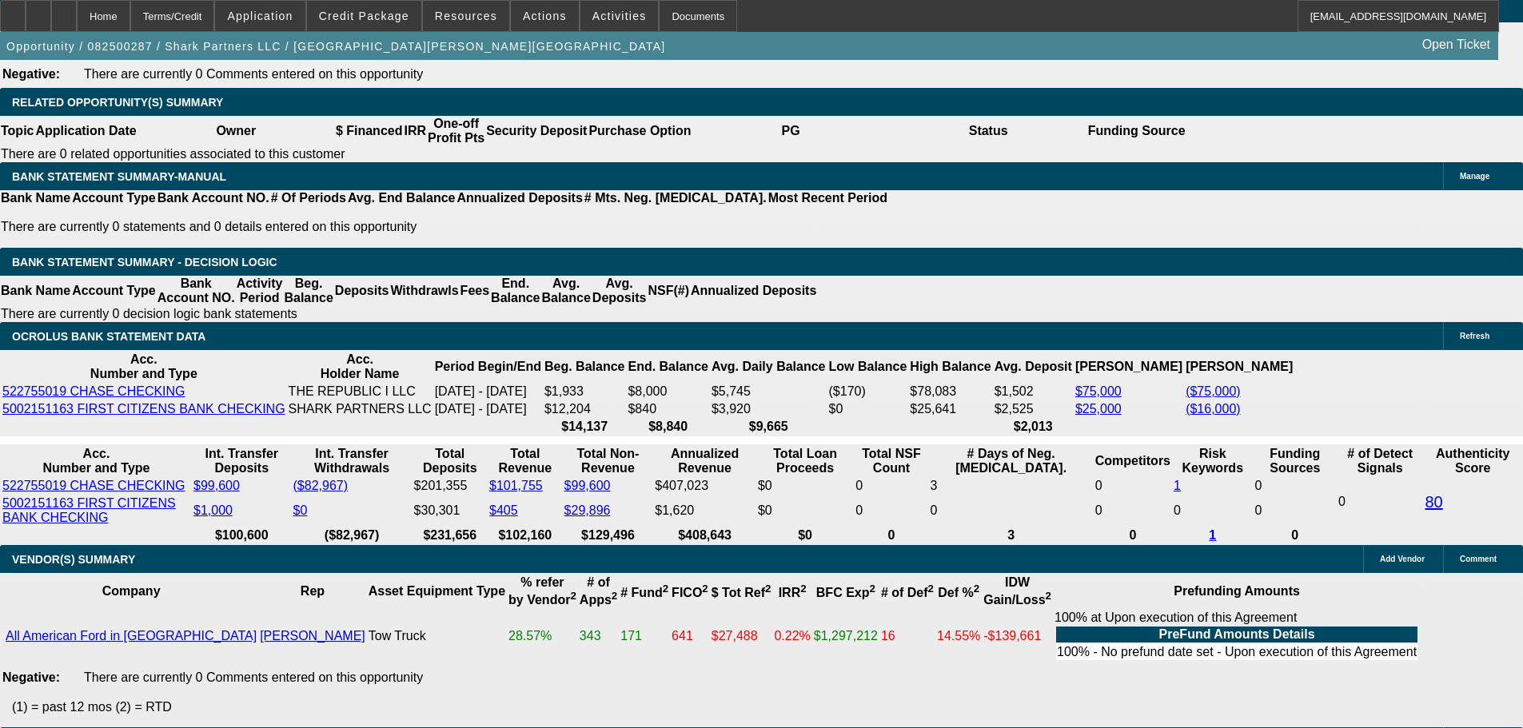
scroll to position [2644, 0]
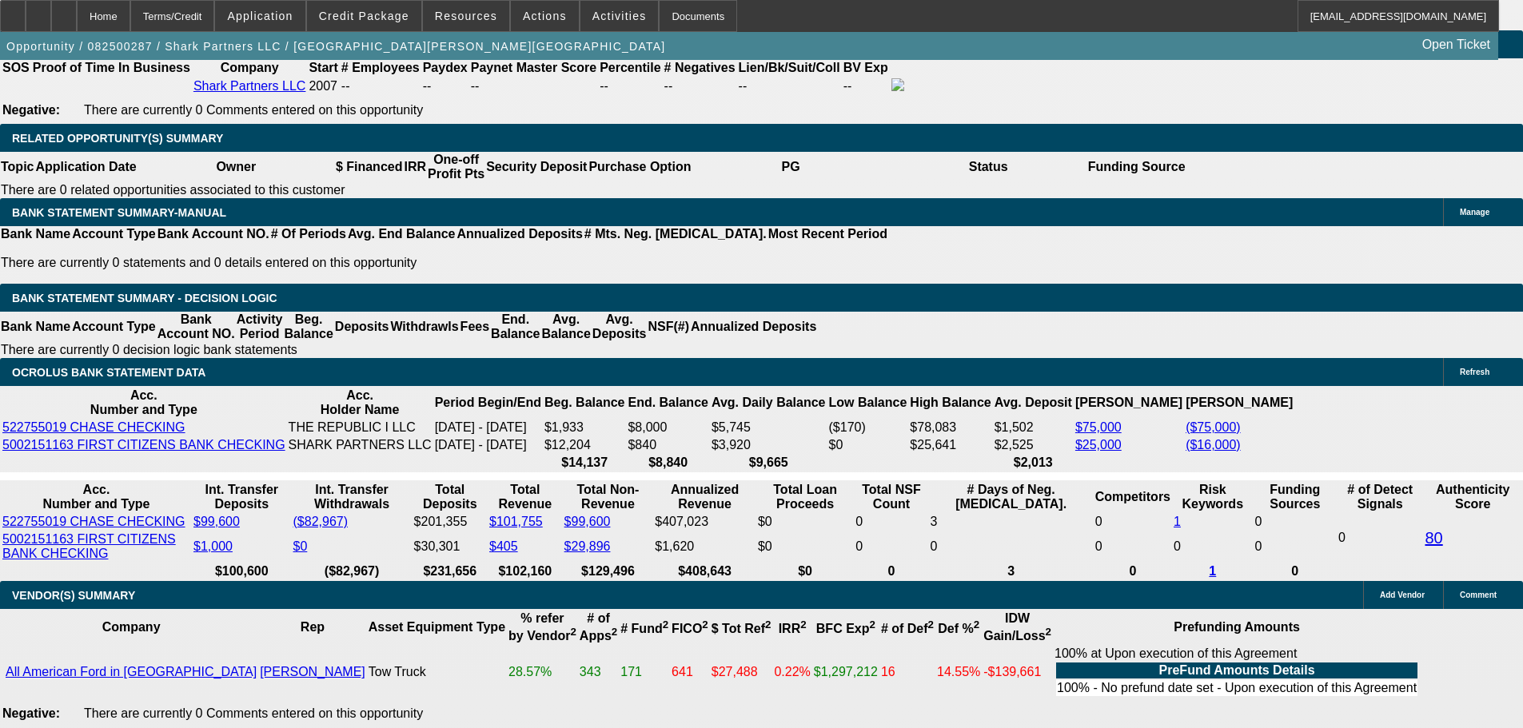
drag, startPoint x: 235, startPoint y: 275, endPoint x: 457, endPoint y: 261, distance: 222.6
type input "31"
type input "$62.00"
type input "UNKNOWN"
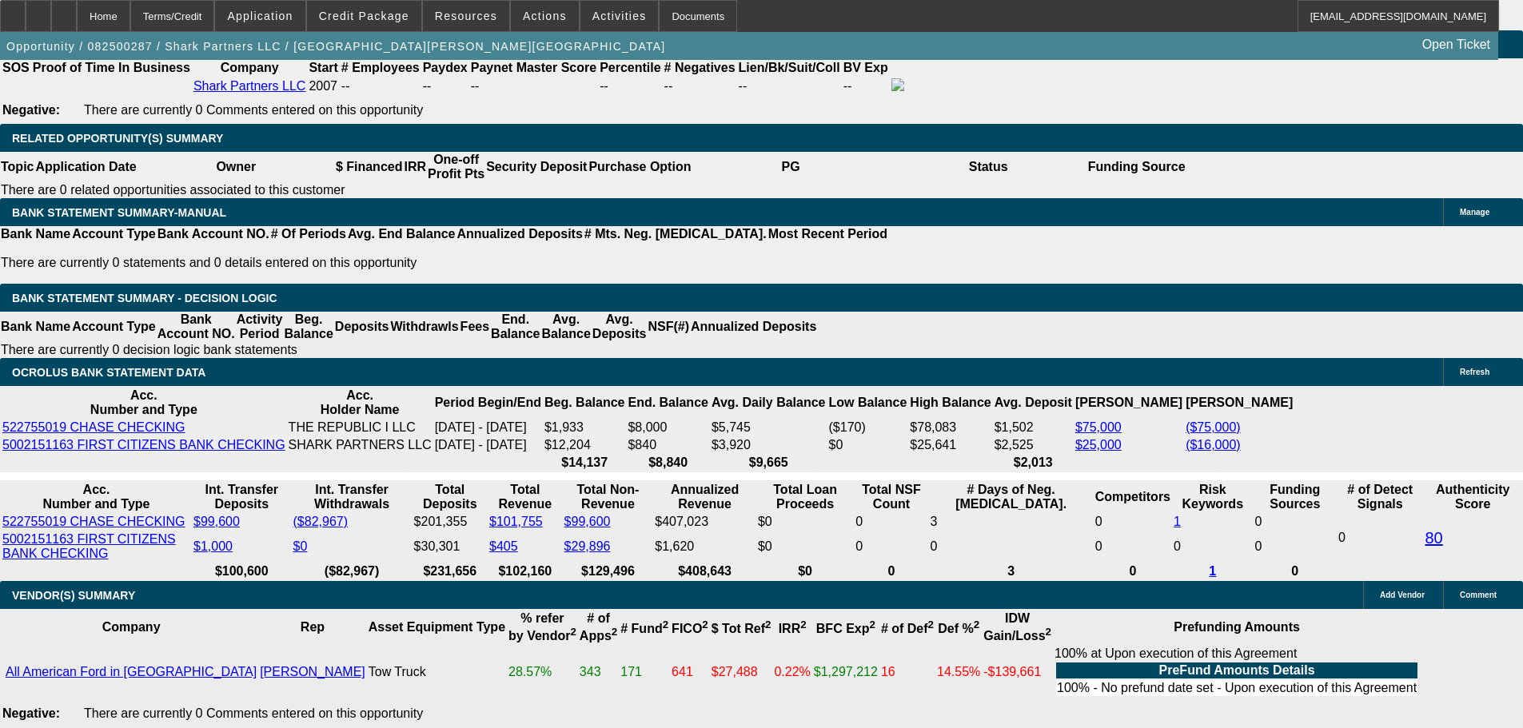
type input "3150"
type input "$6,300.00"
type input "19.8"
type input "$3,150.00"
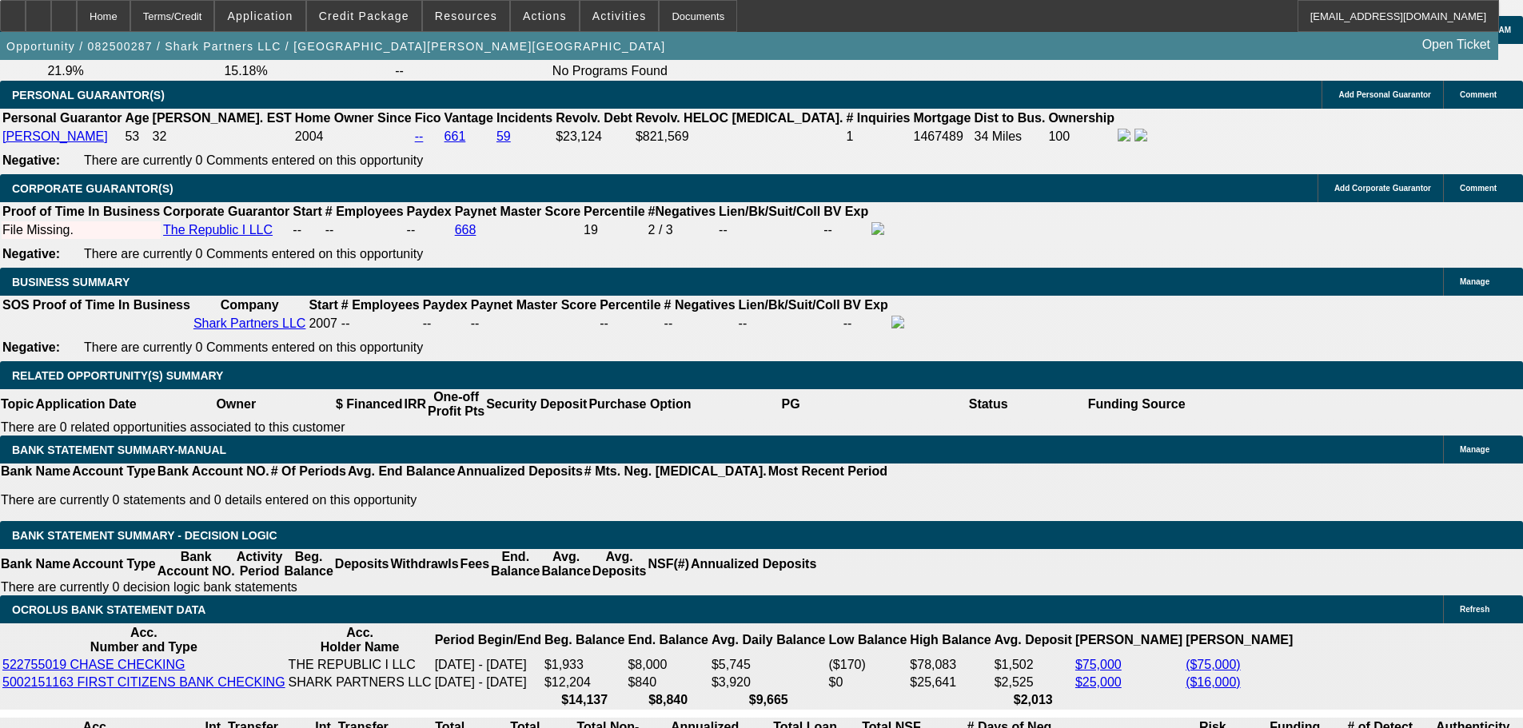
scroll to position [2404, 0]
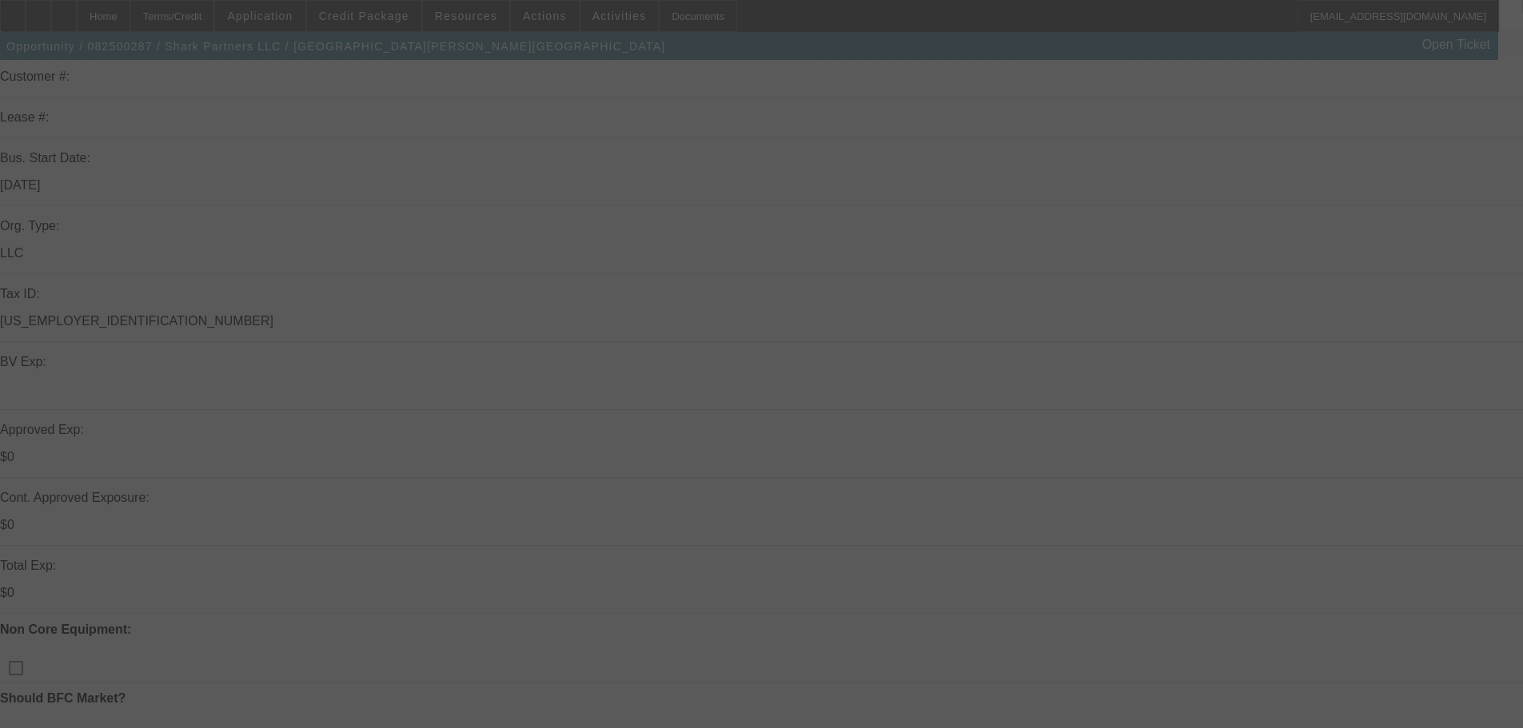
scroll to position [240, 0]
select select "0.1"
select select "2"
select select "0.1"
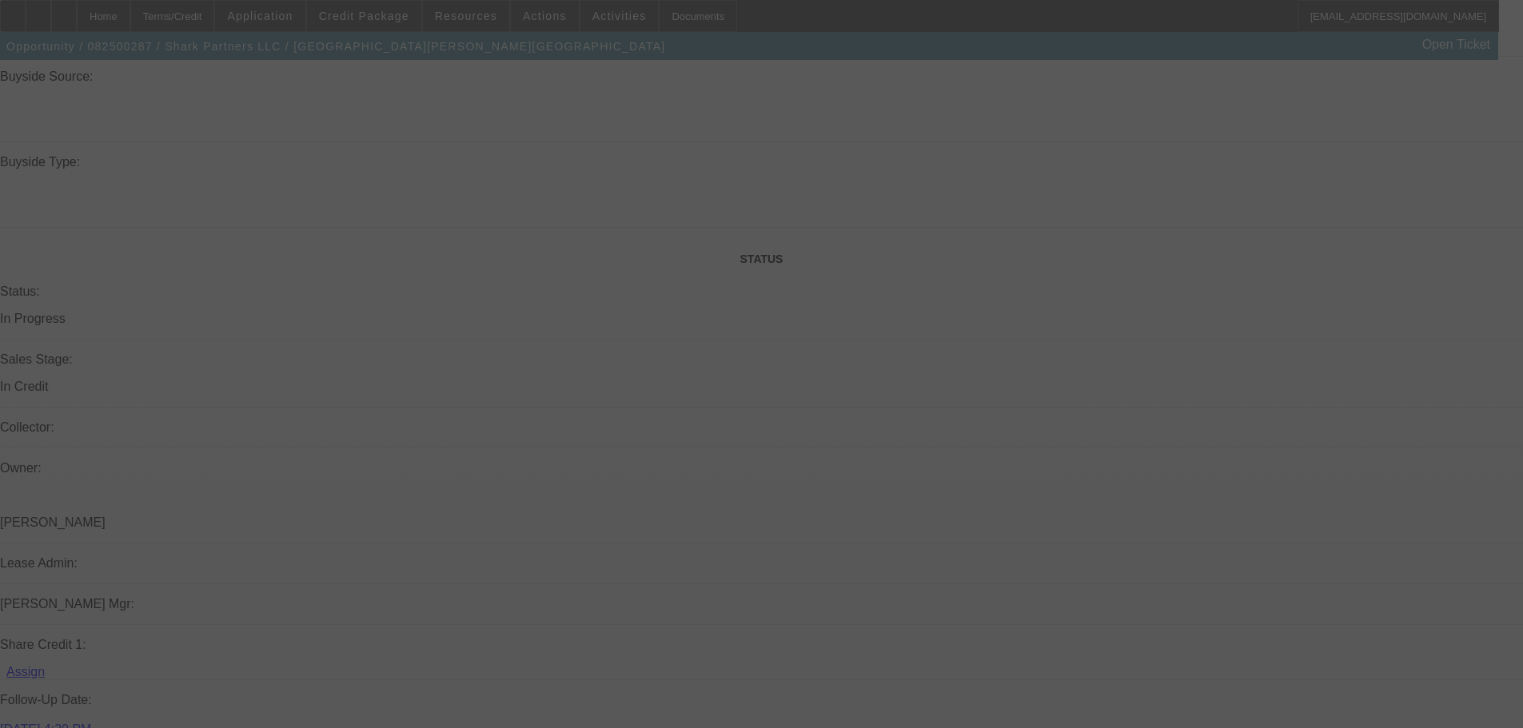
select select "4"
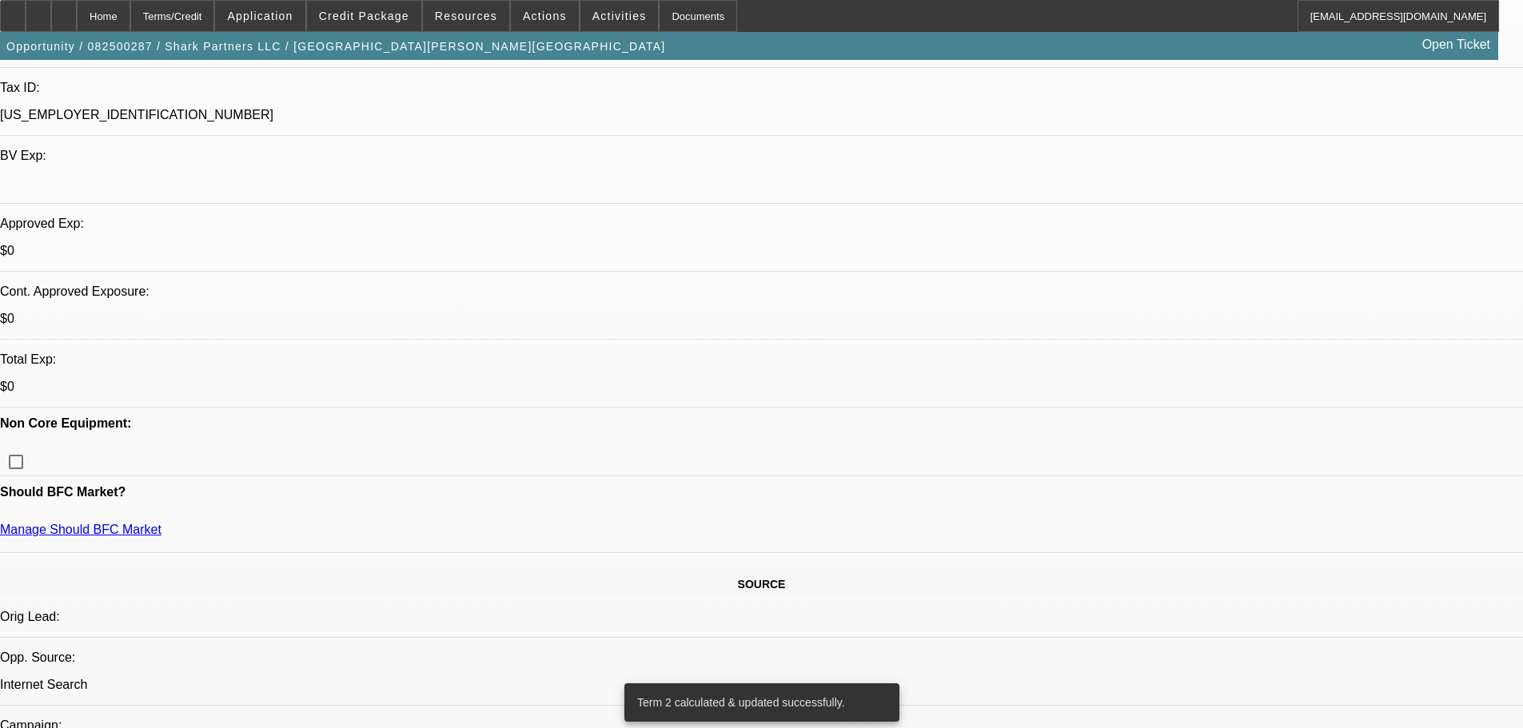
scroll to position [320, 0]
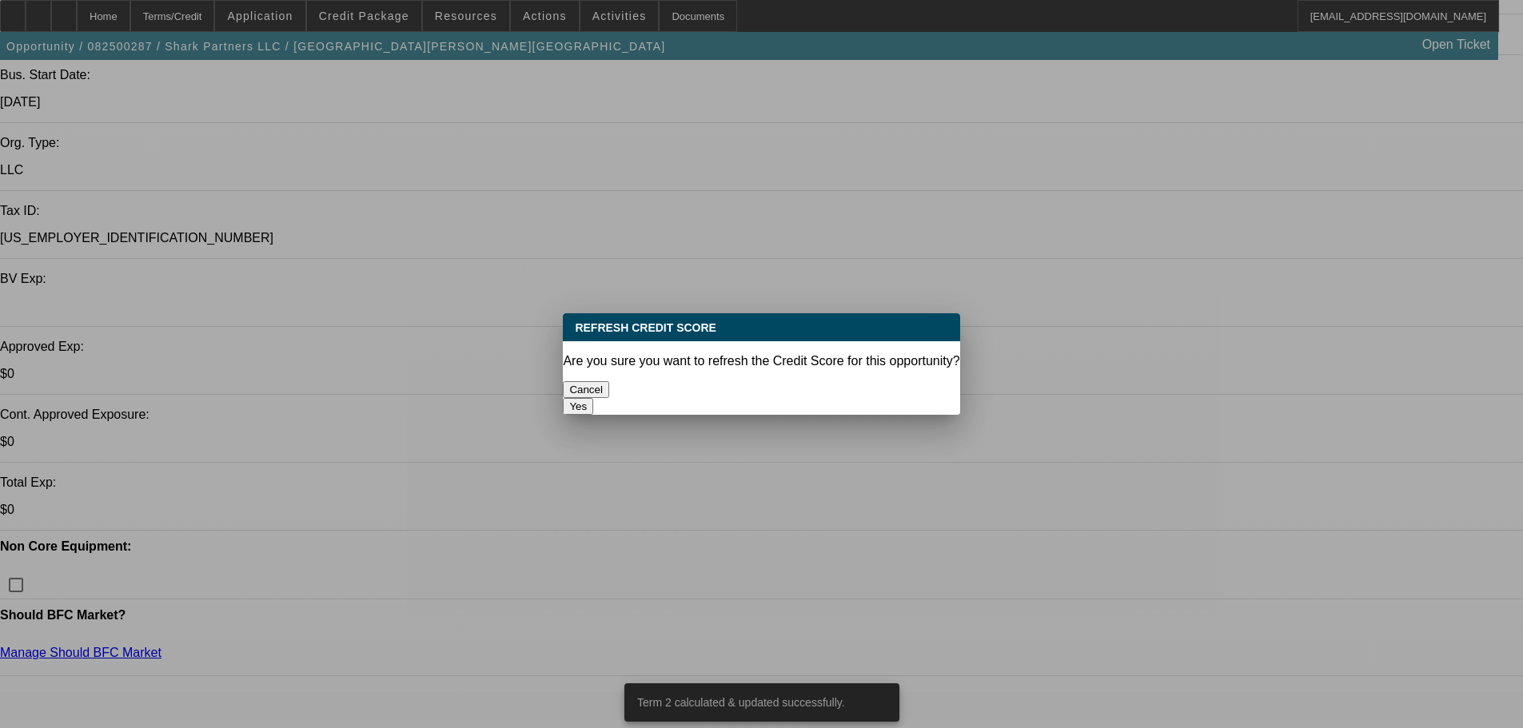
click at [593, 398] on button "Yes" at bounding box center [578, 406] width 30 height 17
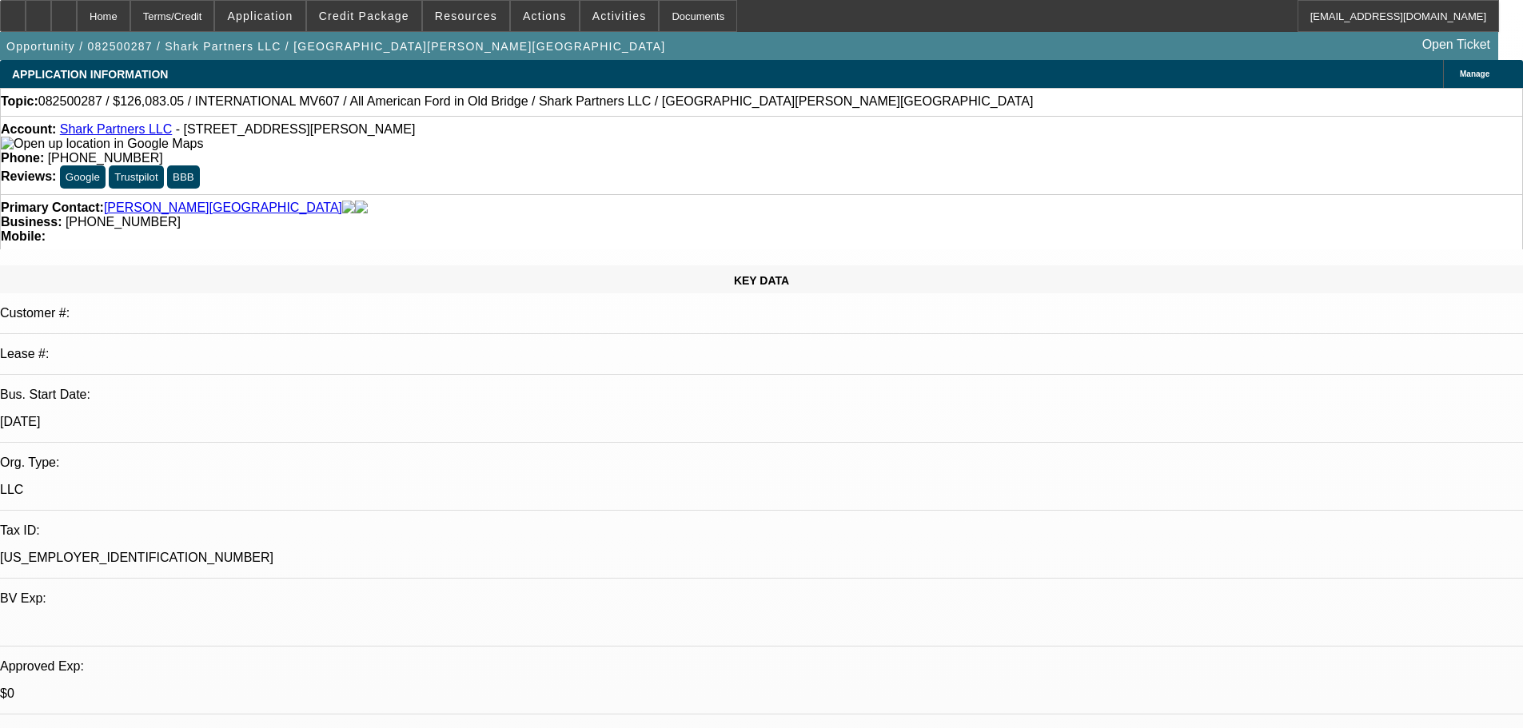
scroll to position [320, 0]
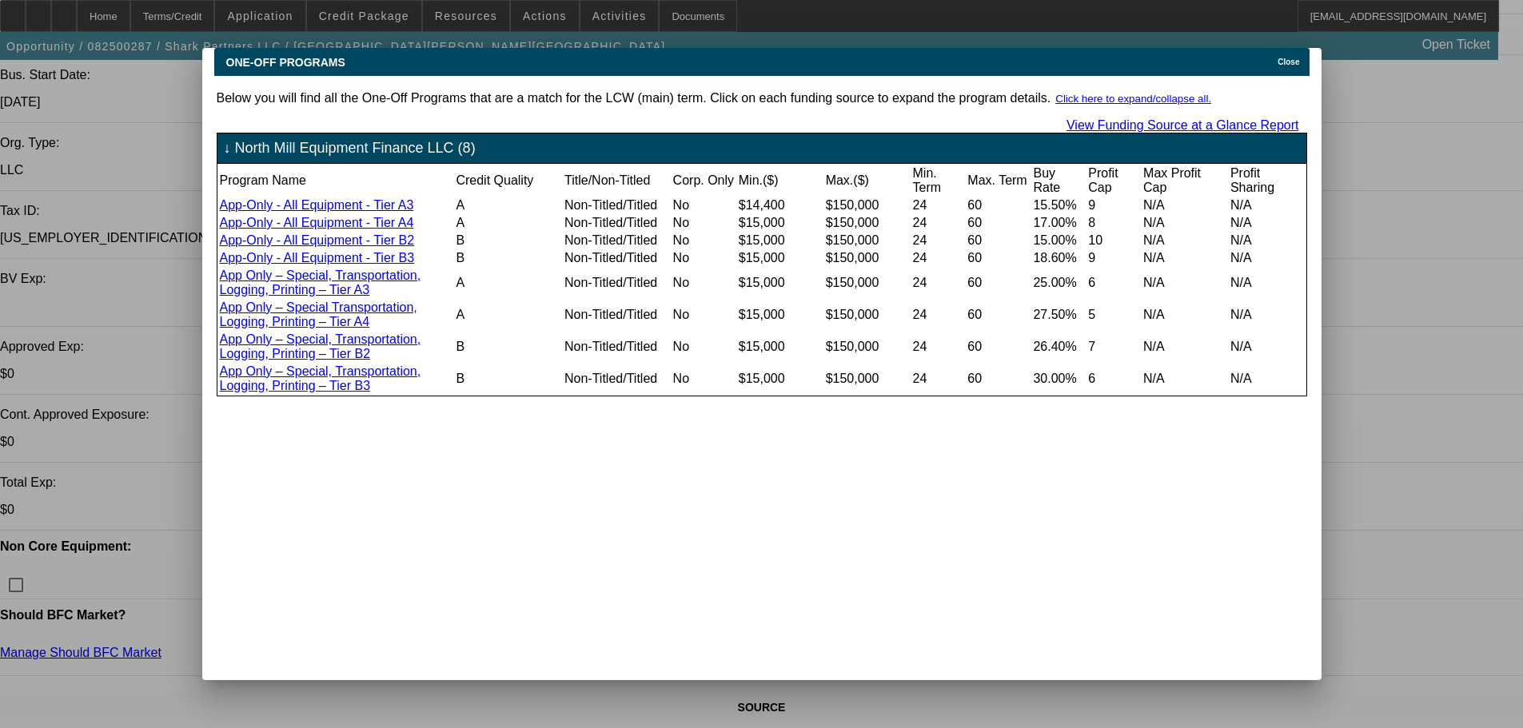
scroll to position [0, 0]
click at [1297, 58] on span "Close" at bounding box center [1288, 62] width 22 height 9
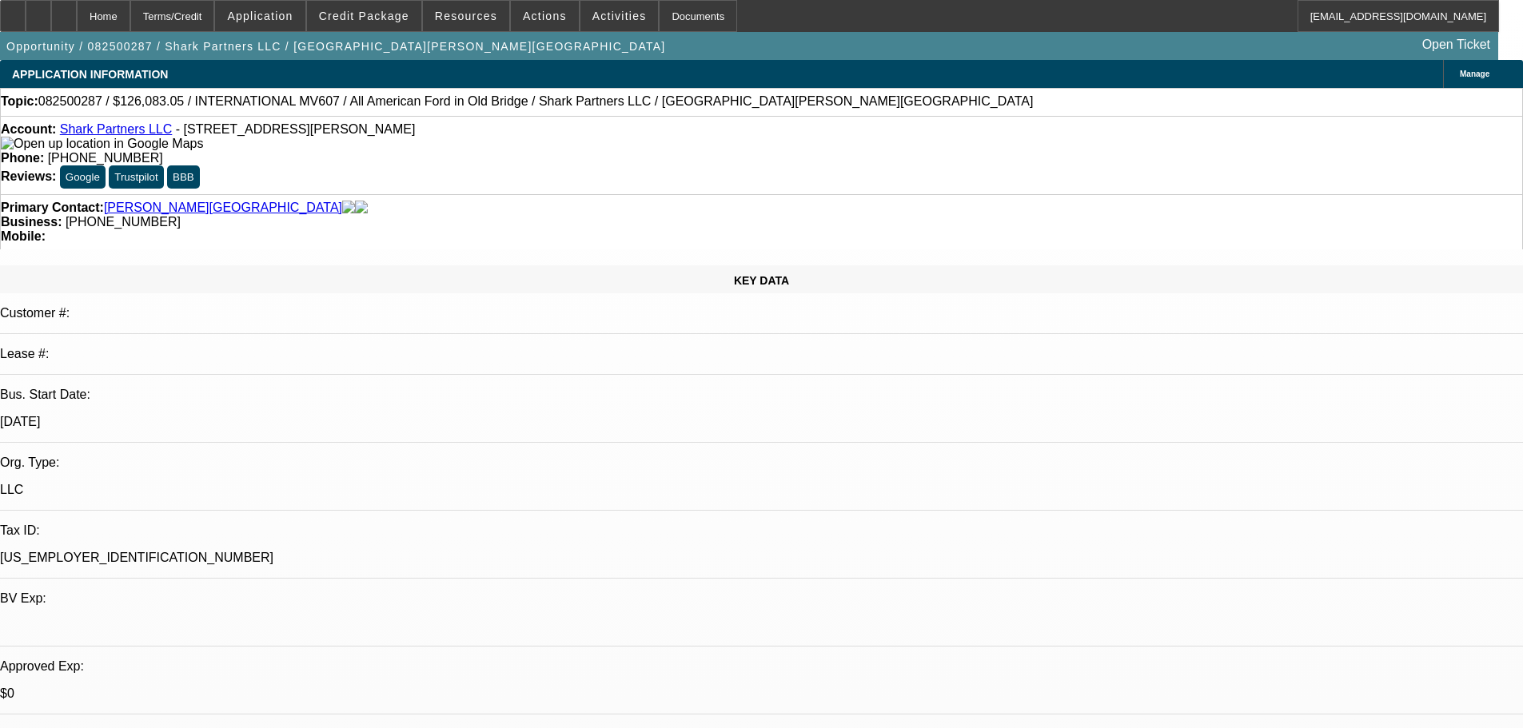
click at [106, 165] on button "Google" at bounding box center [83, 176] width 46 height 23
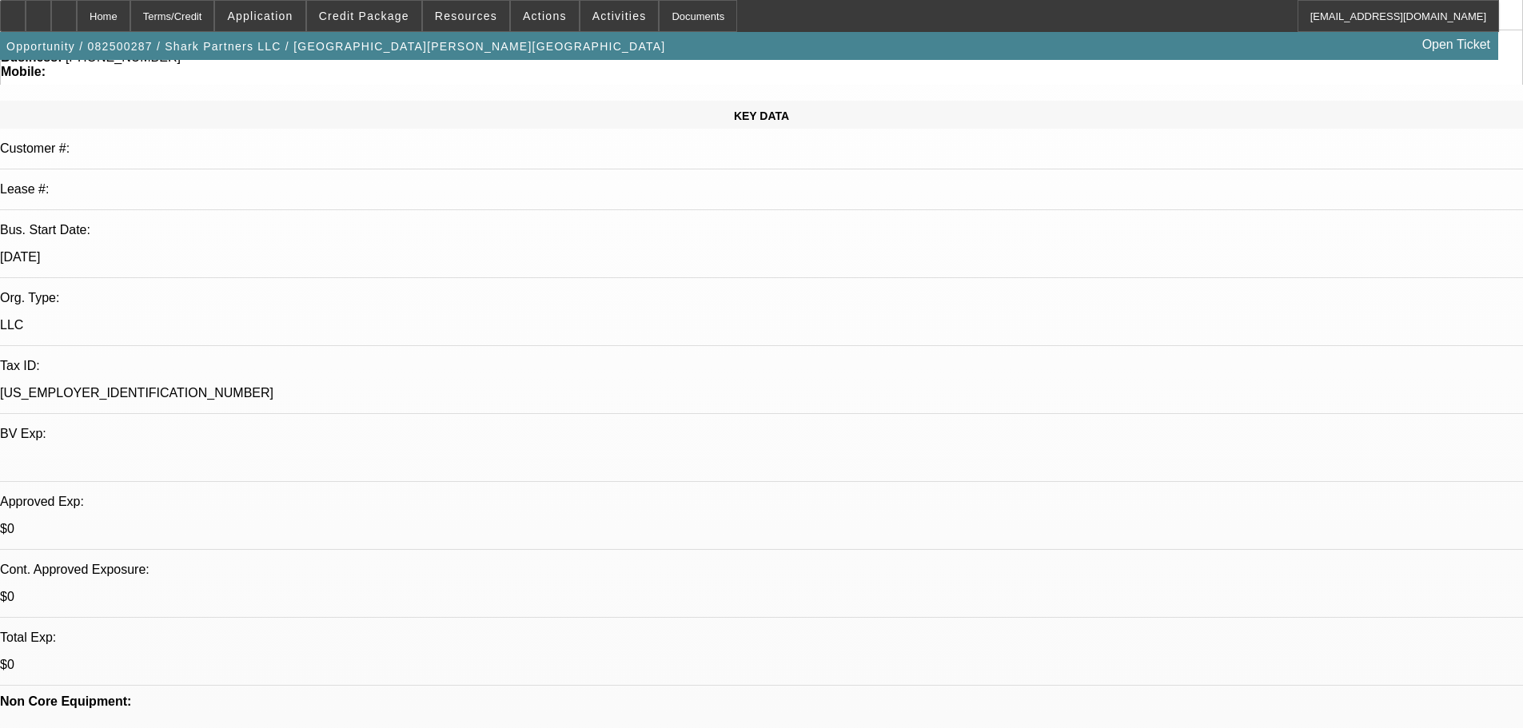
scroll to position [0, 0]
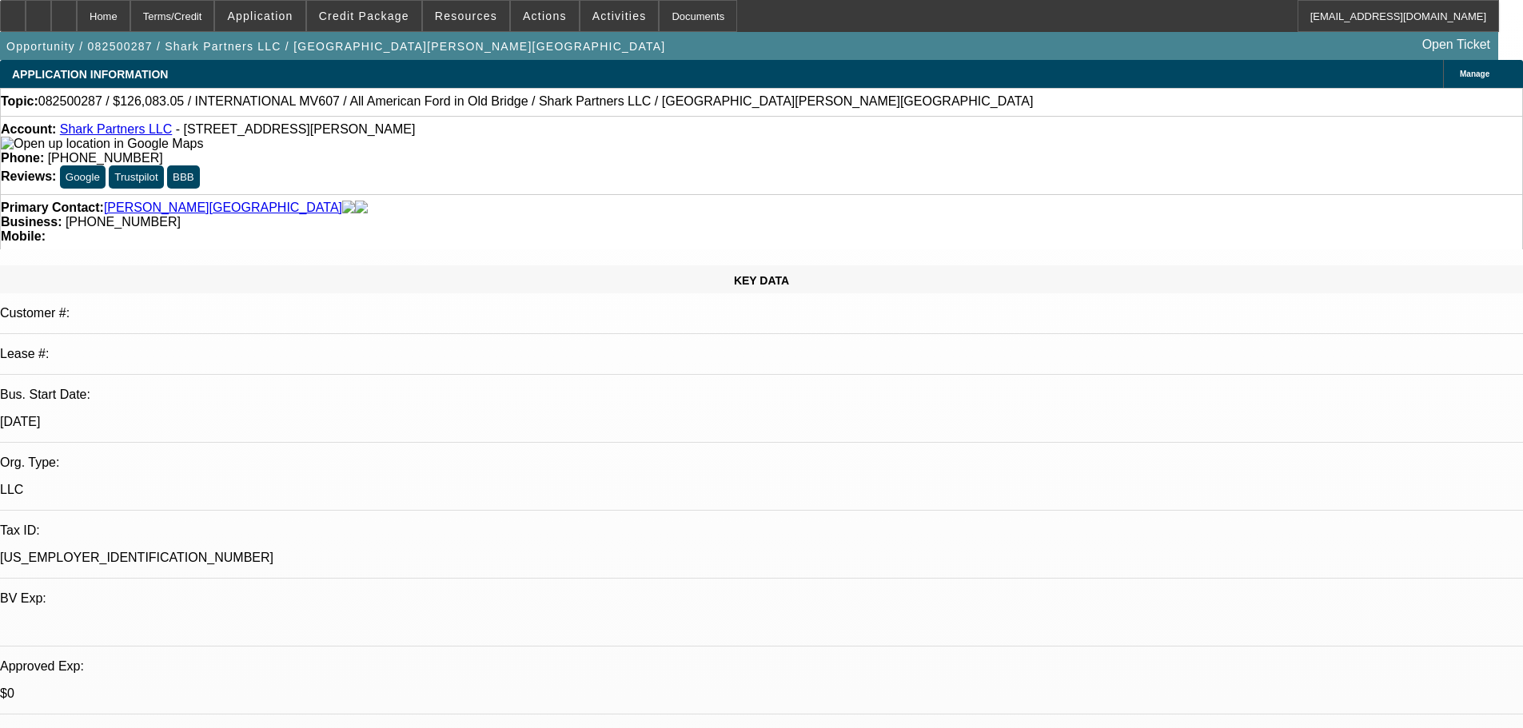
click at [28, 149] on img at bounding box center [102, 144] width 202 height 14
drag, startPoint x: 1456, startPoint y: 679, endPoint x: 1181, endPoint y: 699, distance: 275.6
copy td "A&M Motors"
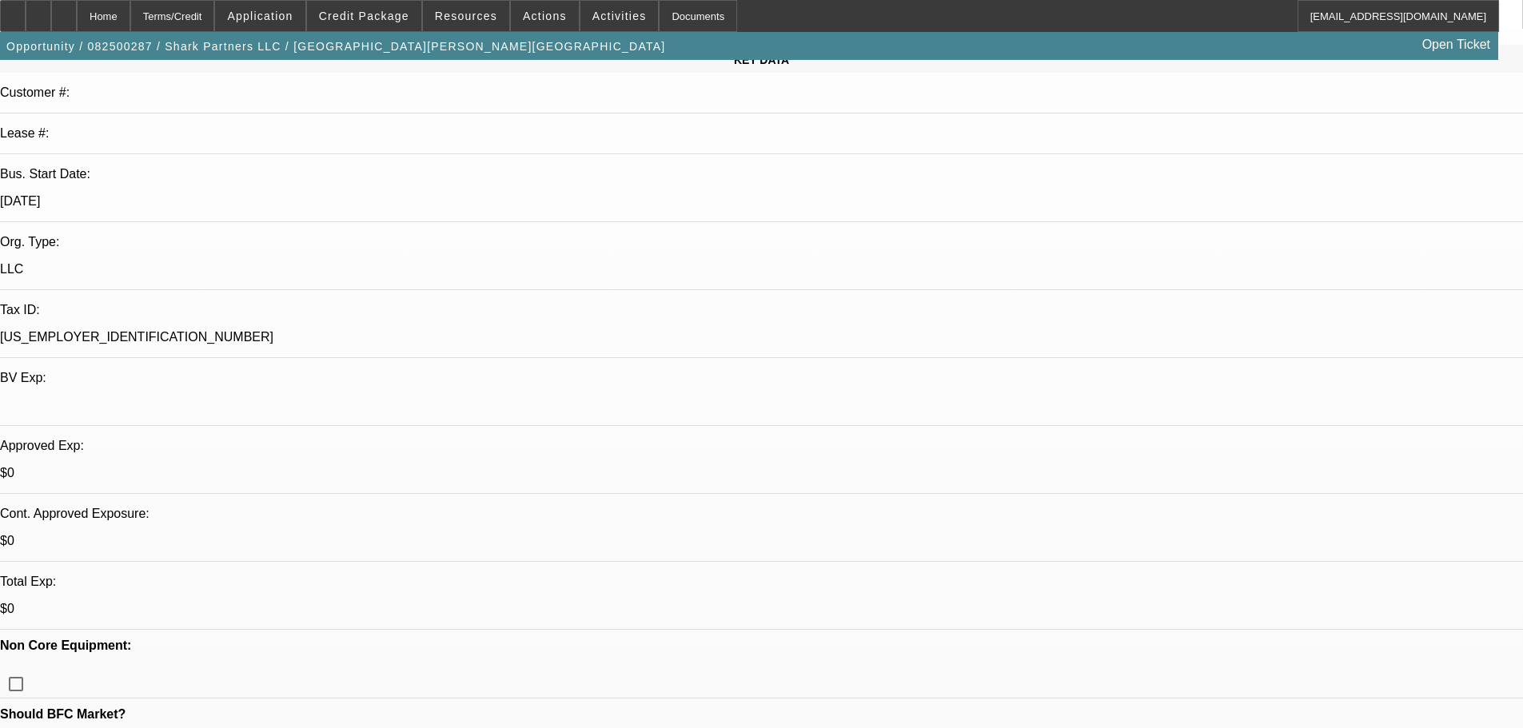
scroll to position [240, 0]
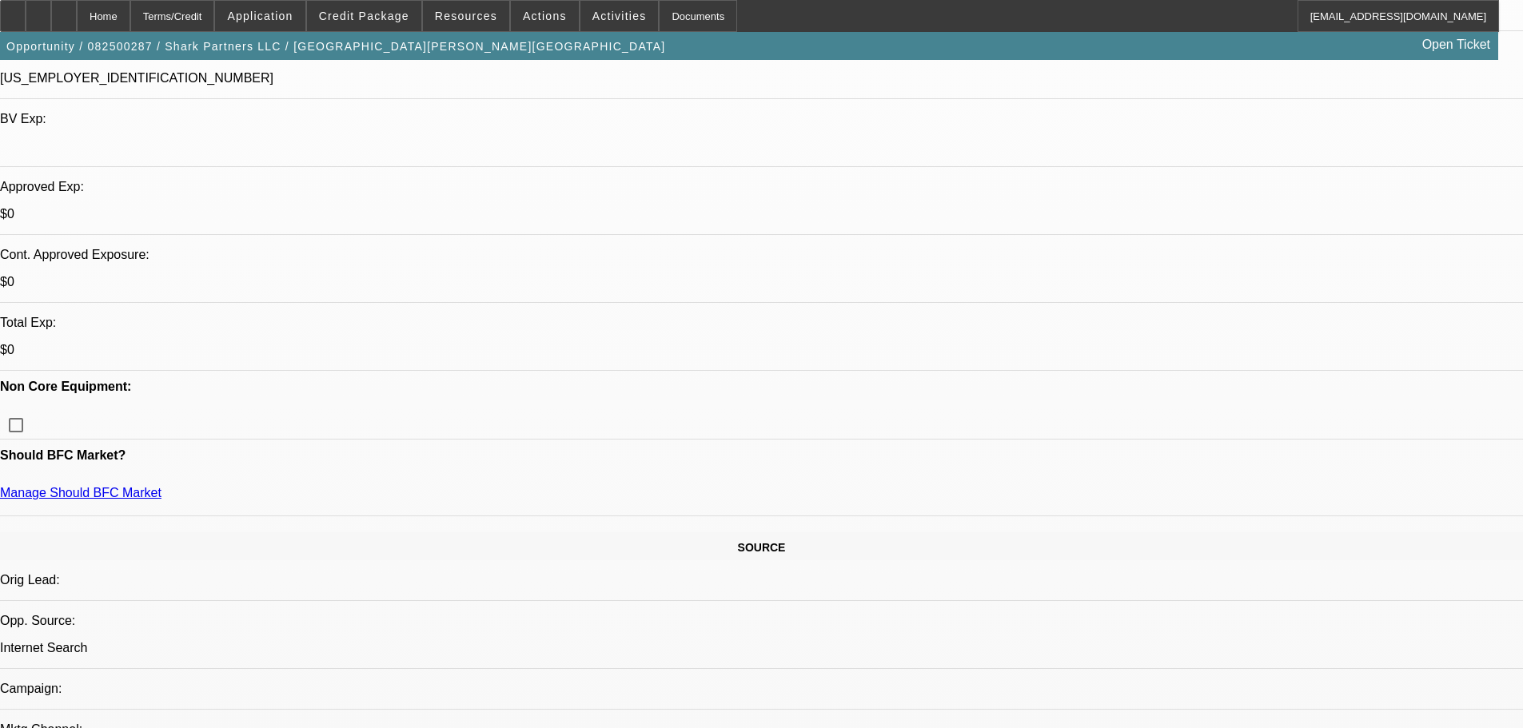
scroll to position [0, 0]
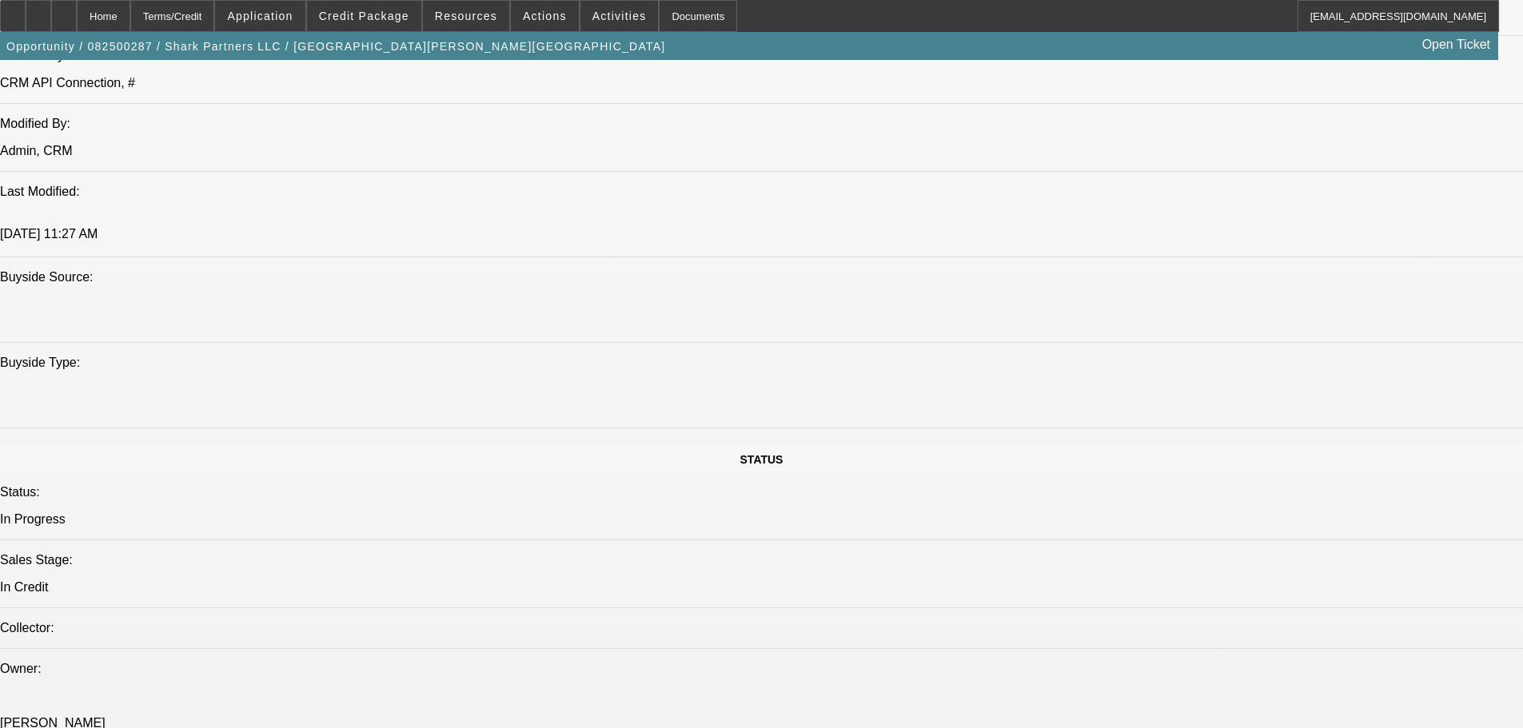
scroll to position [1359, 0]
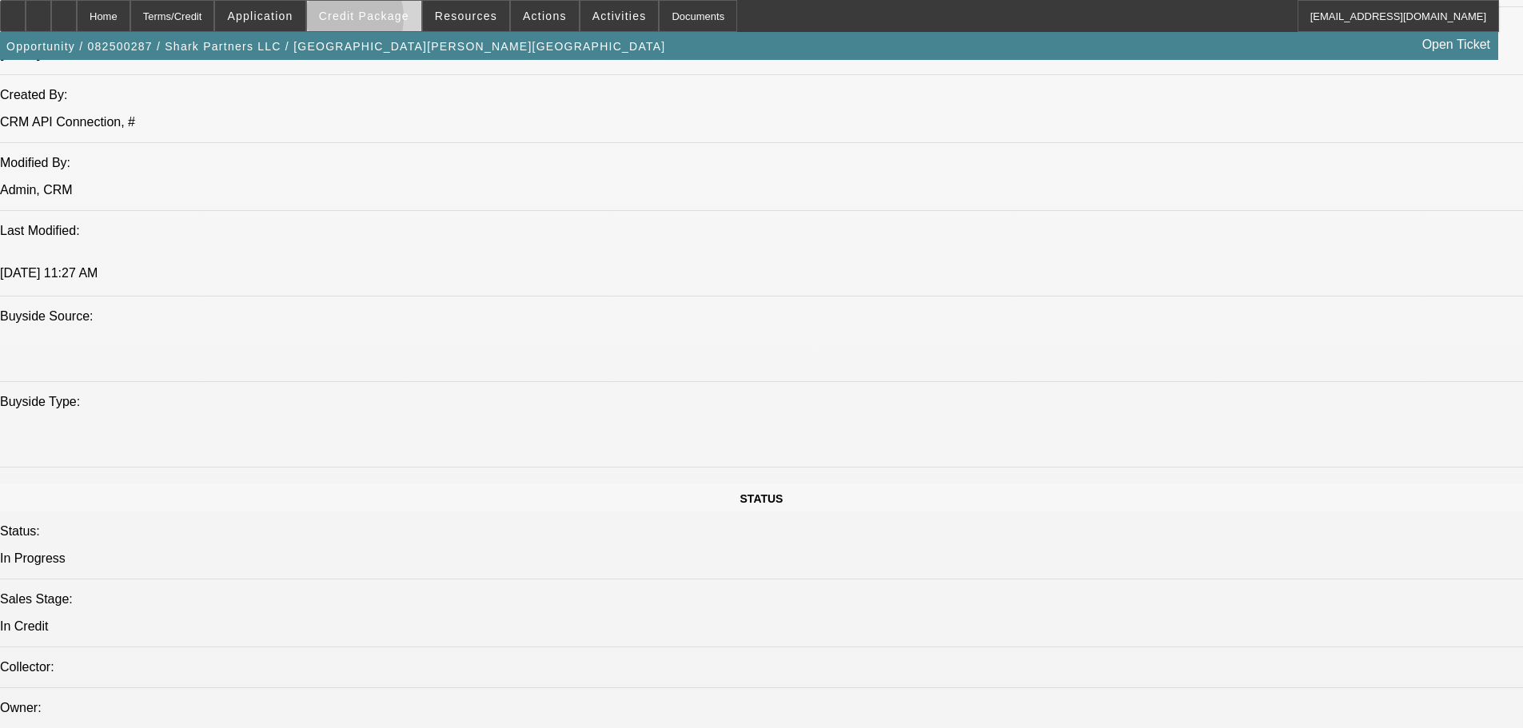
click at [362, 22] on span "Credit Package" at bounding box center [364, 16] width 90 height 13
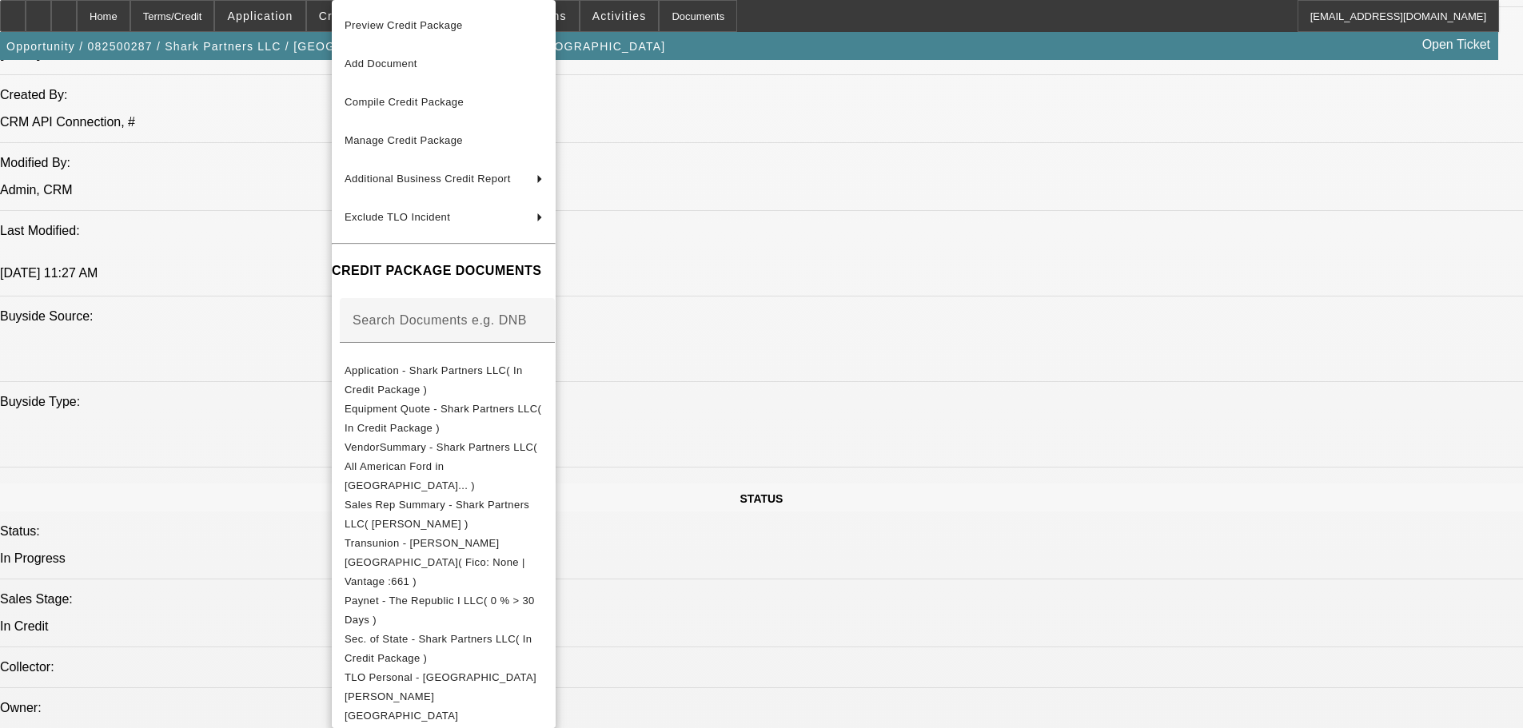
click at [416, 23] on span "Preview Credit Package" at bounding box center [404, 25] width 118 height 12
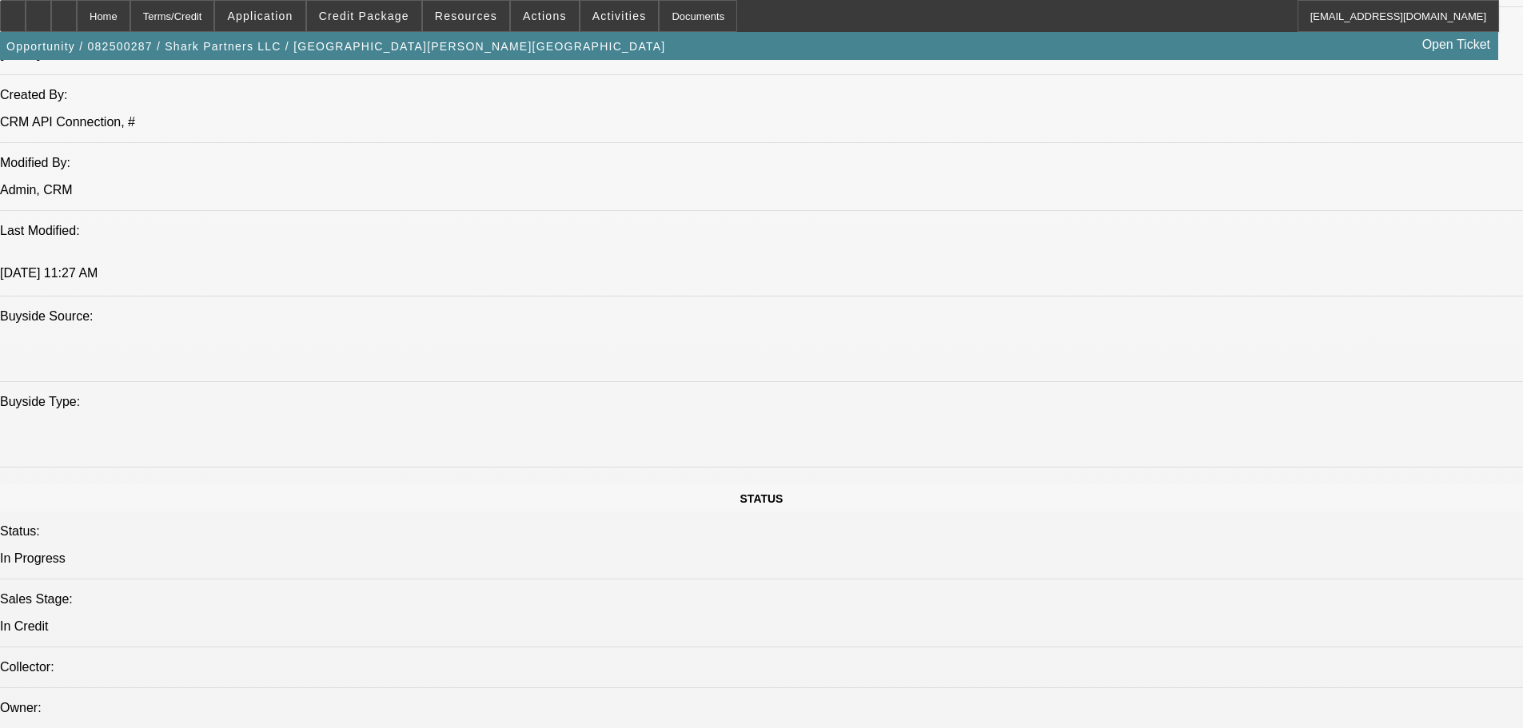
paste textarea "A&M MOTORWORKS IS A DEALERSHIP, BUT BANKS ARE WEAK FOR THAT BUSINESS."
type textarea "A&M MOTORWORKS IS A DEALERSHIP, BUT BANKS ARE WEAK FOR THAT BUSINESS."
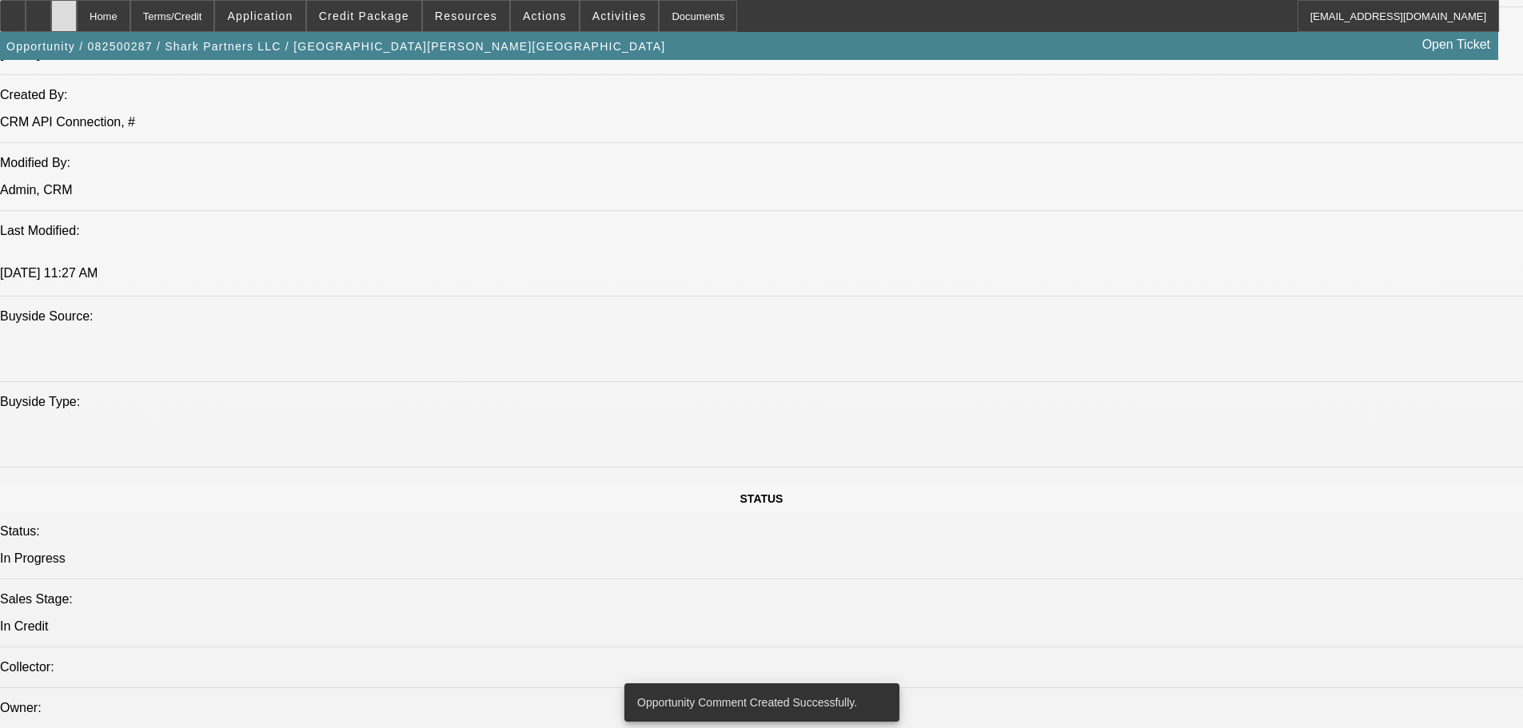
click at [64, 10] on icon at bounding box center [64, 10] width 0 height 0
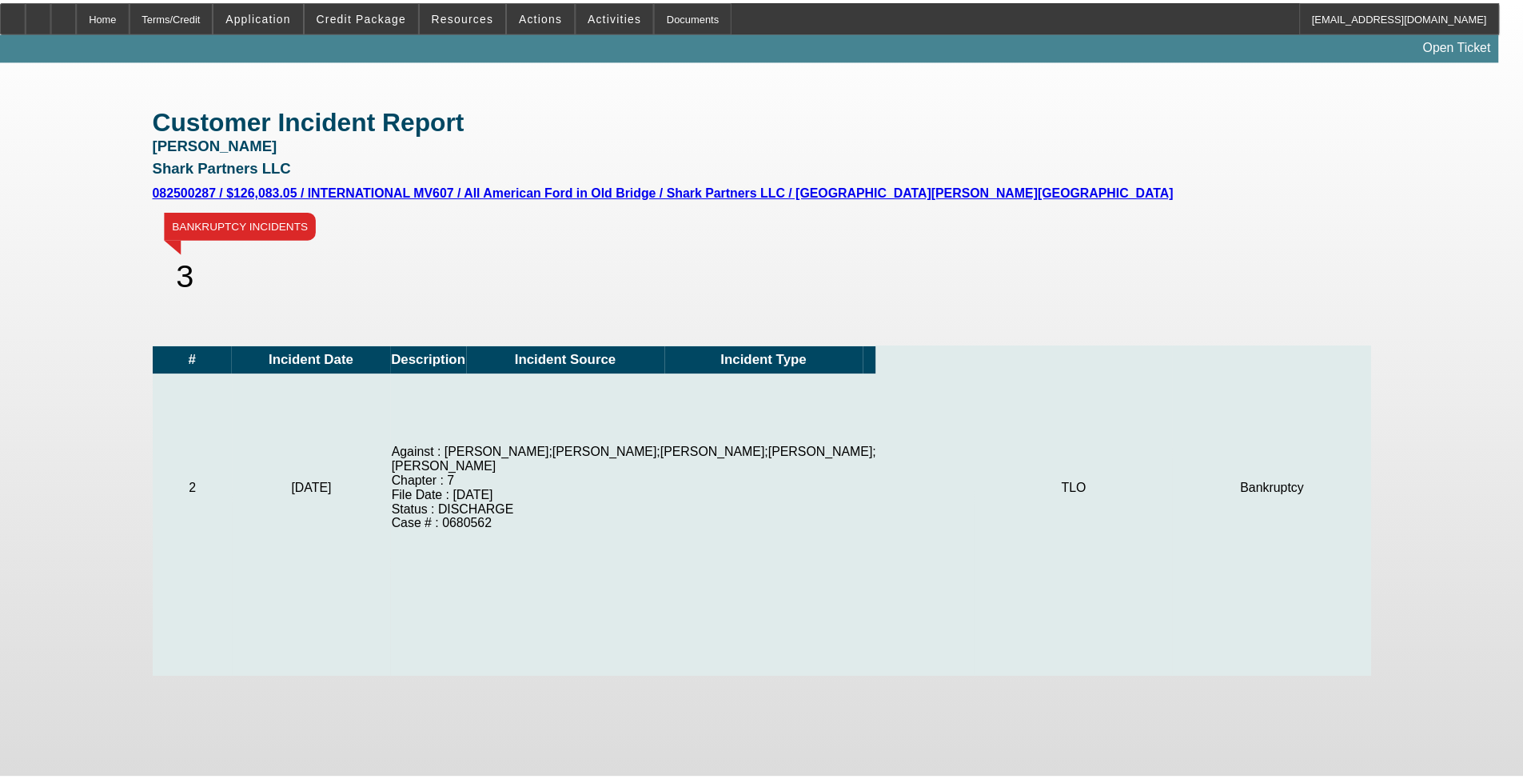
scroll to position [760, 0]
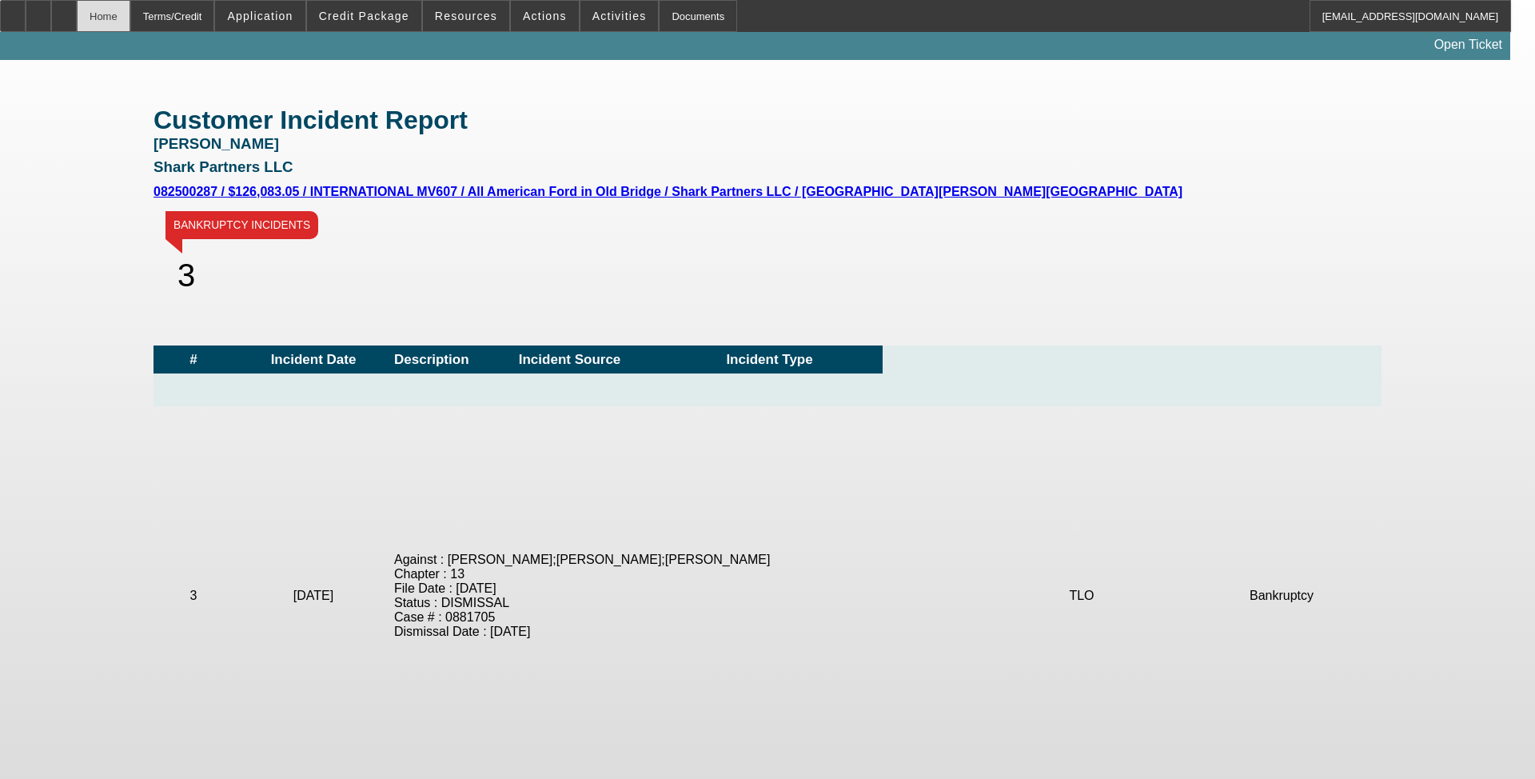
click at [130, 19] on div "Home" at bounding box center [104, 16] width 54 height 32
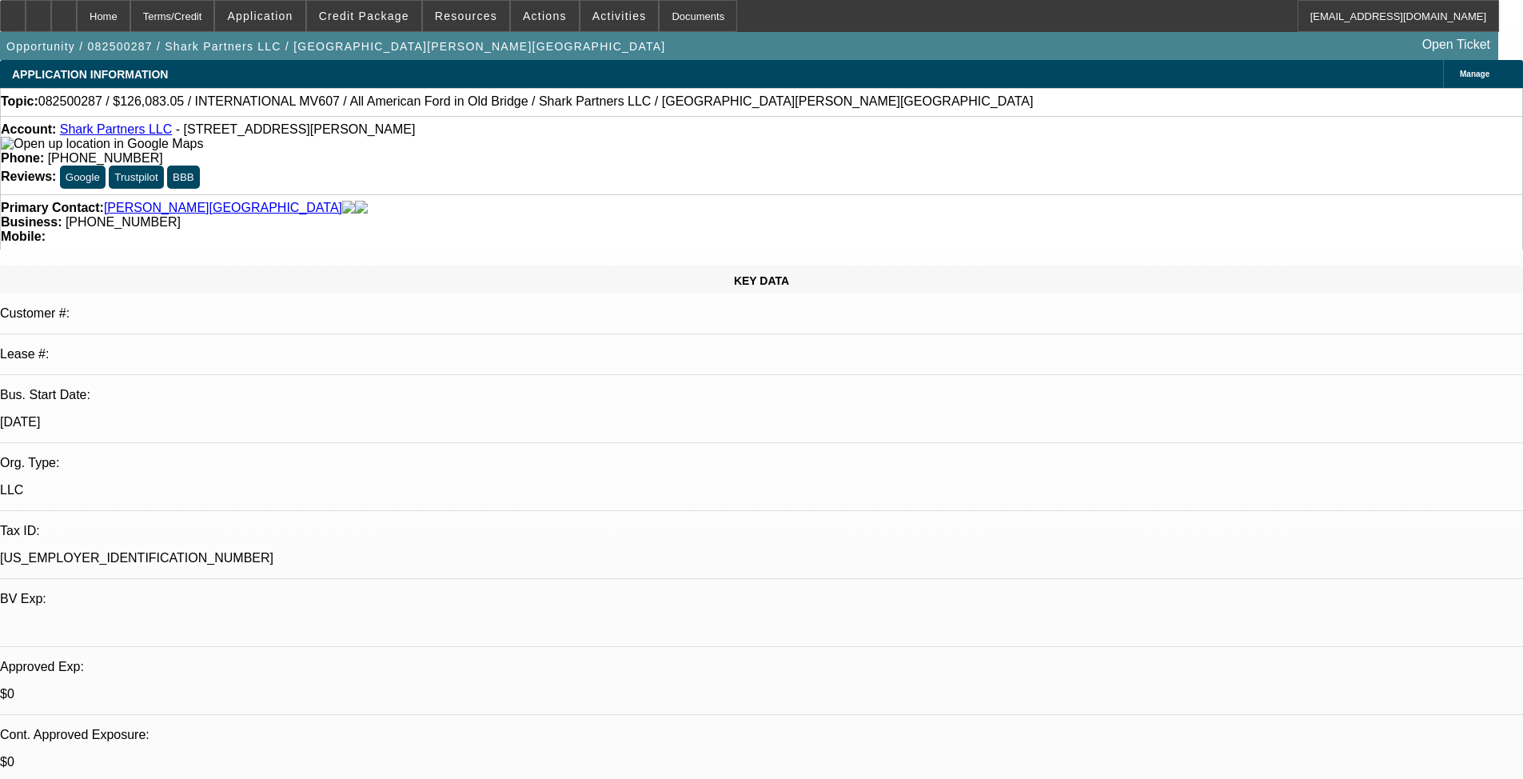
select select "2"
select select "0.1"
select select "4"
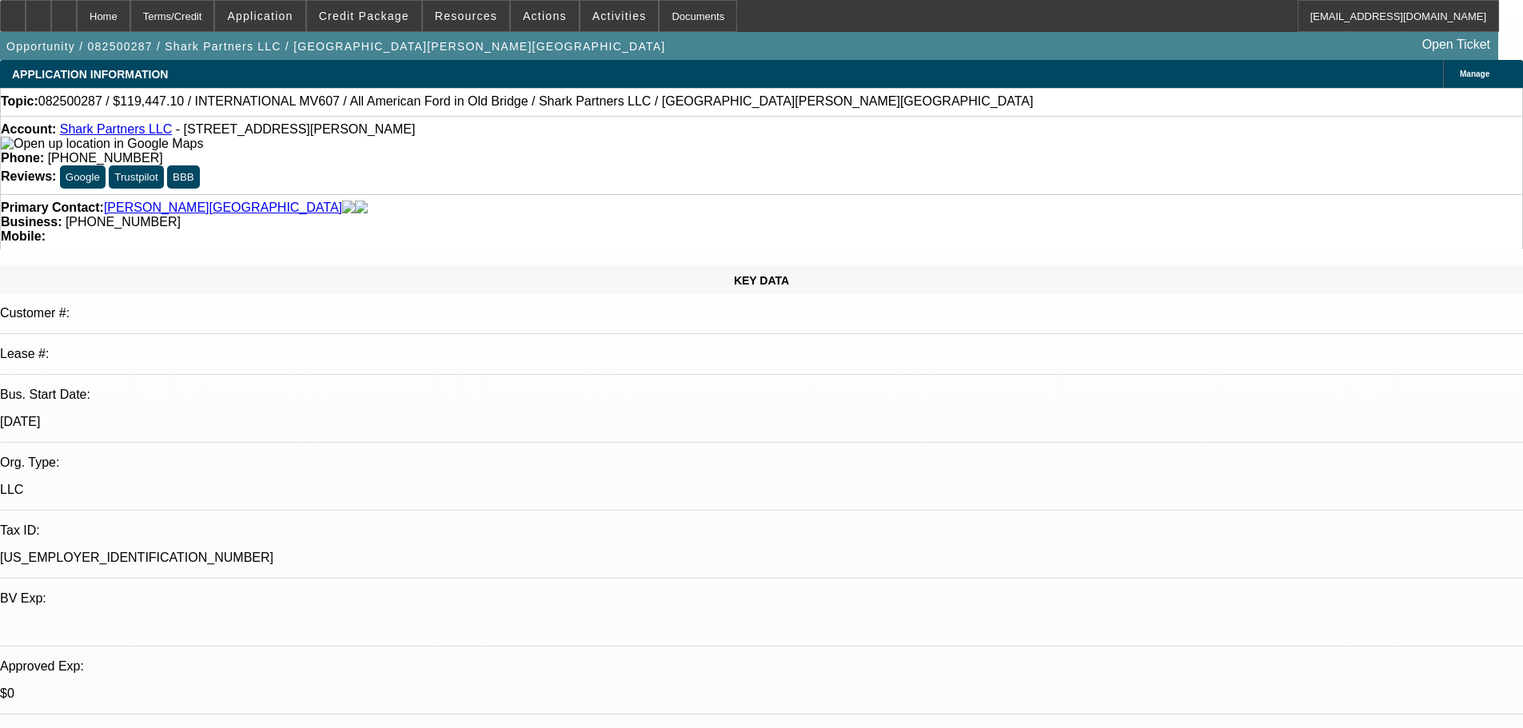
select select "0.1"
select select "2"
select select "0.1"
select select "4"
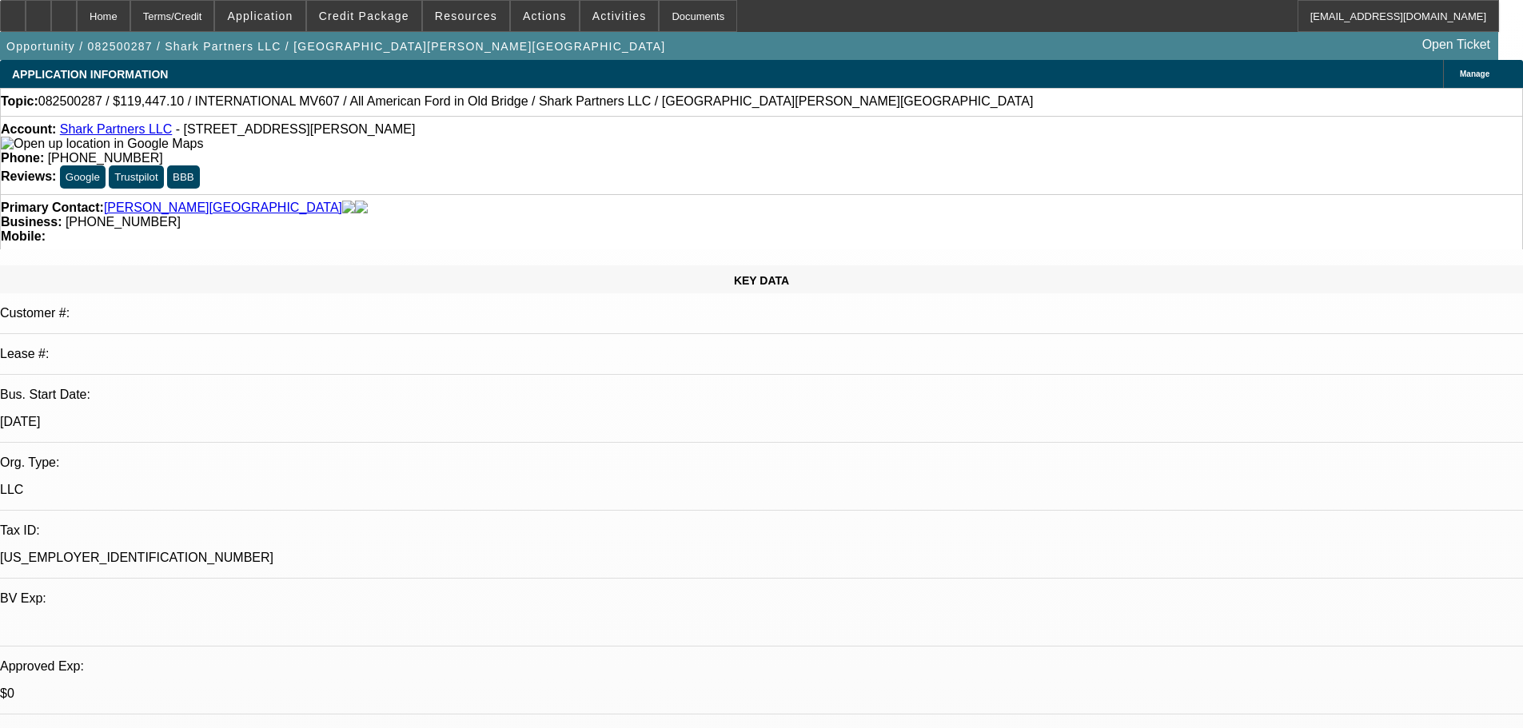
select select "2"
select select "0.1"
select select "4"
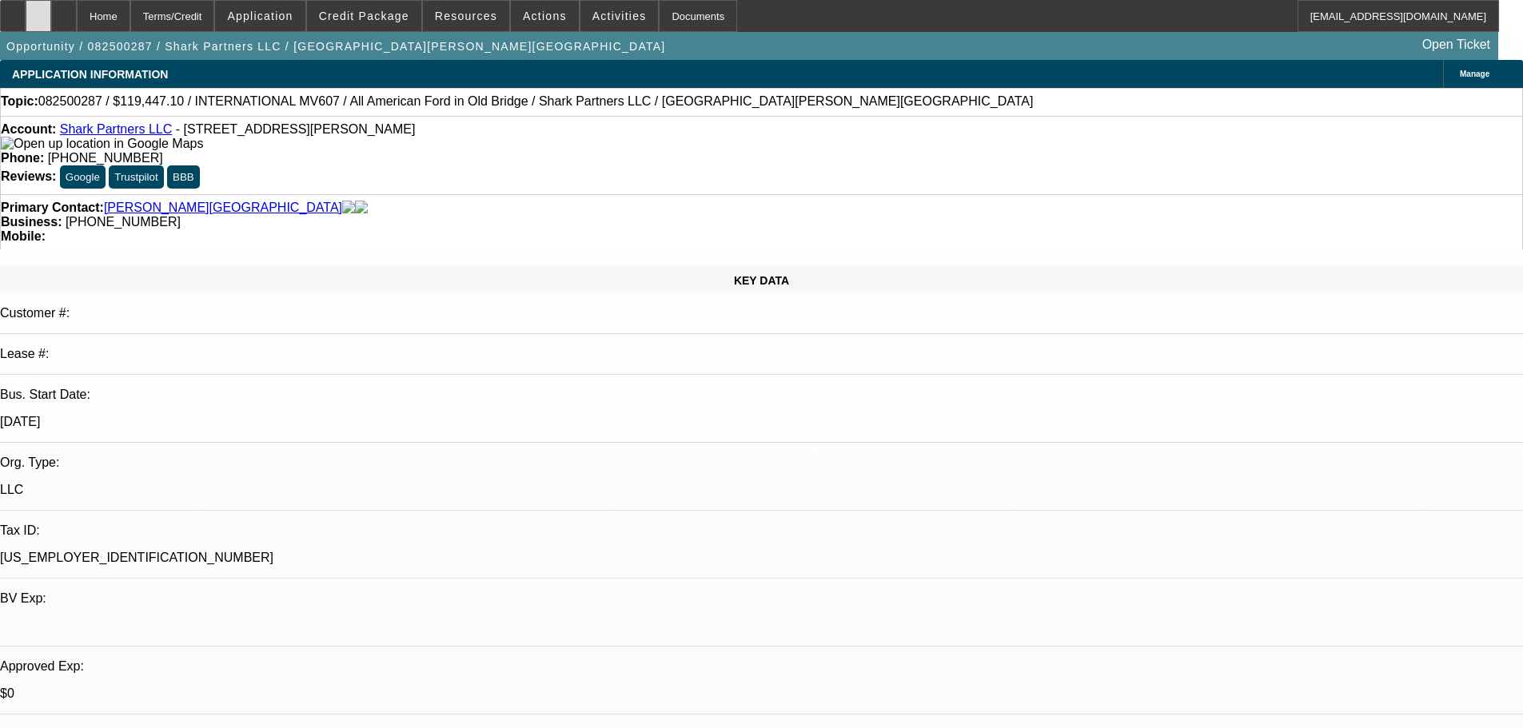
click at [38, 10] on icon at bounding box center [38, 10] width 0 height 0
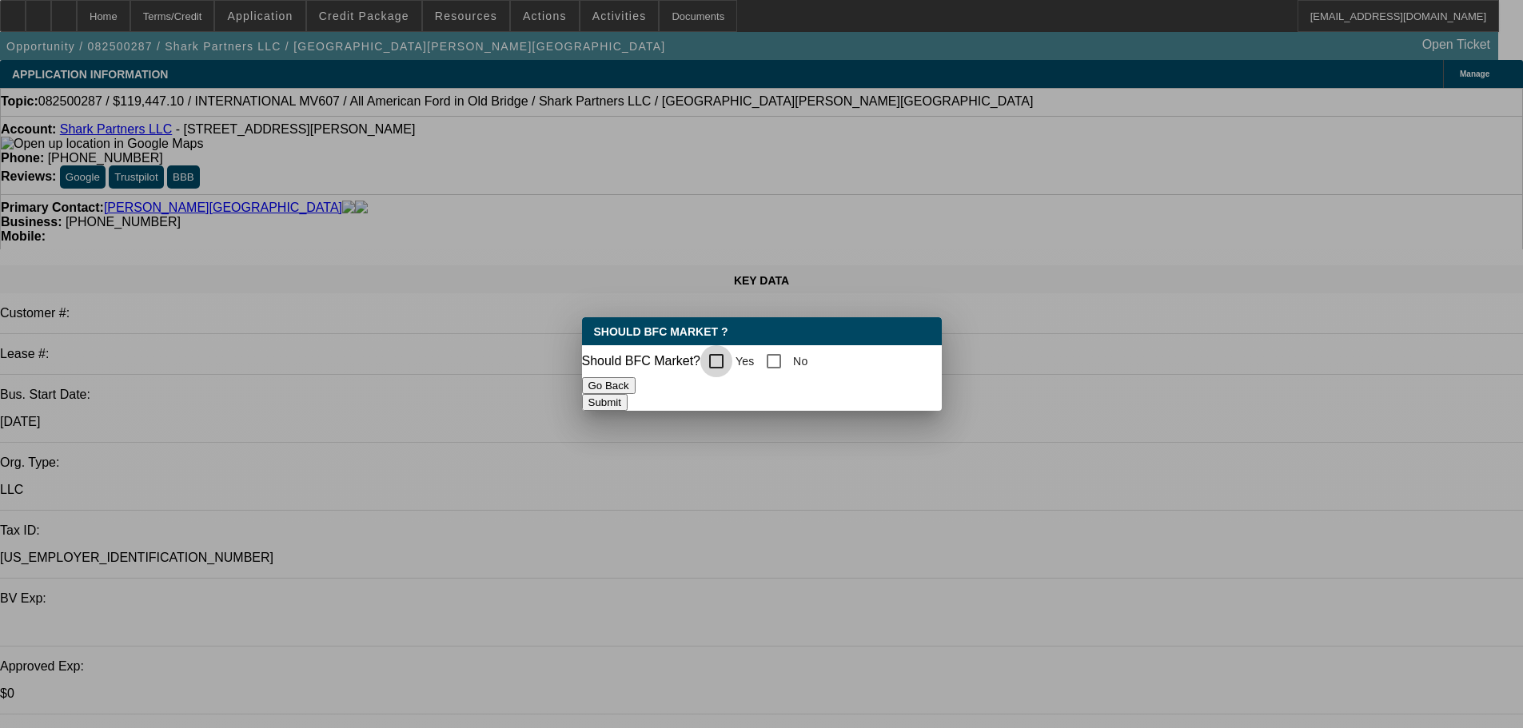
click at [723, 362] on input "Yes" at bounding box center [716, 361] width 32 height 32
checkbox input "true"
click at [627, 394] on button "Submit" at bounding box center [605, 402] width 46 height 17
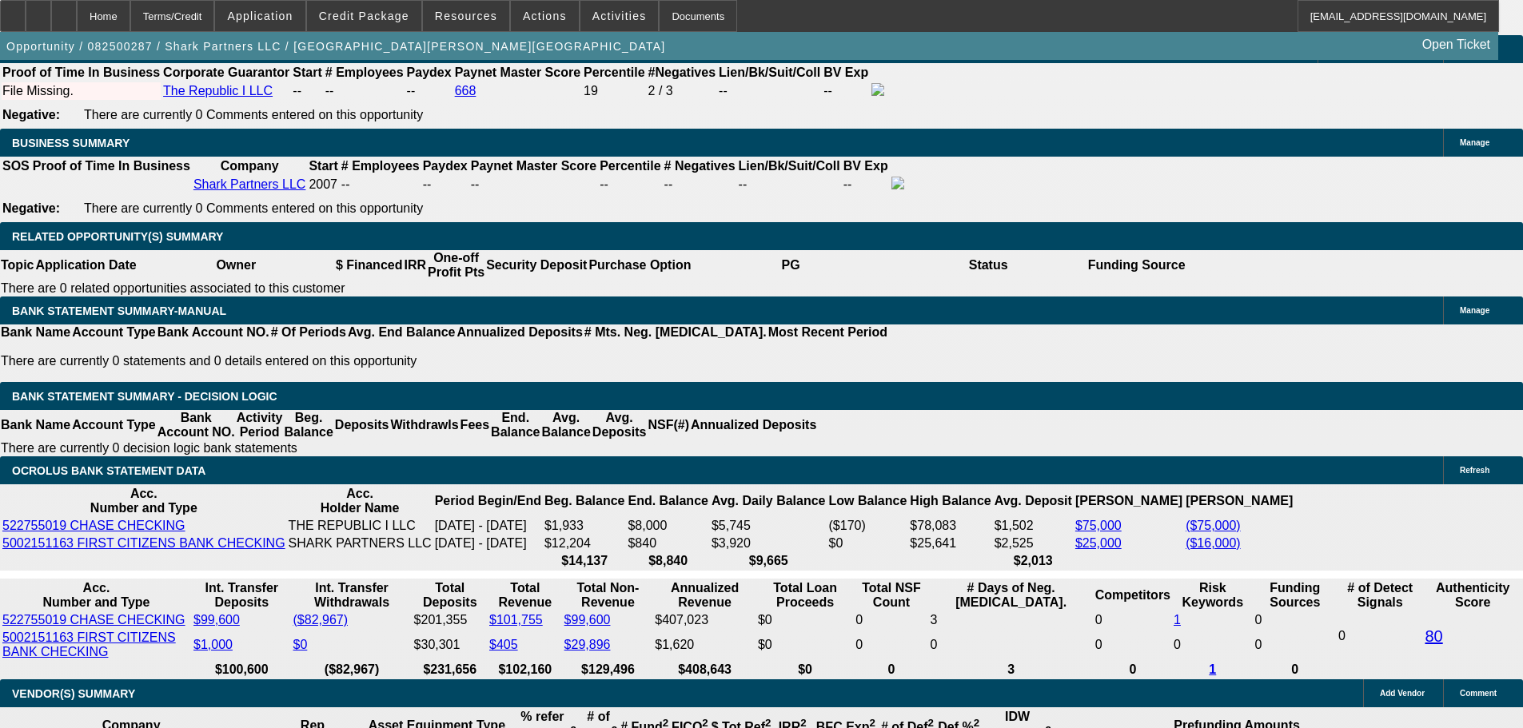
scroll to position [2478, 0]
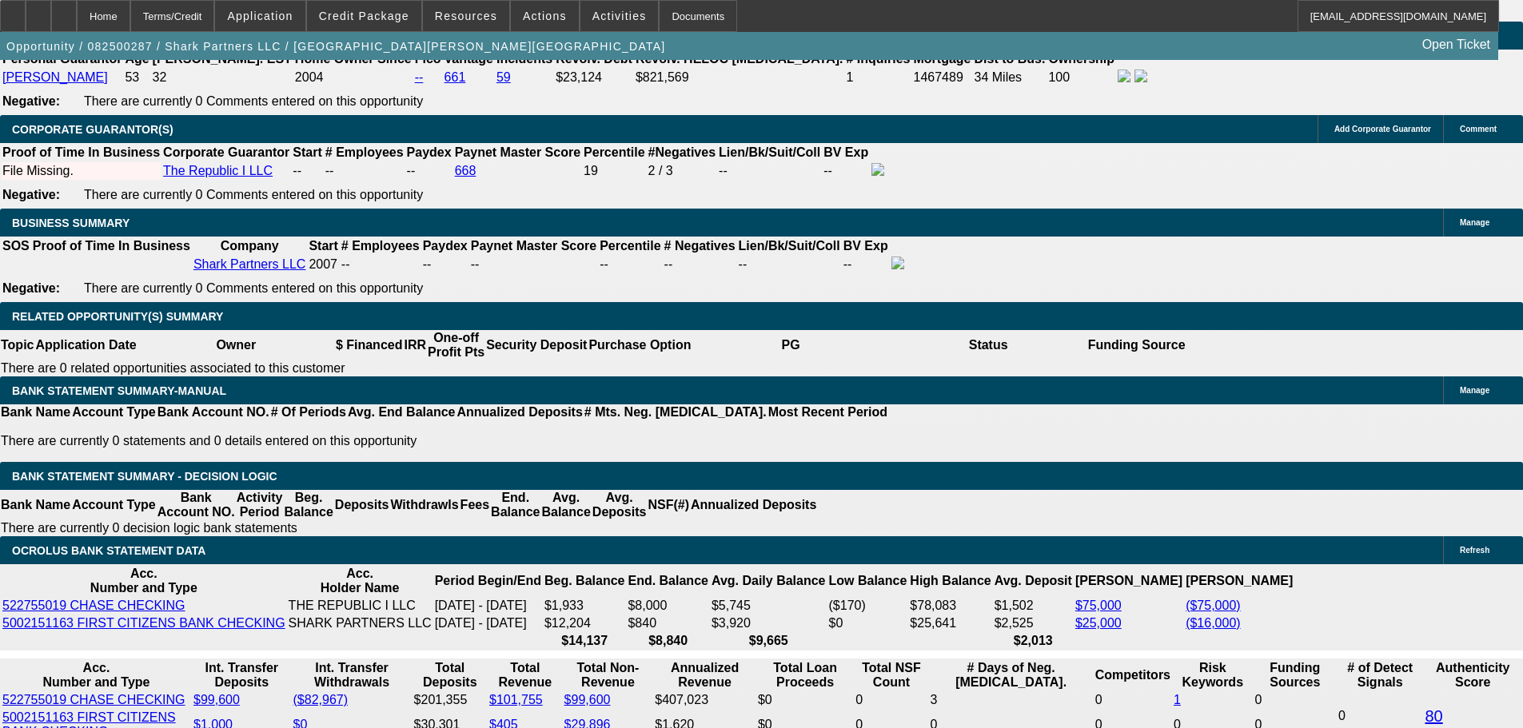
drag, startPoint x: 233, startPoint y: 446, endPoint x: 435, endPoint y: 408, distance: 205.1
type input "31"
type input "$62.00"
type input "UNKNOWN"
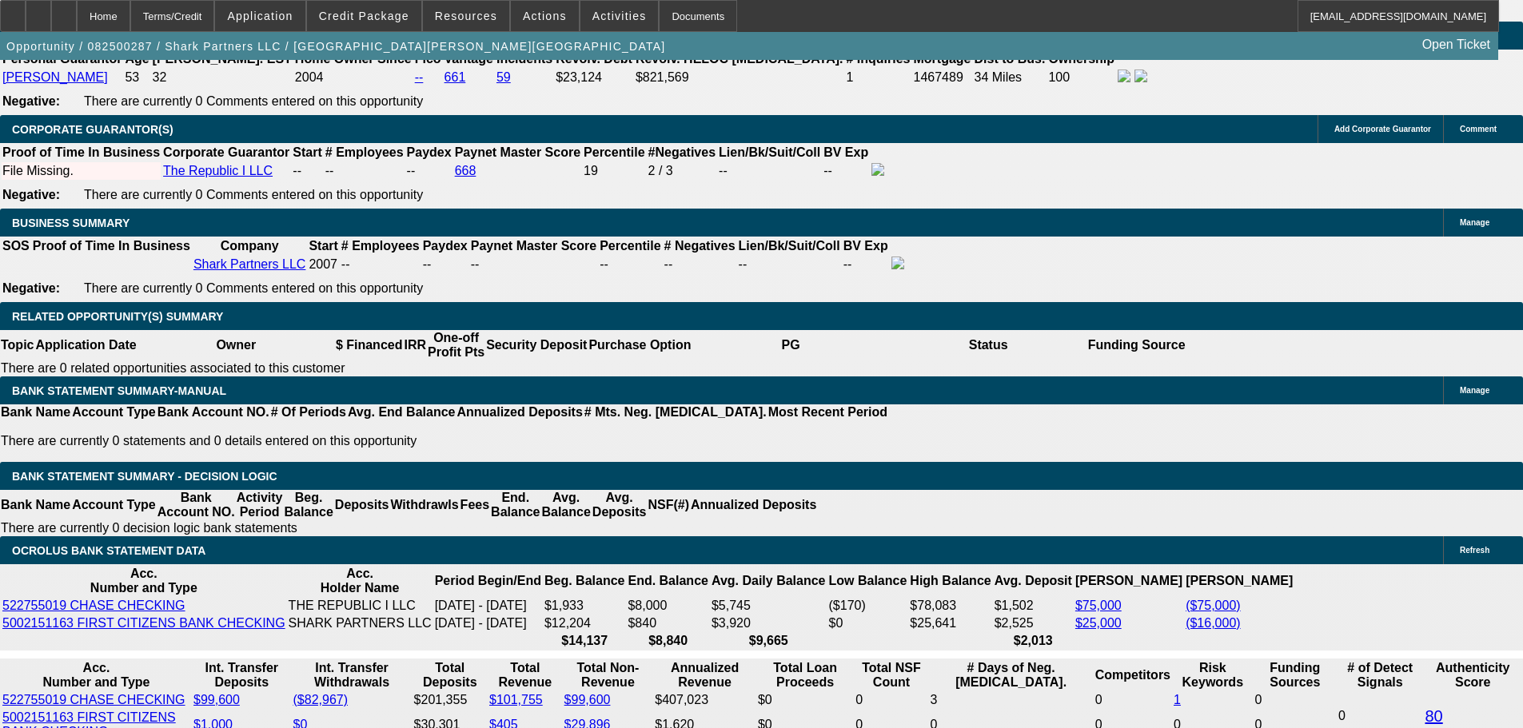
type input "3125"
type input "19.4"
type input "$6,250.00"
type input "$3,125.00"
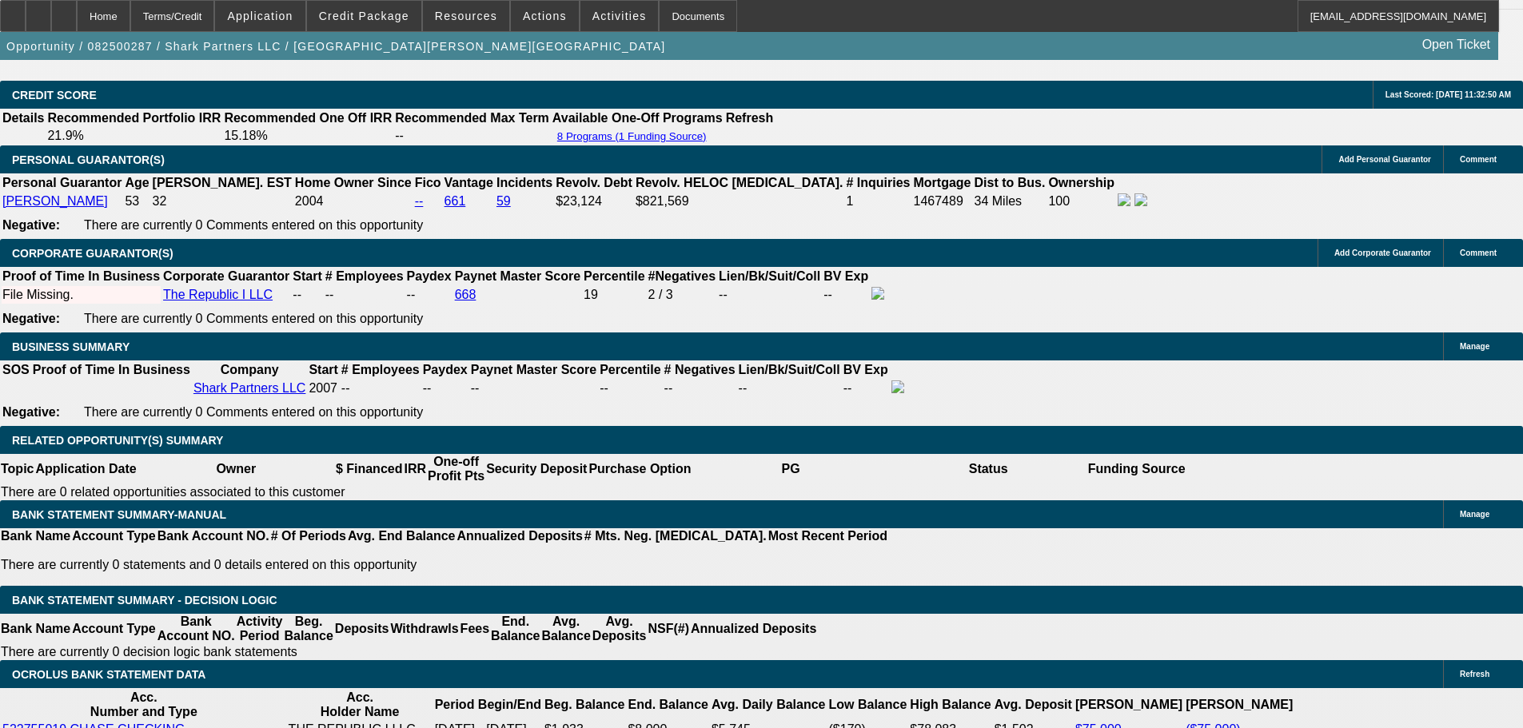
scroll to position [2158, 0]
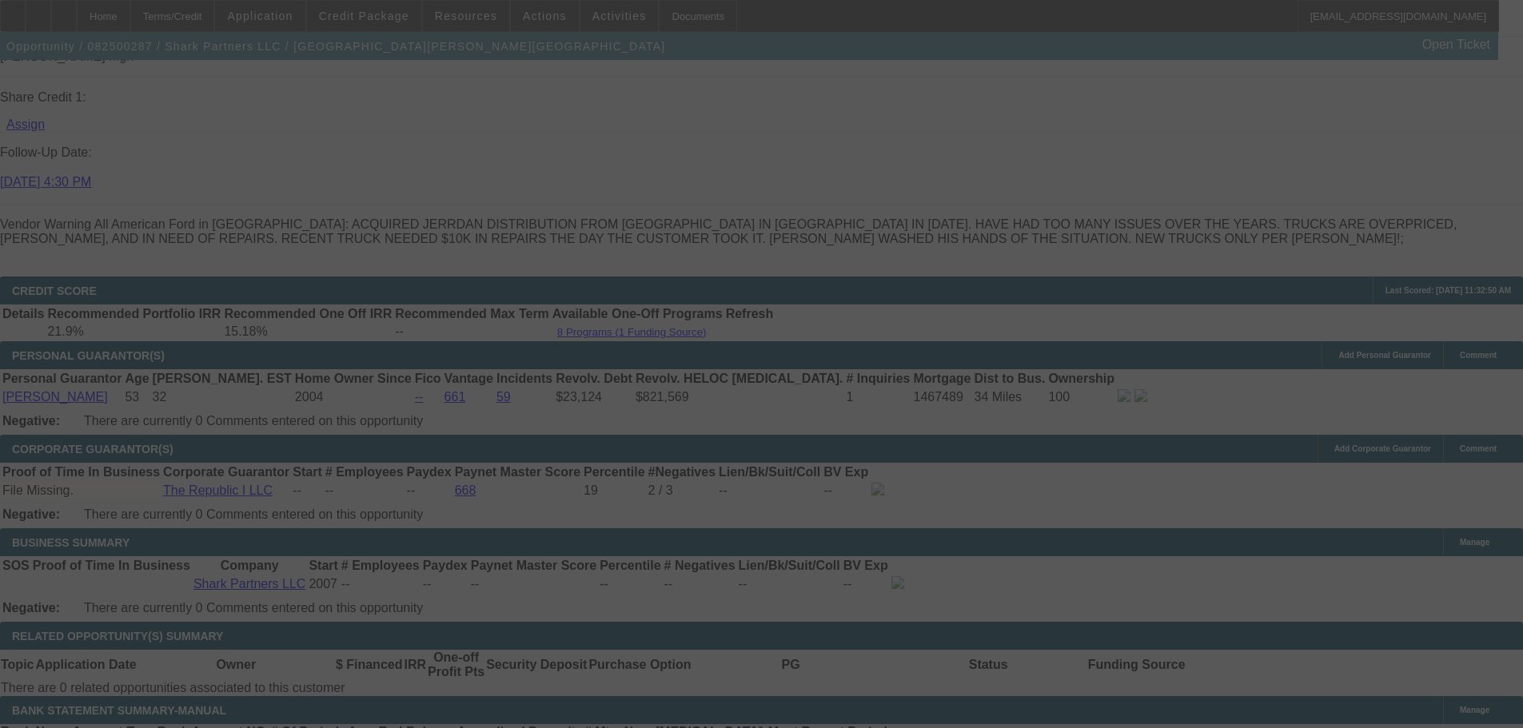
select select "0.1"
select select "2"
select select "0.1"
select select "4"
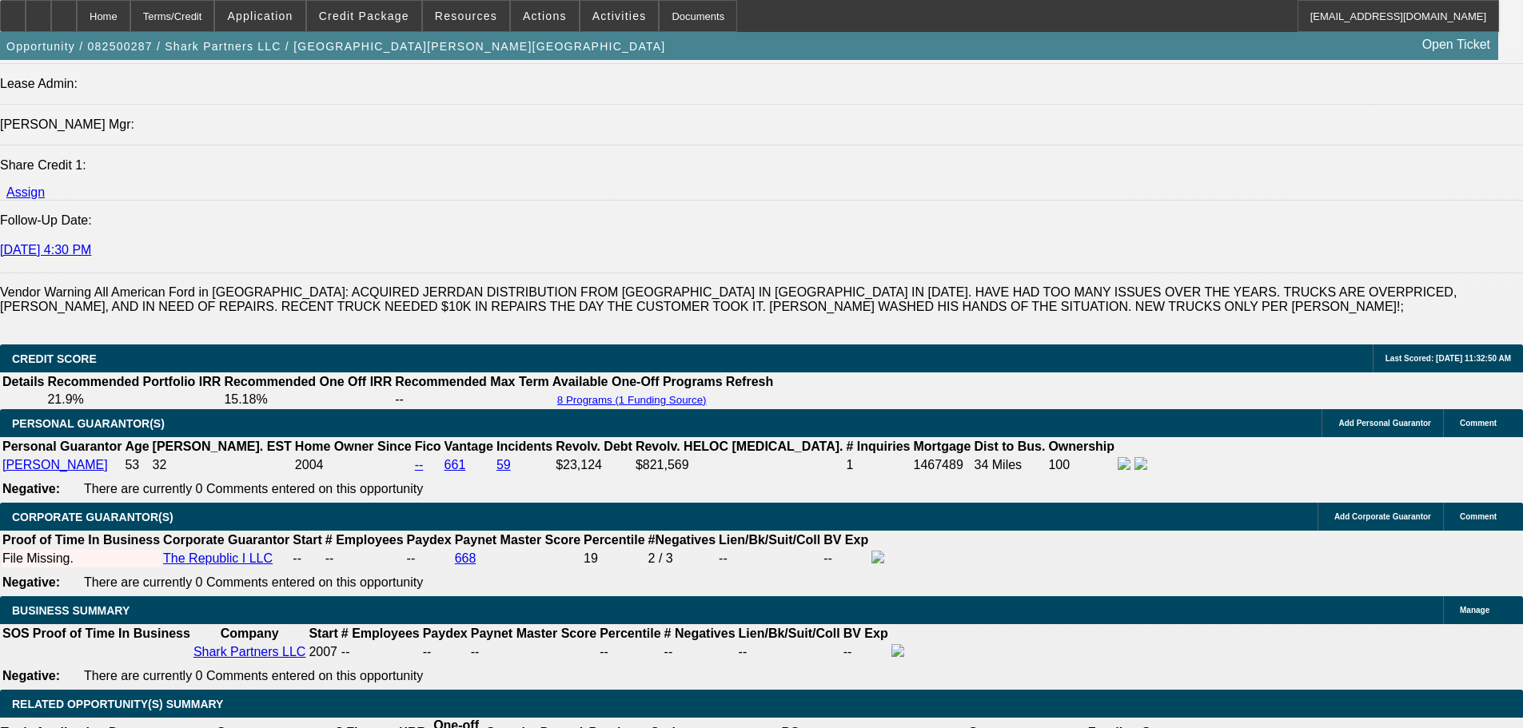
scroll to position [2478, 0]
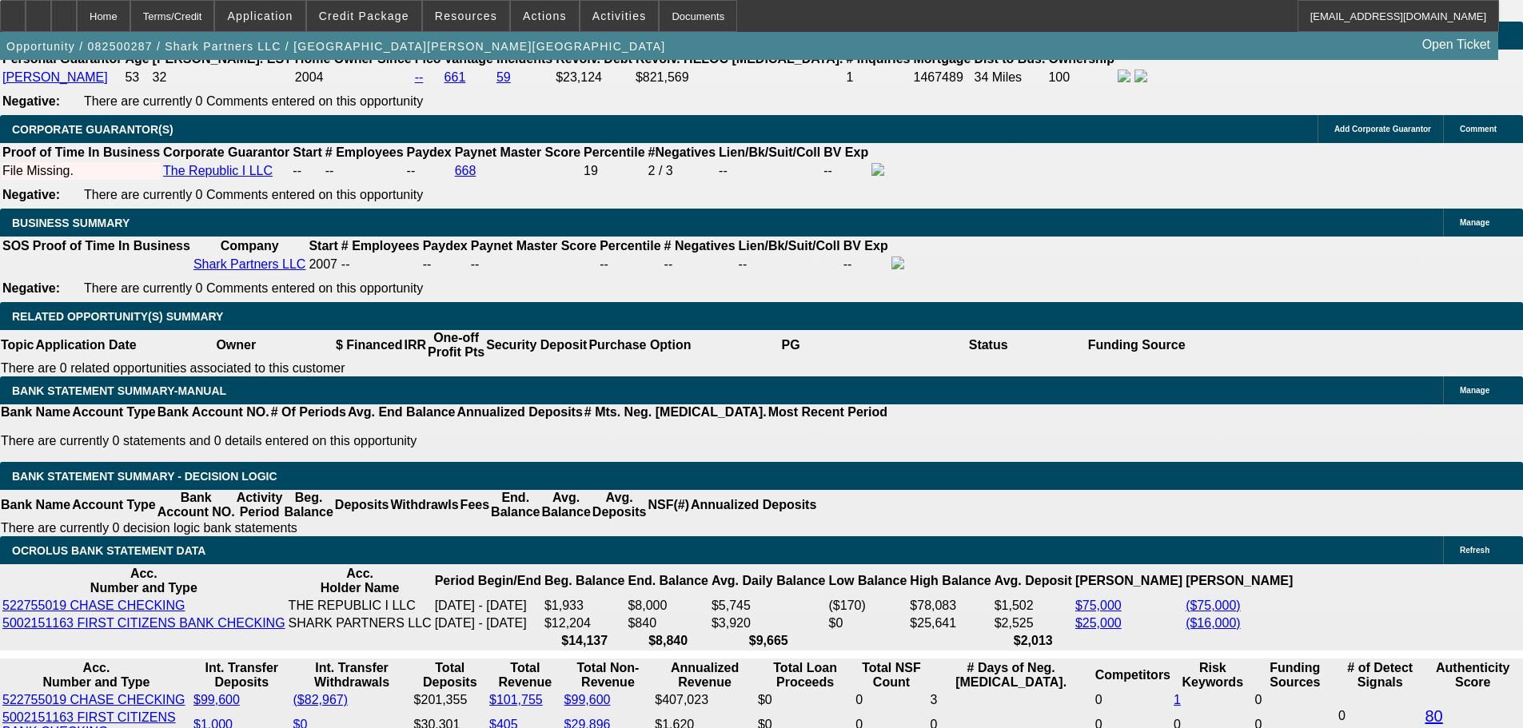
drag, startPoint x: 240, startPoint y: 440, endPoint x: 409, endPoint y: 432, distance: 169.7
type input "3"
type input "$60.00"
type input "UNKNOWN"
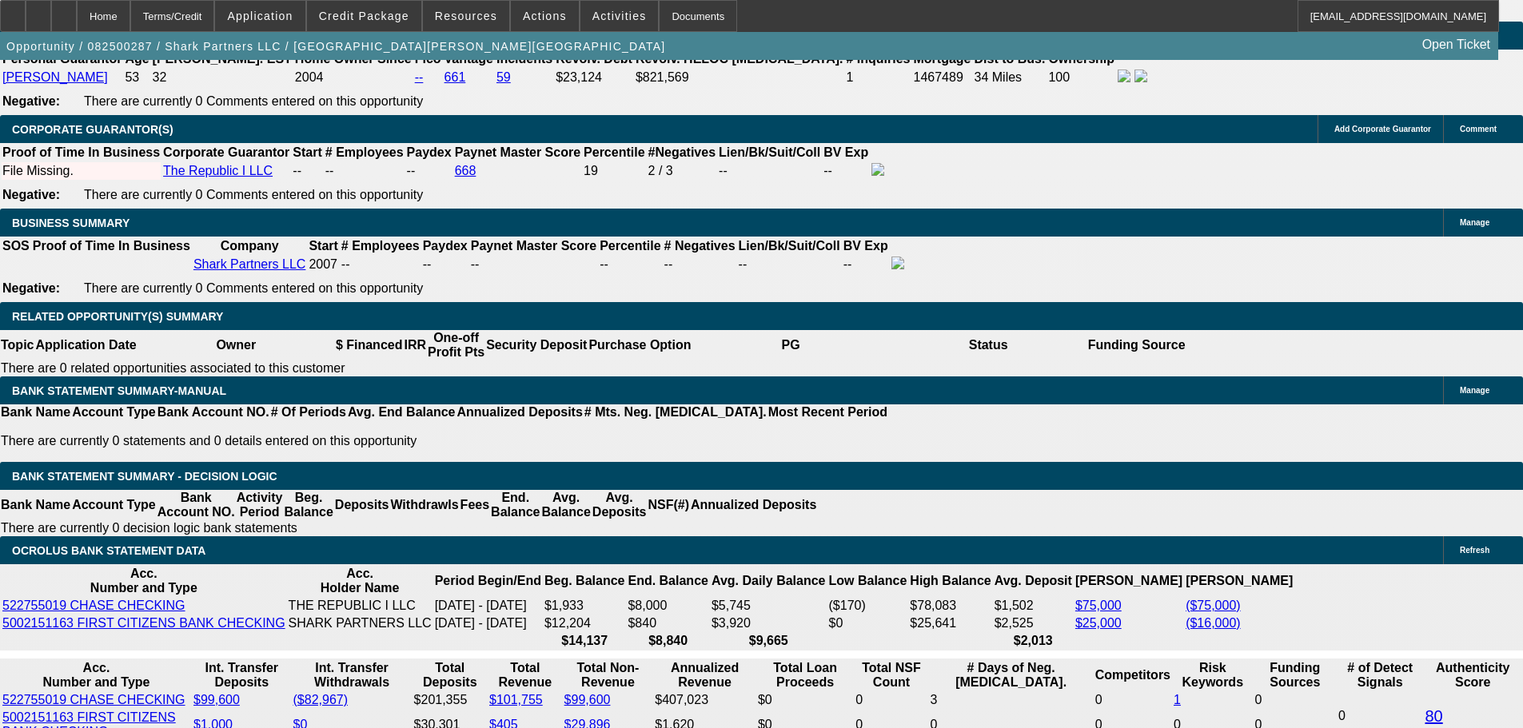
type input "30"
type input "3095"
type input "$6,190.00"
type input "18.9"
type input "$3,095.00"
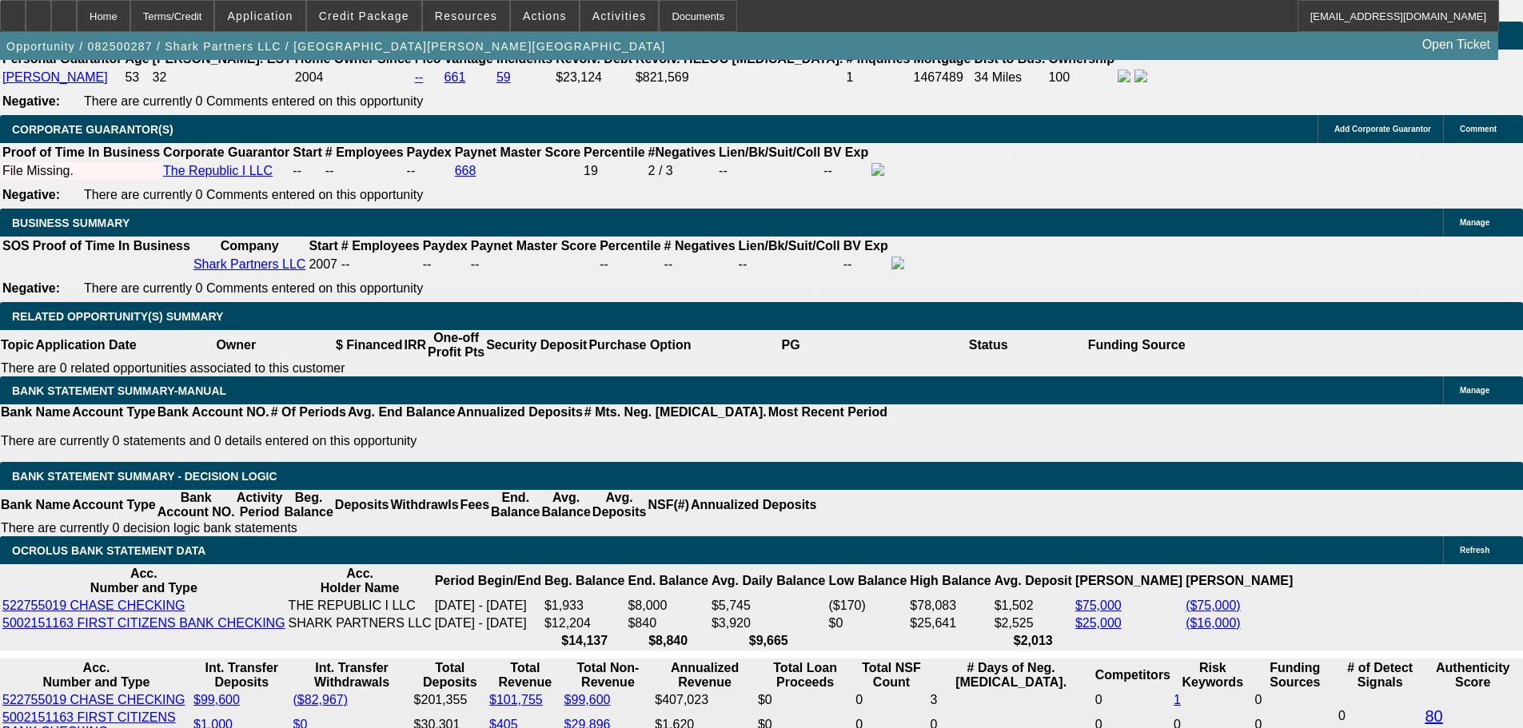
drag, startPoint x: 171, startPoint y: 399, endPoint x: 176, endPoint y: 386, distance: 13.7
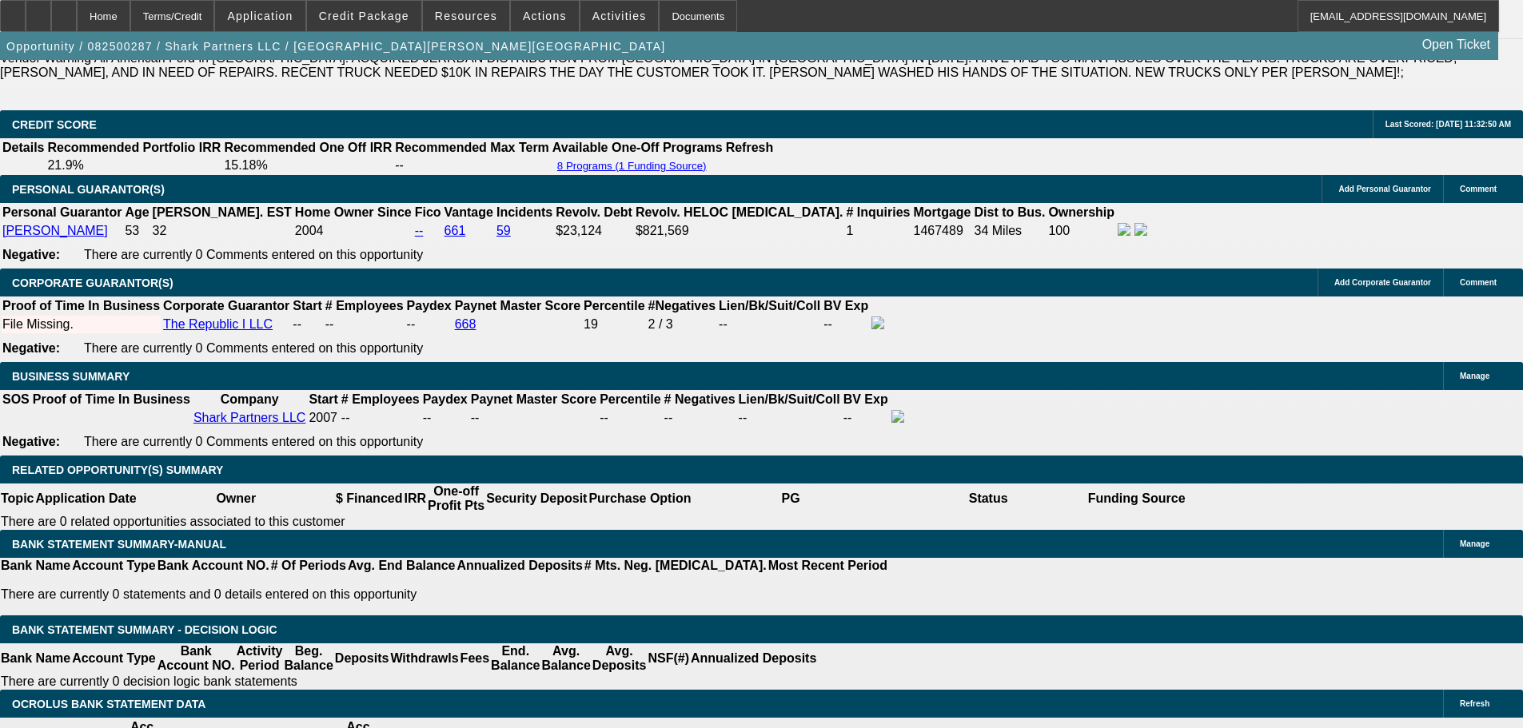
scroll to position [2158, 0]
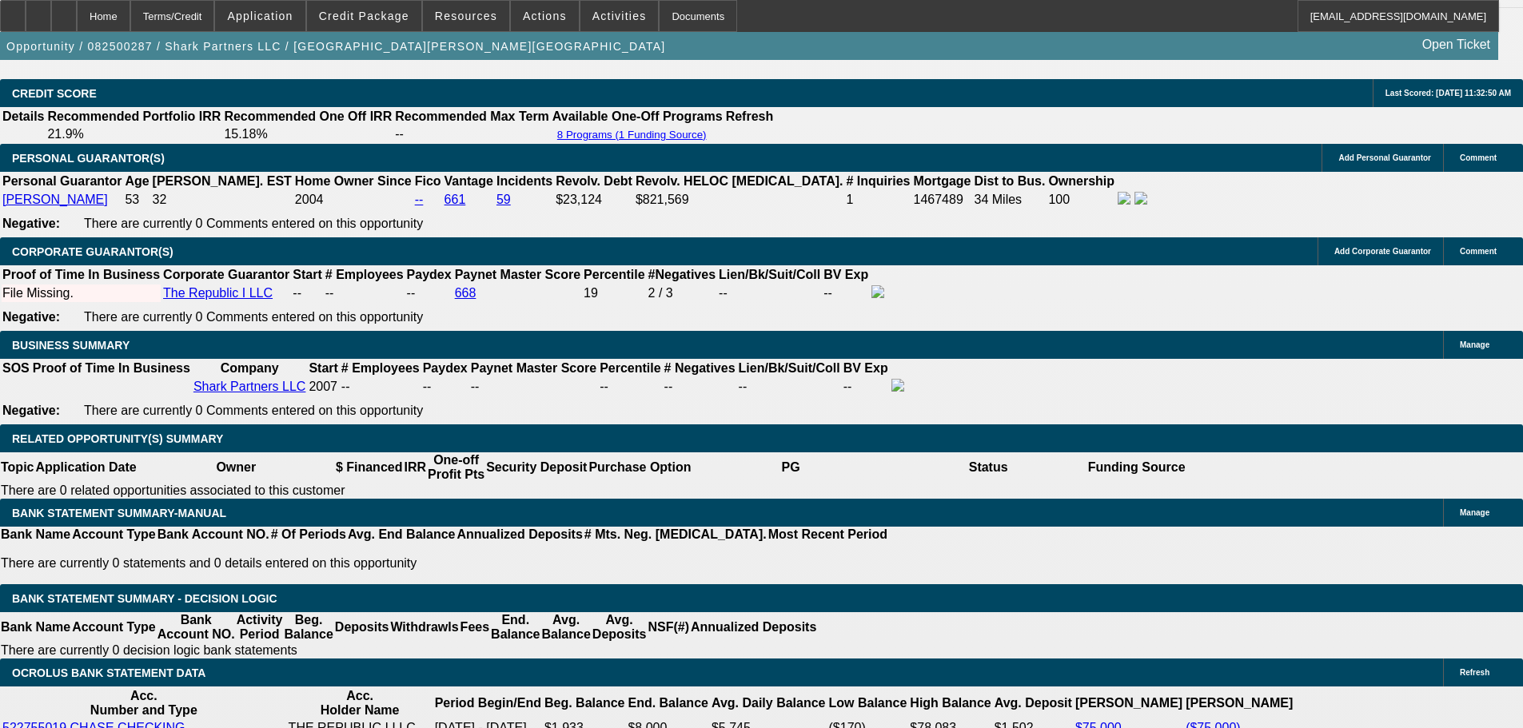
scroll to position [2478, 0]
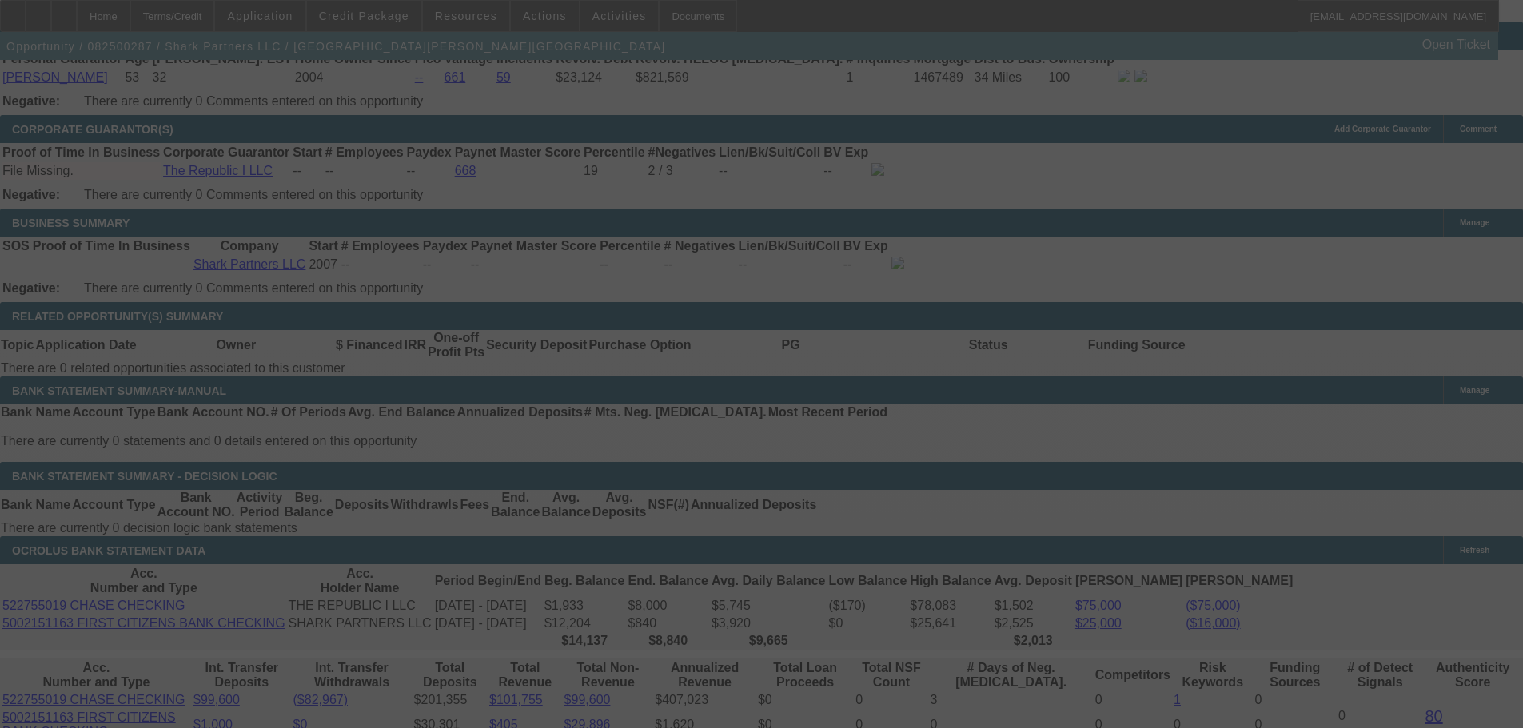
select select "0.1"
select select "2"
select select "0.1"
select select "4"
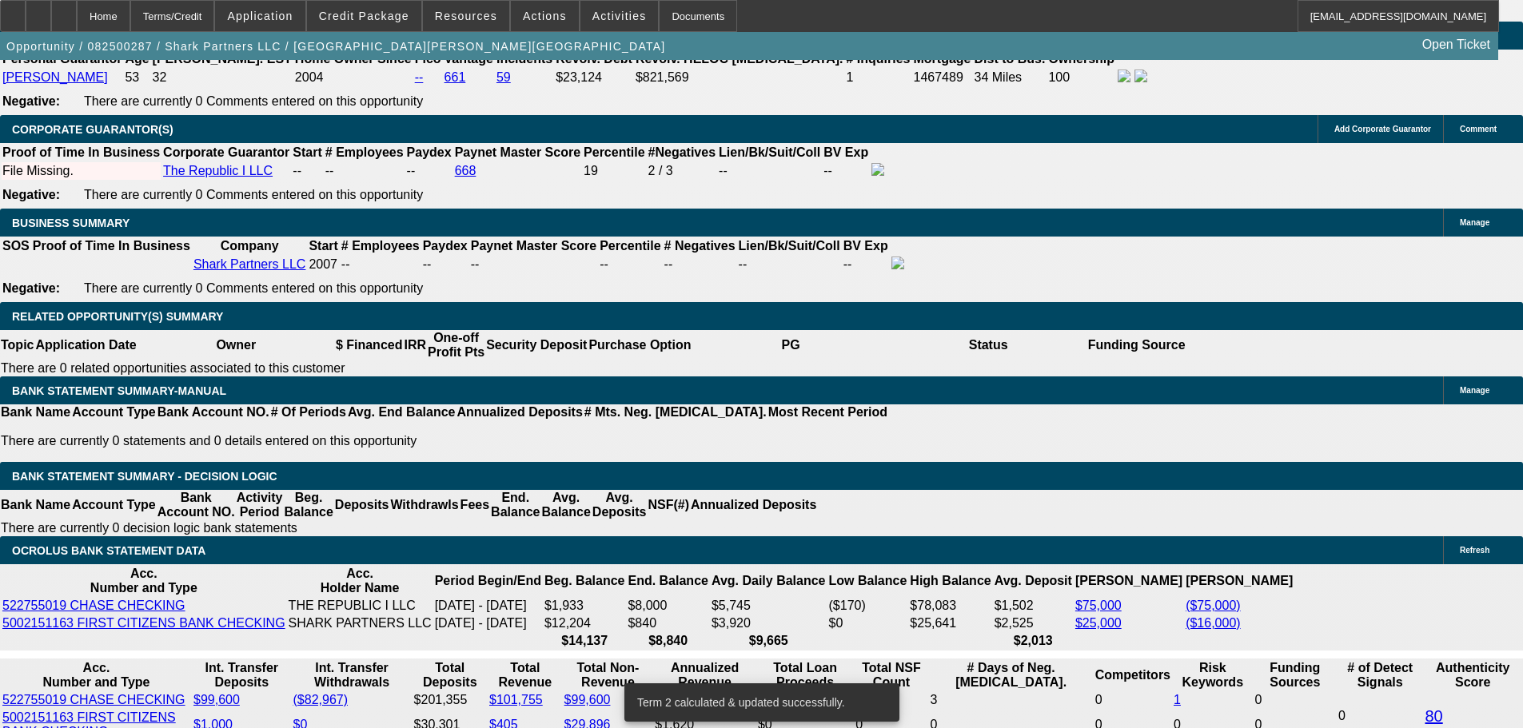
drag, startPoint x: 248, startPoint y: 443, endPoint x: 460, endPoint y: 423, distance: 213.6
type input "30"
type input "$60.00"
type input "UNKNOWN"
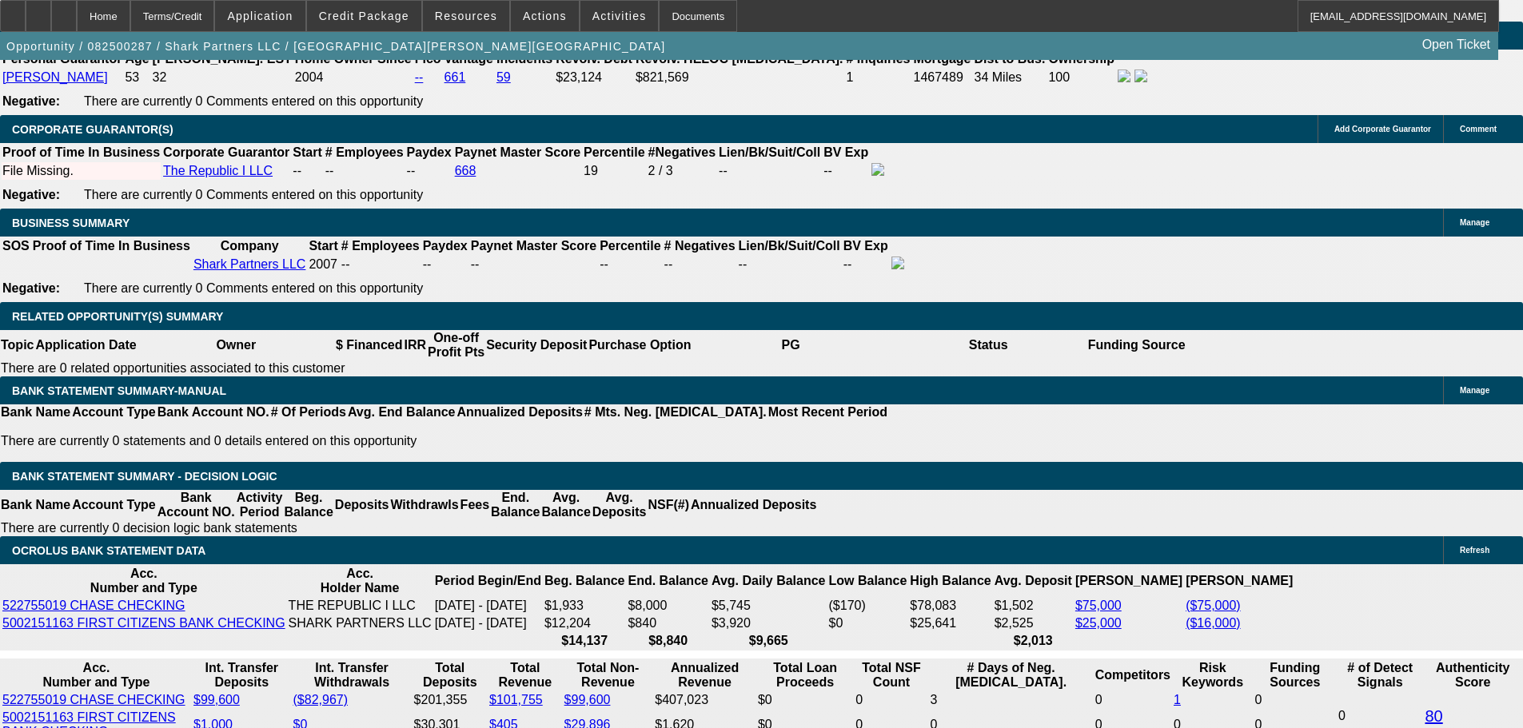
type input "3095"
type input "$6,190.00"
type input "18.9"
type input "309"
type input "$60.00"
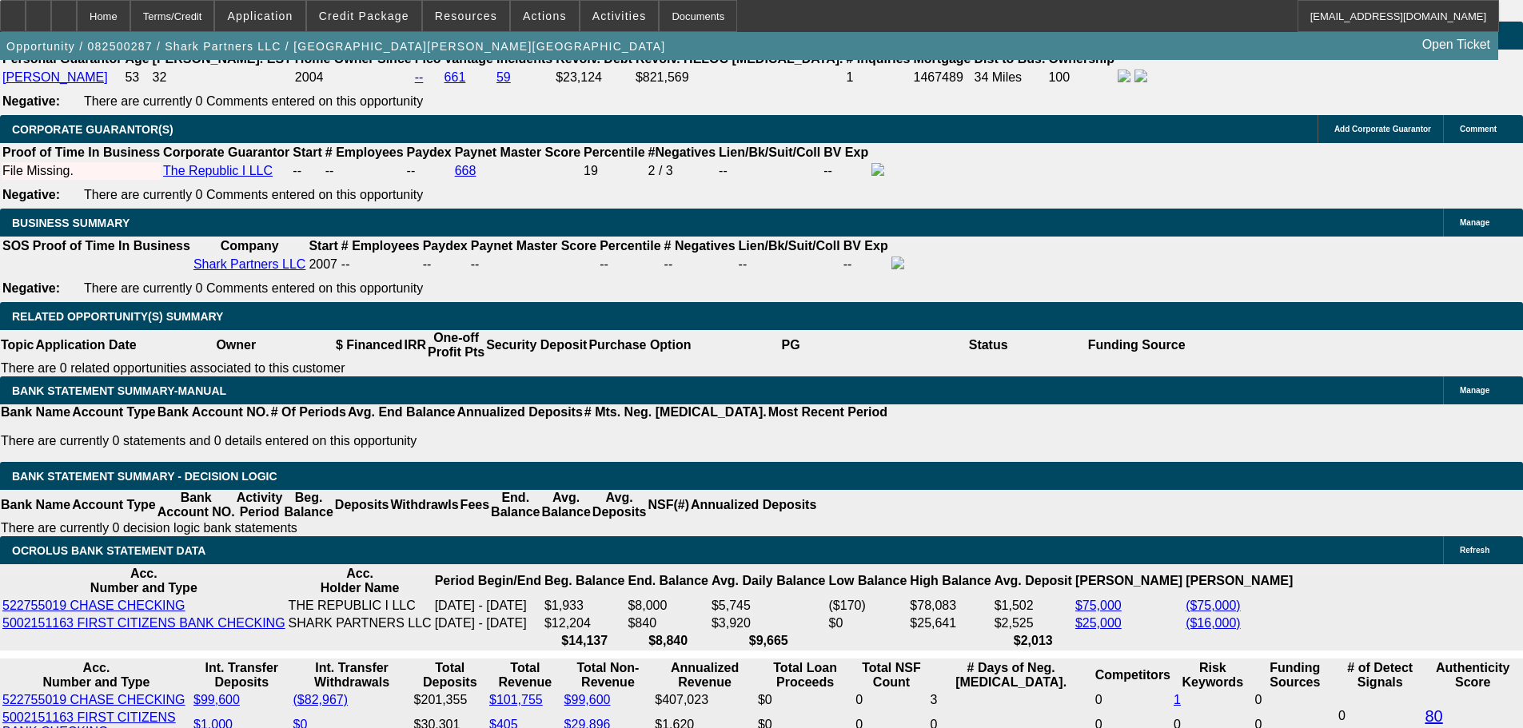
type input "30"
type input "3050"
type input "$6,100.00"
type input "18.3"
type input "$3,050.00"
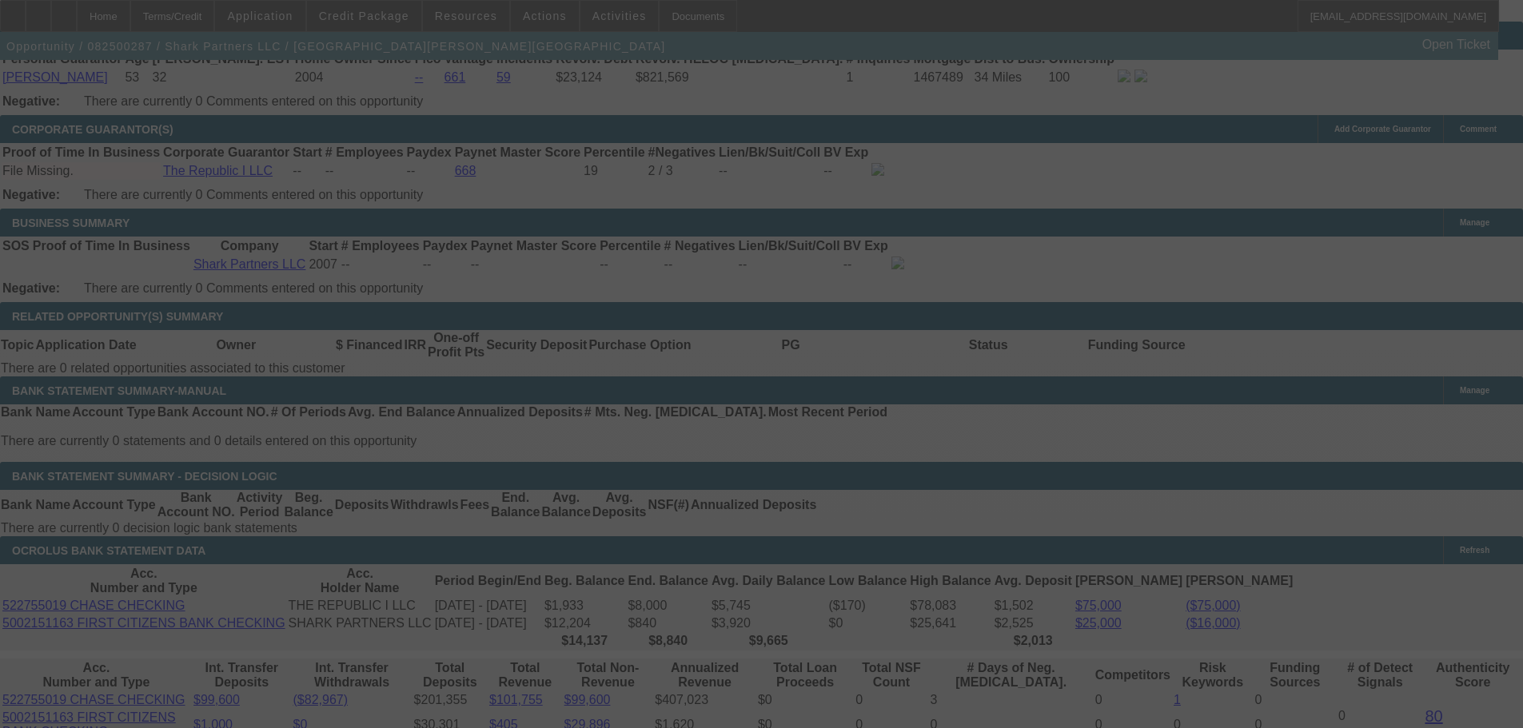
scroll to position [2638, 0]
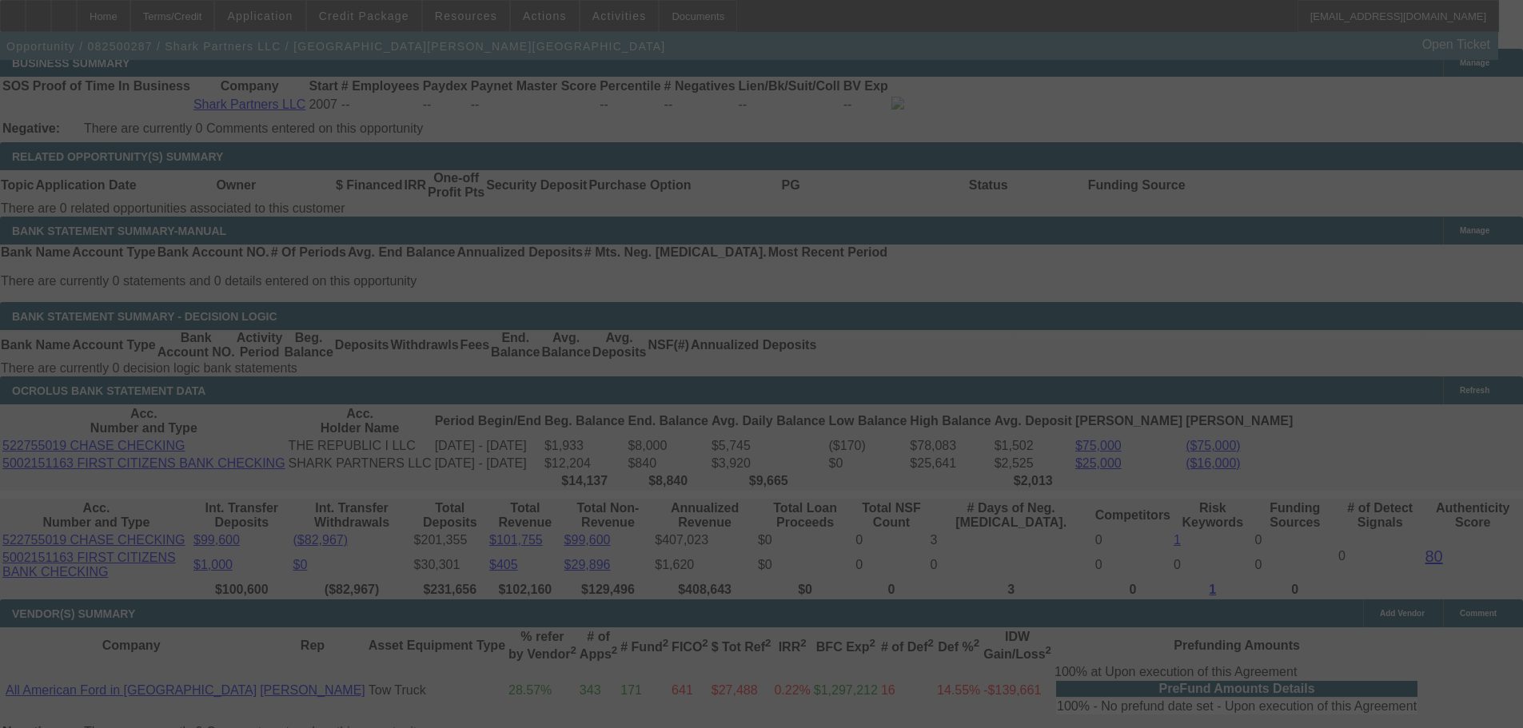
select select "0.1"
select select "2"
select select "0.1"
select select "4"
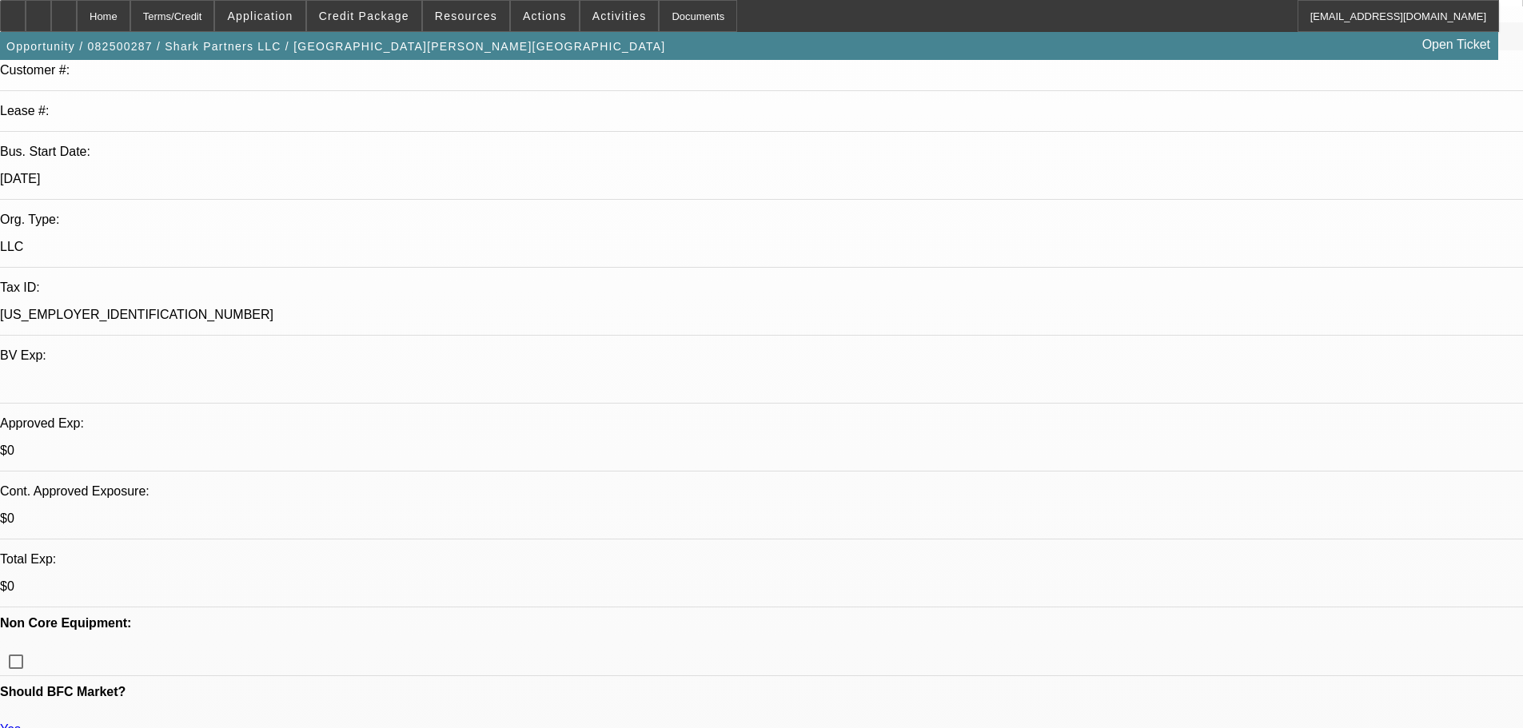
scroll to position [0, 0]
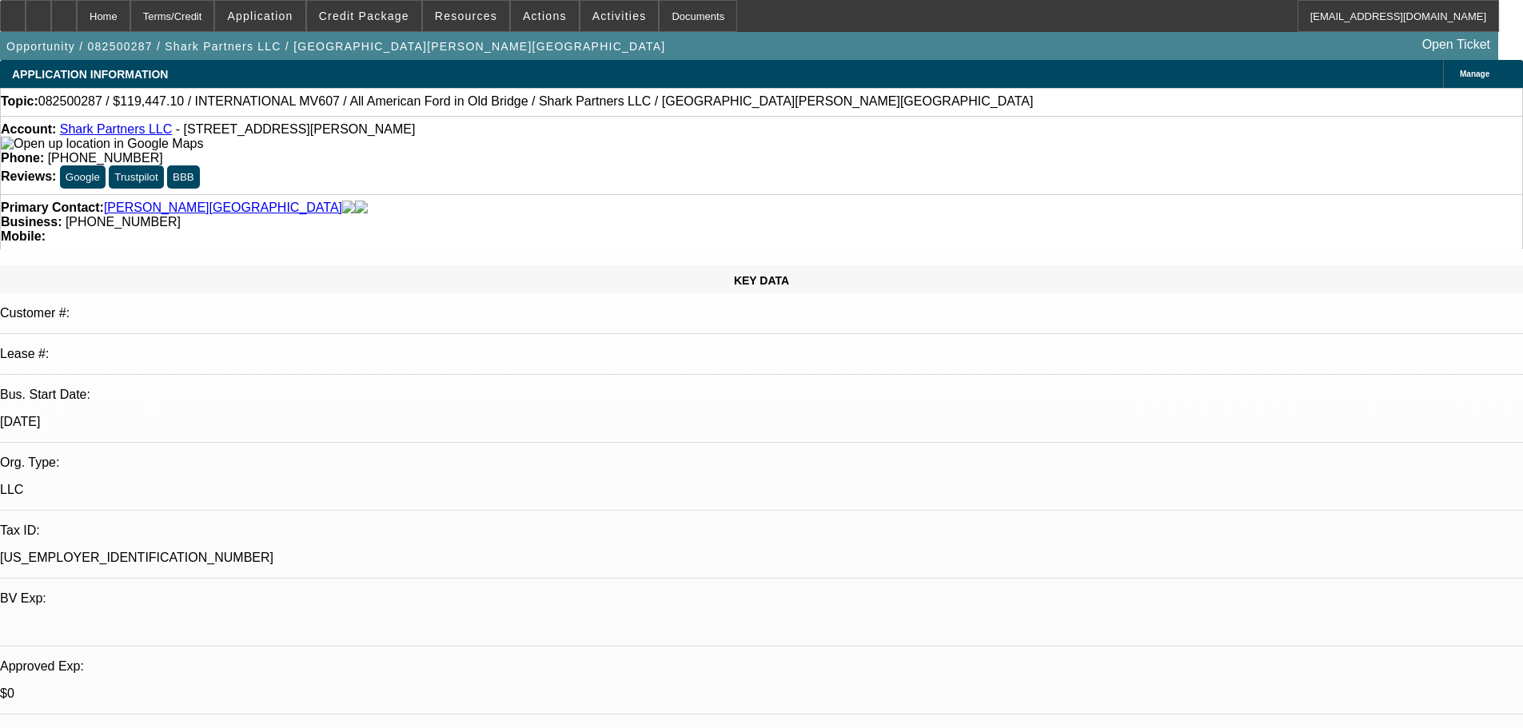
click at [31, 149] on img at bounding box center [102, 144] width 202 height 14
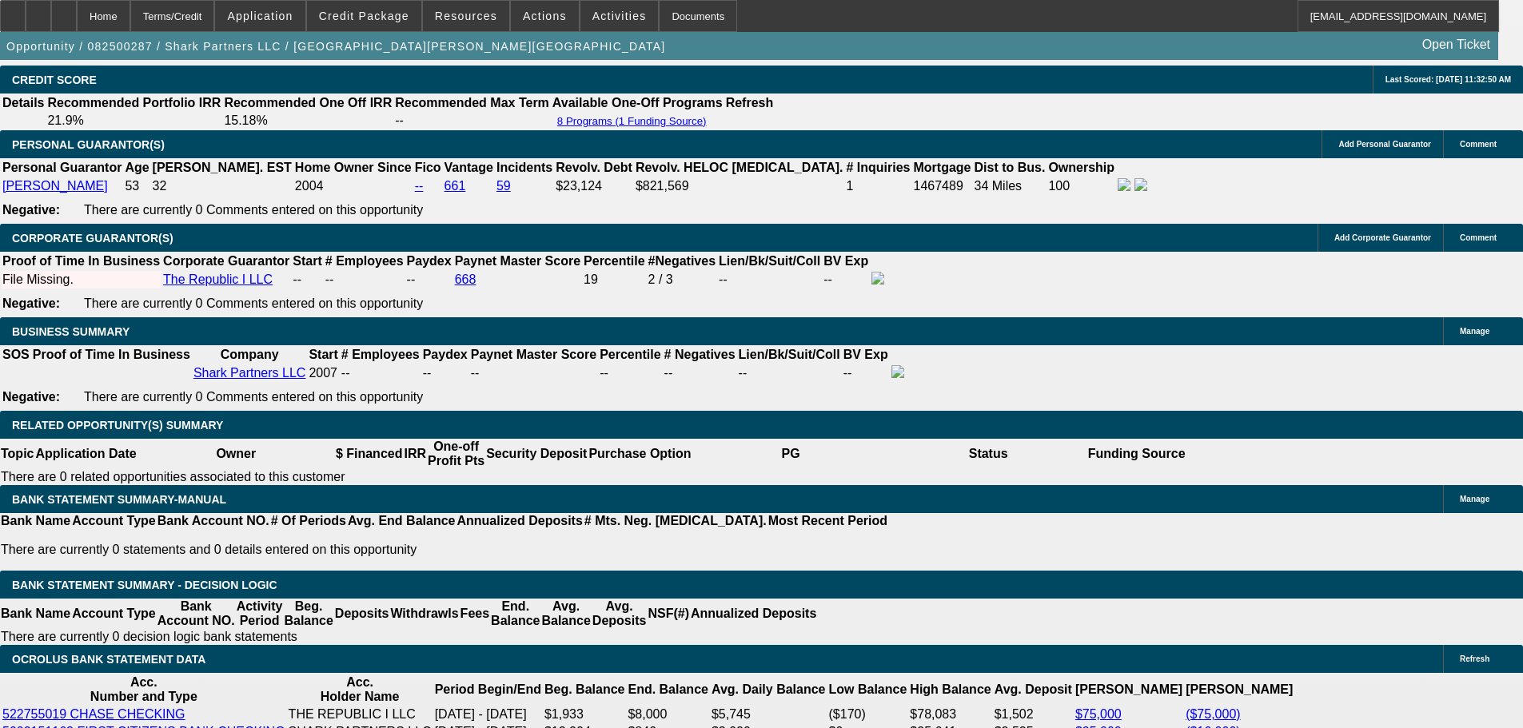
scroll to position [2398, 0]
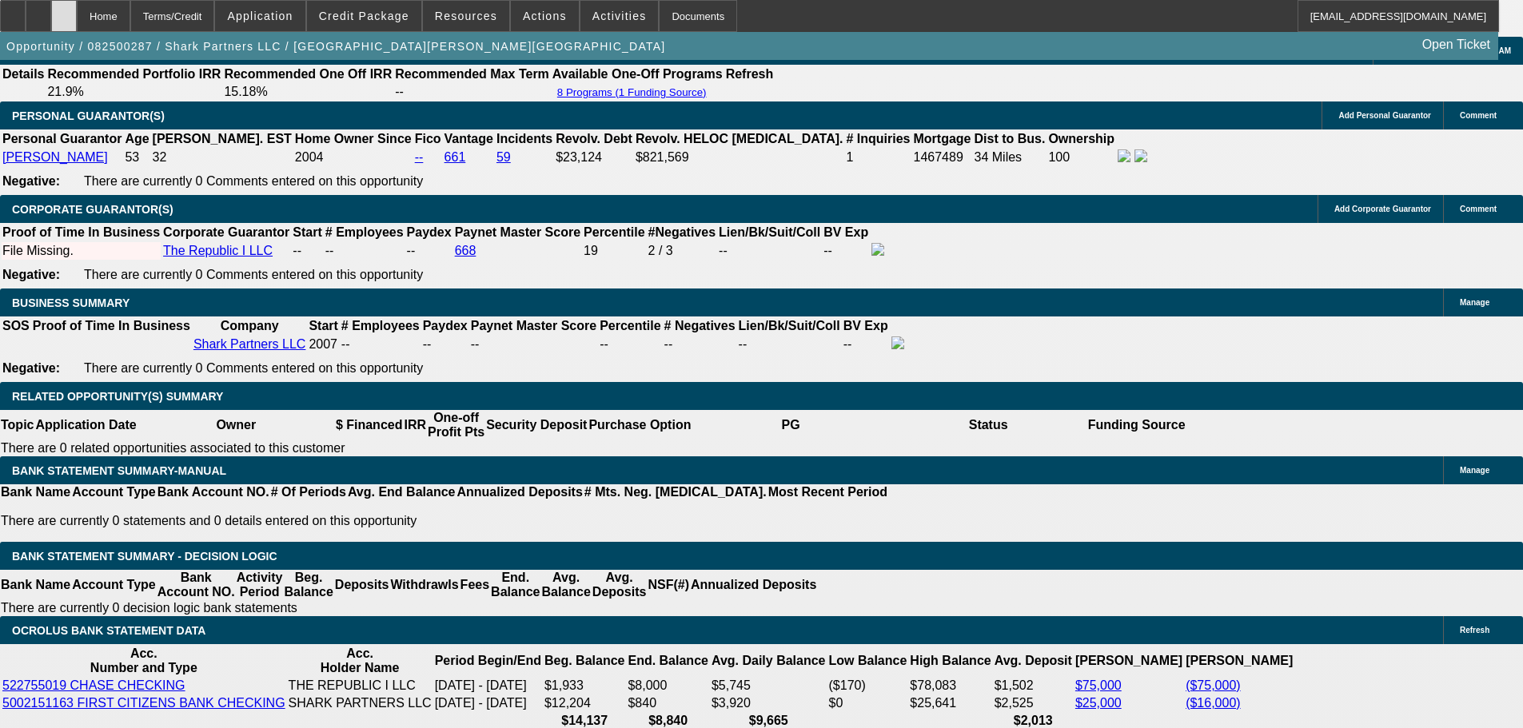
click at [77, 18] on div at bounding box center [64, 16] width 26 height 32
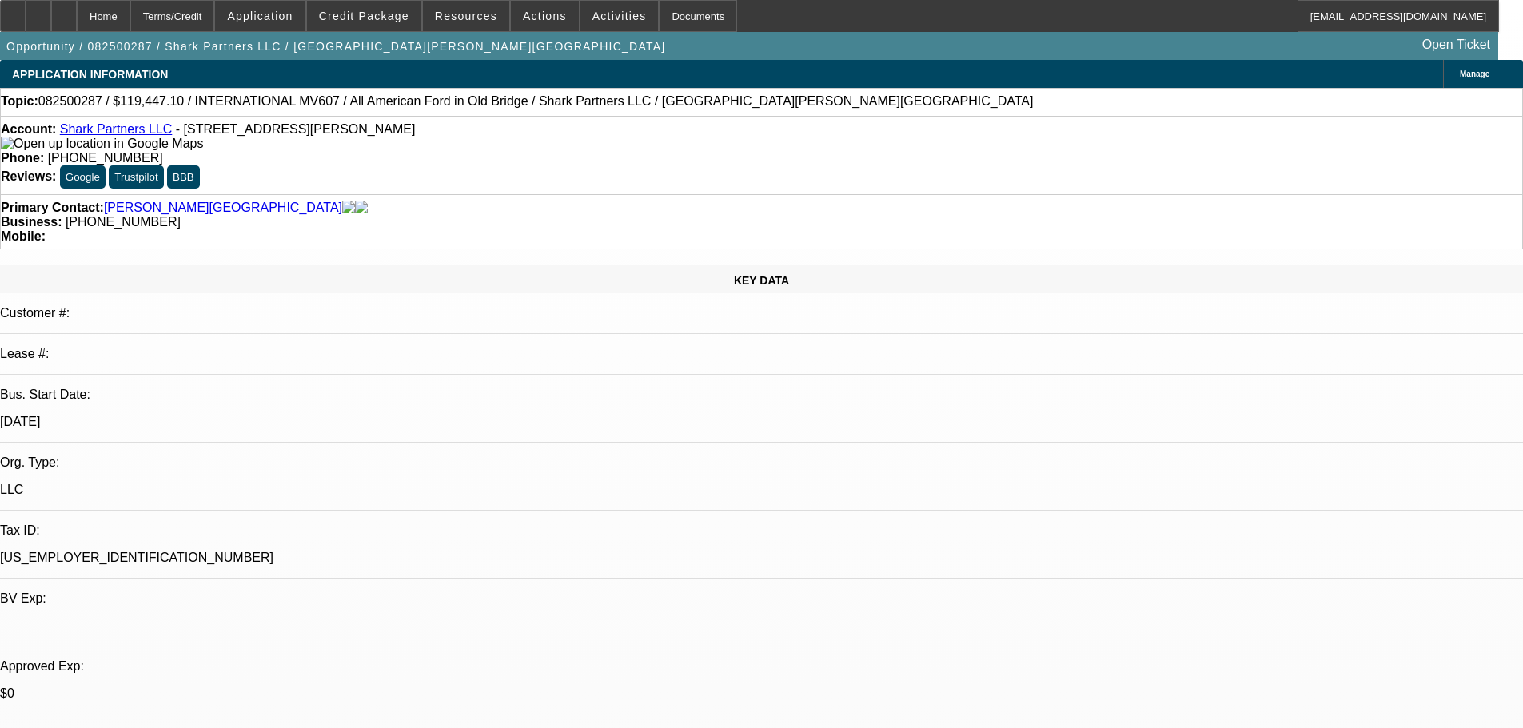
select select "0.1"
select select "2"
select select "0.1"
select select "4"
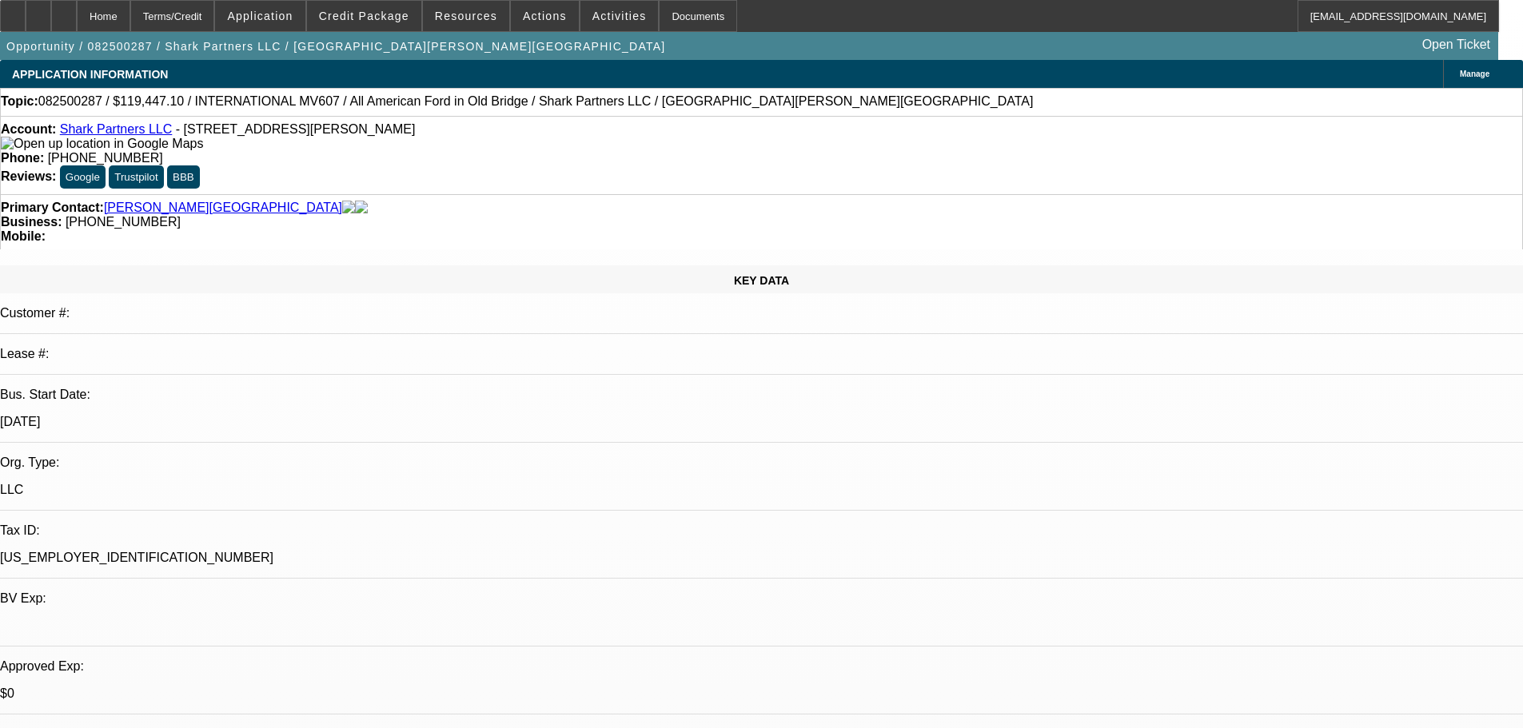
select select "2"
select select "0.1"
select select "4"
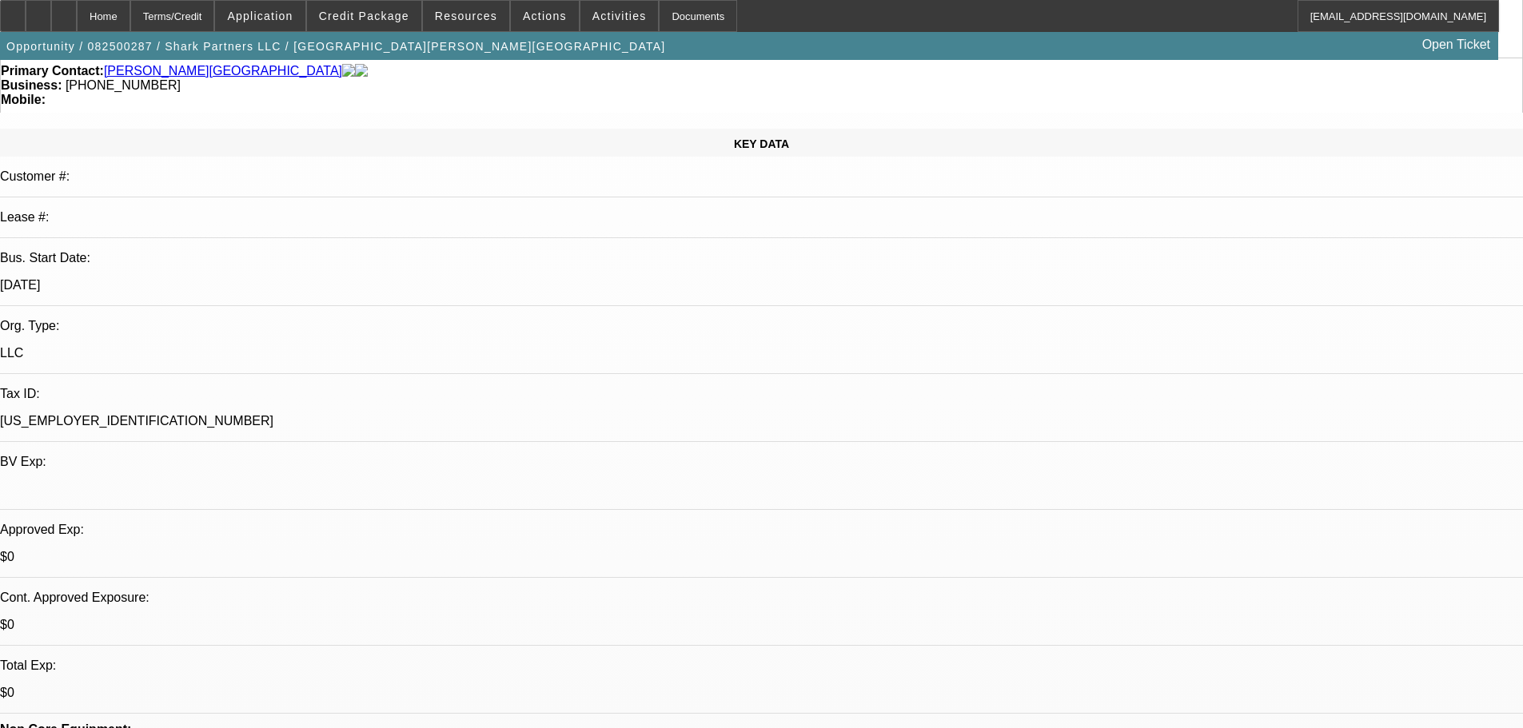
scroll to position [320, 0]
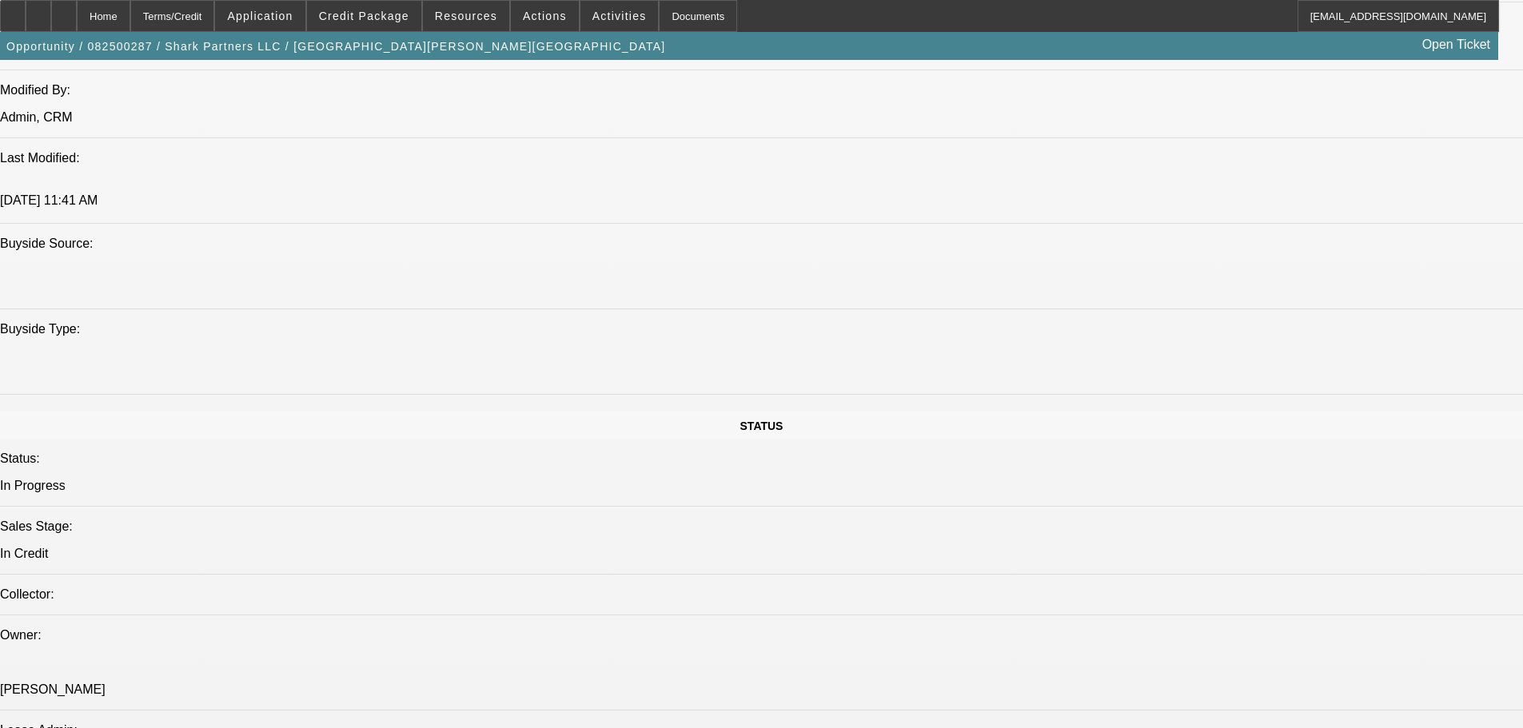
scroll to position [1918, 0]
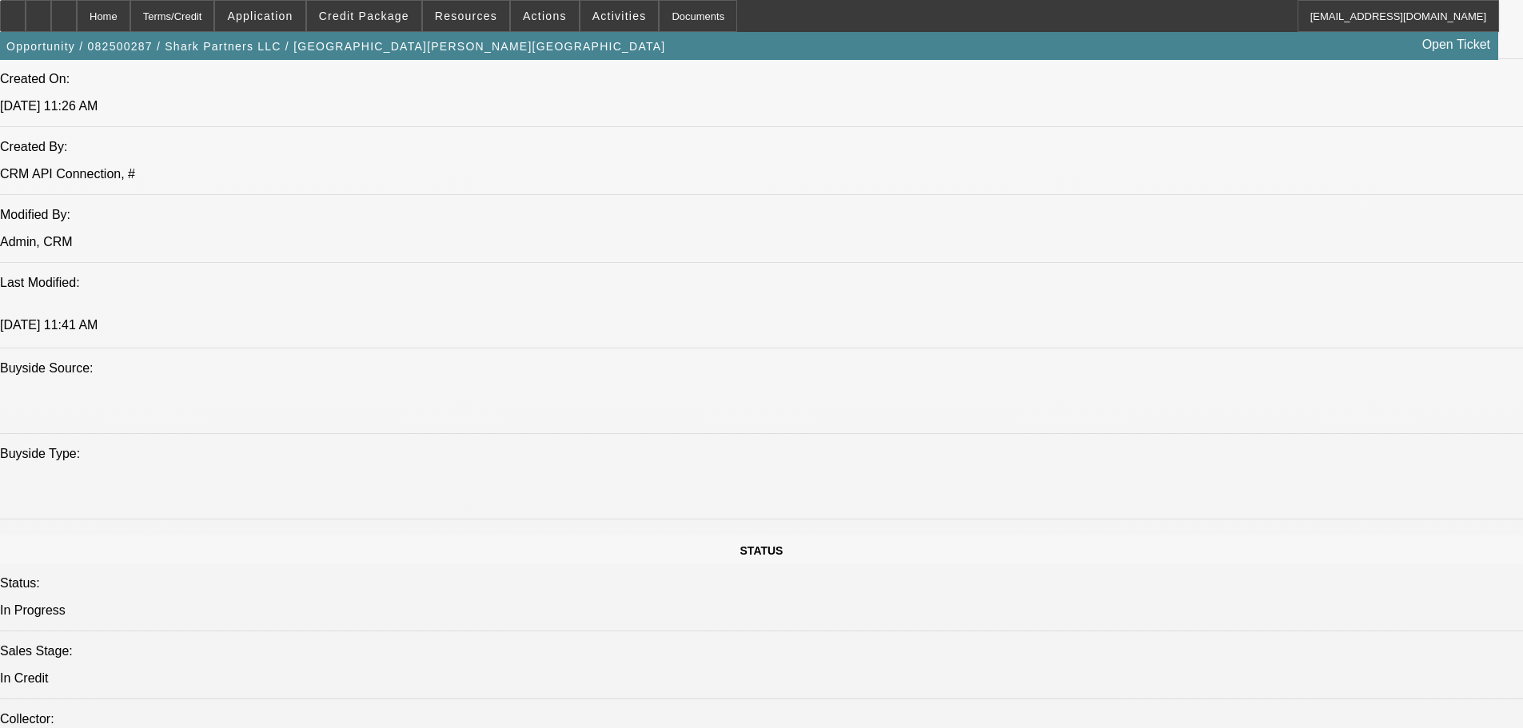
scroll to position [1279, 0]
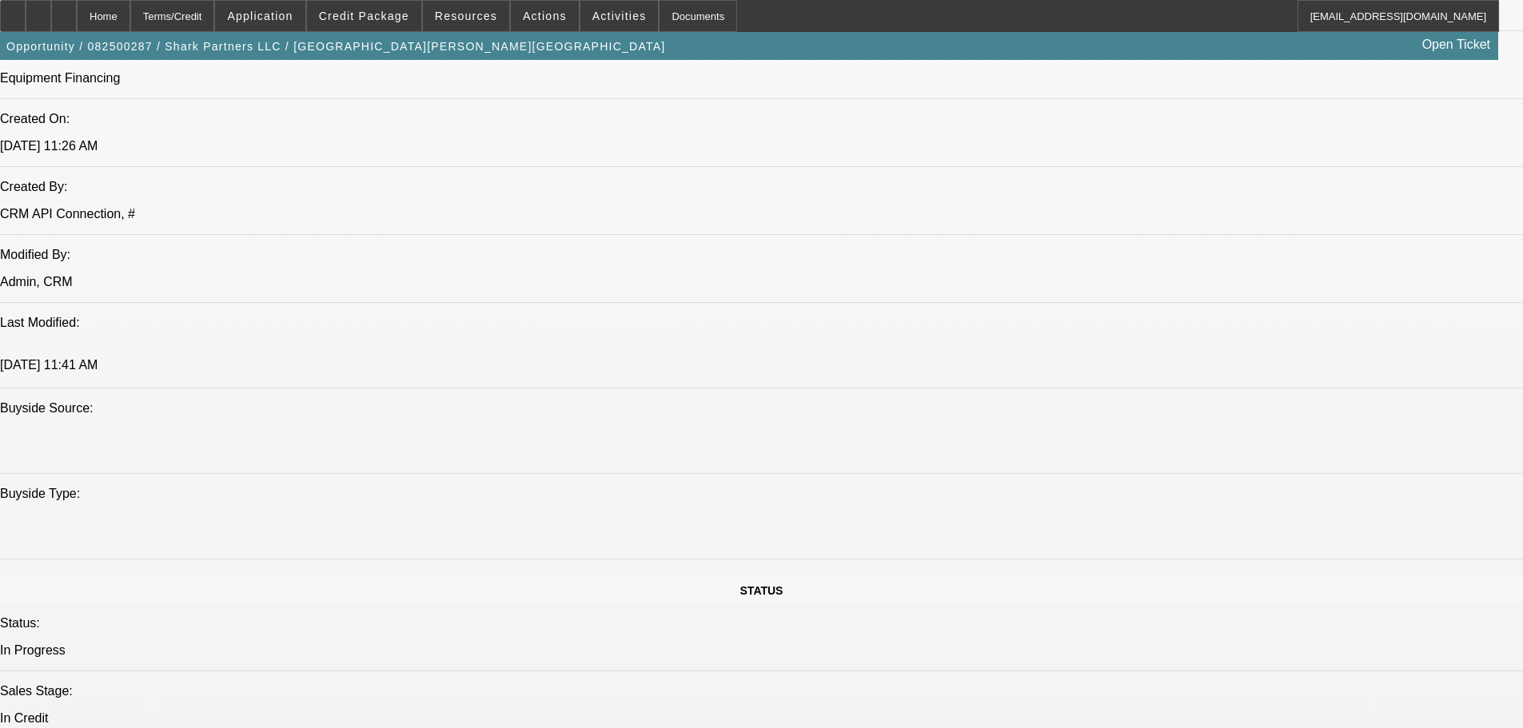
type textarea "PAYMENTS NOTED TO THE SBA, HE HAS AN SBA LOAN."
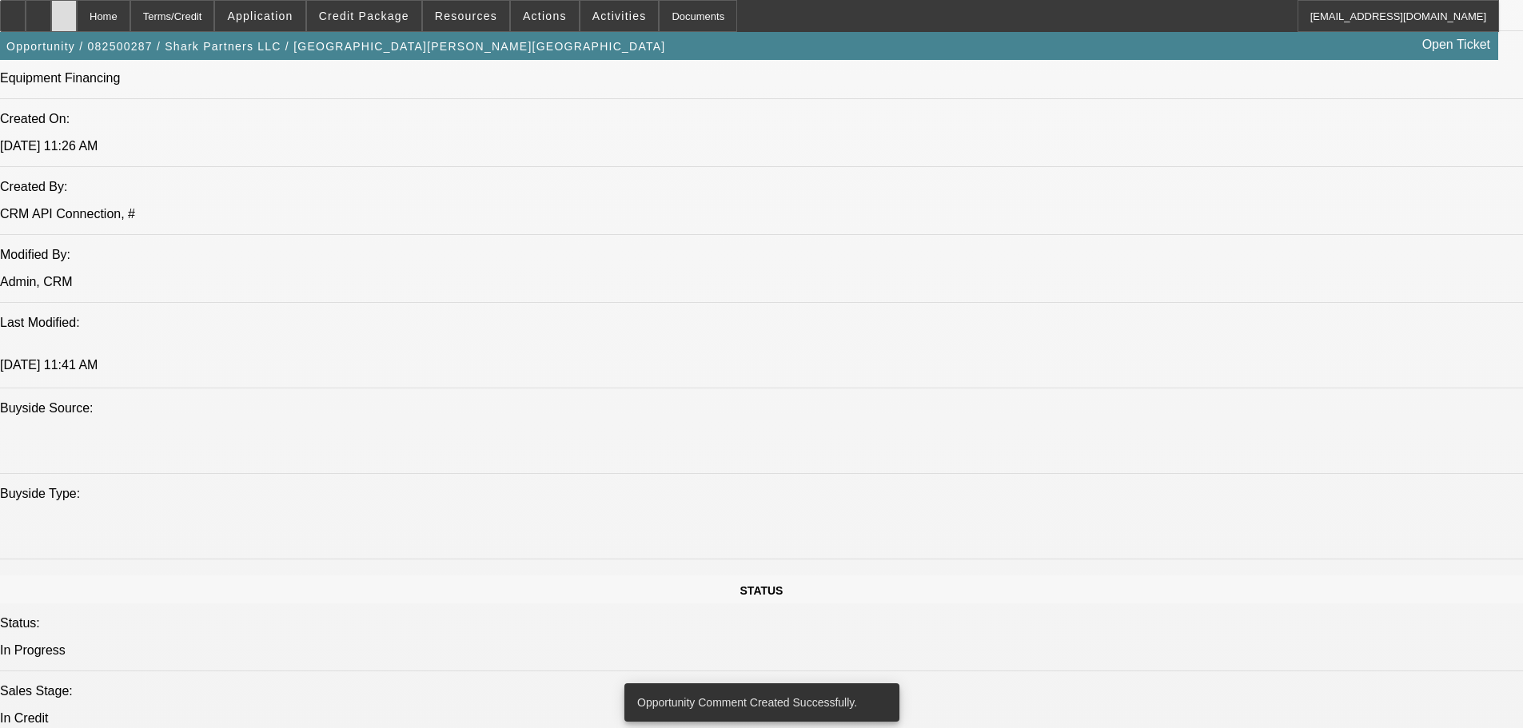
click at [77, 12] on div at bounding box center [64, 16] width 26 height 32
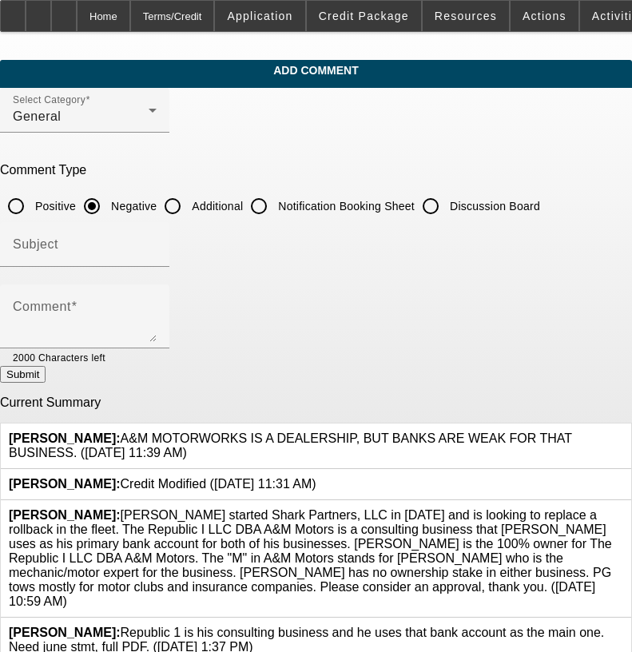
click at [623, 432] on icon at bounding box center [623, 432] width 0 height 0
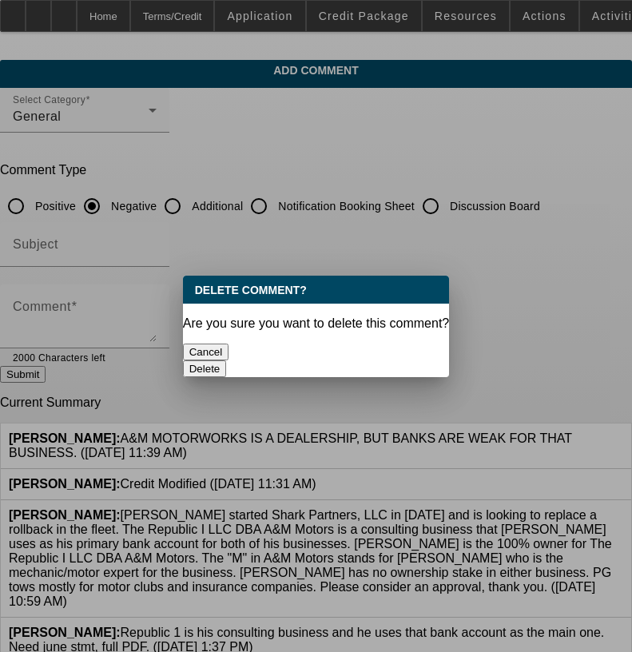
drag, startPoint x: 380, startPoint y: 349, endPoint x: 400, endPoint y: 357, distance: 21.8
click at [227, 361] on button "Delete" at bounding box center [205, 369] width 44 height 17
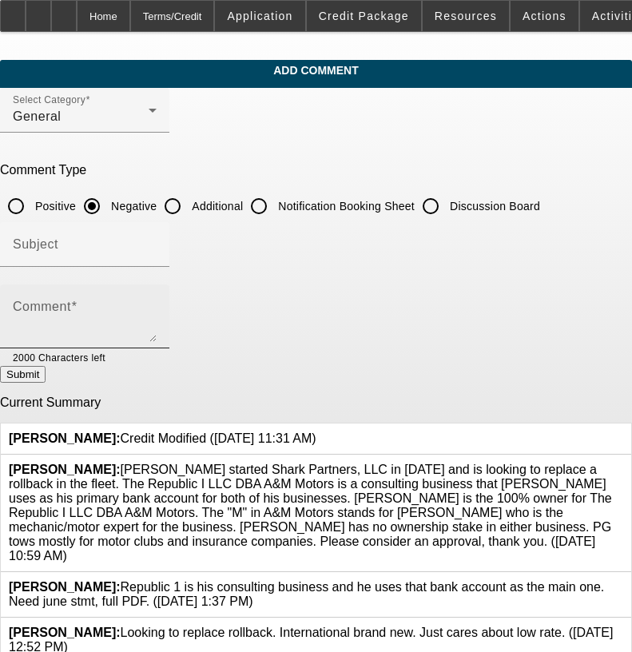
click at [157, 329] on textarea "Comment" at bounding box center [85, 323] width 144 height 38
paste textarea "BUSINESS NAME AND CCG NAME ARE NOT RELATED TO TOWING; CCG BUSINESS NAME IS NAME…"
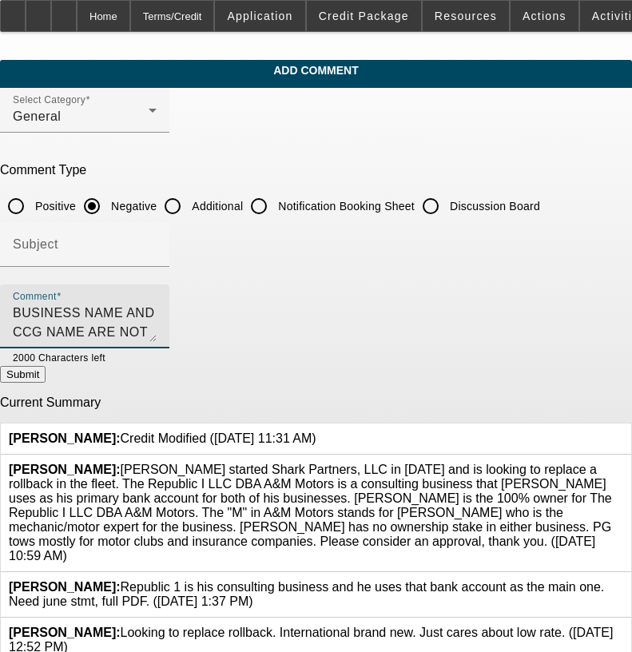
scroll to position [130, 0]
type textarea "BUSINESS NAME AND CCG NAME ARE NOT RELATED TO TOWING; CCG BUSINESS NAME IS NAME…"
click at [46, 383] on button "Submit" at bounding box center [23, 374] width 46 height 17
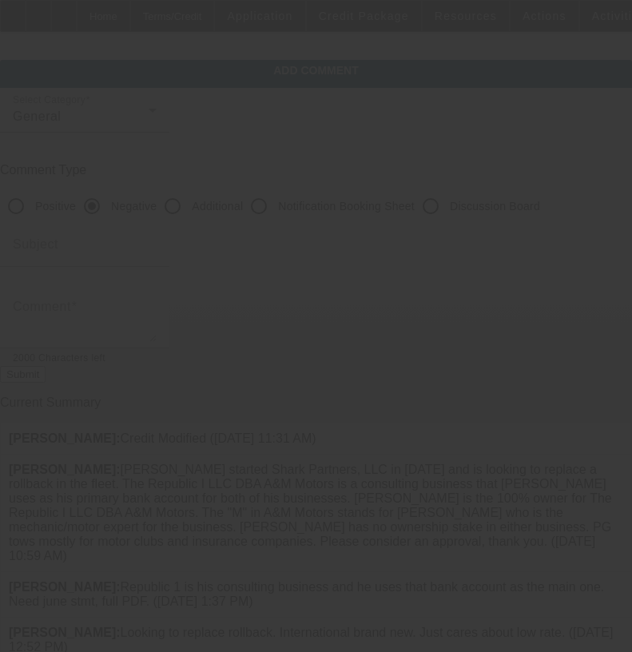
scroll to position [0, 0]
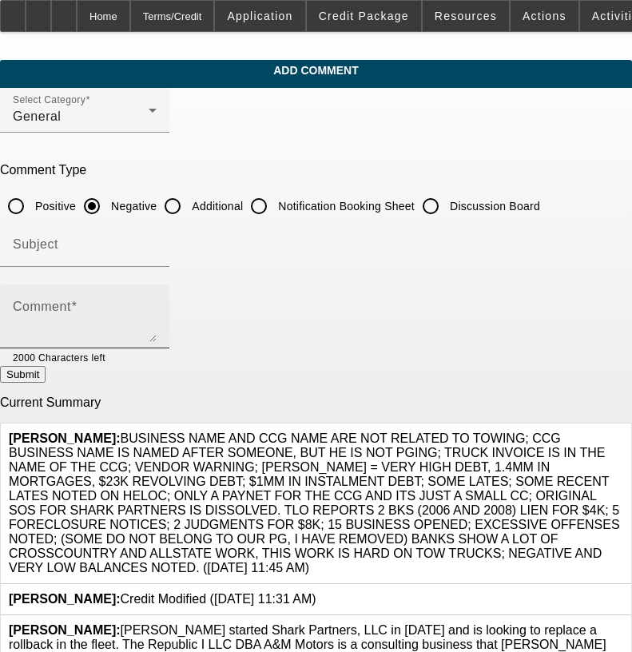
click at [157, 305] on textarea "Comment" at bounding box center [85, 323] width 144 height 38
paste textarea "A&M MOTORWORKS IS A DEALERSHIP, BANKS ARE WEAK FOR THAT BUSINESS."
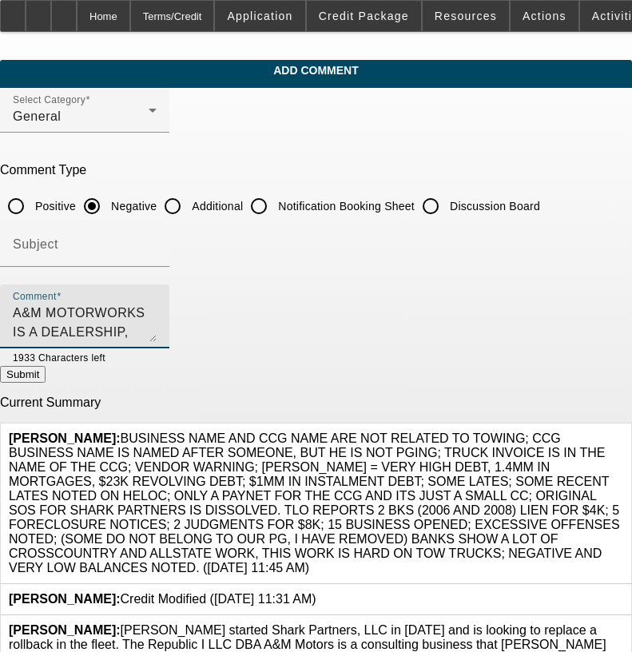
type textarea "A&M MOTORWORKS IS A DEALERSHIP, BANKS ARE WEAK FOR THAT BUSINESS."
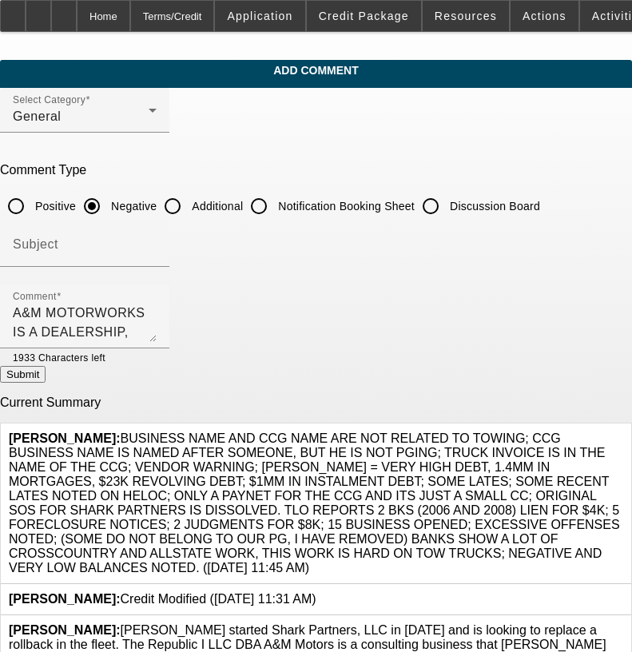
click at [46, 376] on button "Submit" at bounding box center [23, 374] width 46 height 17
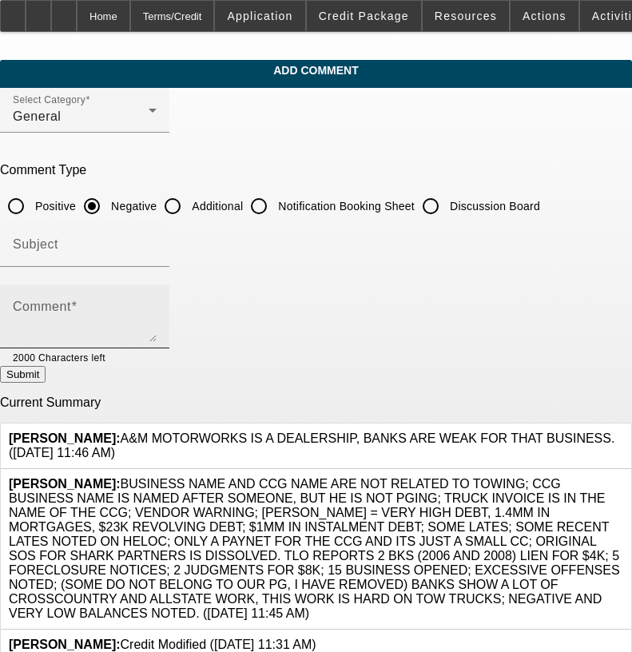
click at [157, 307] on textarea "Comment" at bounding box center [85, 323] width 144 height 38
paste textarea "NO IDEA HOW THE PG IS HANDLING ALL HIS PERSONAL DEBT."
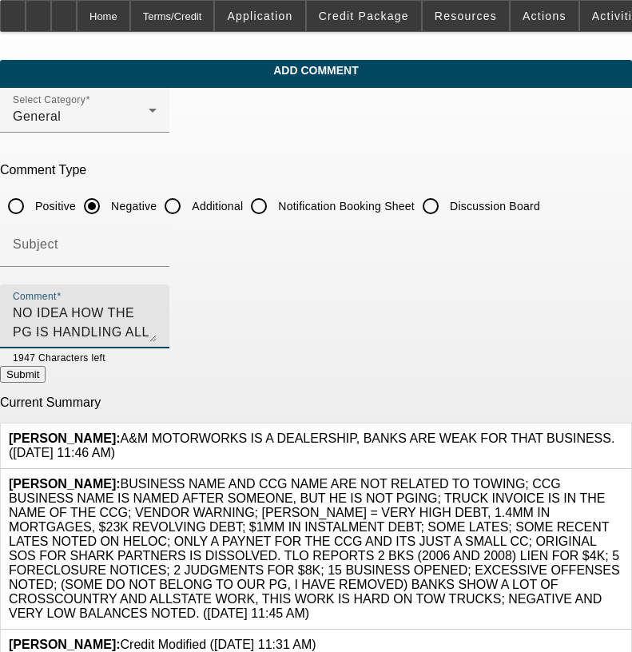
type textarea "NO IDEA HOW THE PG IS HANDLING ALL HIS PERSONAL DEBT."
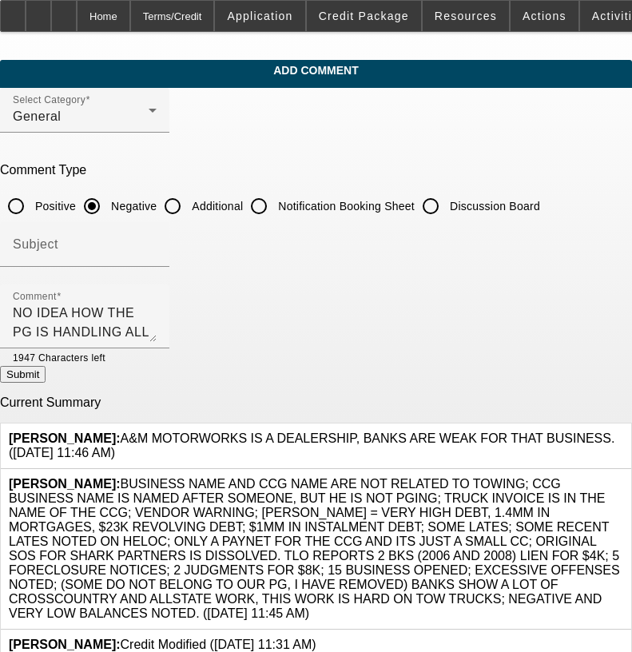
click at [46, 381] on button "Submit" at bounding box center [23, 374] width 46 height 17
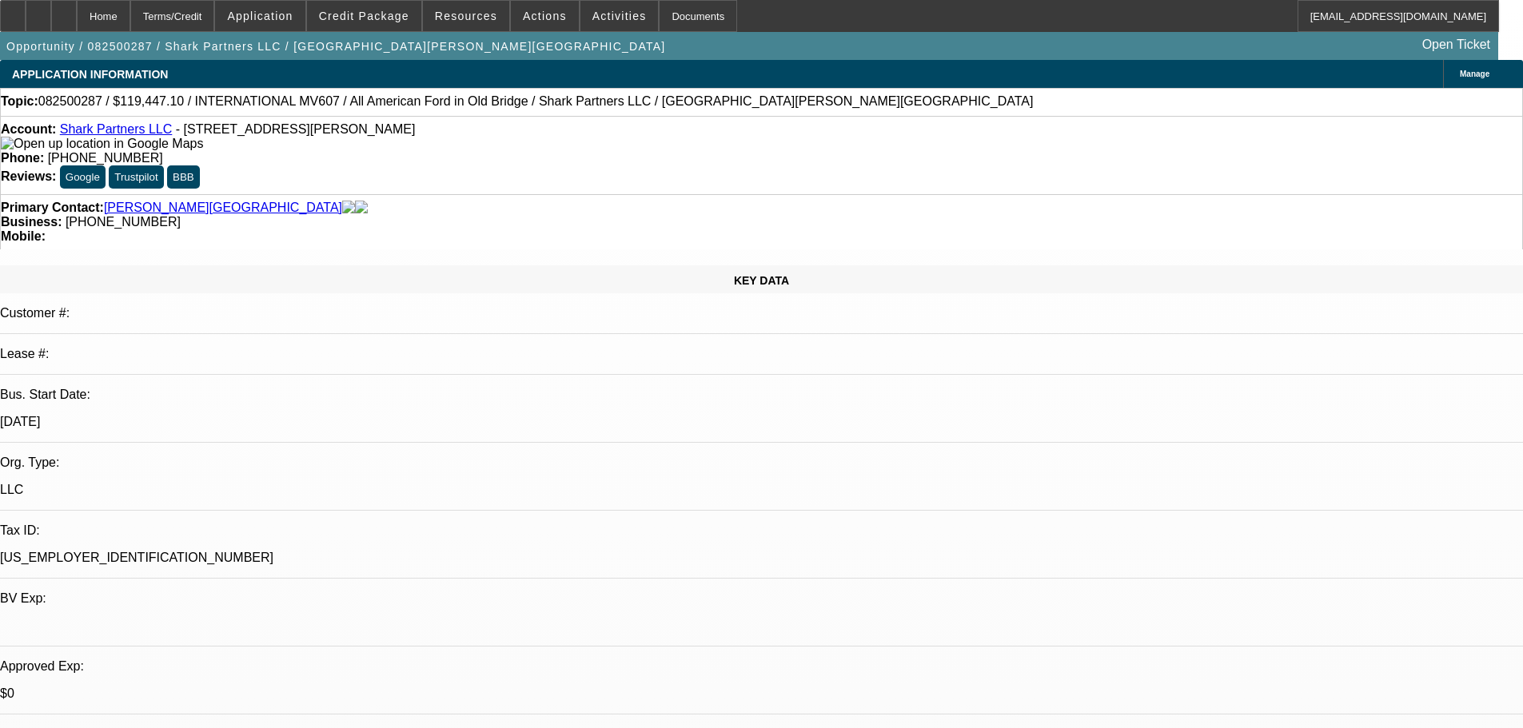
select select "0.1"
select select "2"
select select "0.1"
select select "4"
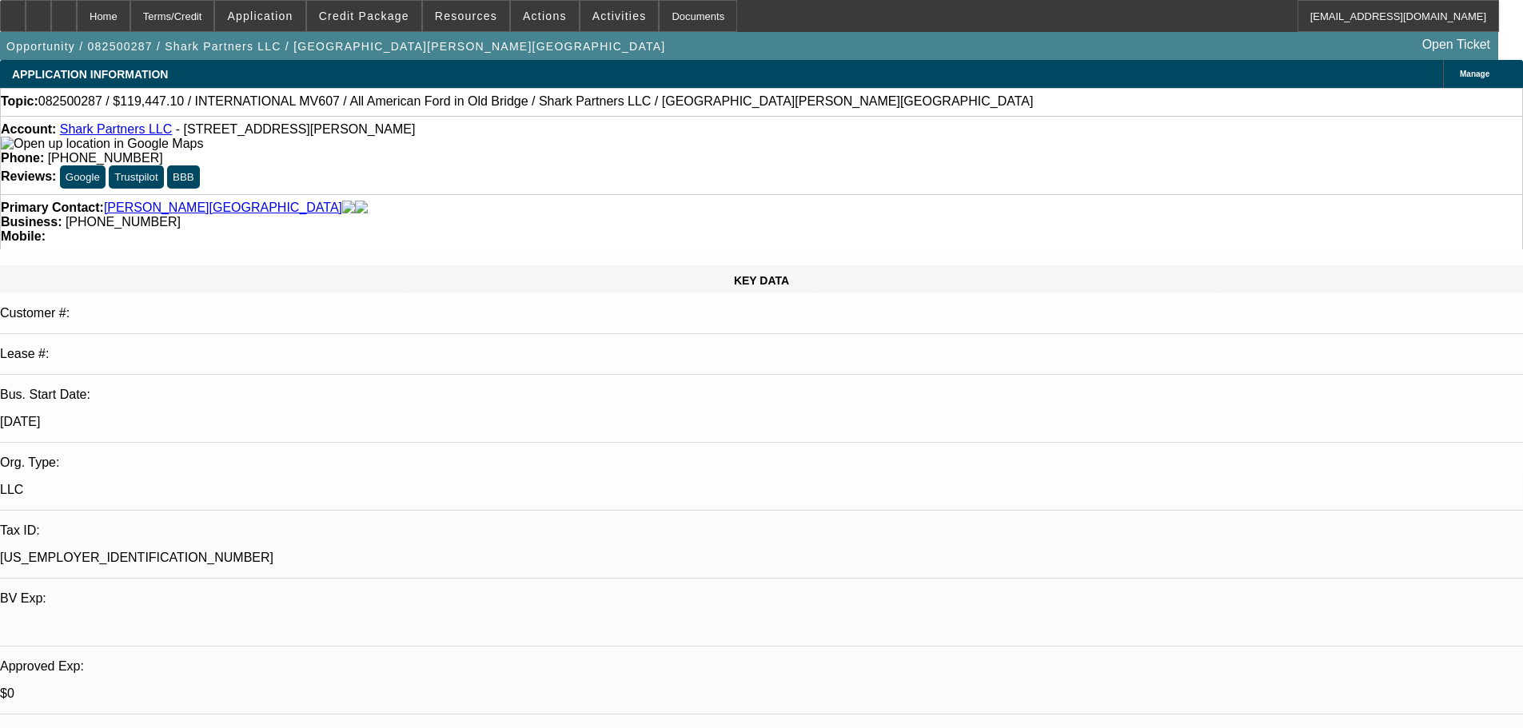
select select "2"
select select "0.1"
select select "4"
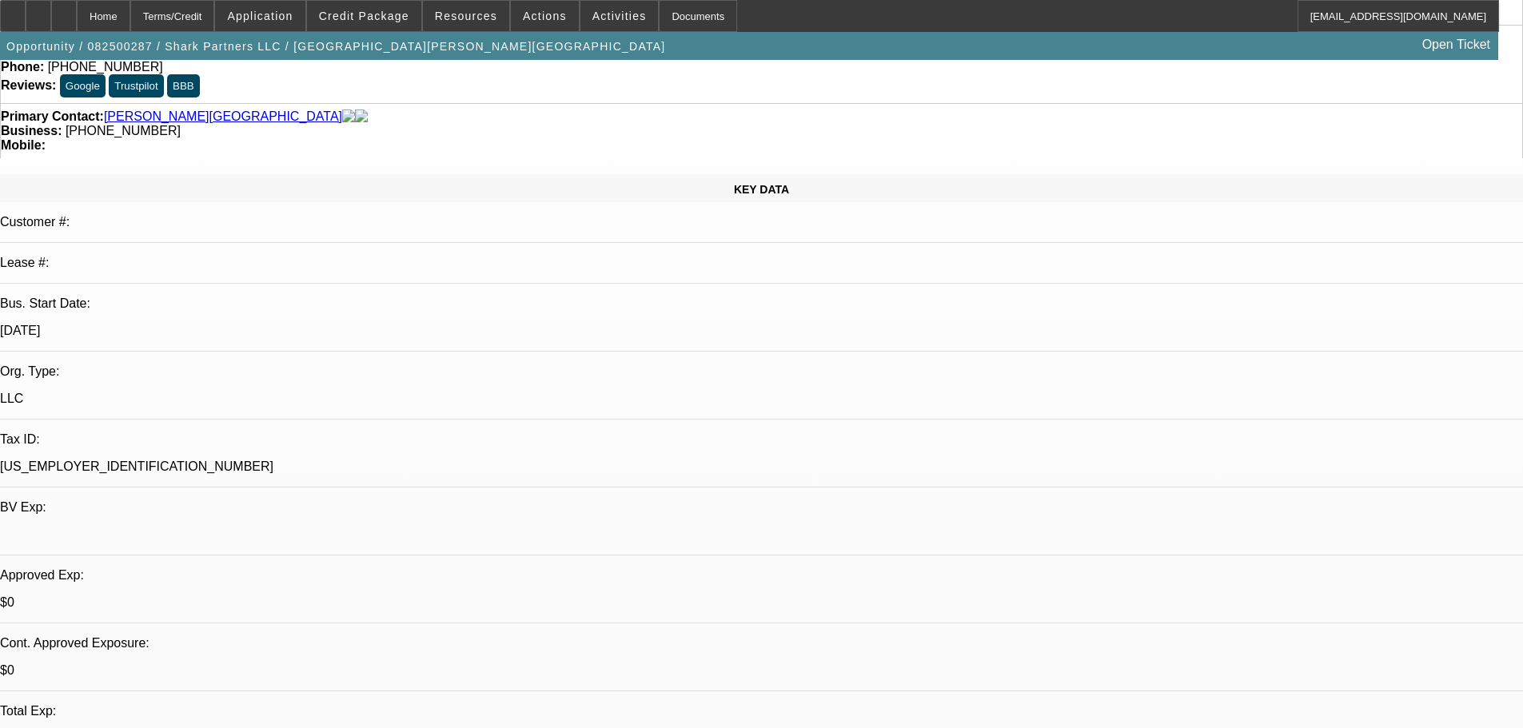
scroll to position [240, 0]
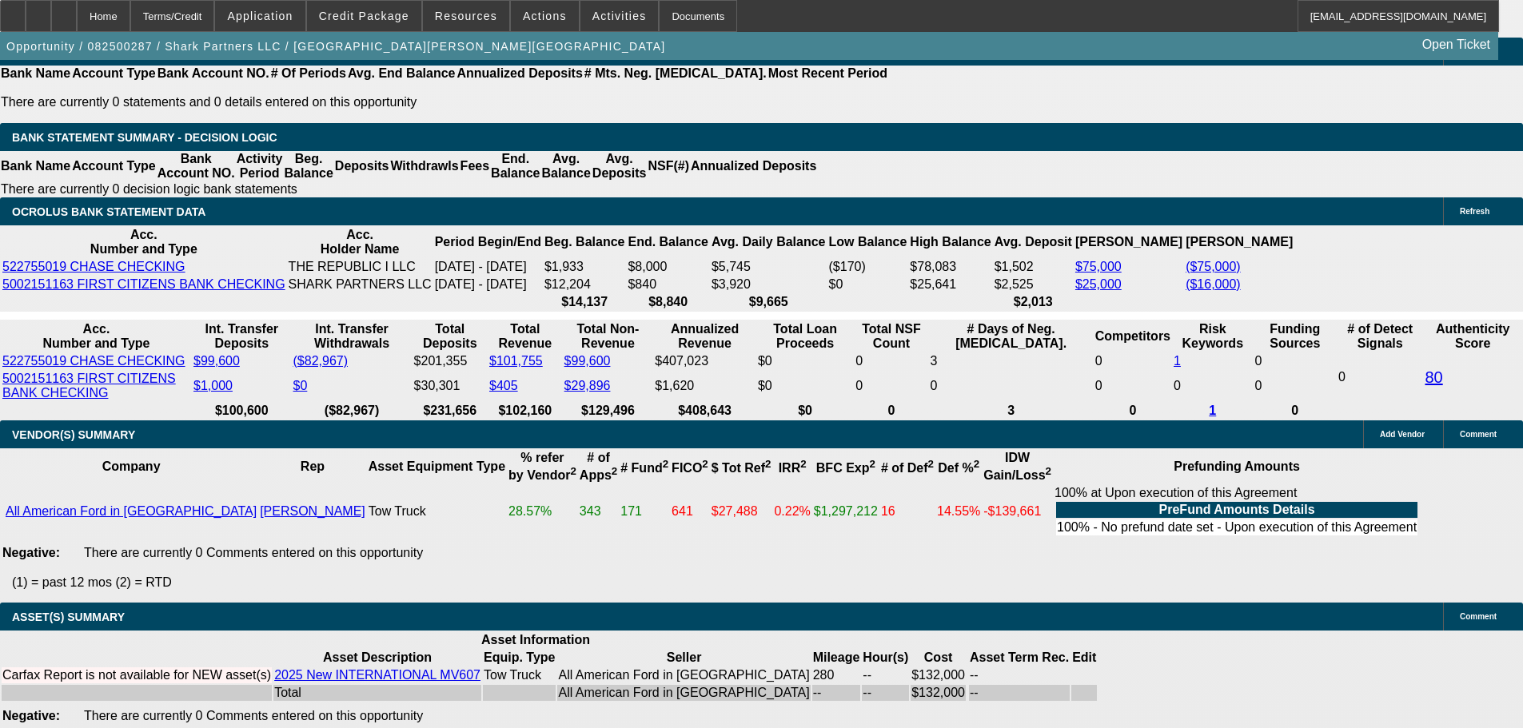
scroll to position [3075, 0]
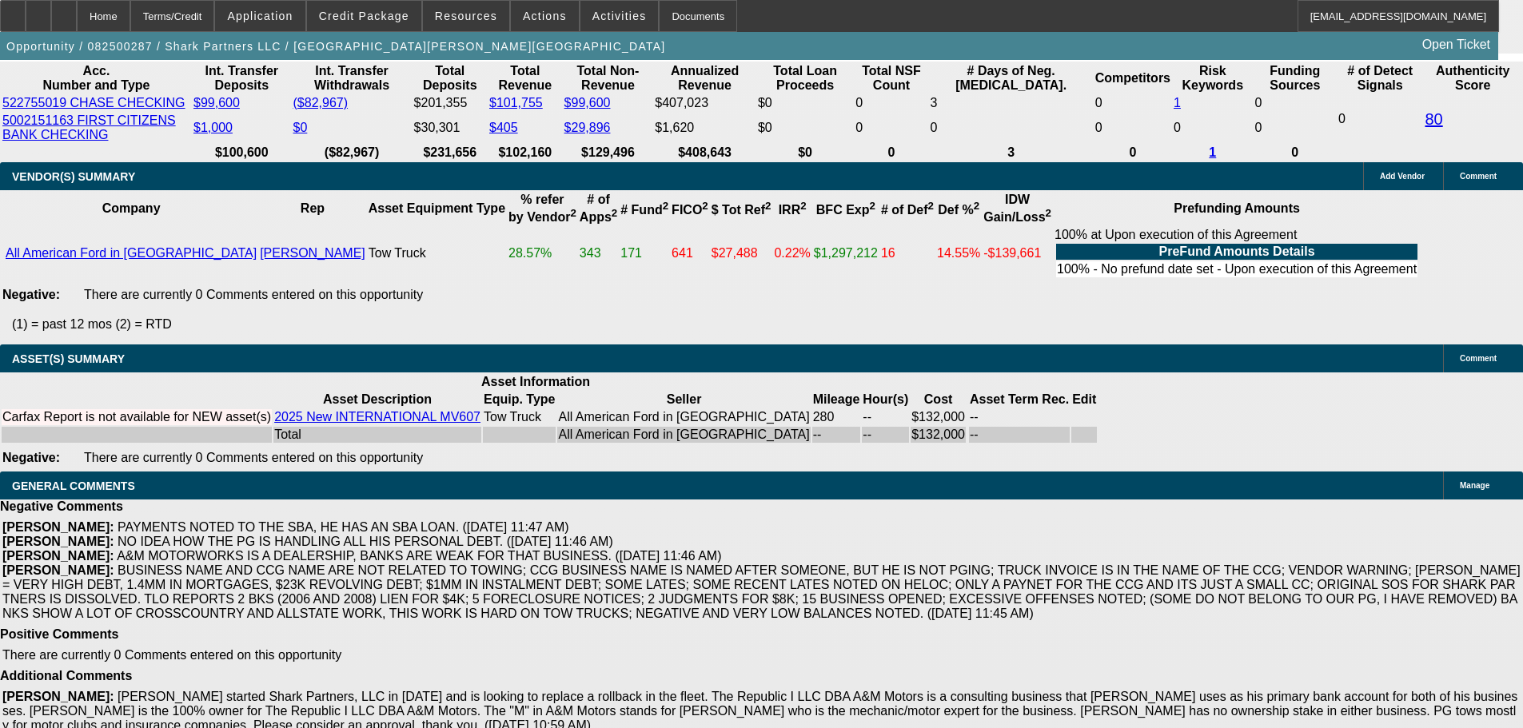
select select "6"
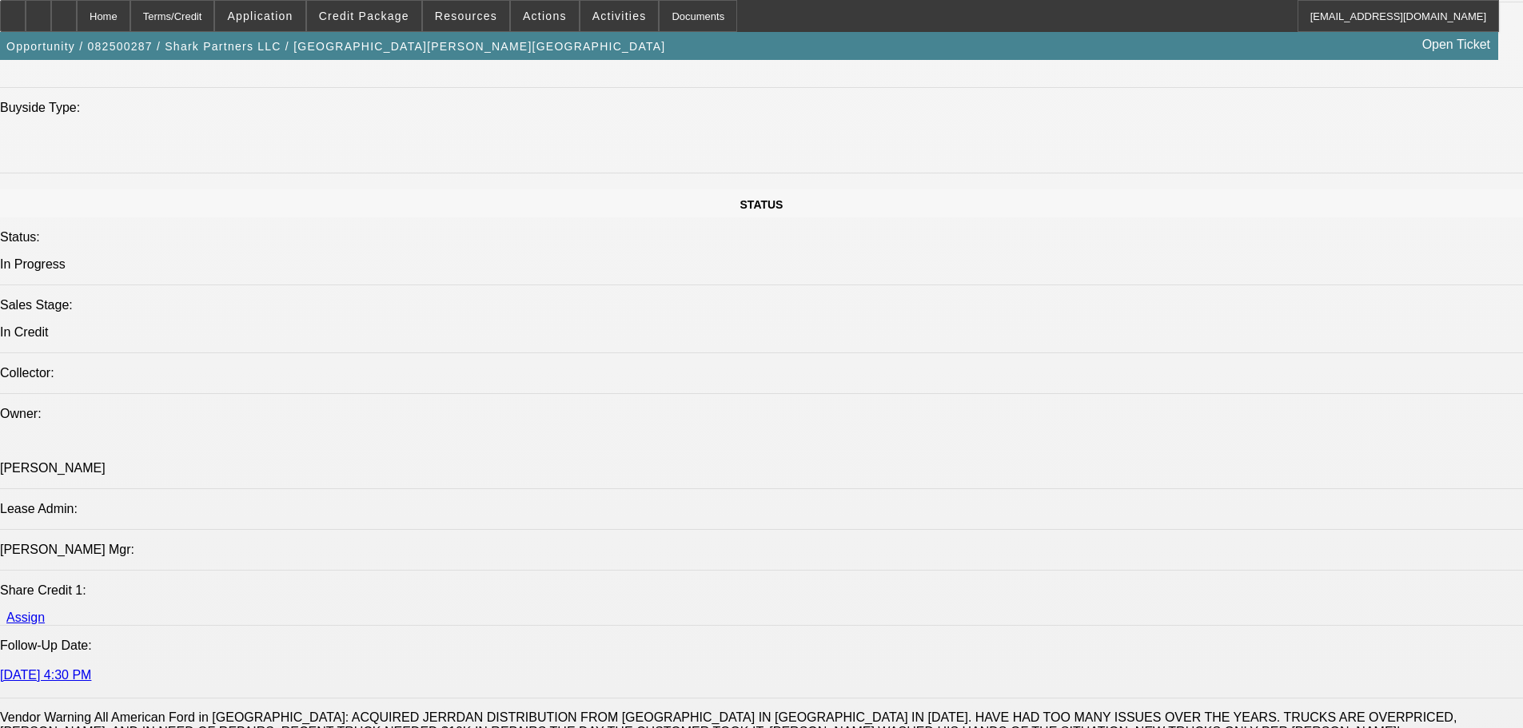
scroll to position [1359, 0]
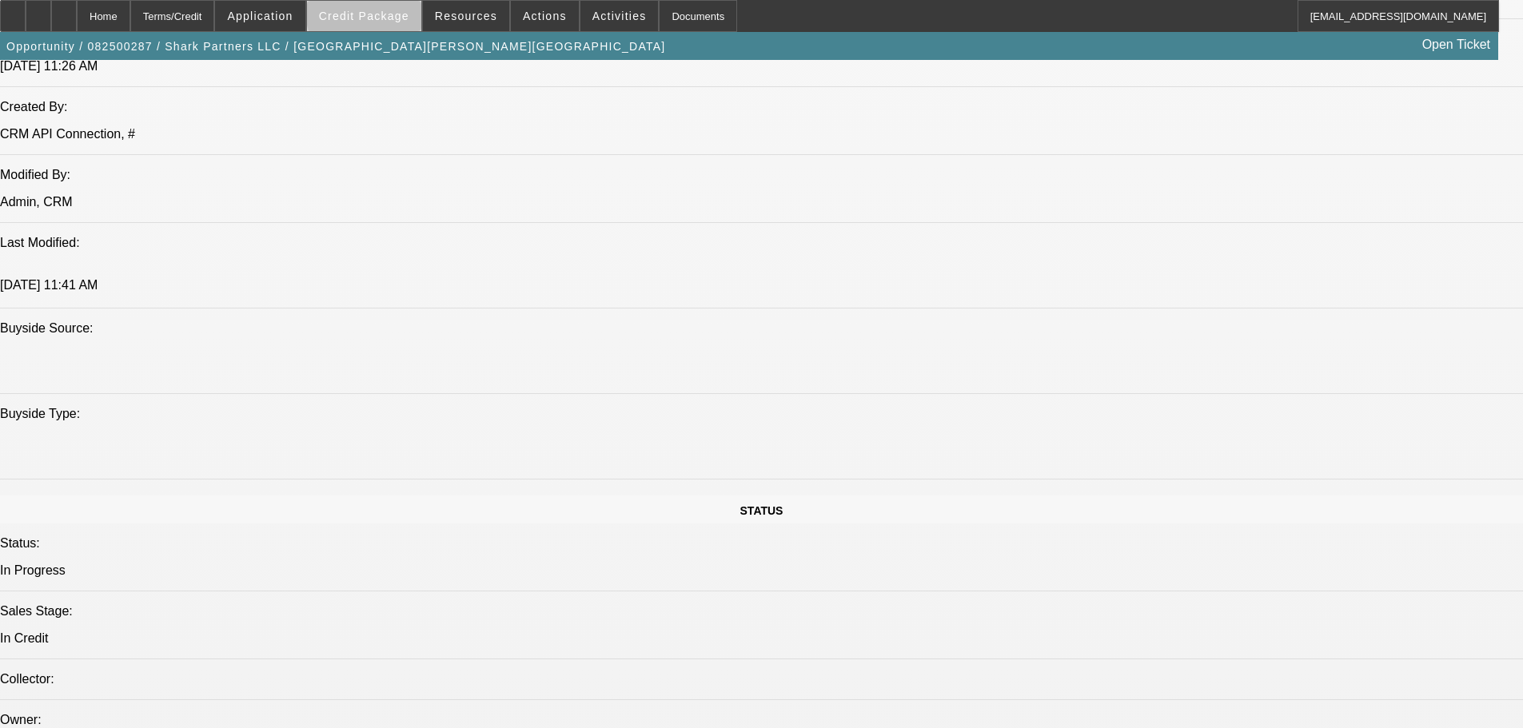
click at [393, 15] on span "Credit Package" at bounding box center [364, 16] width 90 height 13
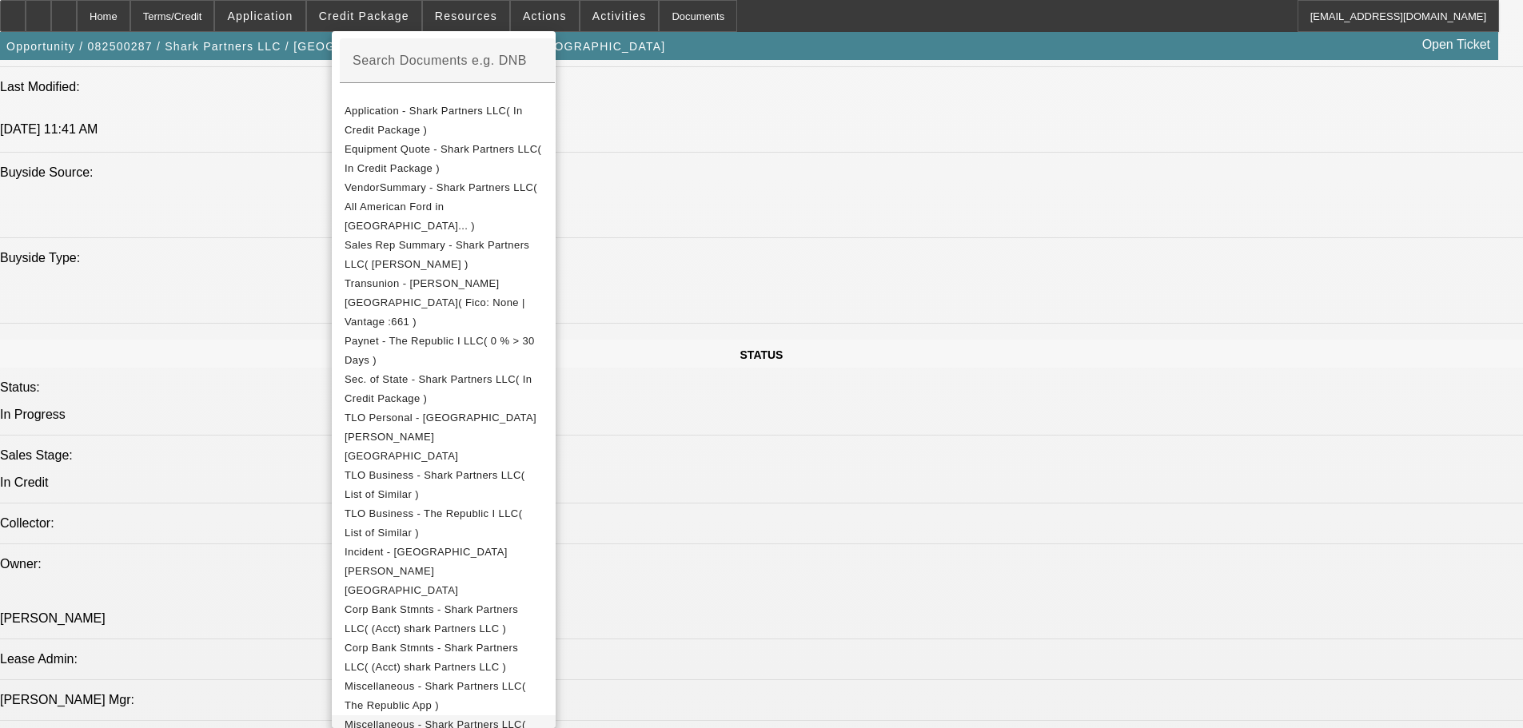
scroll to position [1519, 0]
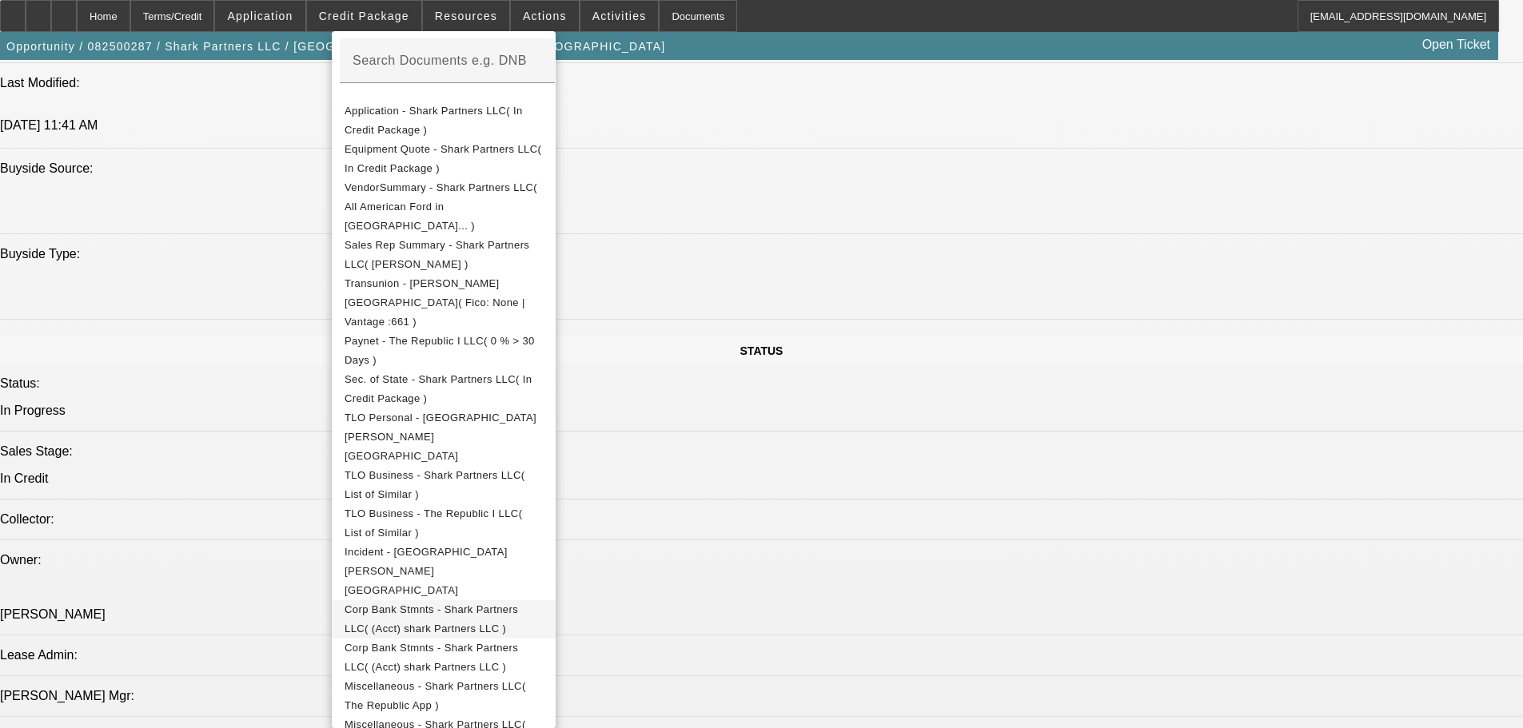
click at [420, 600] on button "Corp Bank Stmnts - Shark Partners LLC( (Acct) shark Partners LLC )" at bounding box center [444, 619] width 224 height 38
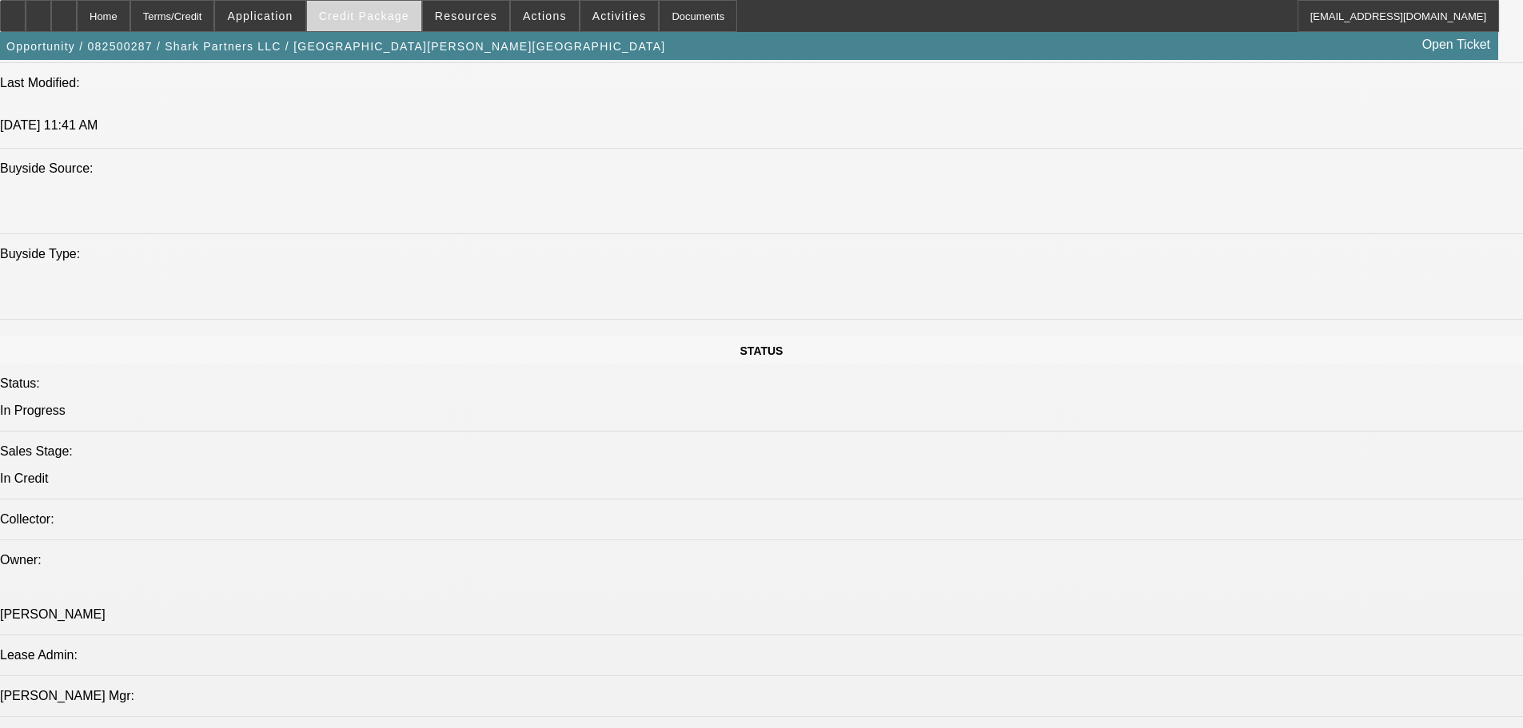
click at [368, 14] on span "Credit Package" at bounding box center [364, 16] width 90 height 13
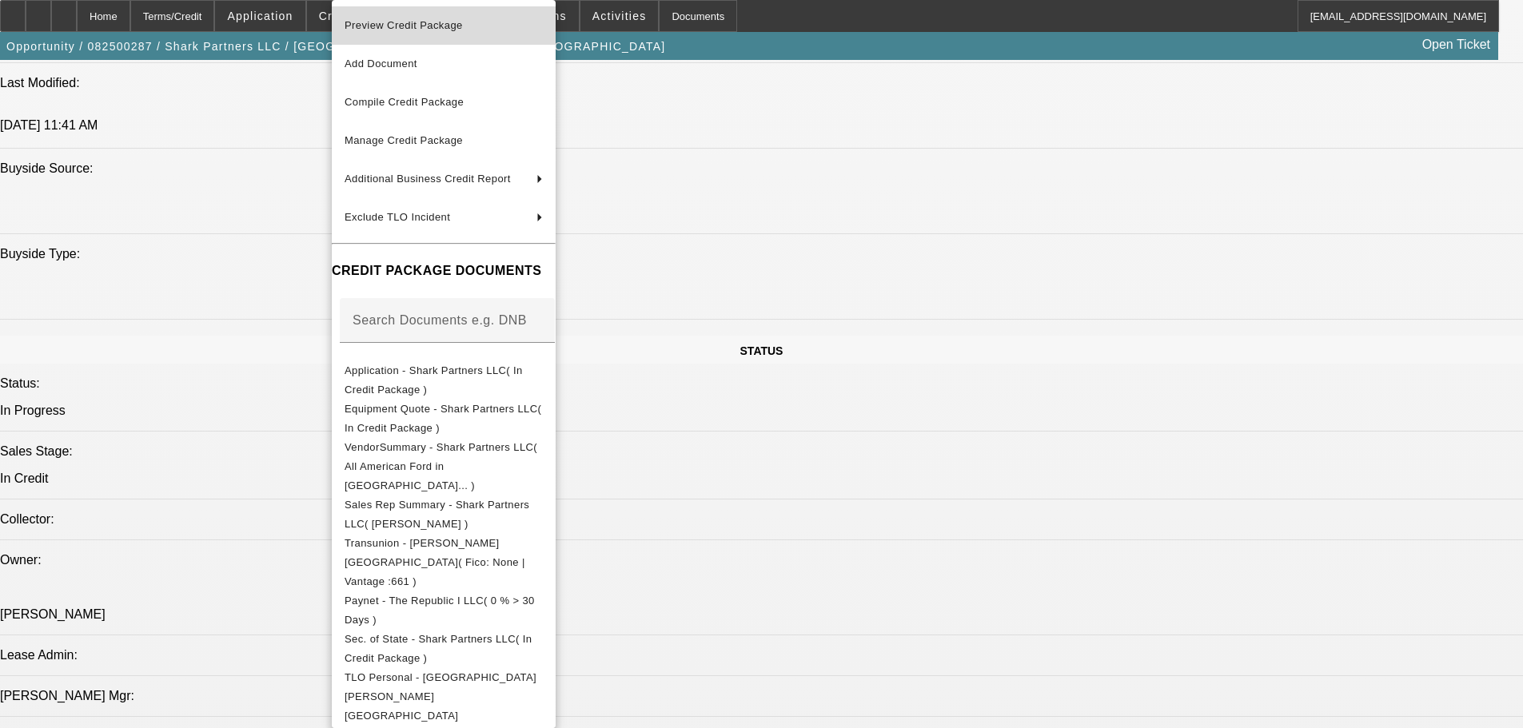
click at [380, 26] on span "Preview Credit Package" at bounding box center [404, 25] width 118 height 12
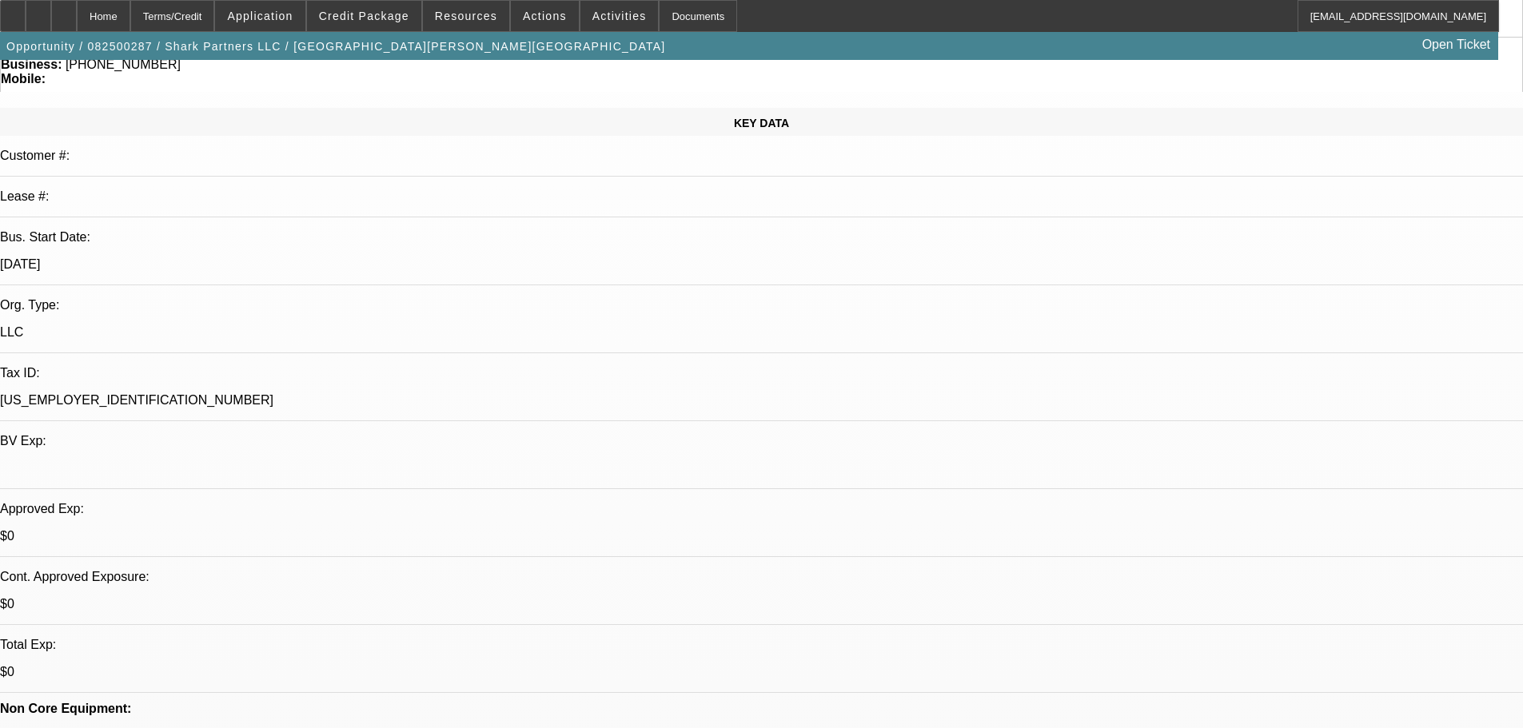
scroll to position [0, 0]
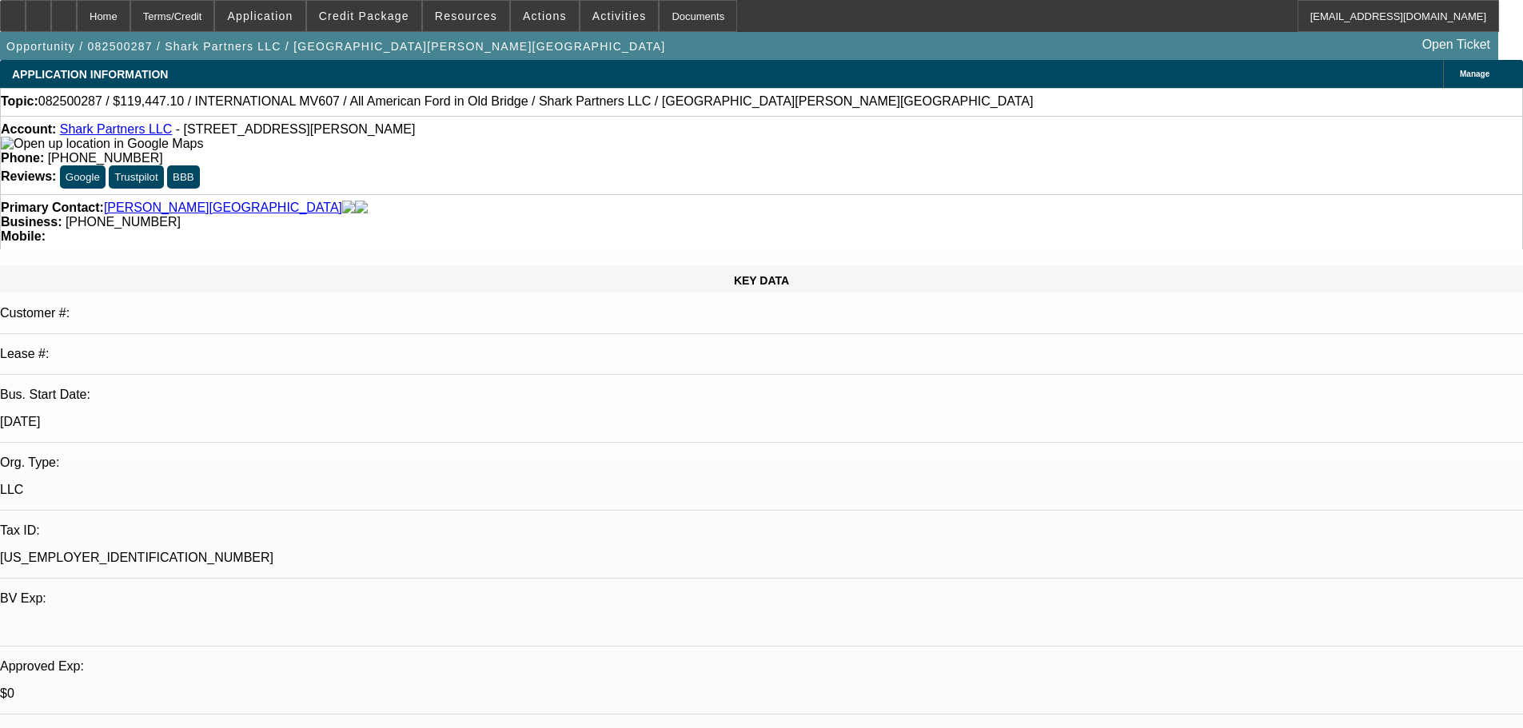
paste textarea "I’M INTERESTED IN THE DEAL, BUT I WANT TO KNOW HOW THE PG IS SERVICING ALL HIS …"
type textarea "I’M INTERESTED IN THE DEAL, BUT I WANT TO KNOW HOW THE PG IS SERVICING ALL HIS …"
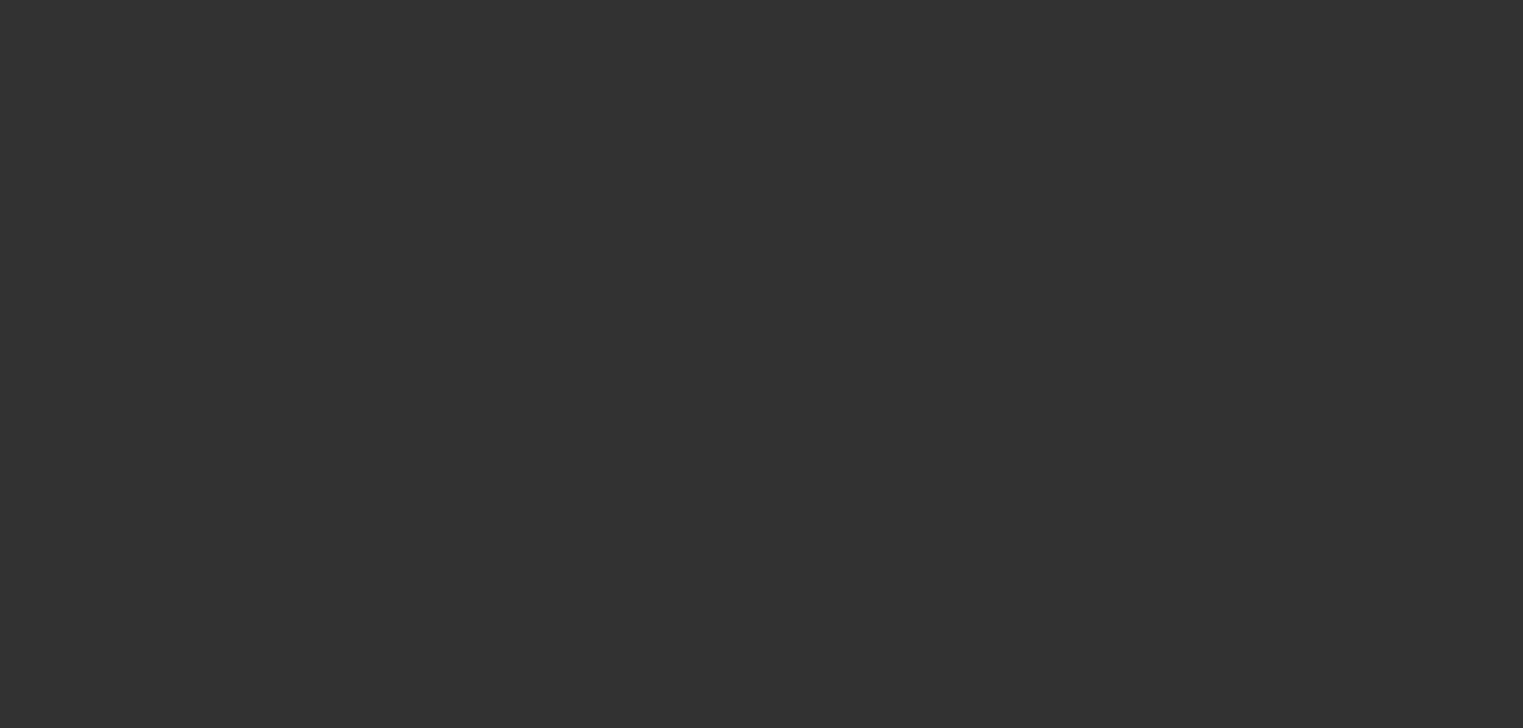
select select "0.1"
select select "2"
select select "0.1"
select select "4"
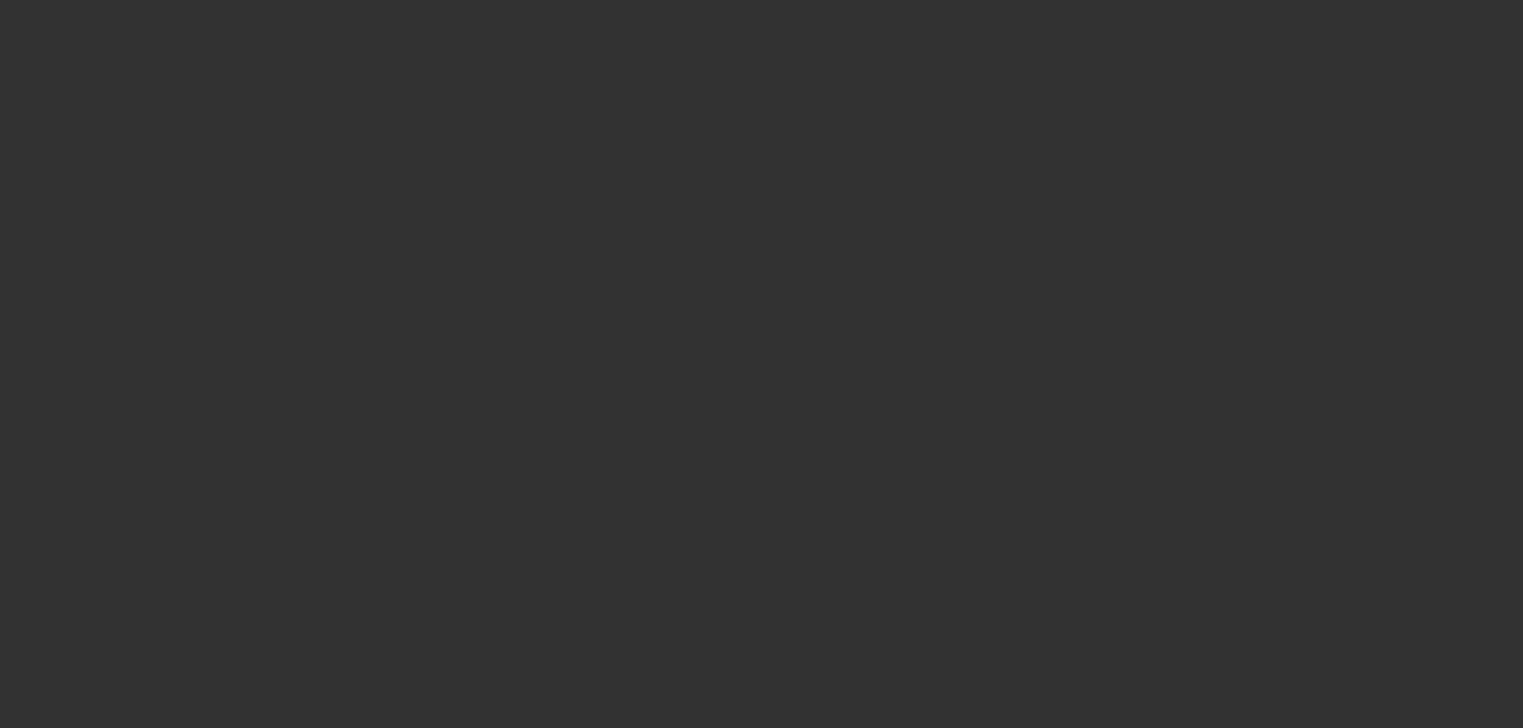
select select "0.1"
select select "2"
select select "0.1"
select select "4"
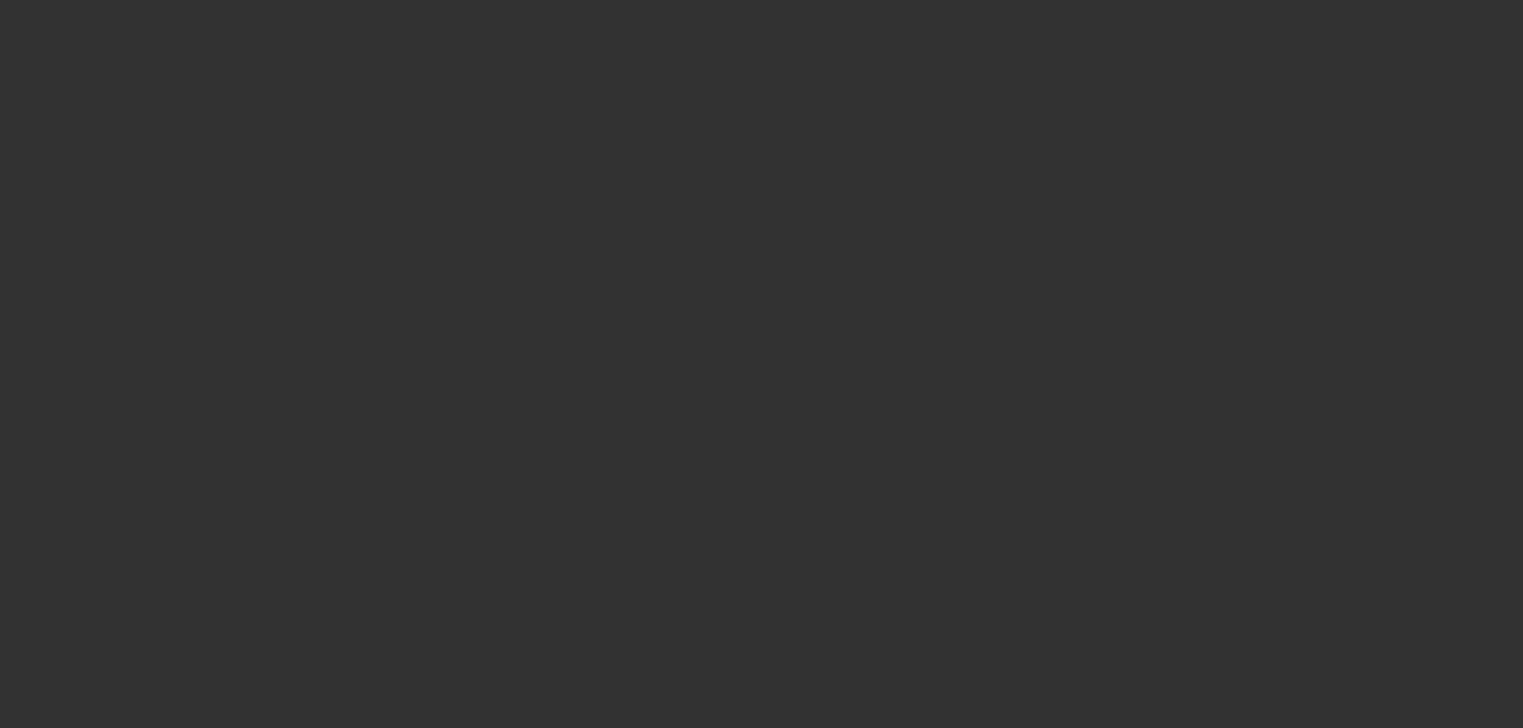
select select "2"
select select "0.1"
select select "4"
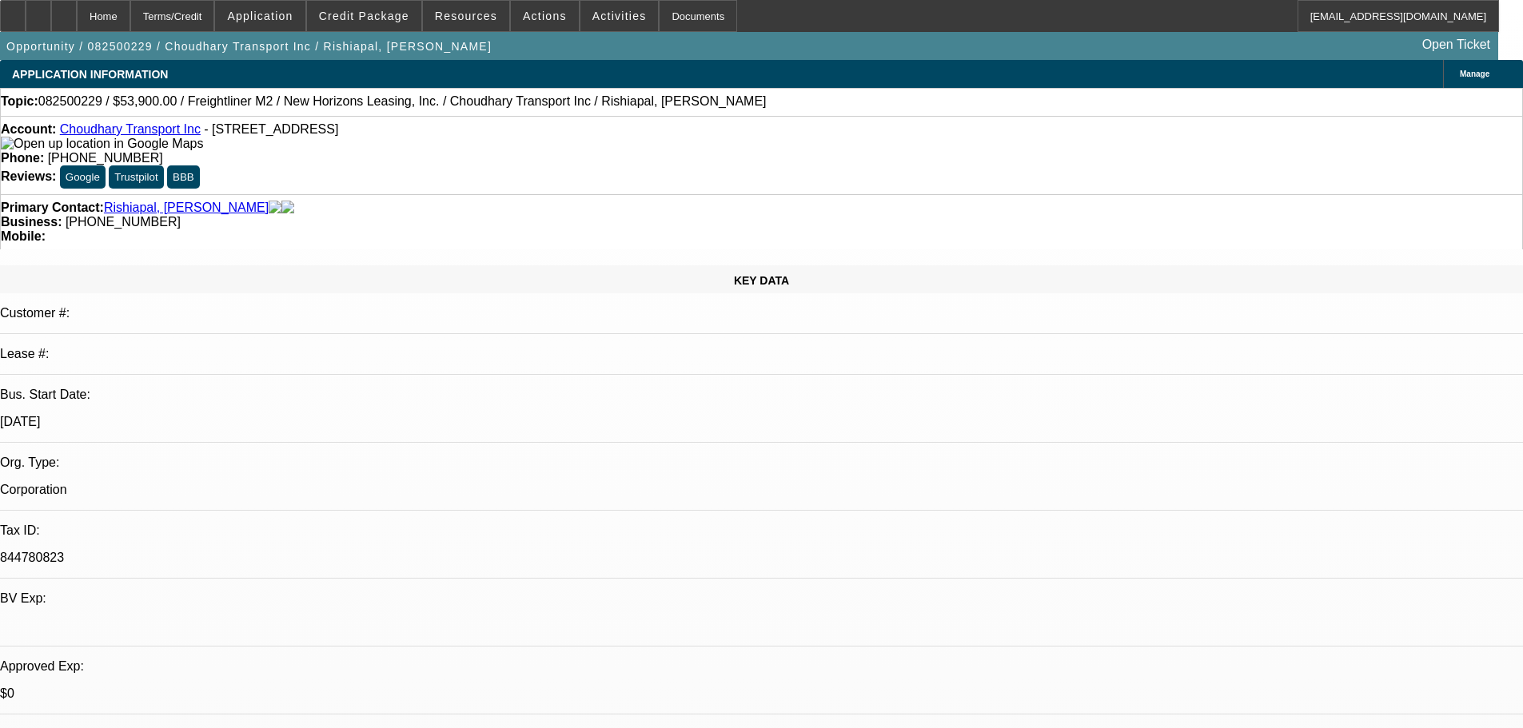
select select "0"
select select "2"
select select "0"
select select "19"
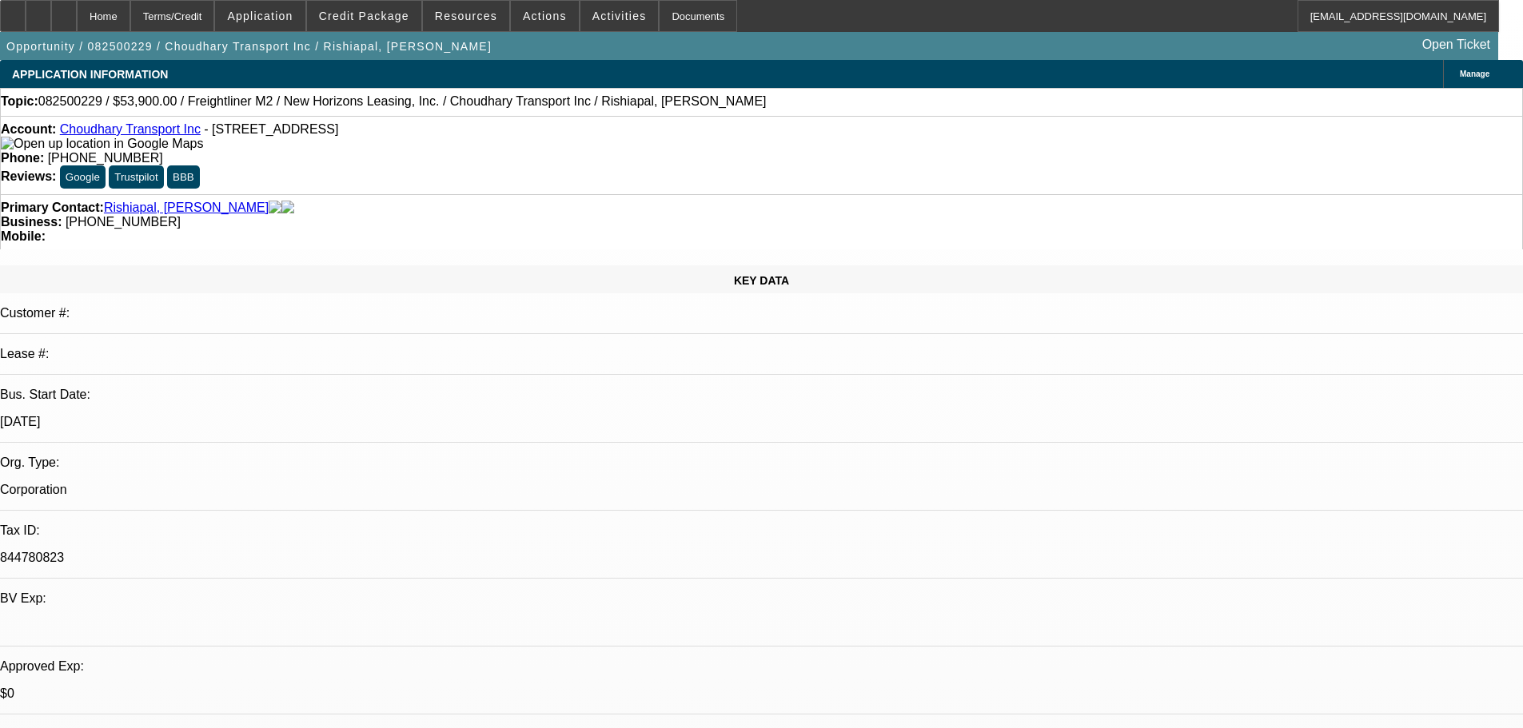
select select "0"
select select "2"
select select "0"
select select "19"
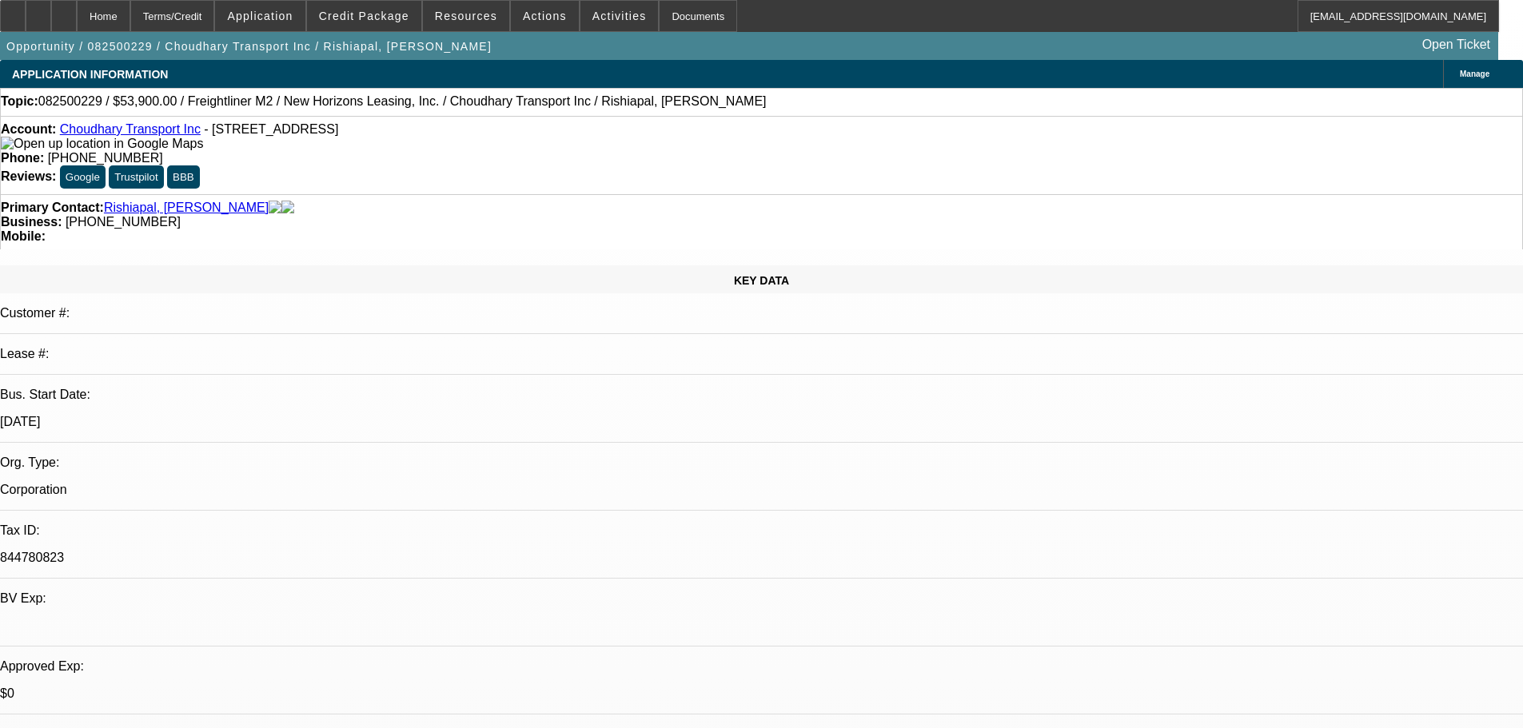
select select "0"
select select "2"
select select "0"
select select "19"
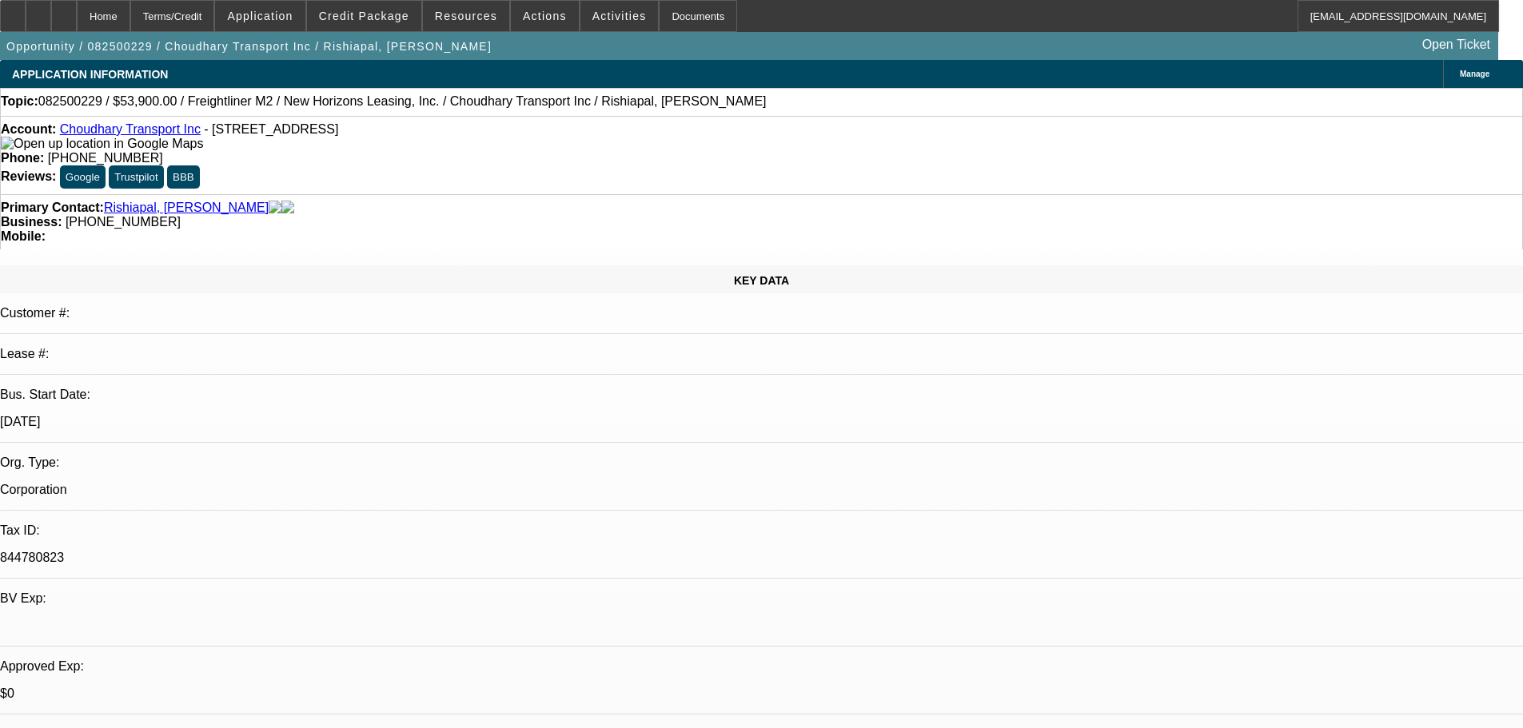
select select "0"
select select "2"
select select "0"
select select "19"
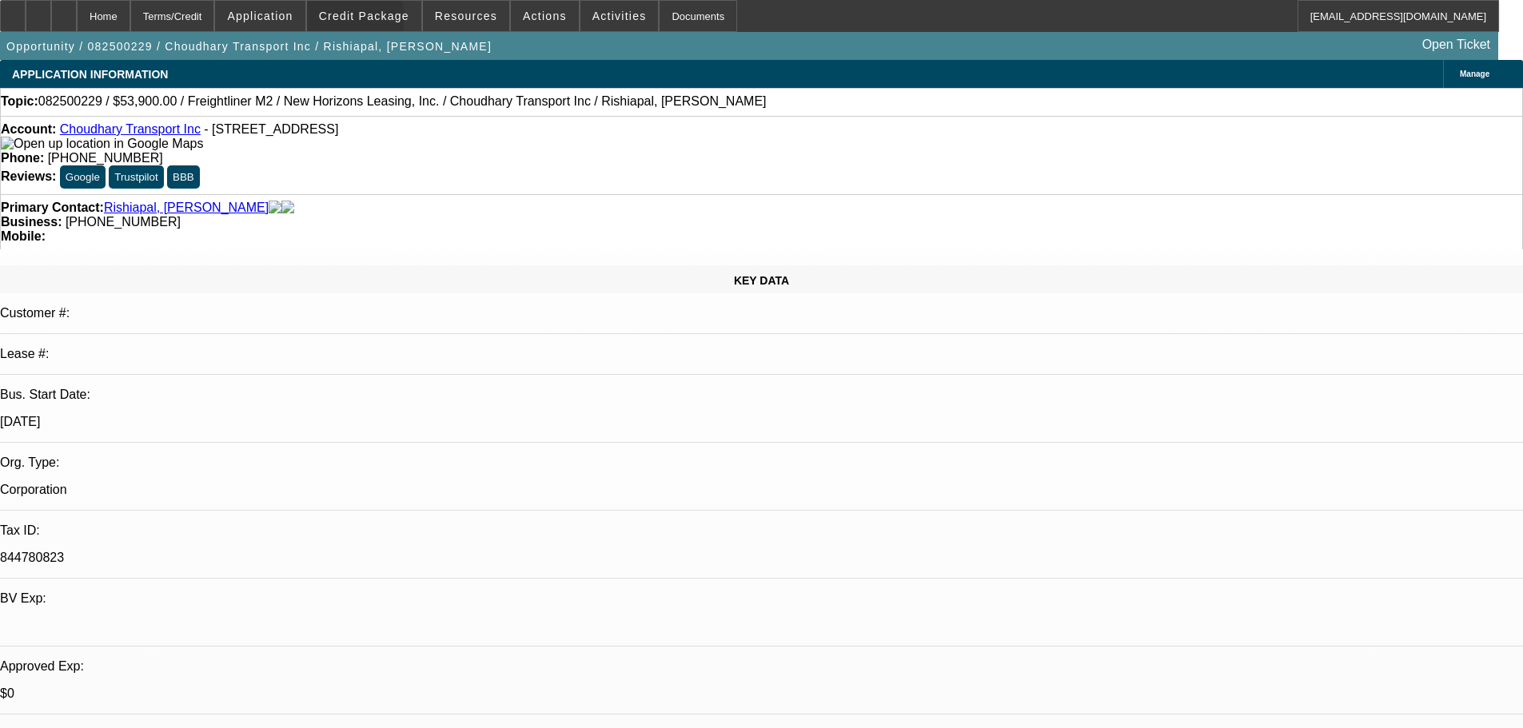
click at [371, 22] on span "Credit Package" at bounding box center [364, 16] width 90 height 13
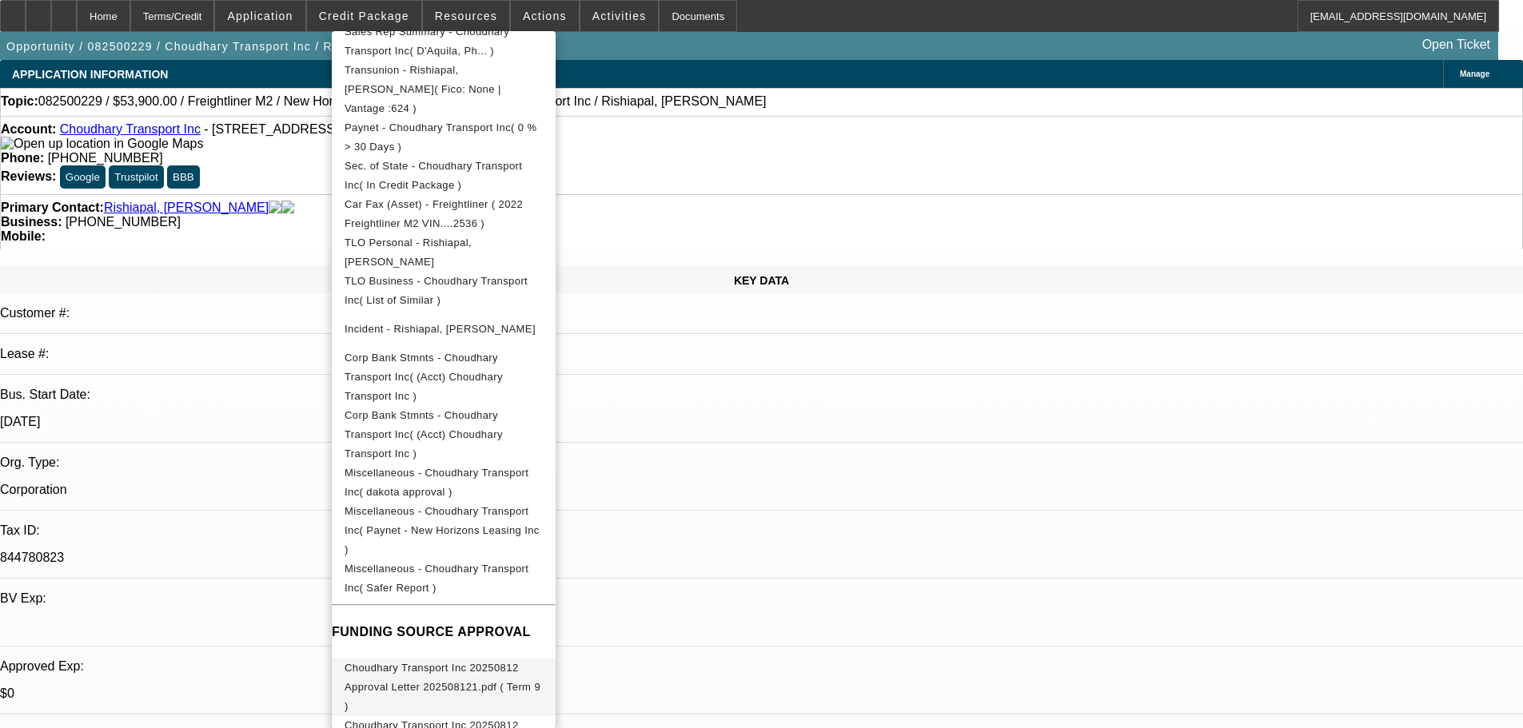
scroll to position [487, 0]
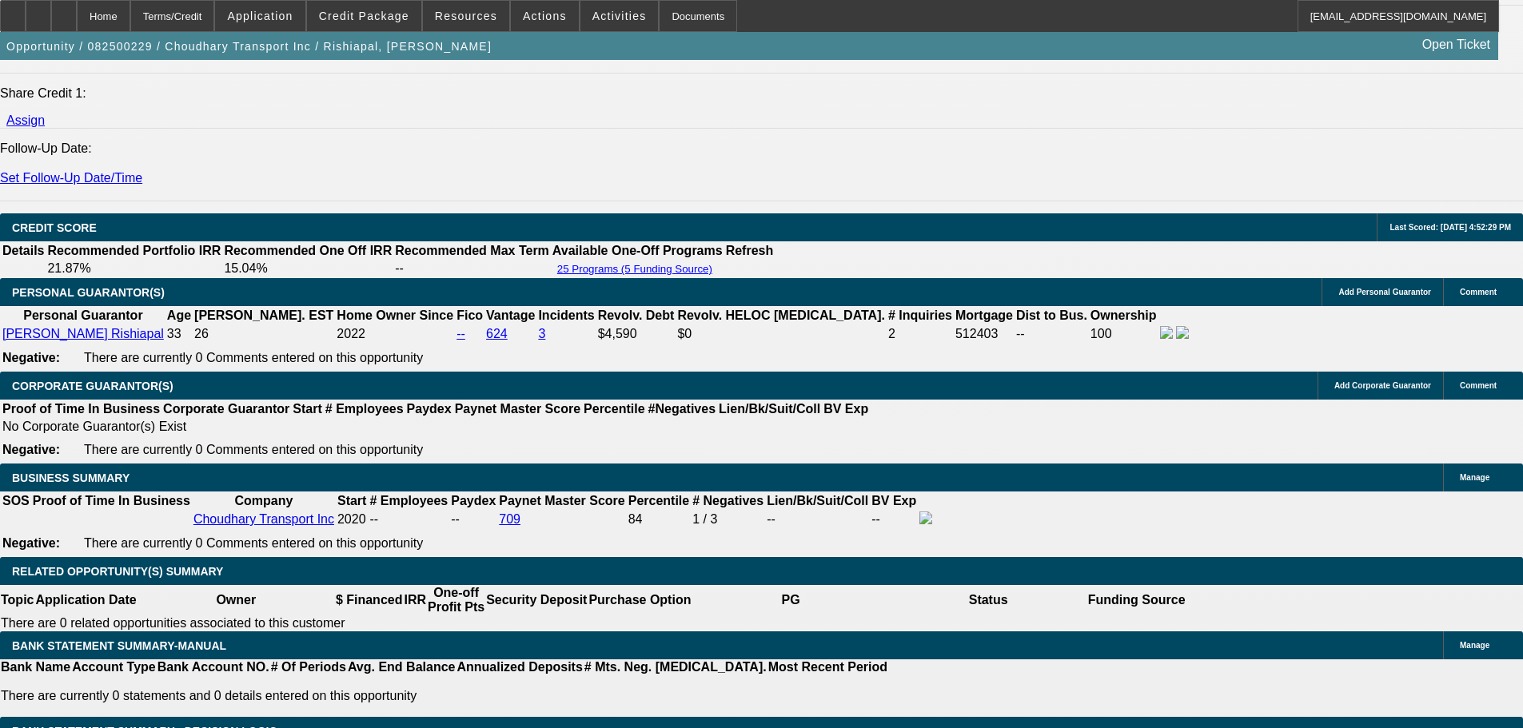
scroll to position [2026, 0]
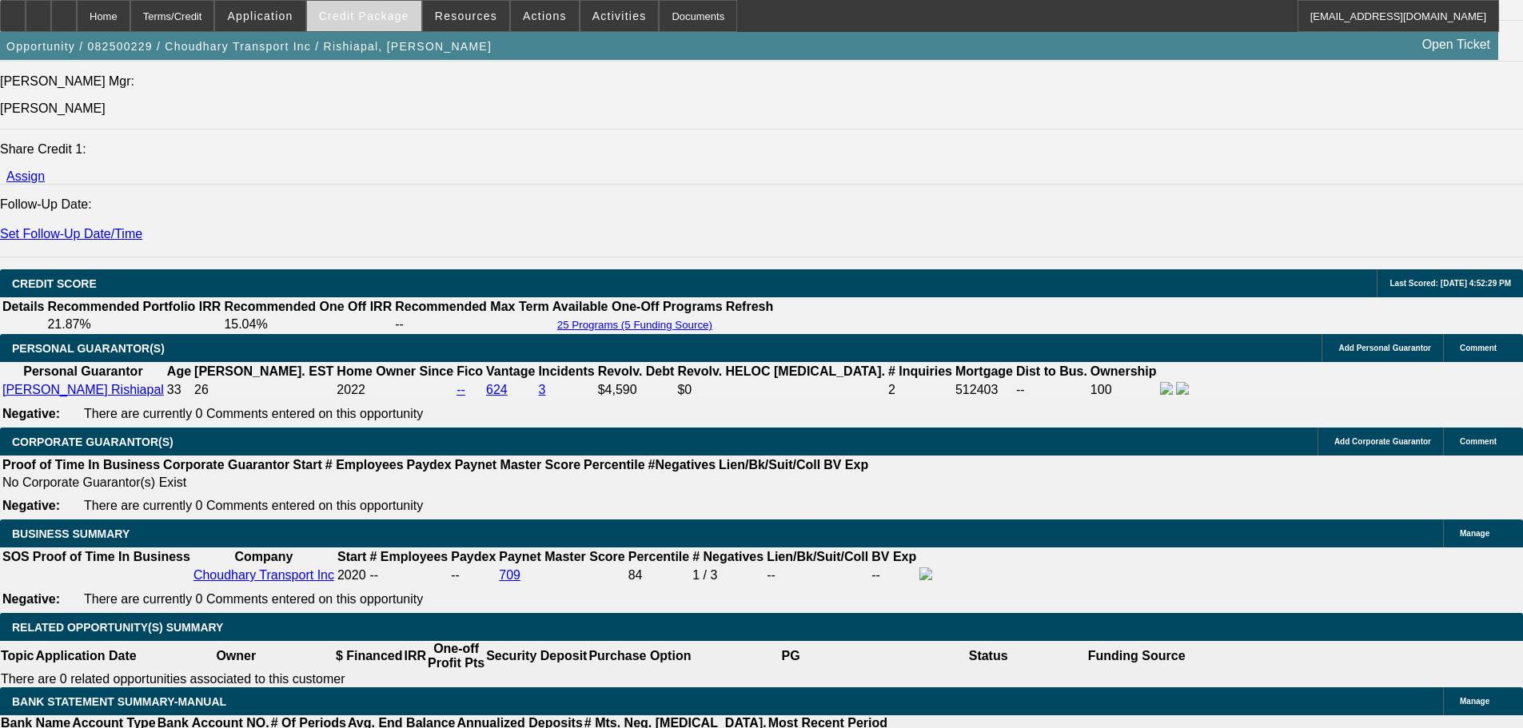
click at [378, 17] on span "Credit Package" at bounding box center [364, 16] width 90 height 13
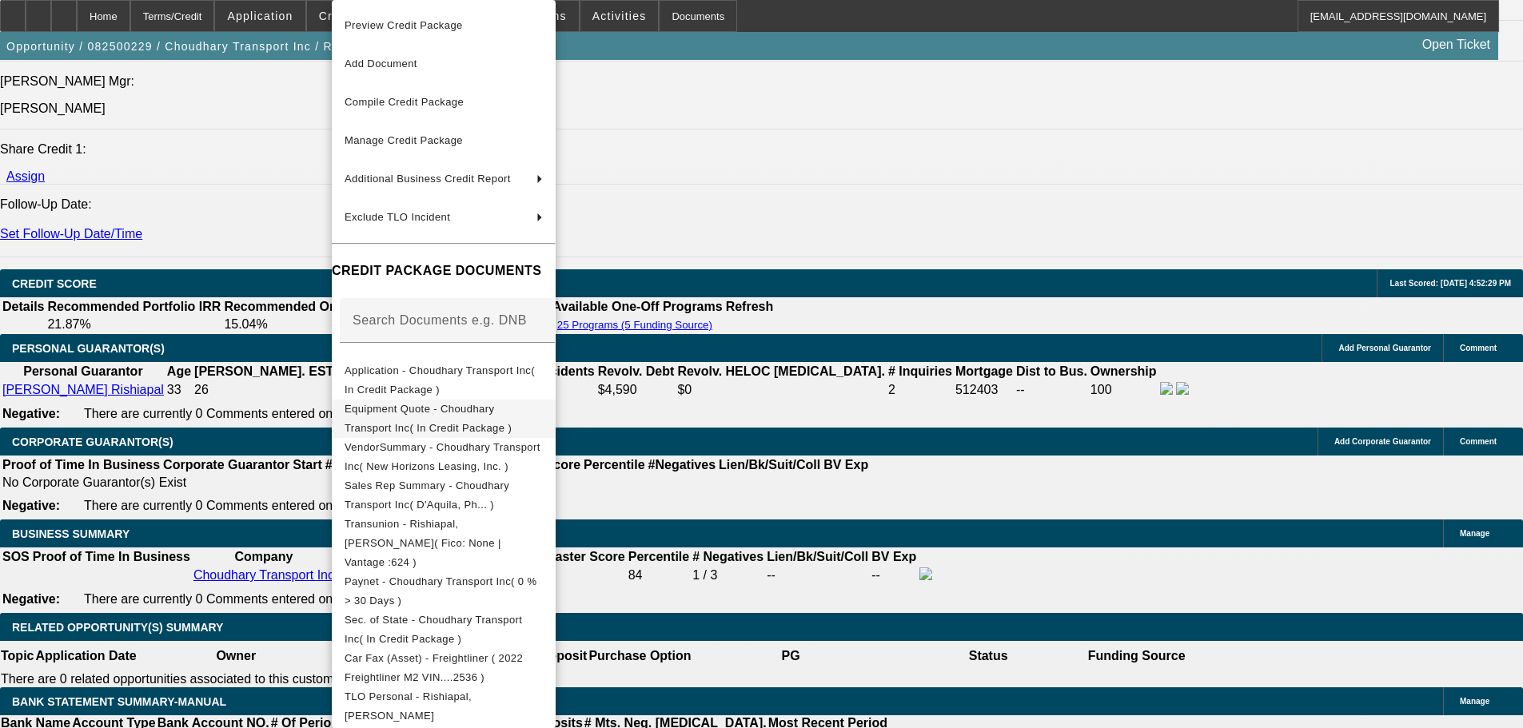
click at [426, 417] on span "Equipment Quote - Choudhary Transport Inc( In Credit Package )" at bounding box center [428, 418] width 167 height 31
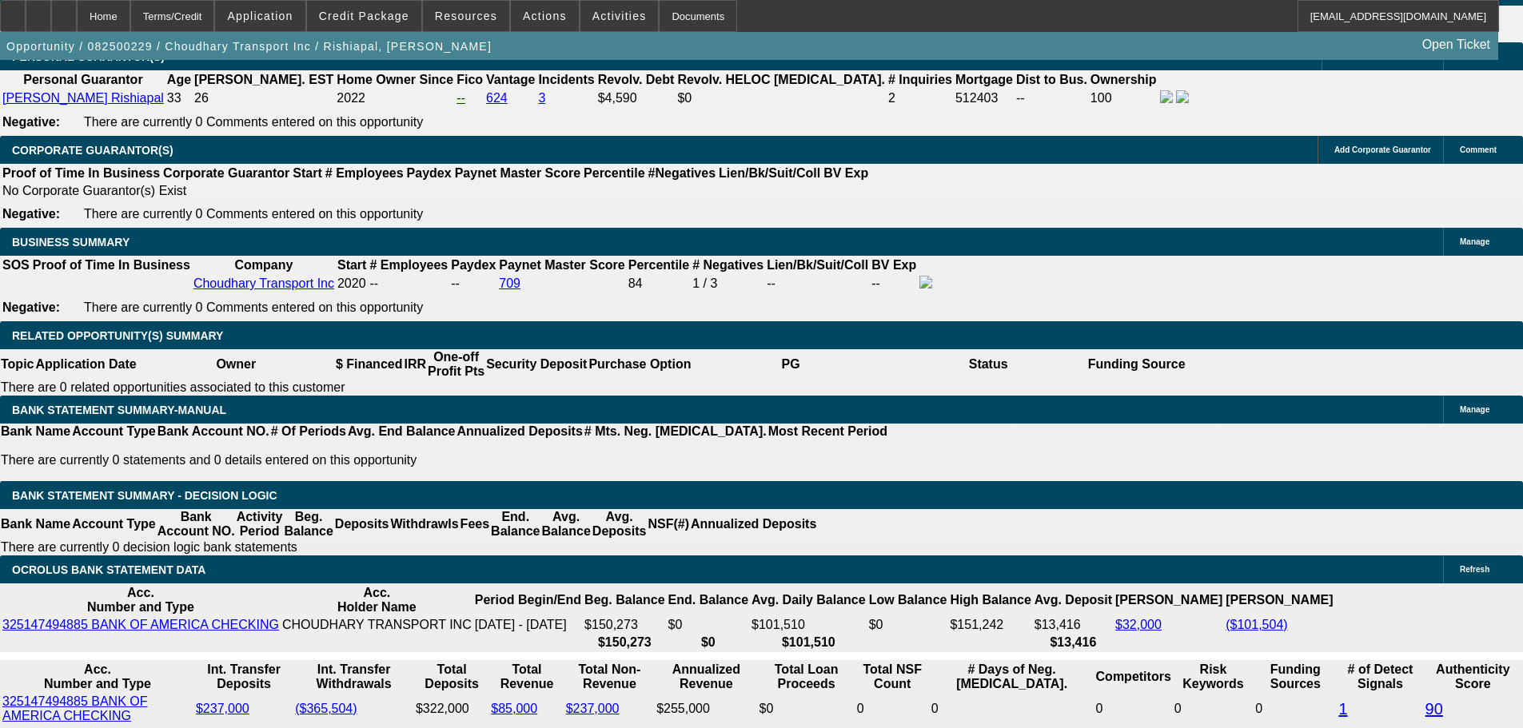
scroll to position [2346, 0]
